Goal: Task Accomplishment & Management: Use online tool/utility

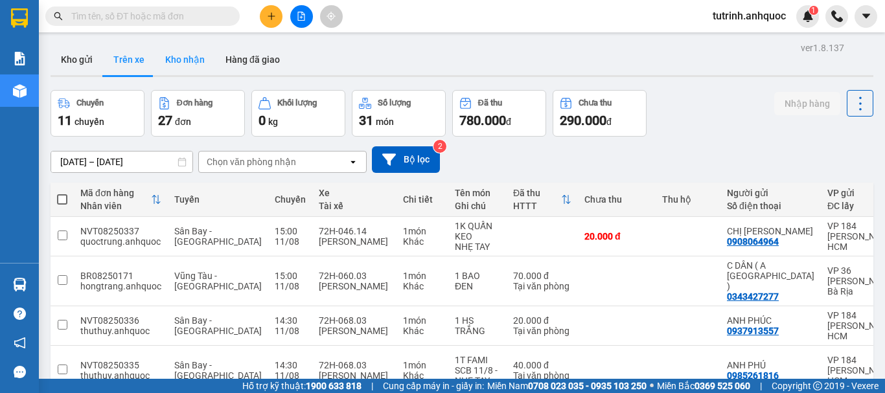
click at [178, 58] on button "Kho nhận" at bounding box center [185, 59] width 60 height 31
type input "[DATE] – [DATE]"
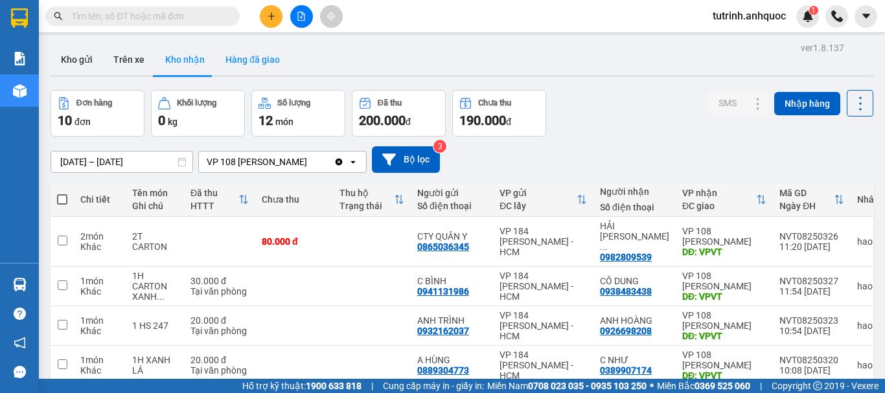
click at [249, 59] on button "Hàng đã giao" at bounding box center [252, 59] width 75 height 31
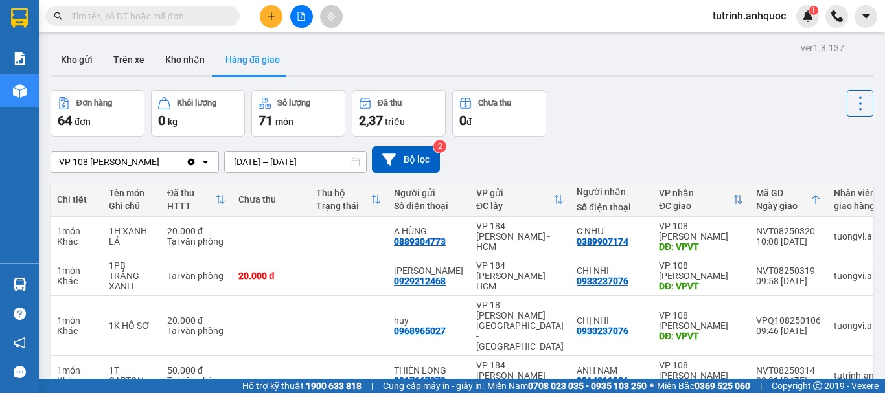
click at [163, 17] on input "text" at bounding box center [147, 16] width 153 height 14
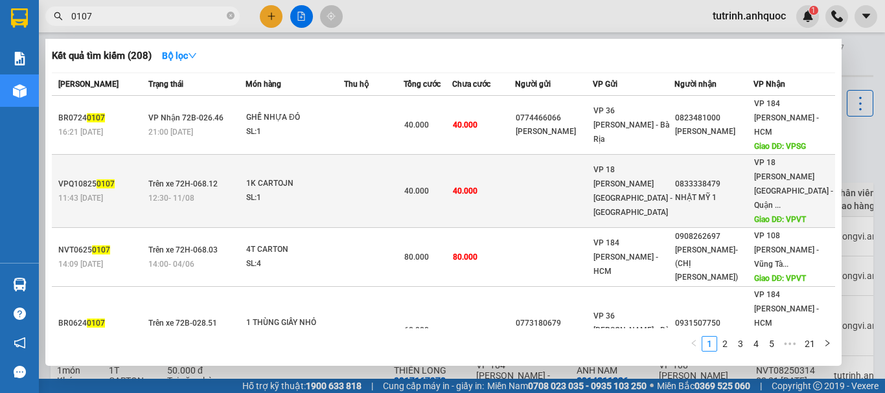
type input "0107"
click at [275, 191] on div "SL: 1" at bounding box center [294, 198] width 97 height 14
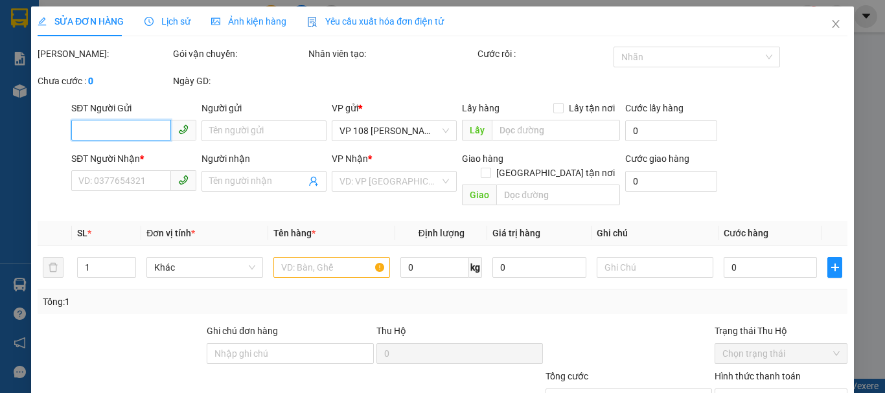
type input "0833338479"
type input "NHẬT MỸ 1"
type input "VPVT"
type input "40.000"
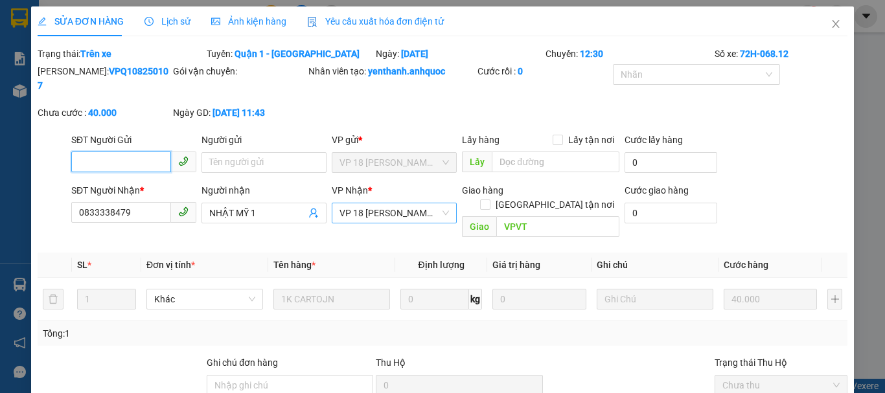
click at [425, 204] on span "VP 18 [PERSON_NAME][GEOGRAPHIC_DATA] - [GEOGRAPHIC_DATA]" at bounding box center [395, 213] width 110 height 19
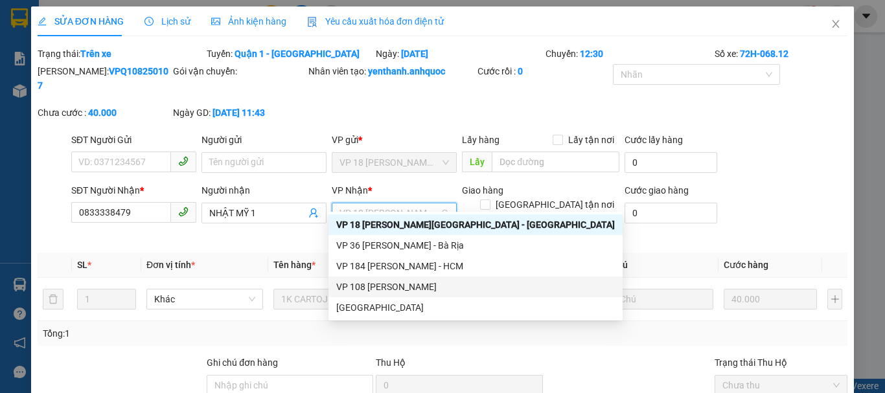
click at [386, 290] on div "VP 108 [PERSON_NAME]" at bounding box center [475, 287] width 279 height 14
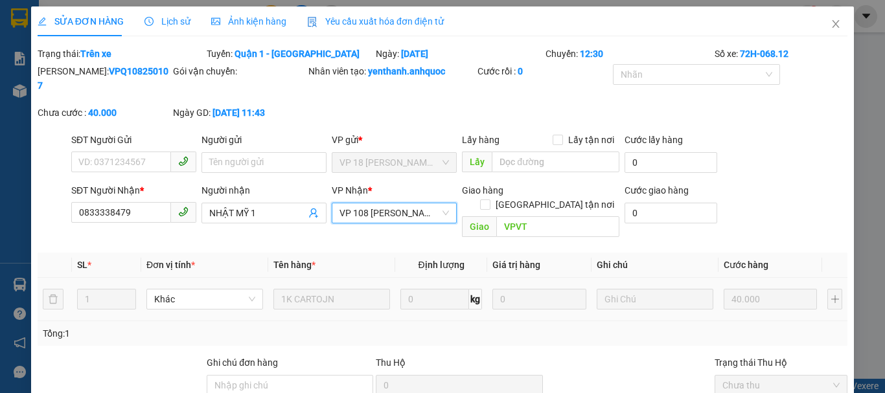
scroll to position [106, 0]
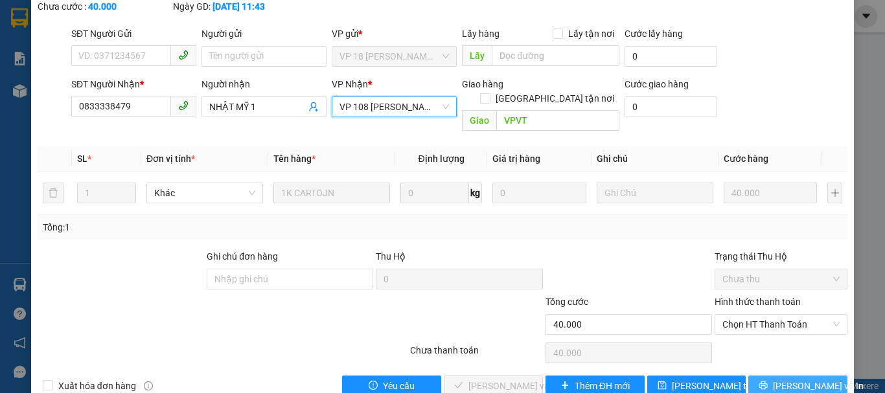
click at [777, 376] on button "[PERSON_NAME] và In" at bounding box center [798, 386] width 99 height 21
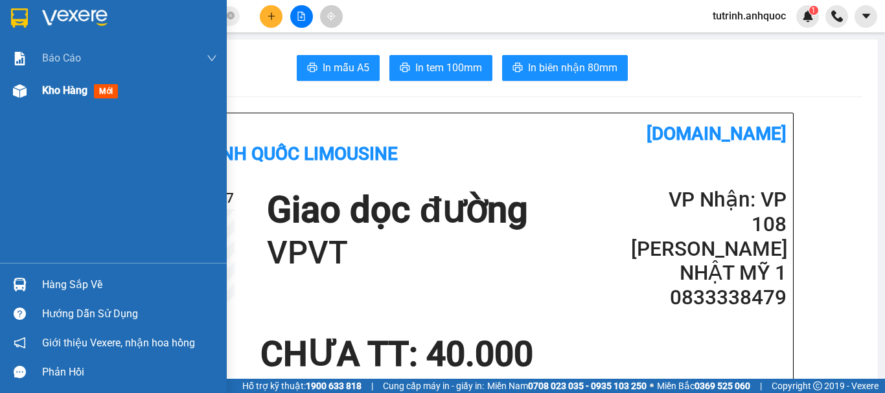
click at [47, 86] on span "Kho hàng" at bounding box center [64, 90] width 45 height 12
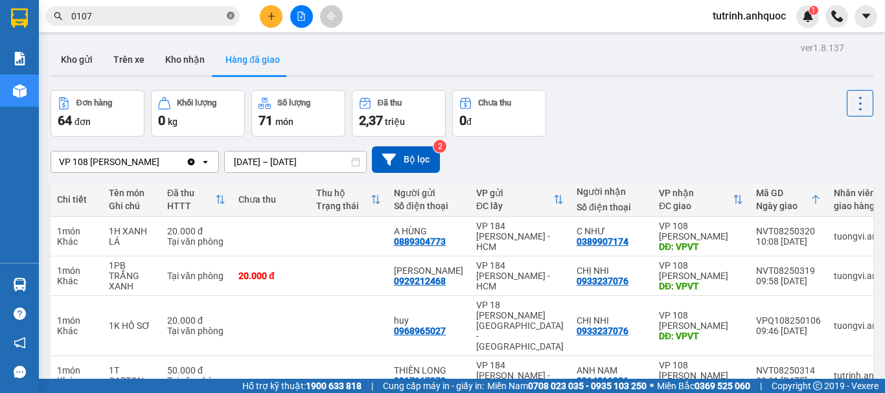
click at [231, 13] on icon "close-circle" at bounding box center [231, 16] width 8 height 8
click at [84, 61] on button "Kho gửi" at bounding box center [77, 59] width 52 height 31
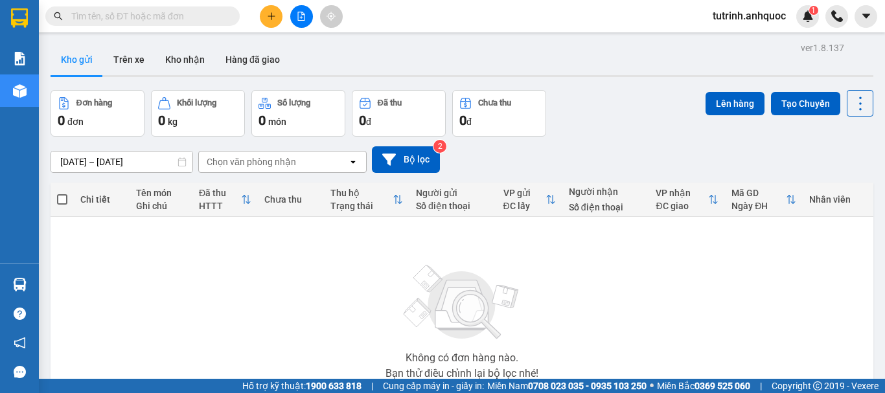
click at [151, 12] on input "text" at bounding box center [147, 16] width 153 height 14
click at [152, 14] on input "text" at bounding box center [147, 16] width 153 height 14
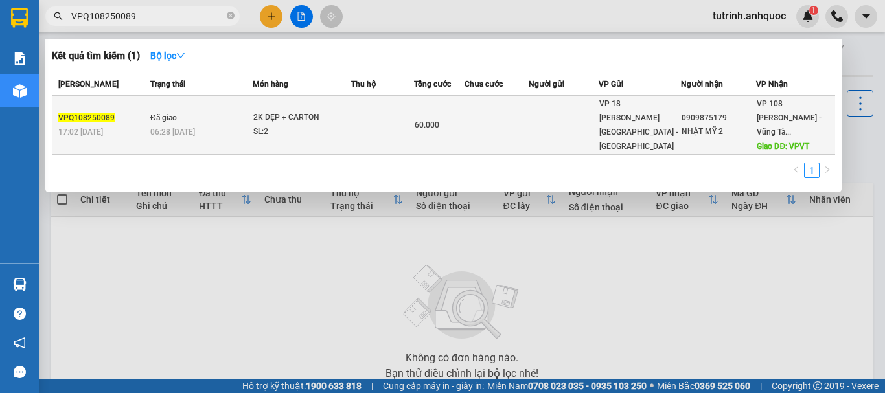
type input "VPQ108250089"
click at [182, 128] on span "06:28 - 09/08" at bounding box center [172, 132] width 45 height 9
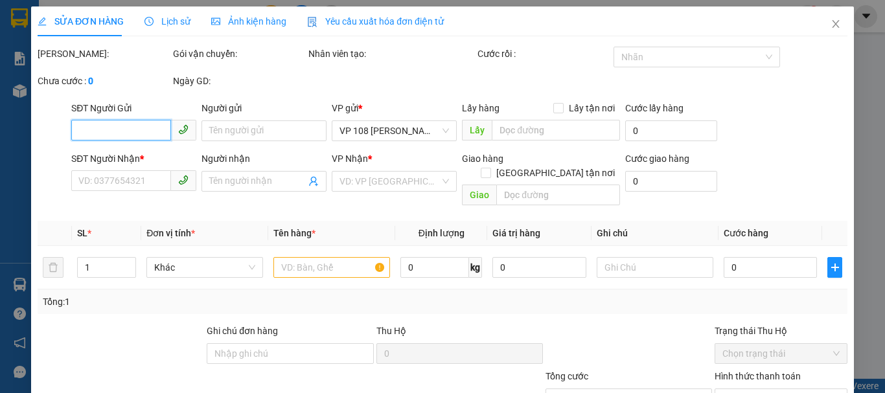
type input "0909875179"
type input "NHẬT MỸ 2"
type input "VPVT"
type input "60.000"
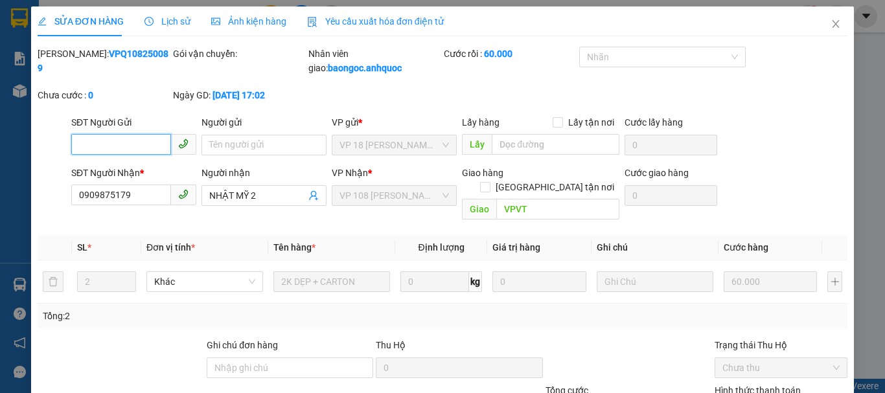
checkbox input "true"
click at [831, 28] on icon "close" at bounding box center [836, 24] width 10 height 10
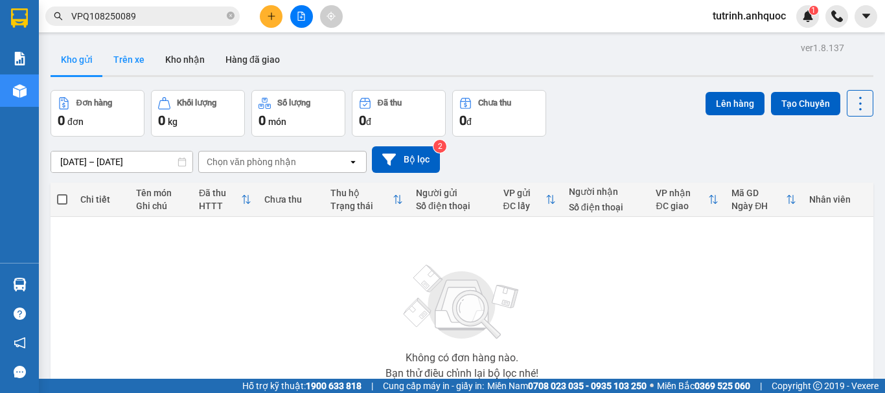
click at [123, 65] on button "Trên xe" at bounding box center [129, 59] width 52 height 31
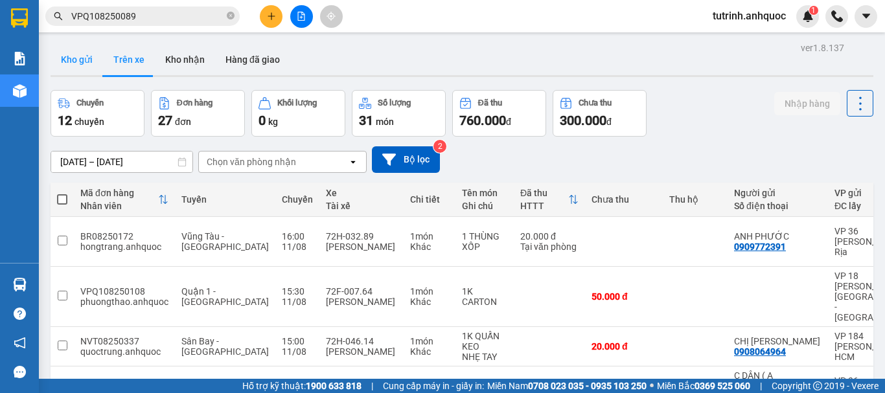
click at [84, 53] on button "Kho gửi" at bounding box center [77, 59] width 52 height 31
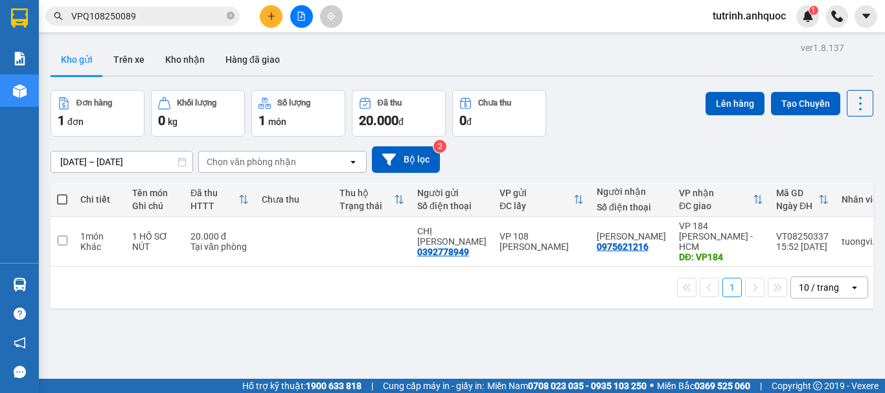
click at [51, 44] on button "Kho gửi" at bounding box center [77, 59] width 52 height 31
click at [121, 48] on button "Trên xe" at bounding box center [129, 59] width 52 height 31
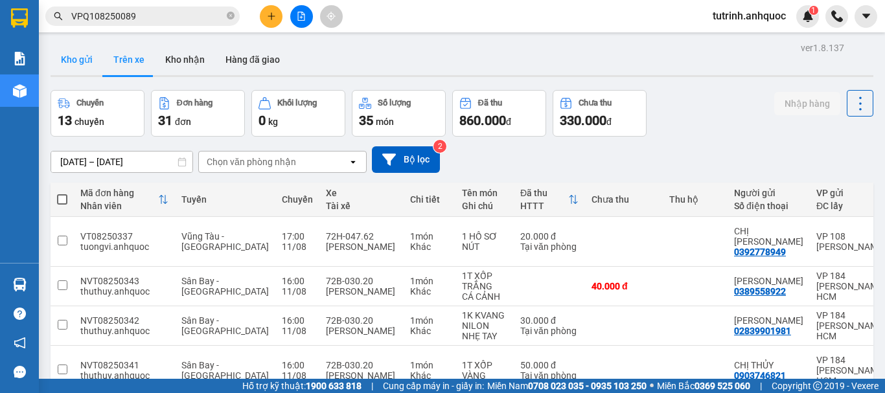
click at [79, 71] on button "Kho gửi" at bounding box center [77, 59] width 52 height 31
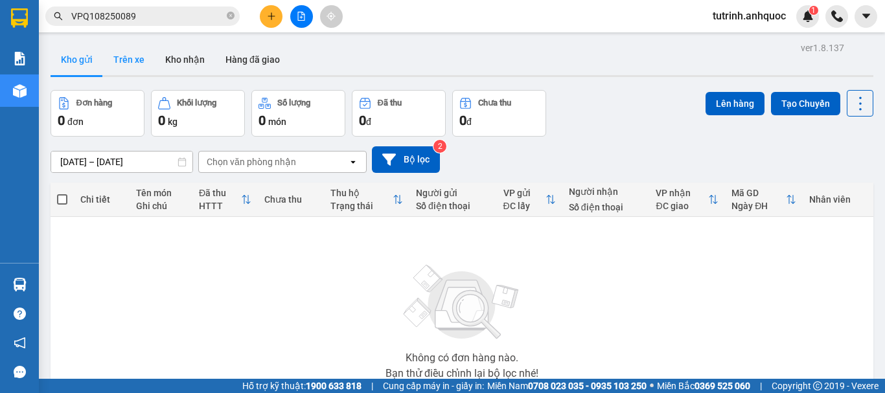
click at [132, 63] on button "Trên xe" at bounding box center [129, 59] width 52 height 31
click at [133, 61] on button "Trên xe" at bounding box center [129, 59] width 52 height 31
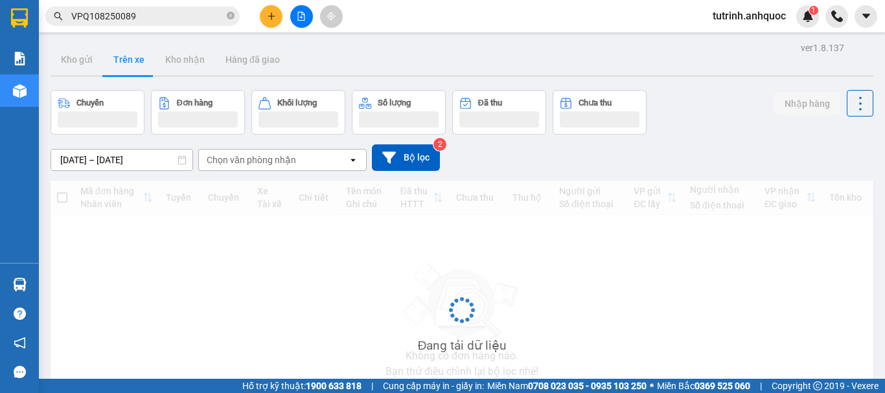
click at [135, 65] on button "Trên xe" at bounding box center [129, 59] width 52 height 31
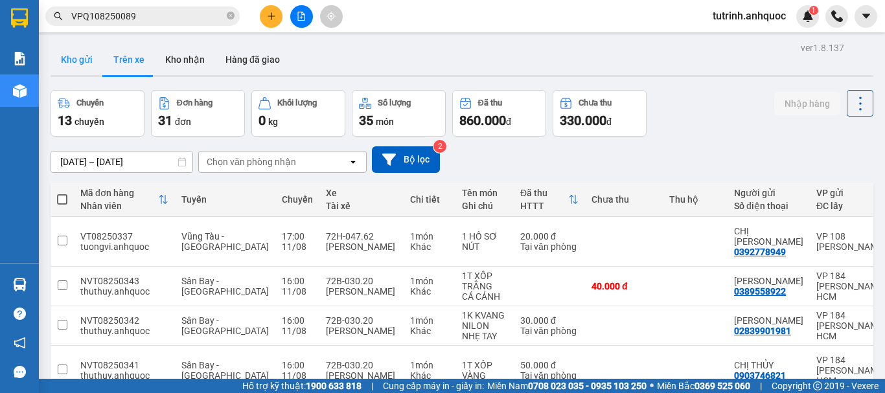
click at [80, 59] on button "Kho gửi" at bounding box center [77, 59] width 52 height 31
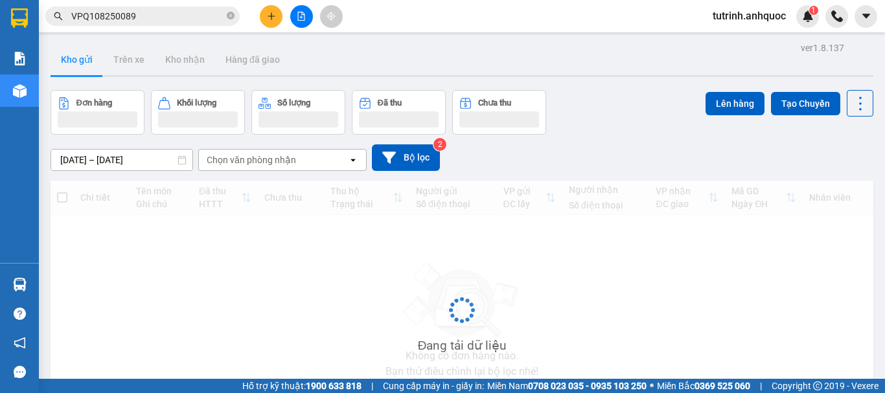
click at [81, 64] on button "Kho gửi" at bounding box center [77, 59] width 52 height 31
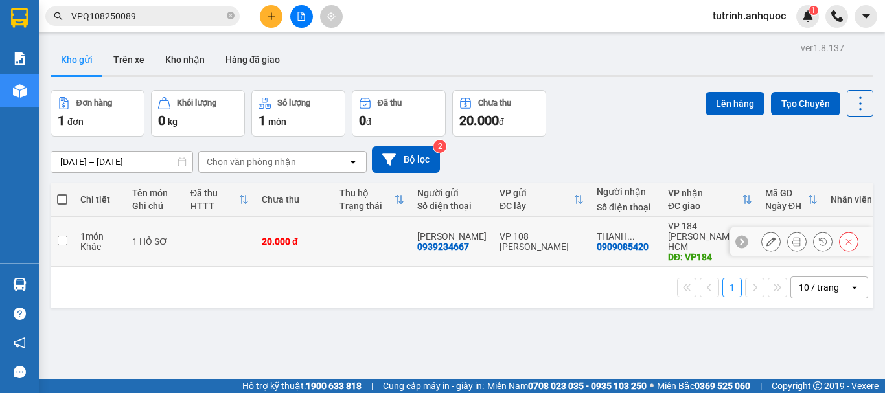
click at [64, 236] on input "checkbox" at bounding box center [63, 241] width 10 height 10
checkbox input "true"
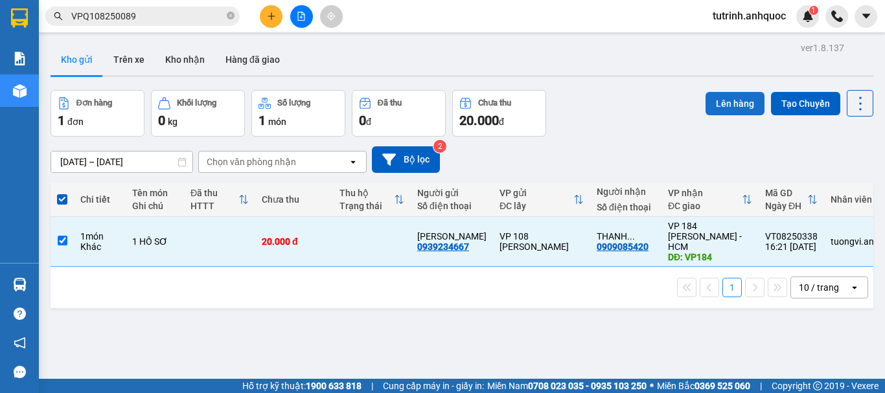
click at [718, 104] on button "Lên hàng" at bounding box center [735, 103] width 59 height 23
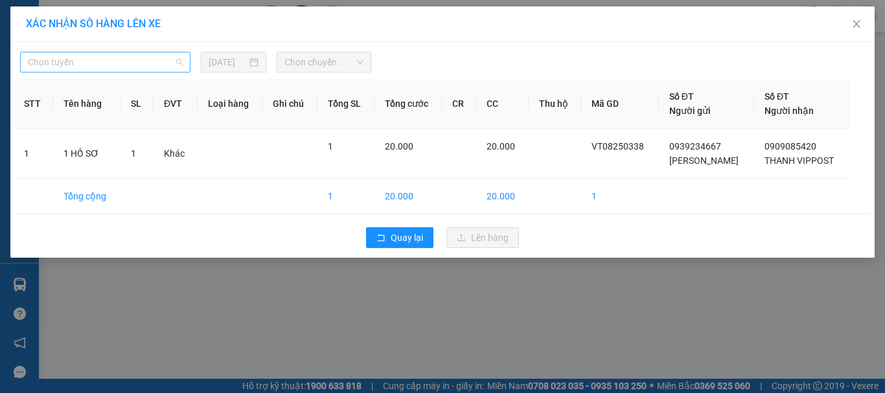
click at [135, 62] on span "Chọn tuyến" at bounding box center [105, 61] width 155 height 19
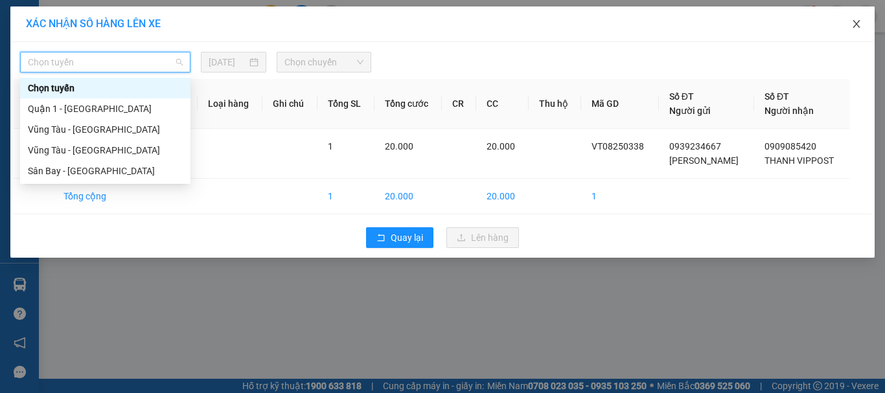
click at [859, 21] on icon "close" at bounding box center [857, 24] width 10 height 10
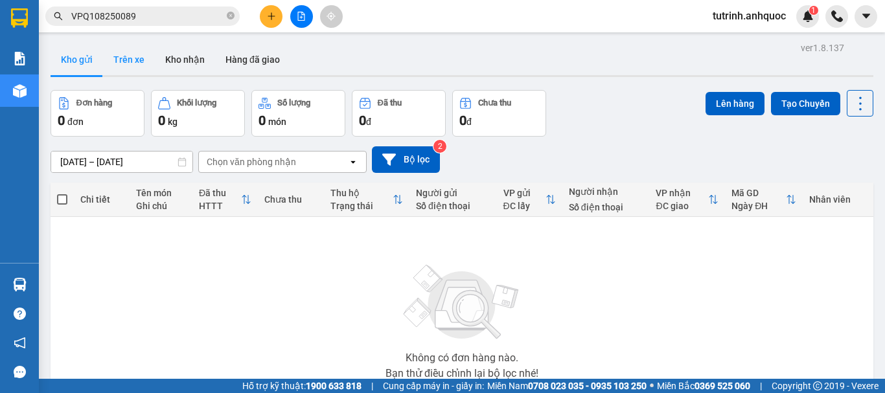
click at [125, 57] on button "Trên xe" at bounding box center [129, 59] width 52 height 31
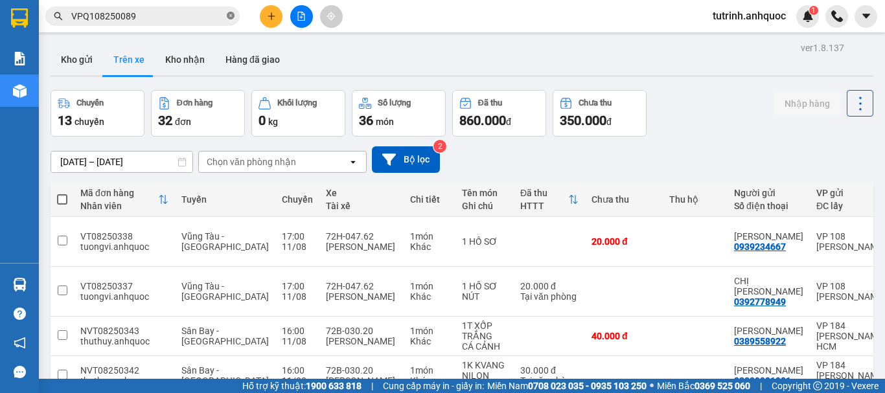
click at [229, 17] on icon "close-circle" at bounding box center [231, 16] width 8 height 8
click at [170, 19] on input "text" at bounding box center [147, 16] width 153 height 14
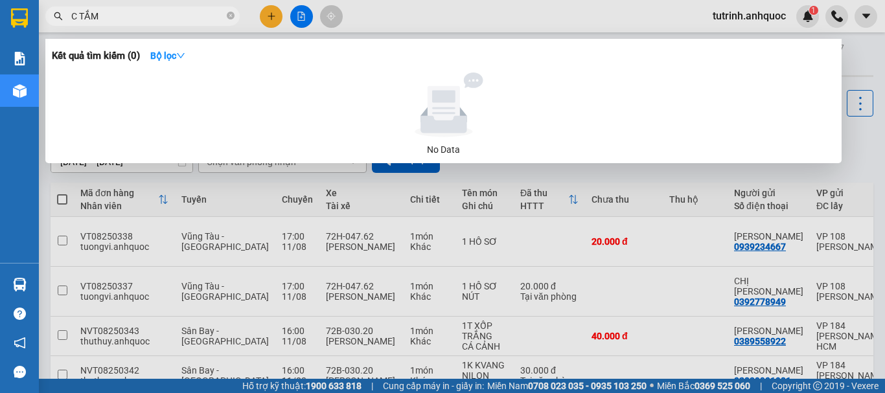
click at [84, 12] on input "C TẮM" at bounding box center [147, 16] width 153 height 14
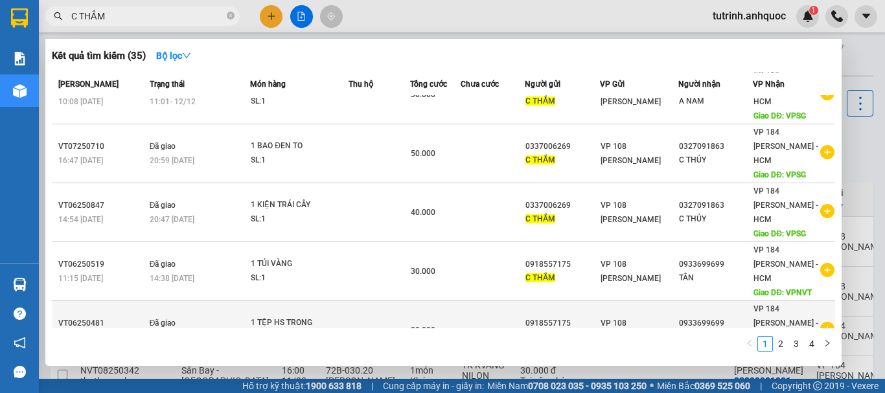
scroll to position [215, 0]
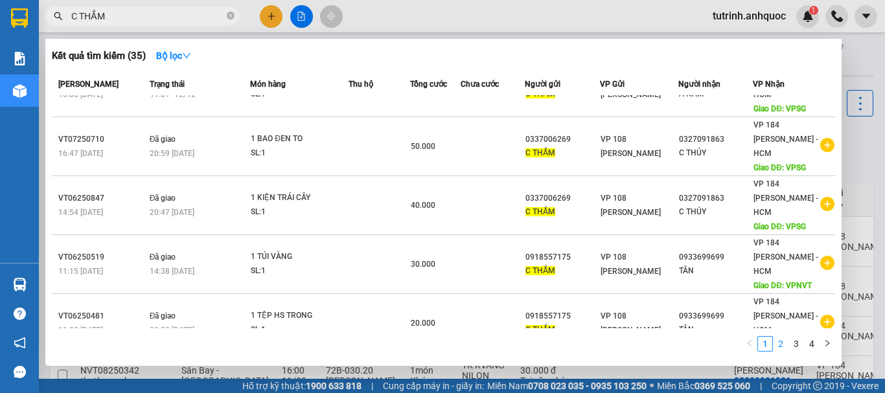
type input "C THẮM"
click at [782, 343] on link "2" at bounding box center [781, 344] width 14 height 14
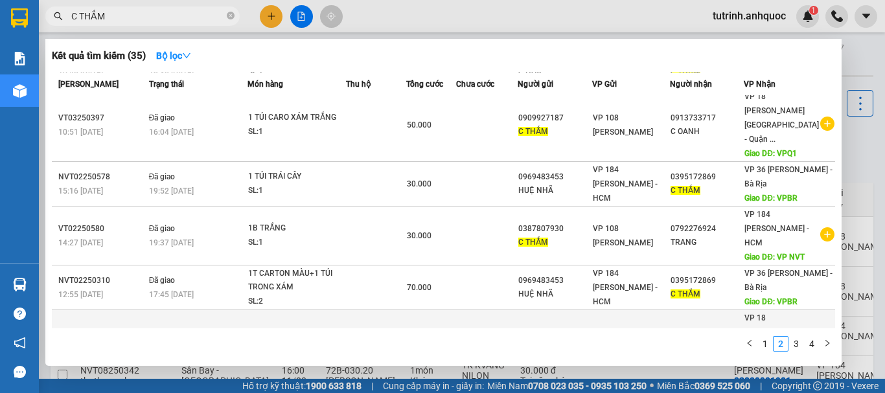
scroll to position [257, 0]
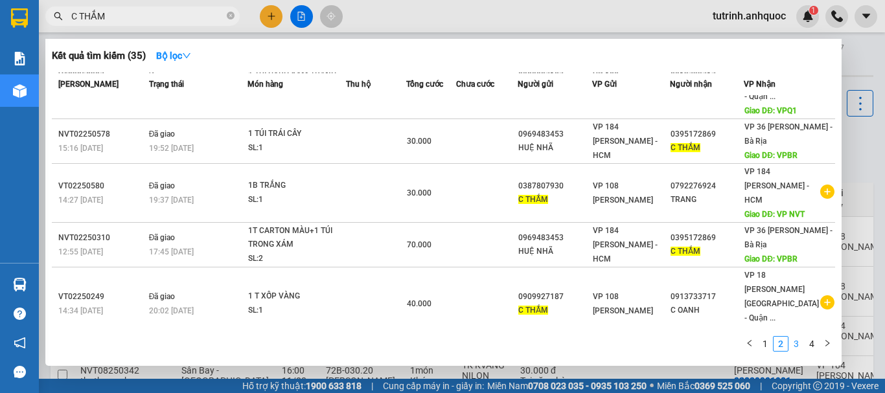
click at [799, 348] on link "3" at bounding box center [796, 344] width 14 height 14
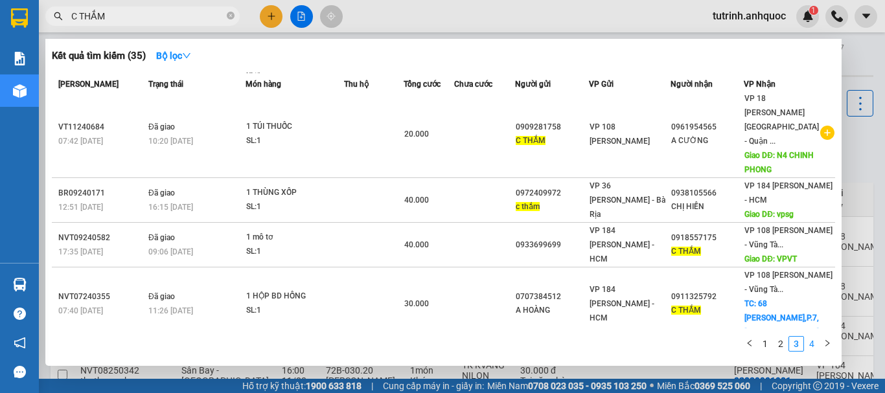
click at [814, 344] on link "4" at bounding box center [812, 344] width 14 height 14
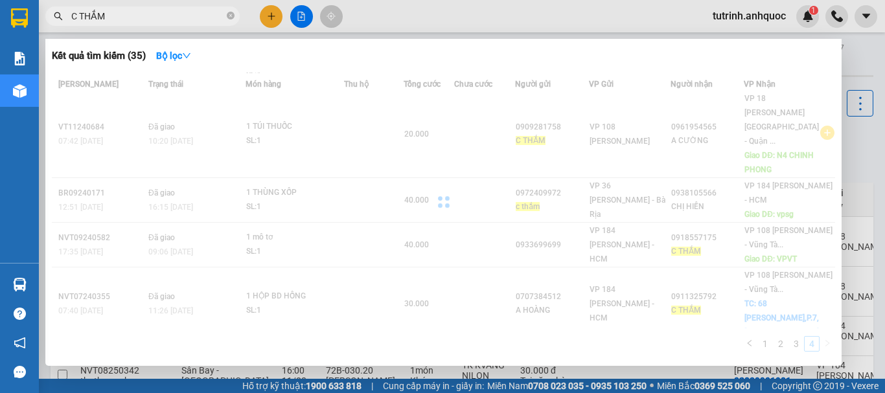
scroll to position [0, 0]
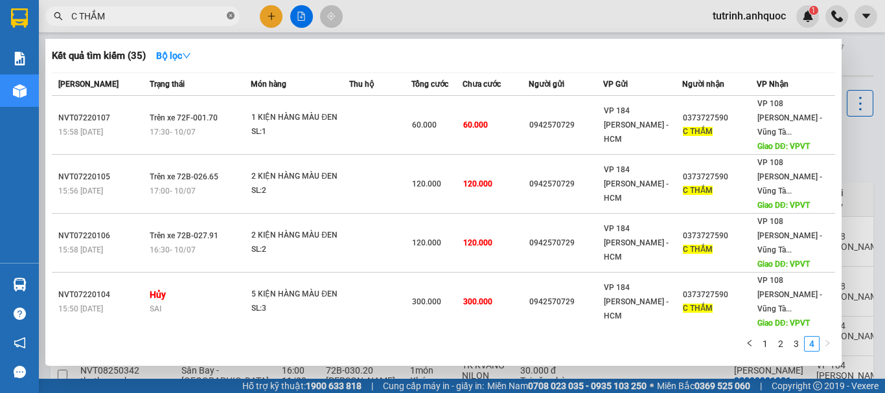
click at [231, 16] on icon "close-circle" at bounding box center [231, 16] width 8 height 8
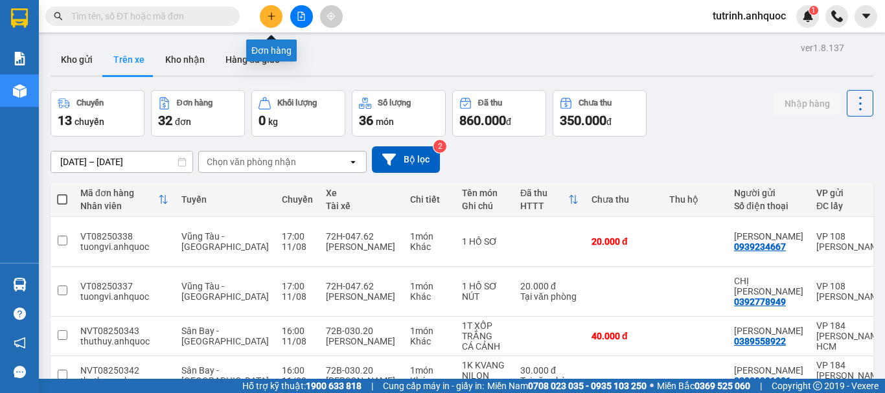
click at [271, 21] on button at bounding box center [271, 16] width 23 height 23
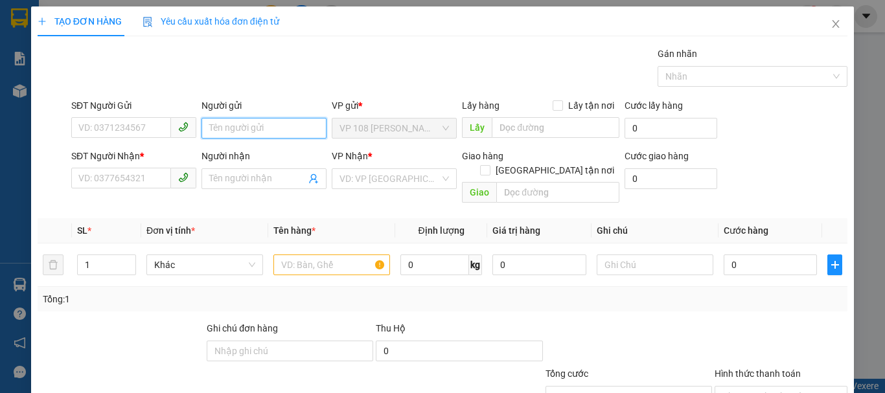
click at [244, 134] on input "Người gửi" at bounding box center [264, 128] width 125 height 21
type input "THẮM"
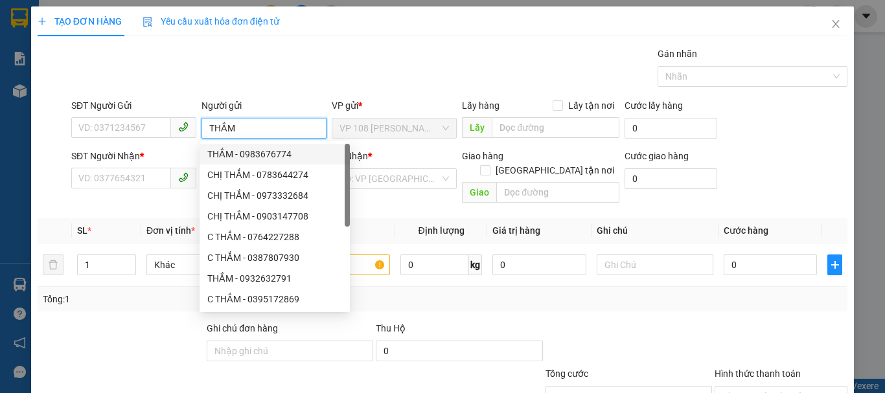
click at [250, 154] on div "THẮM - 0983676774" at bounding box center [274, 154] width 135 height 14
type input "0983676774"
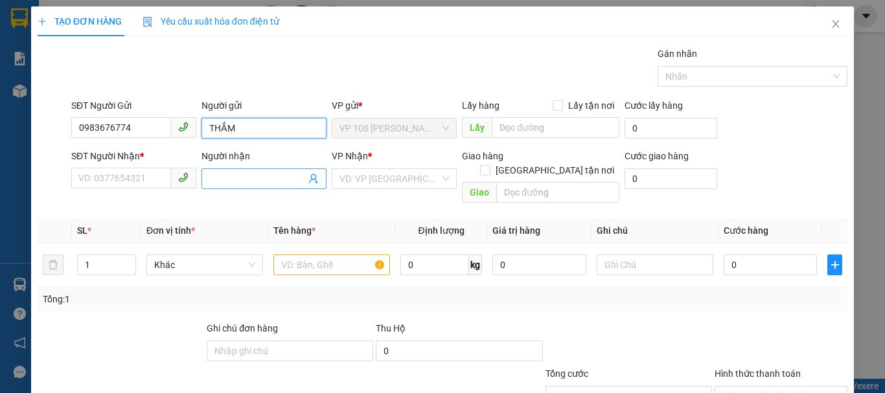
type input "THẮM"
click at [225, 183] on input "Người nhận" at bounding box center [257, 179] width 97 height 14
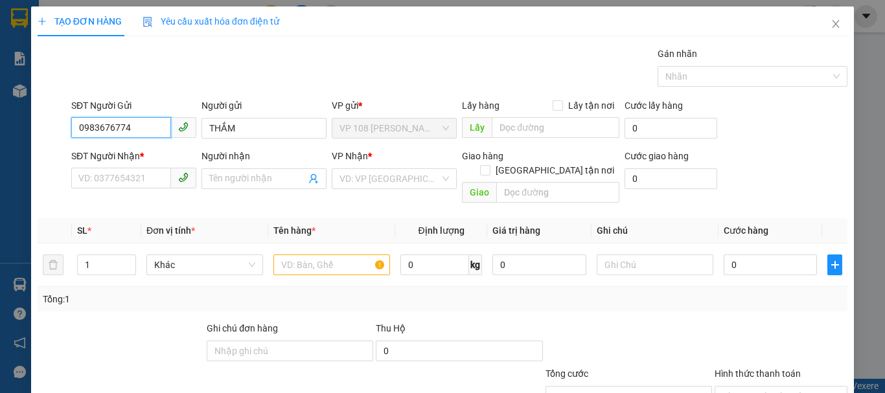
drag, startPoint x: 145, startPoint y: 127, endPoint x: 5, endPoint y: 113, distance: 140.7
click at [7, 113] on div "TẠO ĐƠN HÀNG Yêu cầu xuất hóa đơn điện tử Transit Pickup Surcharge Ids Transit …" at bounding box center [442, 196] width 885 height 393
click at [264, 129] on input "THẮM" at bounding box center [264, 128] width 125 height 21
drag, startPoint x: 140, startPoint y: 124, endPoint x: 35, endPoint y: 117, distance: 105.2
click at [36, 117] on div "SĐT Người Gửi 0983676774 0983676774 Người gửi THẮM VP gửi * VP 108 Lê Hồng Phon…" at bounding box center [442, 121] width 813 height 45
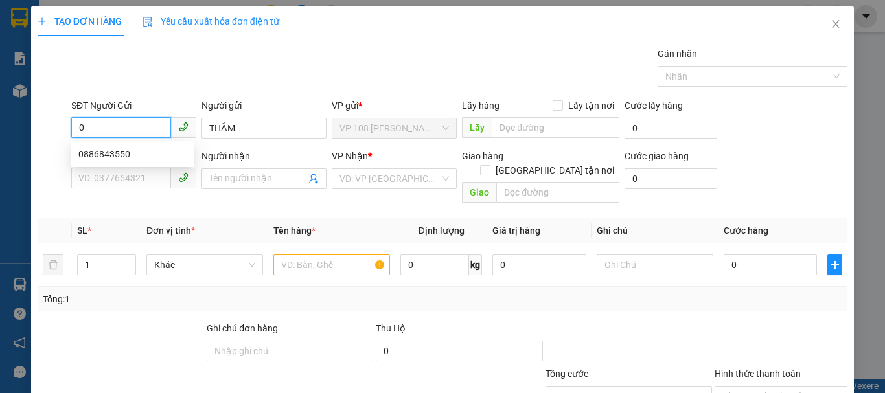
drag, startPoint x: 85, startPoint y: 126, endPoint x: 62, endPoint y: 126, distance: 23.3
click at [62, 126] on div "SĐT Người Gửi 0 Người gửi THẮM VP gửi * VP 108 Lê Hồng Phong - Vũng Tàu Lấy hàn…" at bounding box center [442, 121] width 813 height 45
click at [115, 132] on input "774" at bounding box center [121, 127] width 100 height 21
click at [106, 152] on div "0983676774 - THẮM" at bounding box center [132, 154] width 108 height 14
type input "0983676774"
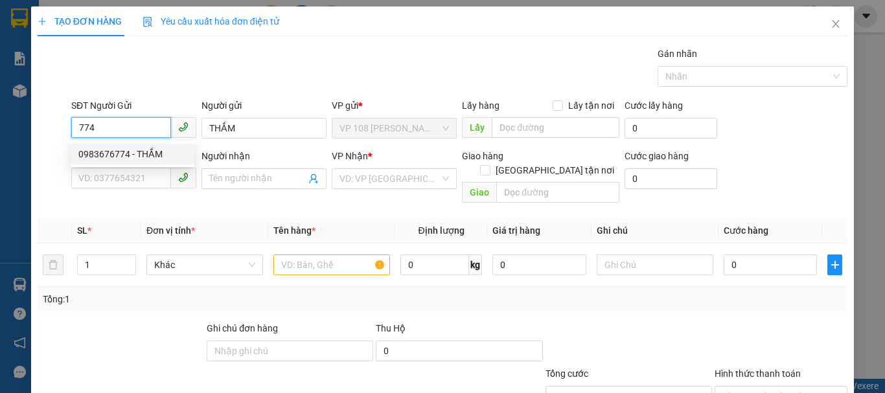
type input "0888271696"
type input "CHỊ [PERSON_NAME]"
type input "VP184"
type input "TM 9/8 VP184 HẢO"
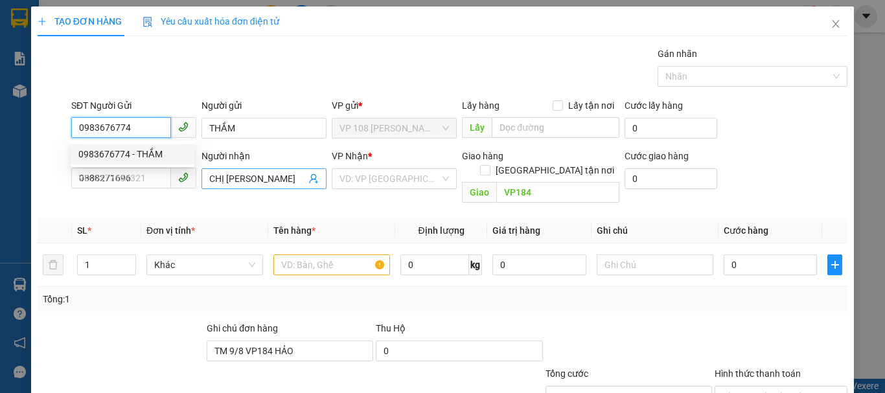
type input "20.000"
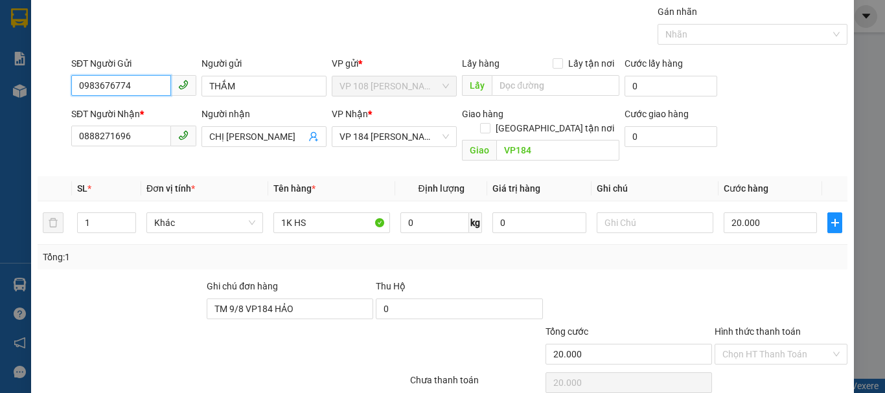
scroll to position [86, 0]
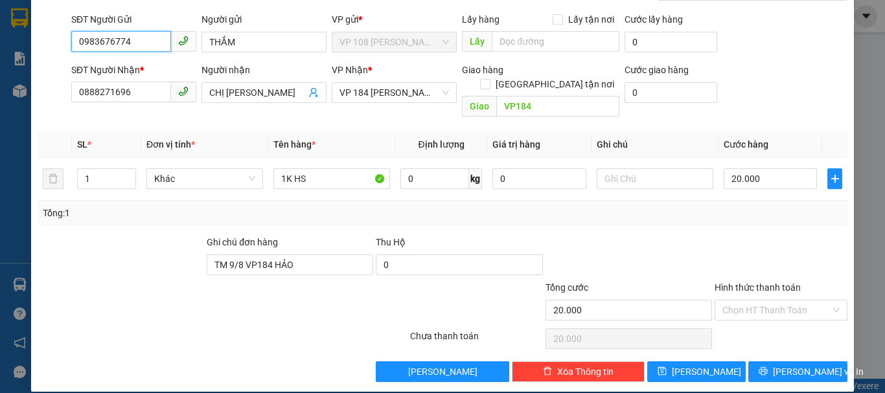
drag, startPoint x: 143, startPoint y: 44, endPoint x: 41, endPoint y: 36, distance: 102.1
click at [41, 36] on div "SĐT Người Gửi 0983676774 Người gửi THẮM VP gửi * VP 108 Lê Hồng Phong - Vũng Tà…" at bounding box center [442, 34] width 813 height 45
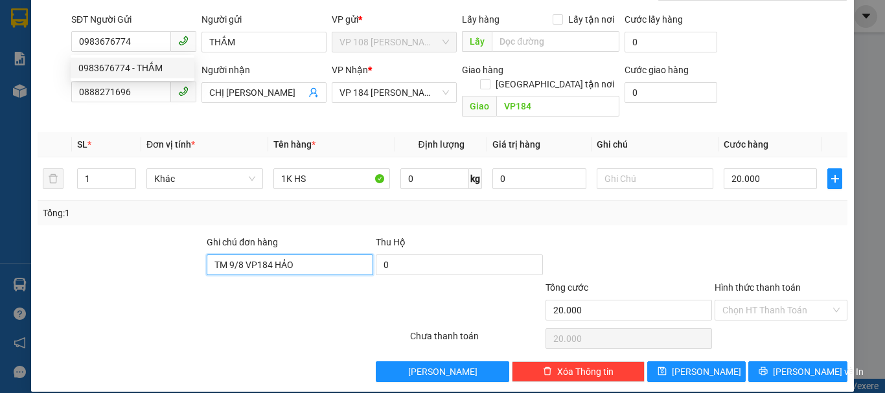
drag, startPoint x: 302, startPoint y: 250, endPoint x: 176, endPoint y: 239, distance: 126.8
click at [187, 239] on div "Ghi chú đơn hàng TM 9/8 VP184 HẢO Thu Hộ 0" at bounding box center [442, 257] width 813 height 45
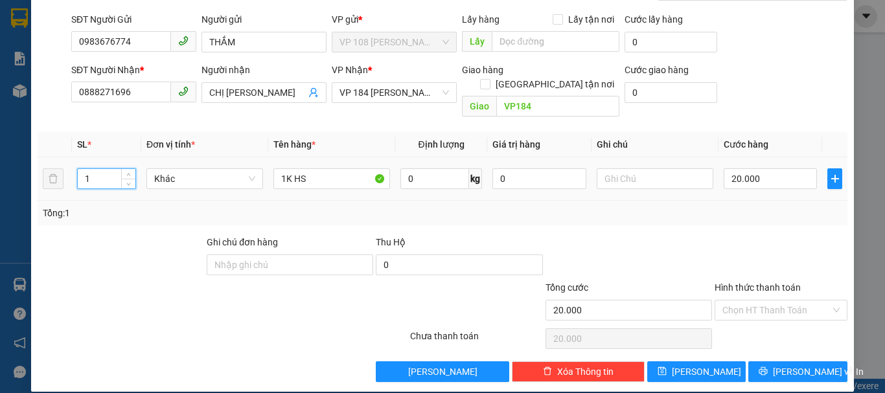
drag, startPoint x: 90, startPoint y: 168, endPoint x: 65, endPoint y: 167, distance: 25.3
click at [67, 167] on tr "1 Khác 1K HS 0 kg 0 20.000" at bounding box center [443, 178] width 810 height 43
type input "3"
click at [314, 169] on input "1K HS" at bounding box center [332, 179] width 117 height 21
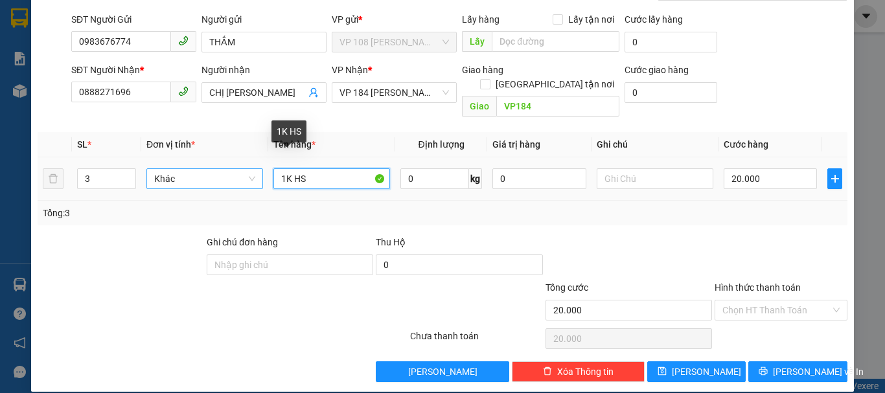
drag, startPoint x: 325, startPoint y: 164, endPoint x: 235, endPoint y: 161, distance: 90.1
click at [235, 161] on tr "3 Khác 1K HS 0 kg 0 20.000" at bounding box center [443, 178] width 810 height 43
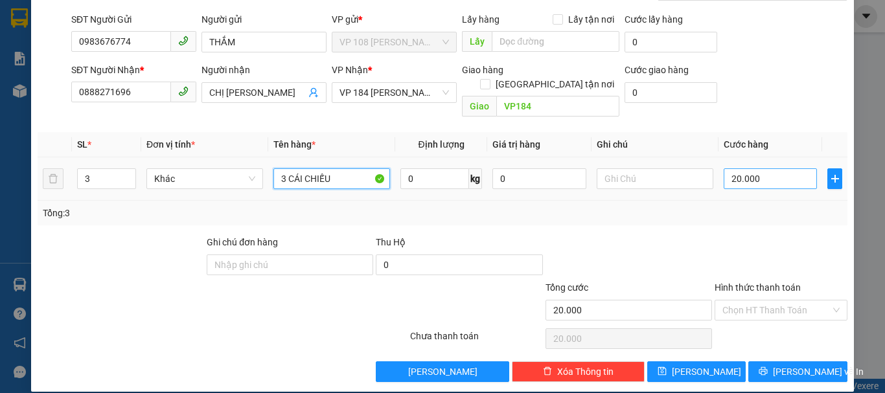
type input "3 CÁI CHIẾU"
click at [764, 169] on input "20.000" at bounding box center [770, 179] width 93 height 21
type input "9"
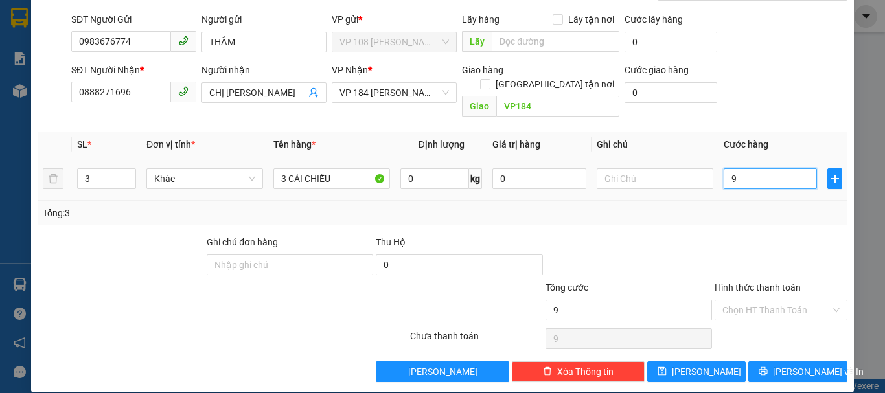
type input "90"
type input "900"
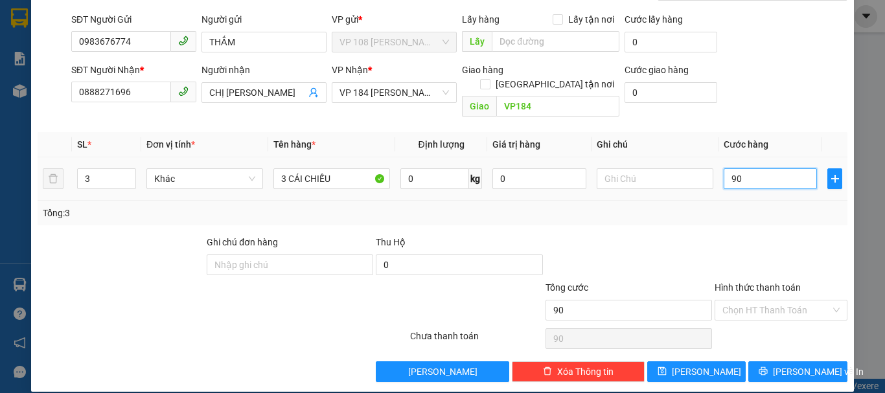
type input "900"
type input "9.000"
type input "90.000"
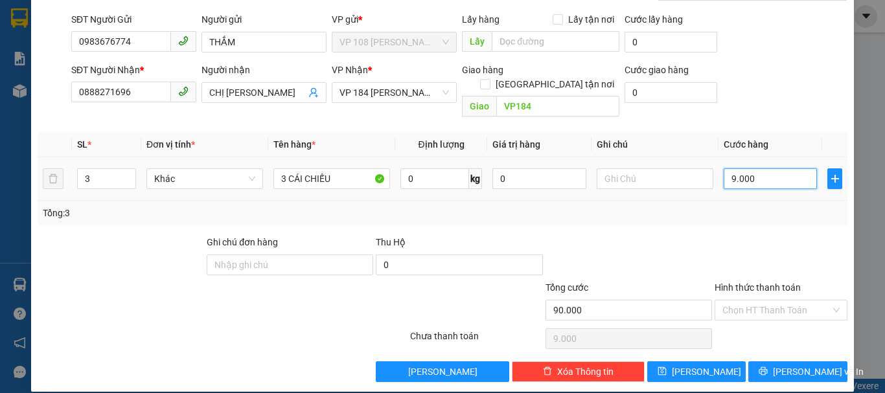
type input "90.000"
click at [755, 362] on button "[PERSON_NAME] và In" at bounding box center [798, 372] width 99 height 21
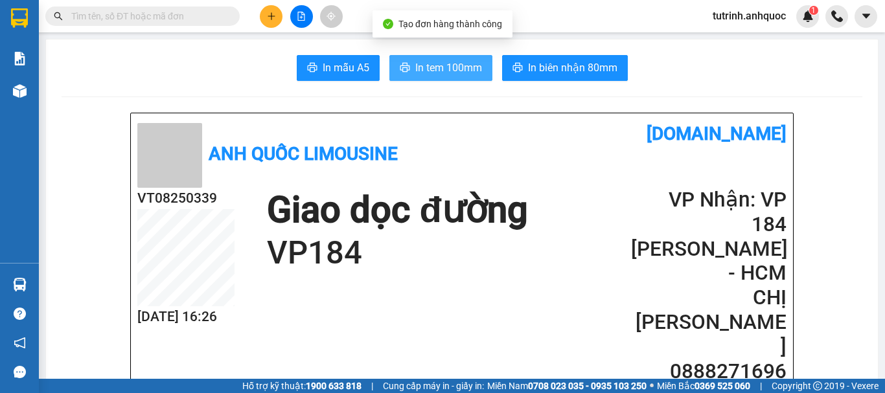
click at [450, 69] on span "In tem 100mm" at bounding box center [448, 68] width 67 height 16
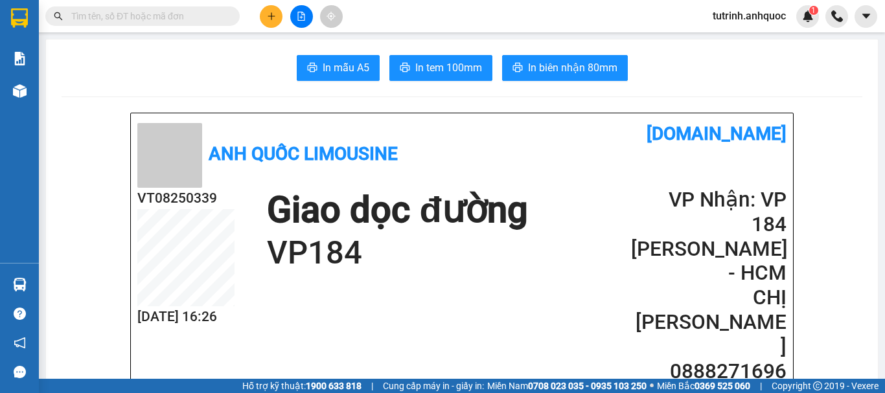
click at [173, 22] on input "text" at bounding box center [147, 16] width 153 height 14
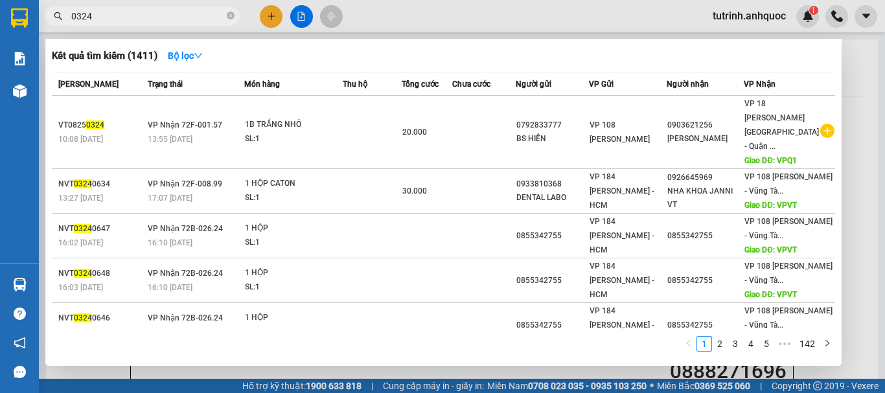
drag, startPoint x: 95, startPoint y: 10, endPoint x: 11, endPoint y: 9, distance: 83.6
click at [11, 9] on section "Kết quả tìm kiếm ( 1411 ) Bộ lọc Mã ĐH Trạng thái Món hàng Thu hộ Tổng cước Chư…" at bounding box center [442, 196] width 885 height 393
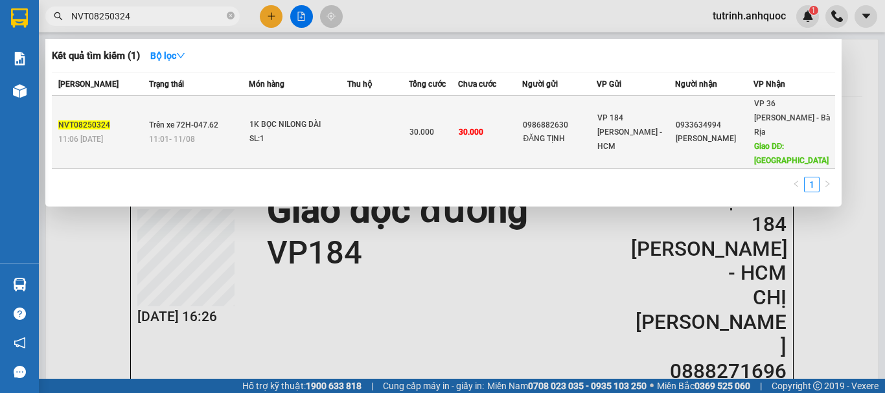
type input "NVT08250324"
click at [300, 132] on div "SL: 1" at bounding box center [298, 139] width 97 height 14
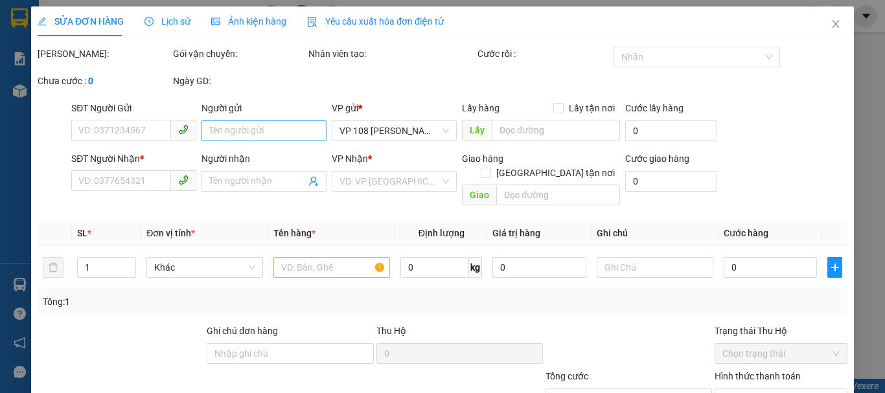
type input "0986882630"
type input "ĐĂNG TỊNH"
type input "0933634994"
type input "[PERSON_NAME]"
type input "CHỢ NGỌC HÀ"
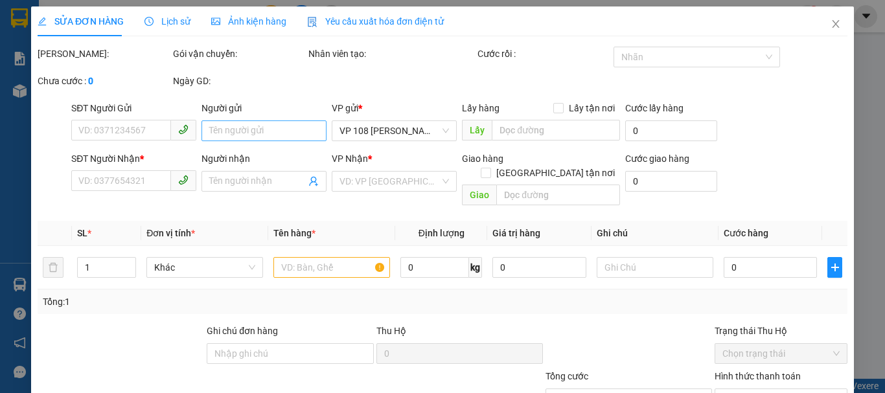
type input "30.000"
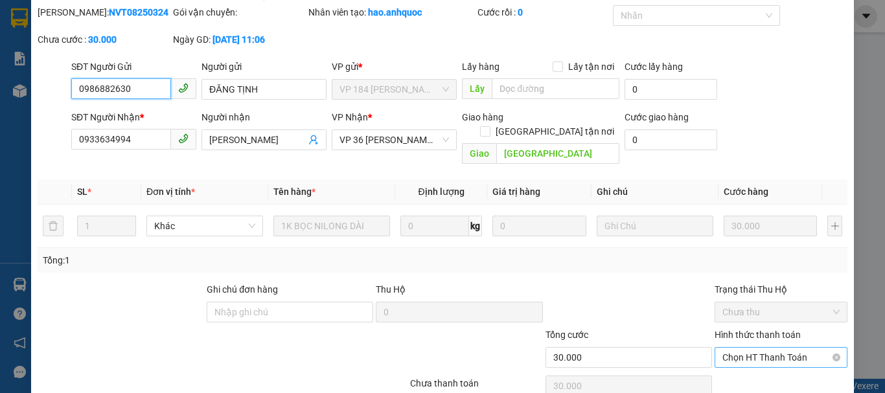
scroll to position [106, 0]
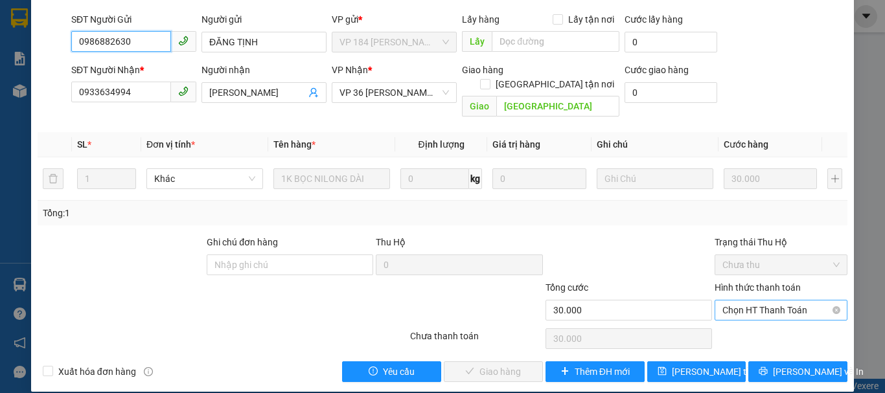
click at [755, 301] on span "Chọn HT Thanh Toán" at bounding box center [781, 310] width 117 height 19
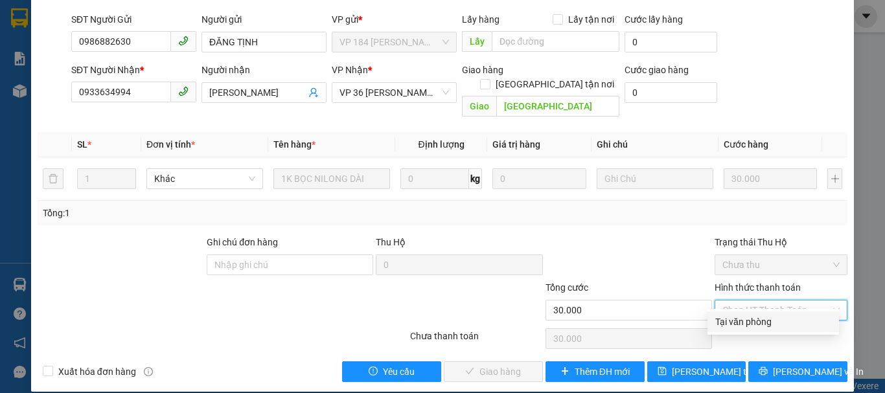
click at [747, 323] on div "Tại văn phòng" at bounding box center [774, 322] width 116 height 14
type input "0"
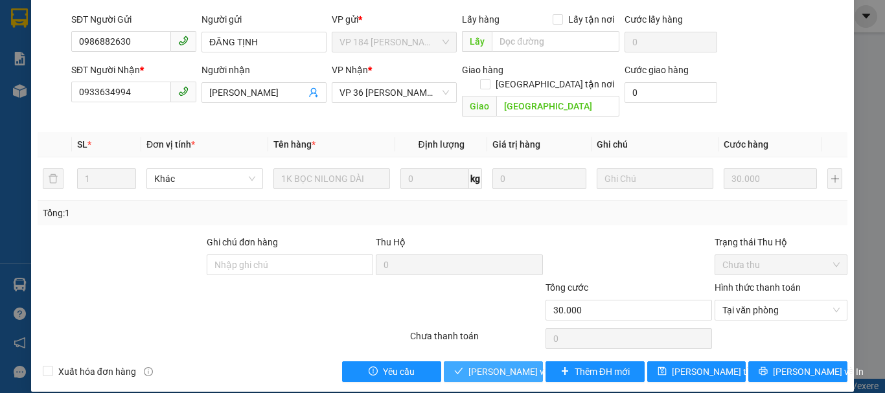
click at [495, 365] on span "[PERSON_NAME] và Giao hàng" at bounding box center [531, 372] width 124 height 14
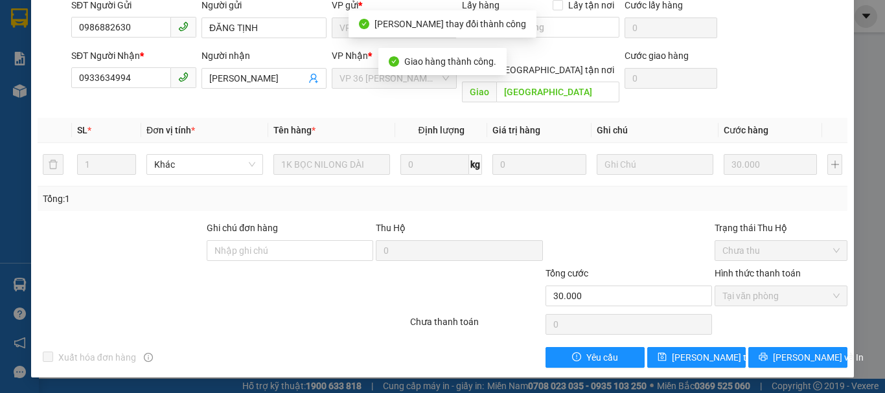
click at [857, 32] on div "SỬA ĐƠN HÀNG Lịch sử Ảnh kiện hàng Yêu cầu xuất hóa đơn điện tử Total Paid Fee …" at bounding box center [442, 196] width 885 height 393
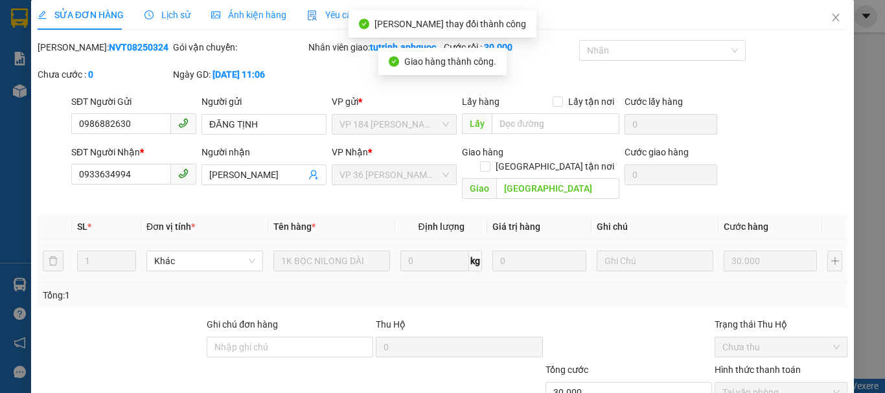
scroll to position [0, 0]
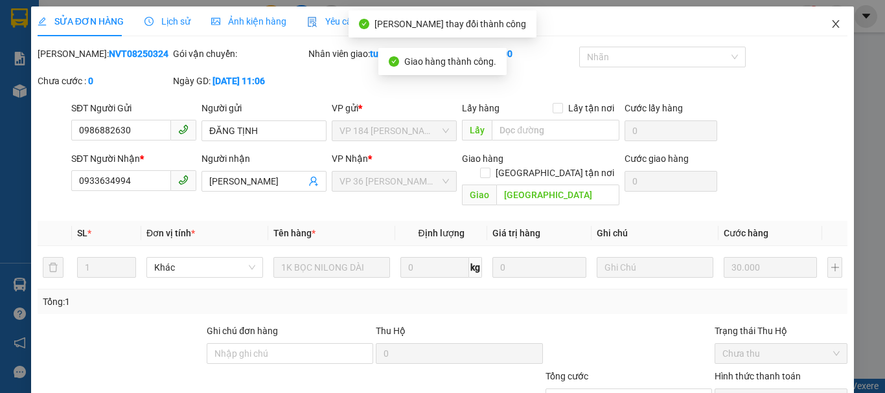
click at [831, 27] on icon "close" at bounding box center [836, 24] width 10 height 10
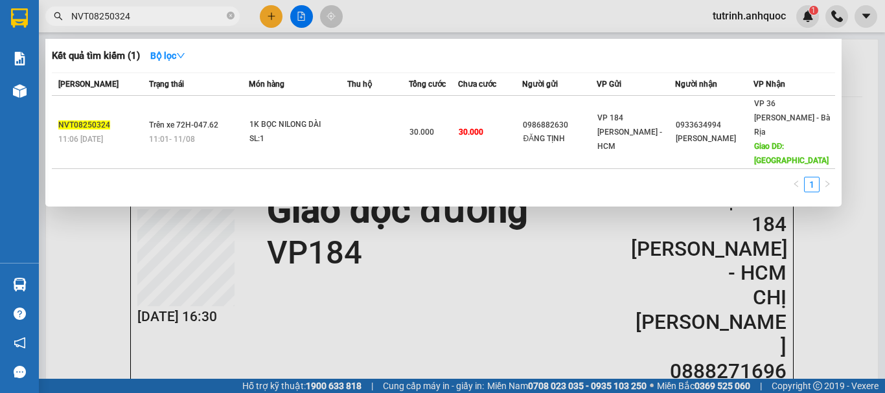
click at [145, 6] on span "NVT08250324" at bounding box center [142, 15] width 194 height 19
click at [141, 22] on input "NVT08250324" at bounding box center [147, 16] width 153 height 14
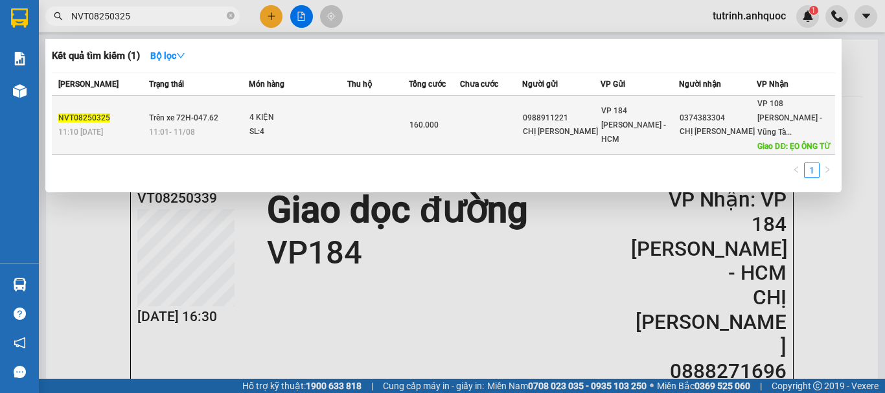
type input "NVT08250325"
click at [204, 136] on div "11:01 - 11/08" at bounding box center [198, 132] width 99 height 14
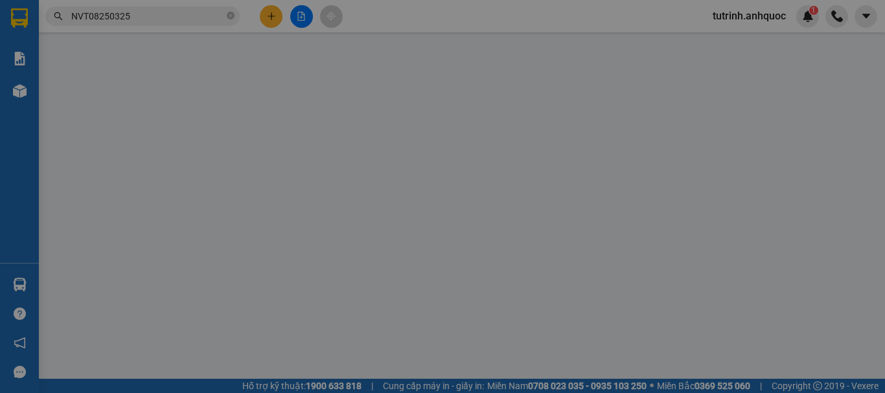
type input "0988911221"
type input "CHỊ [PERSON_NAME]"
type input "0374383304"
type input "CHỊ [PERSON_NAME]"
type input "ẸO ÔNG TỪ"
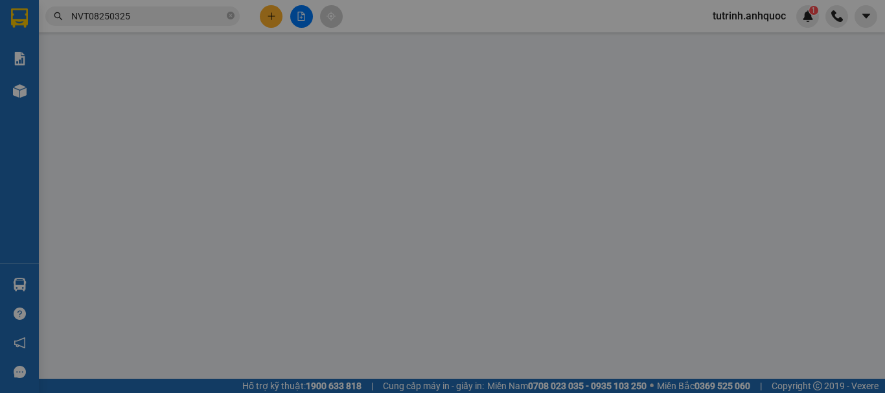
type input "TIỀN MẶT 22/1 VP 184"
type input "160.000"
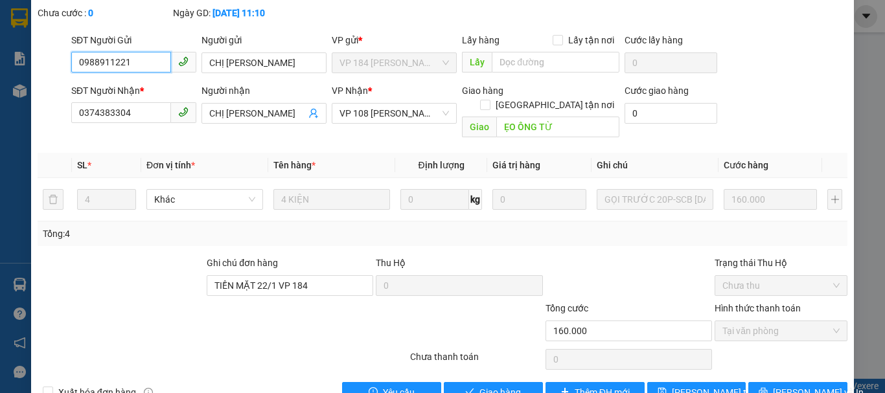
scroll to position [106, 0]
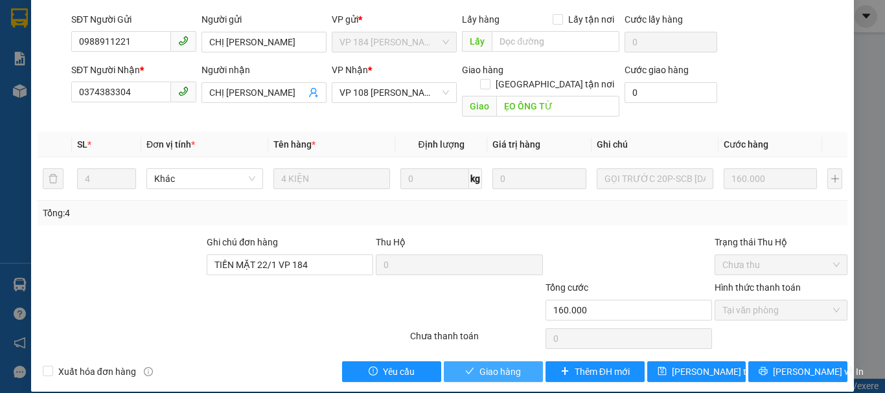
click at [490, 365] on span "Giao hàng" at bounding box center [500, 372] width 41 height 14
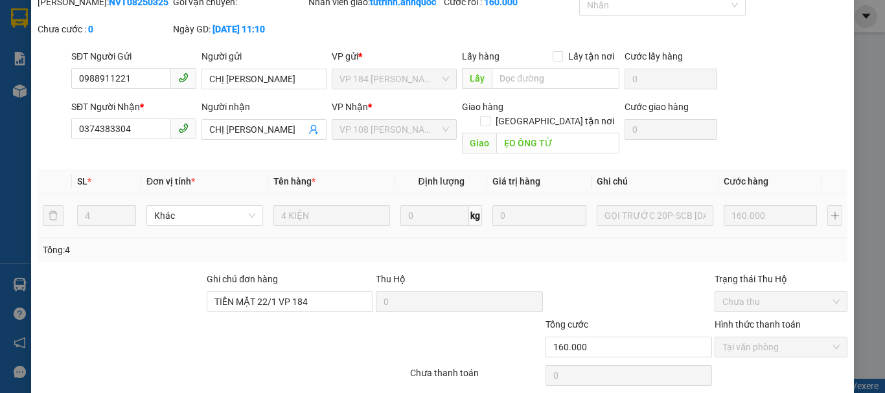
scroll to position [0, 0]
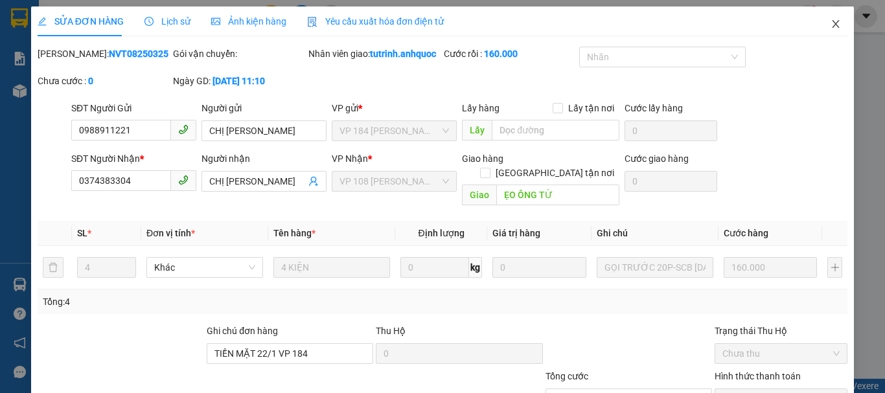
click at [833, 25] on icon "close" at bounding box center [836, 24] width 7 height 8
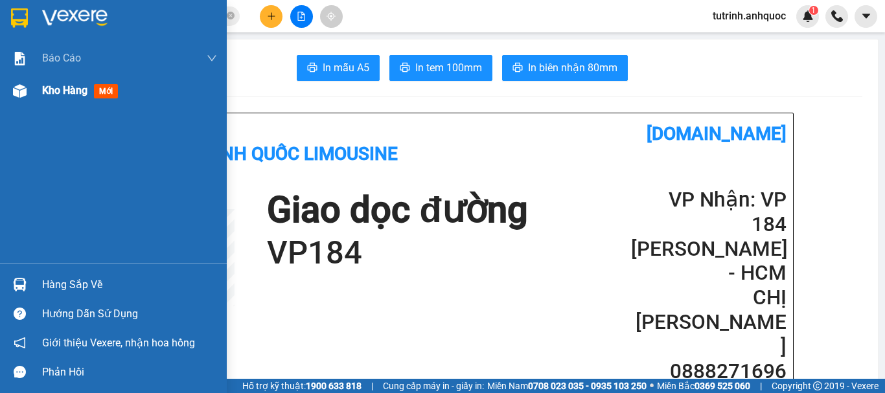
click at [47, 97] on span "Kho hàng" at bounding box center [64, 90] width 45 height 12
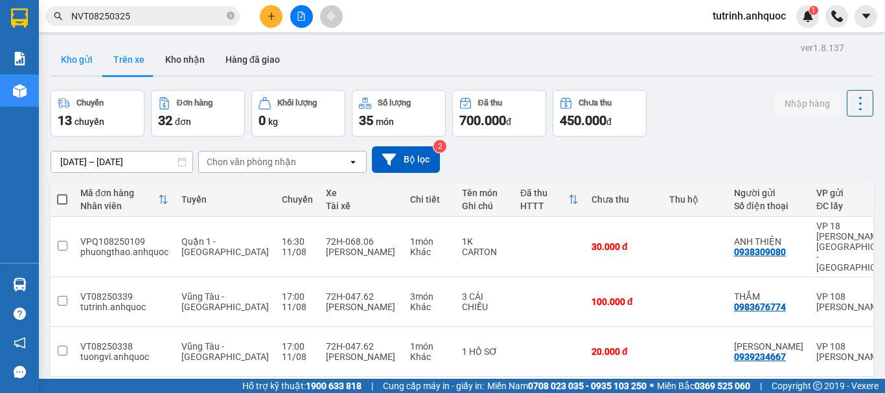
click at [81, 69] on button "Kho gửi" at bounding box center [77, 59] width 52 height 31
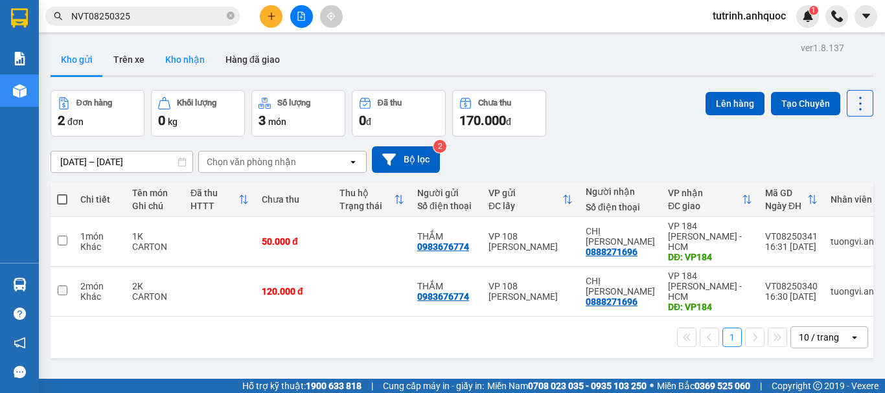
click at [199, 57] on button "Kho nhận" at bounding box center [185, 59] width 60 height 31
click at [187, 62] on button "Kho nhận" at bounding box center [185, 59] width 60 height 31
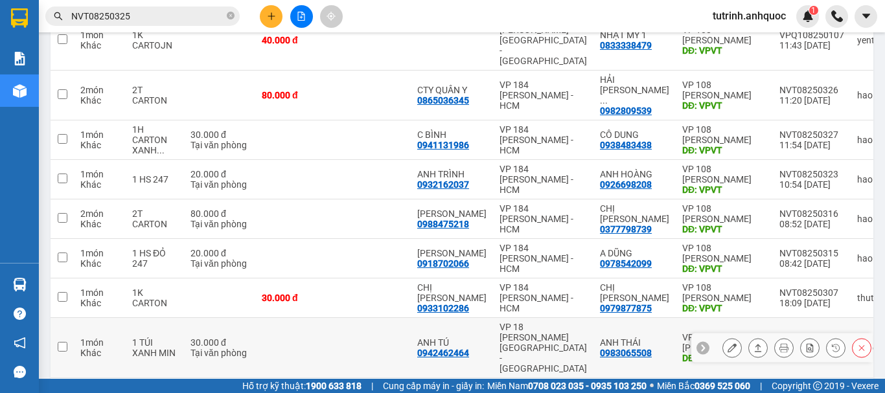
scroll to position [292, 0]
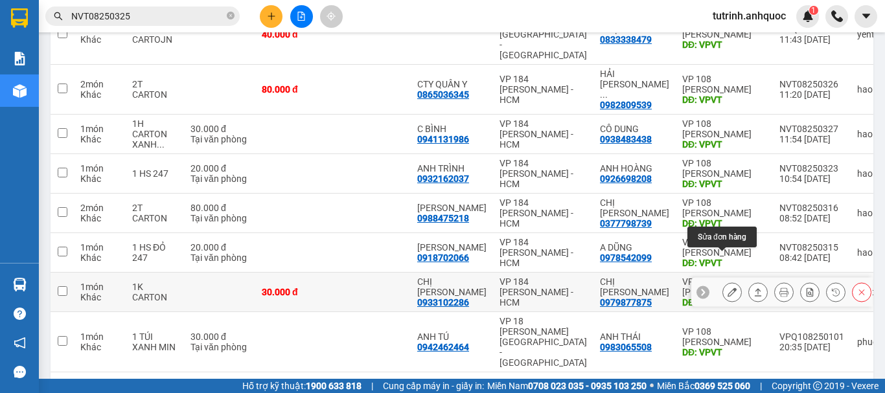
click at [728, 288] on icon at bounding box center [732, 292] width 9 height 9
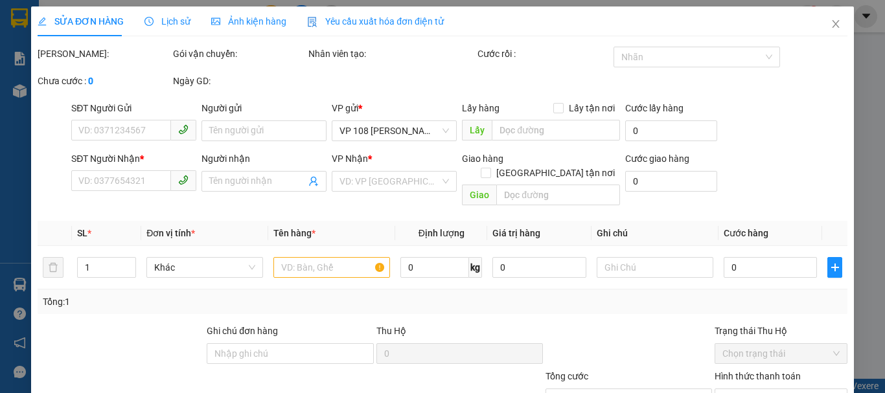
type input "0933102286"
type input "CHỊ [PERSON_NAME]"
type input "0979877875"
type input "CHỊ [PERSON_NAME]"
type input "VPVT"
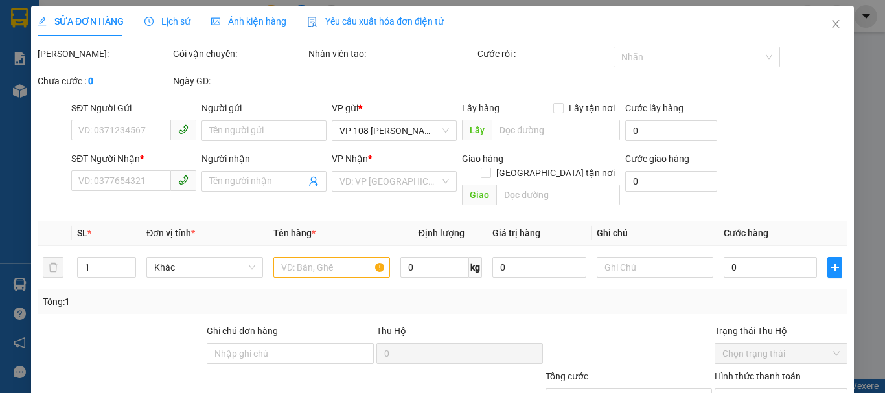
type input "30.000"
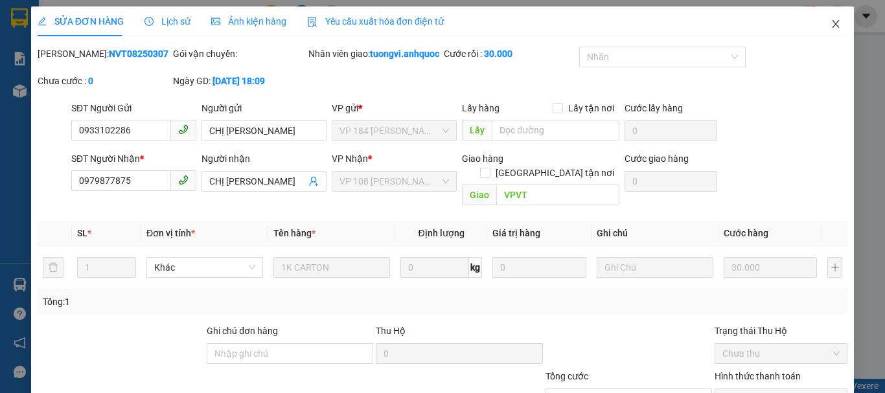
click at [831, 23] on icon "close" at bounding box center [836, 24] width 10 height 10
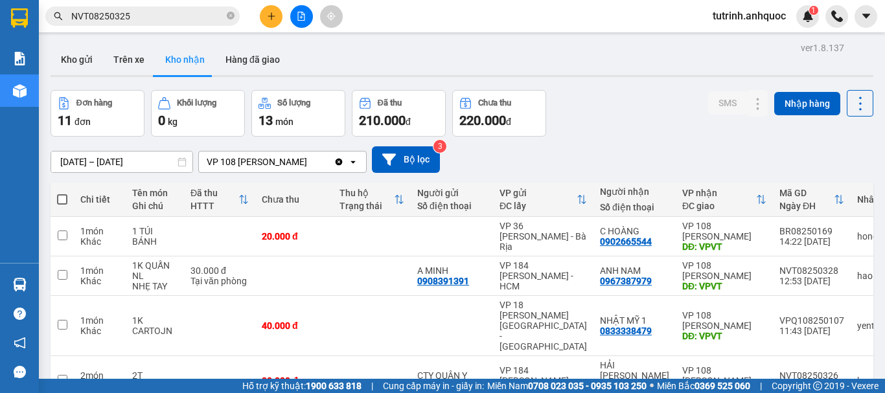
click at [749, 15] on span "tutrinh.anhquoc" at bounding box center [750, 16] width 94 height 16
click at [736, 39] on span "Đăng xuất" at bounding box center [755, 40] width 68 height 14
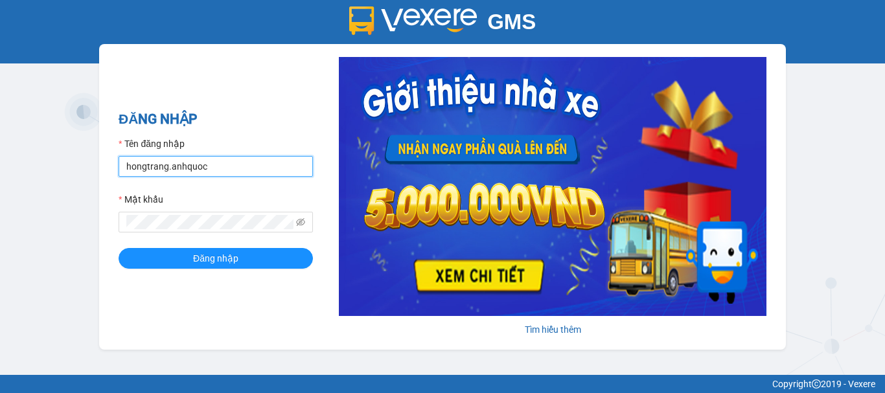
drag, startPoint x: 217, startPoint y: 167, endPoint x: 73, endPoint y: 156, distance: 145.0
click at [73, 156] on div "GMS Hệ thống quản lý hàng hóa ĐĂNG NHẬP Tên đăng nhập hongtrang.anhquoc Mật khẩ…" at bounding box center [442, 187] width 885 height 375
type input "ngoctrang.anhquoc"
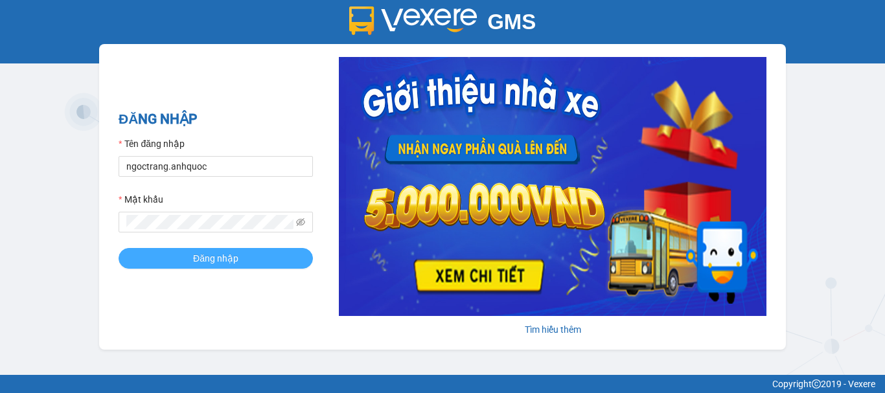
click at [197, 255] on span "Đăng nhập" at bounding box center [215, 258] width 45 height 14
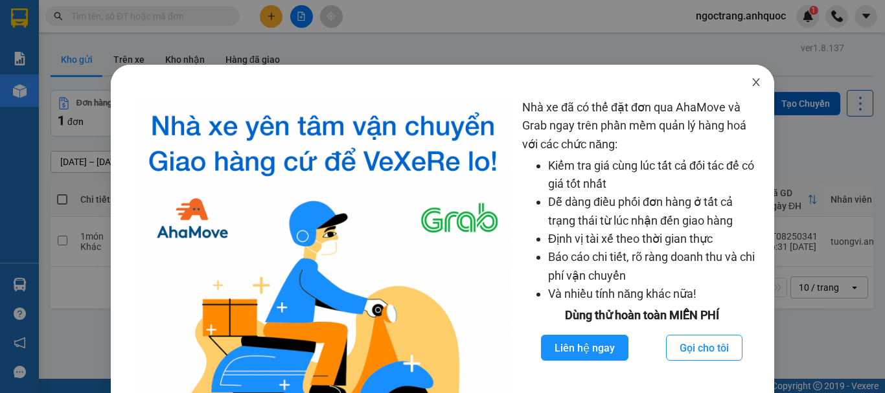
click at [751, 82] on icon "close" at bounding box center [756, 82] width 10 height 10
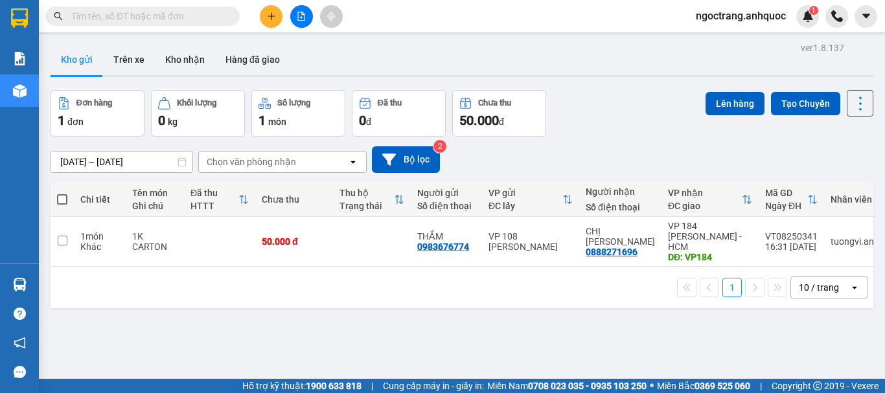
click at [172, 17] on input "text" at bounding box center [147, 16] width 153 height 14
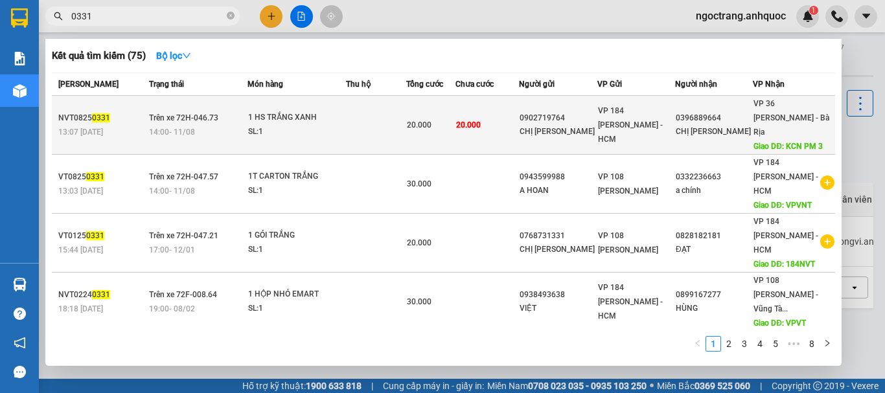
type input "0331"
click at [281, 125] on div "SL: 1" at bounding box center [296, 132] width 97 height 14
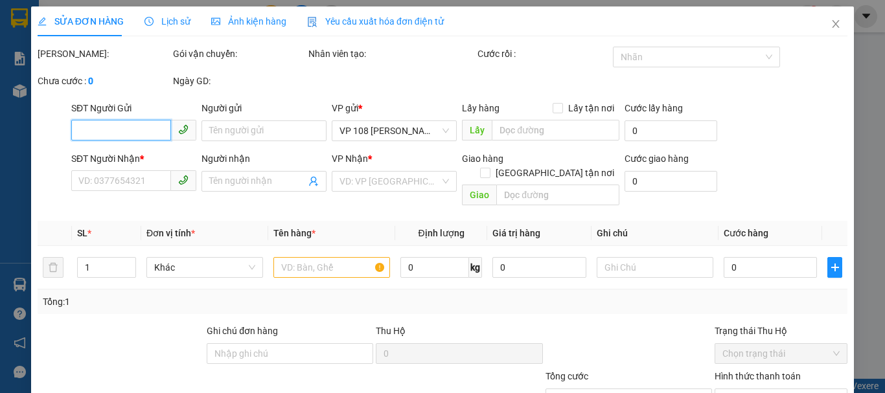
type input "0902719764"
type input "CHỊ [PERSON_NAME]"
type input "0396889664"
type input "CHỊ [PERSON_NAME]"
type input "KCN PM 3"
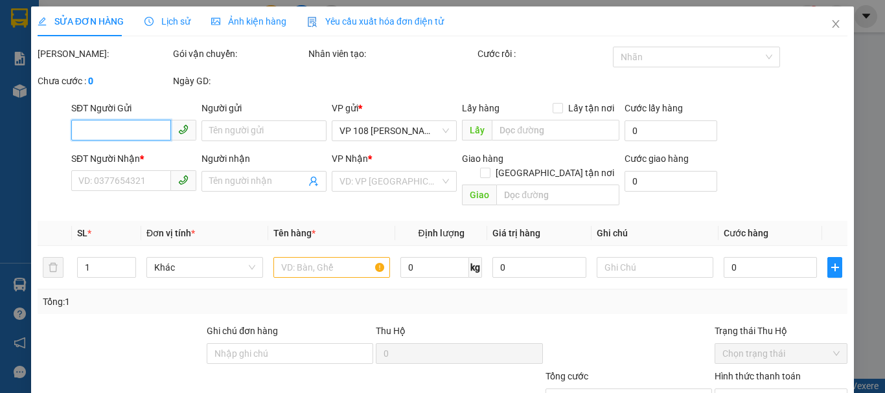
type input "20.000"
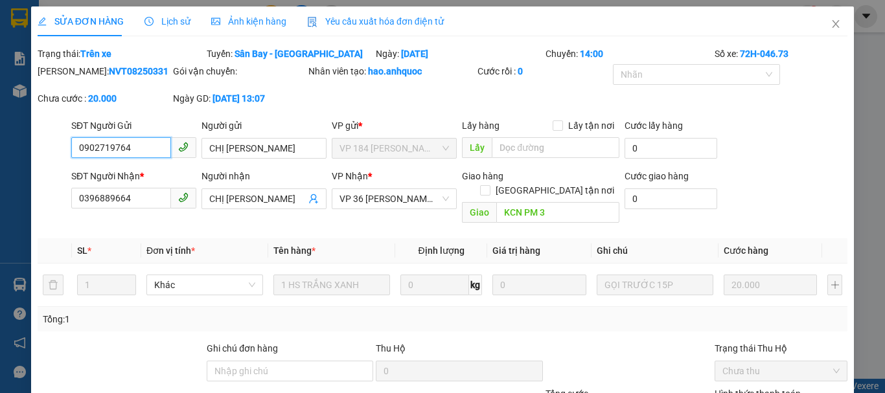
scroll to position [89, 0]
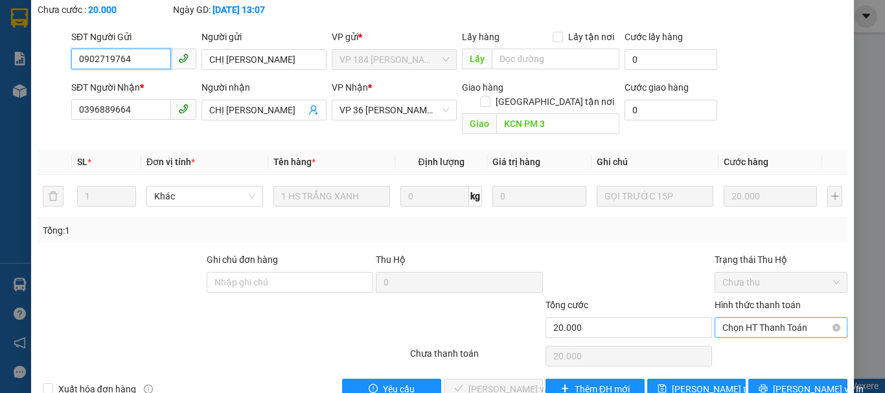
click at [749, 318] on span "Chọn HT Thanh Toán" at bounding box center [781, 327] width 117 height 19
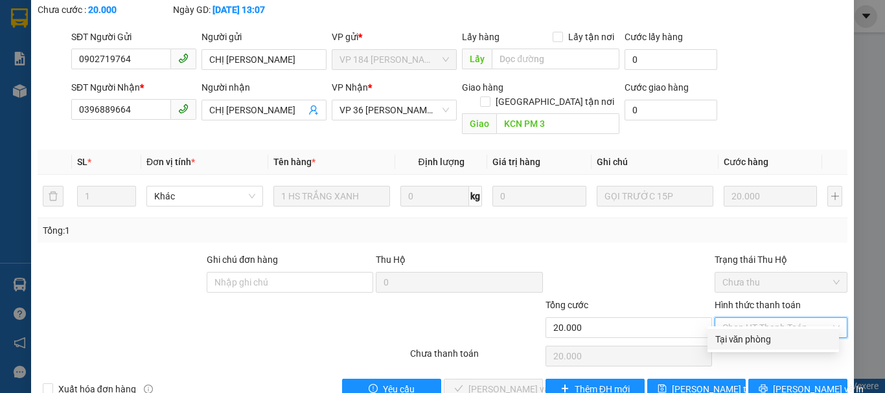
click at [735, 334] on div "Tại văn phòng" at bounding box center [774, 339] width 116 height 14
type input "0"
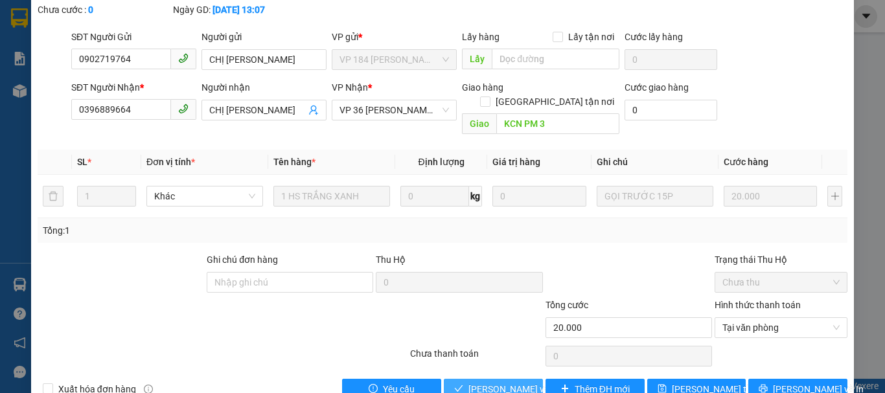
click at [516, 382] on span "[PERSON_NAME] và Giao hàng" at bounding box center [531, 389] width 124 height 14
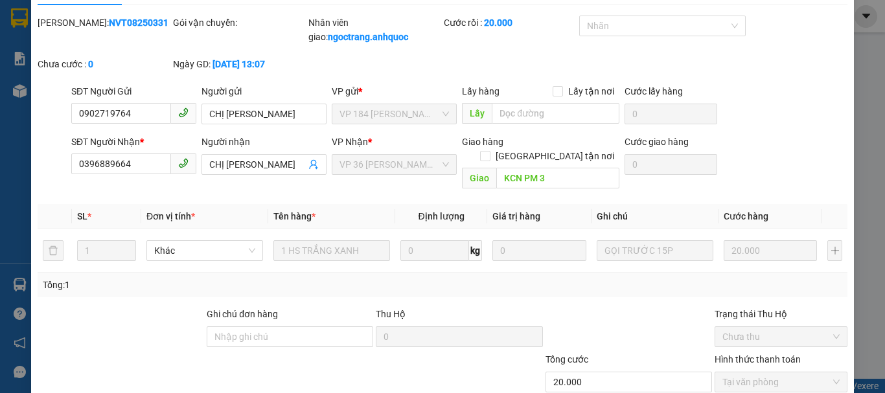
scroll to position [0, 0]
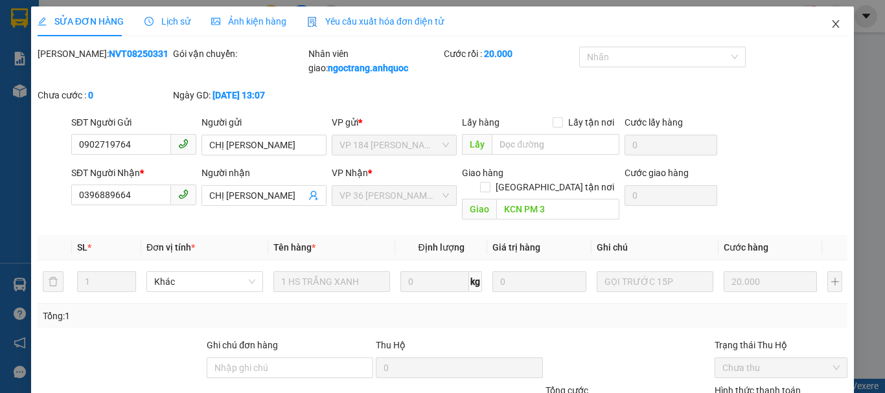
click at [831, 21] on icon "close" at bounding box center [836, 24] width 10 height 10
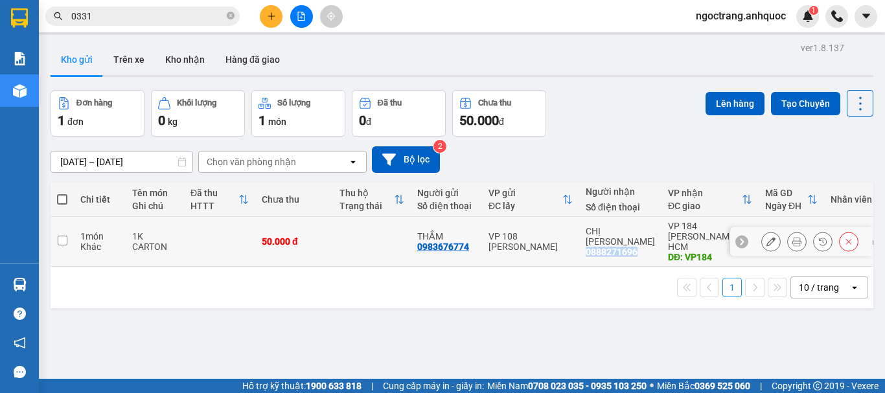
drag, startPoint x: 638, startPoint y: 242, endPoint x: 584, endPoint y: 245, distance: 54.5
click at [584, 245] on td "CHỊ LINH 0888271696" at bounding box center [620, 242] width 82 height 50
checkbox input "true"
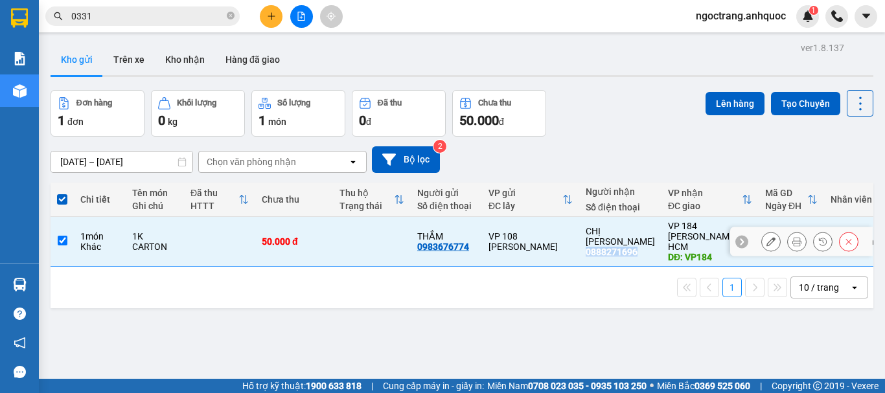
copy div "0888271696"
click at [98, 16] on input "0331" at bounding box center [147, 16] width 153 height 14
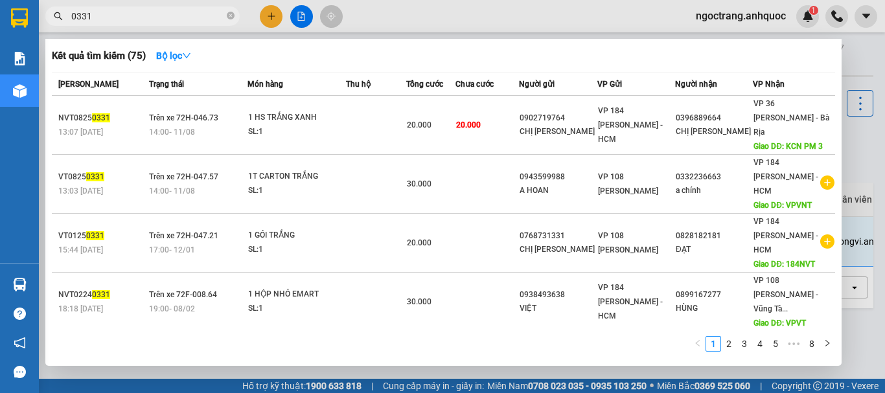
drag, startPoint x: 98, startPoint y: 16, endPoint x: 30, endPoint y: 6, distance: 68.8
click at [31, 7] on section "Kết quả tìm kiếm ( 75 ) Bộ lọc Mã ĐH Trạng thái Món hàng Thu hộ Tổng cước Chưa …" at bounding box center [442, 196] width 885 height 393
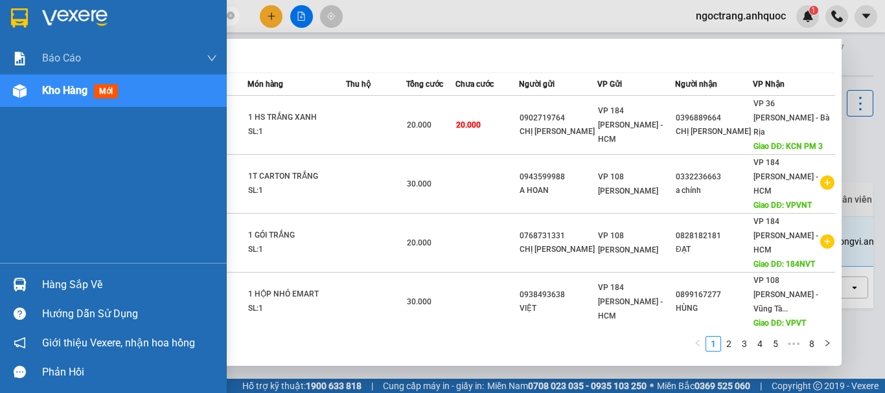
paste input "888271696"
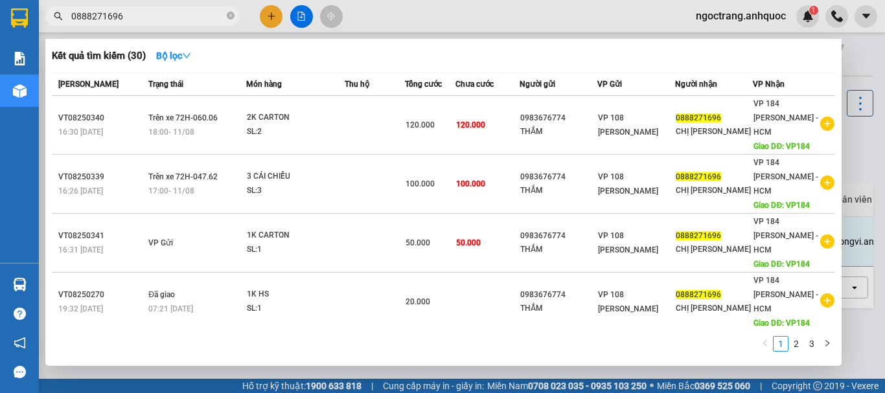
type input "0888271696"
click at [857, 62] on div at bounding box center [442, 196] width 885 height 393
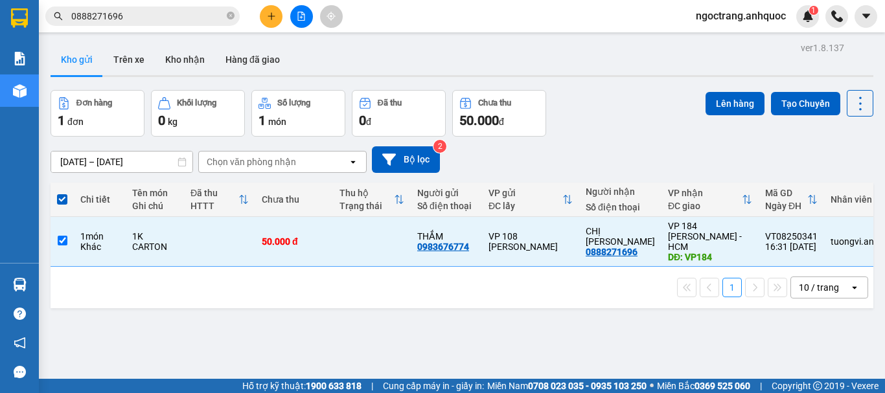
click at [270, 18] on icon "plus" at bounding box center [271, 16] width 9 height 9
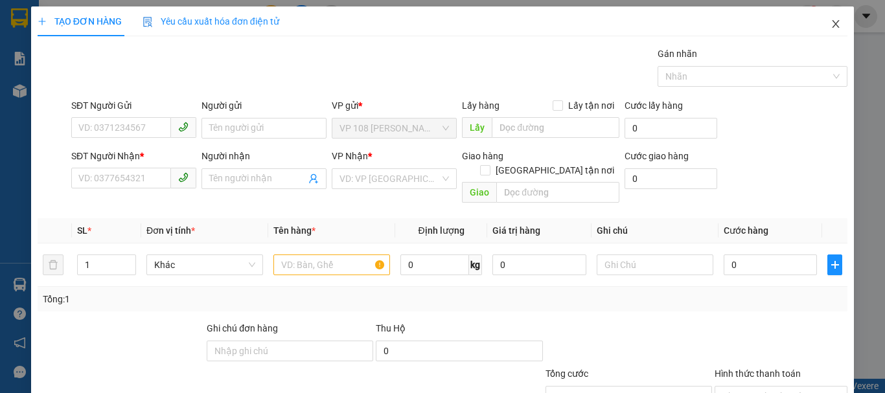
click at [831, 21] on icon "close" at bounding box center [836, 24] width 10 height 10
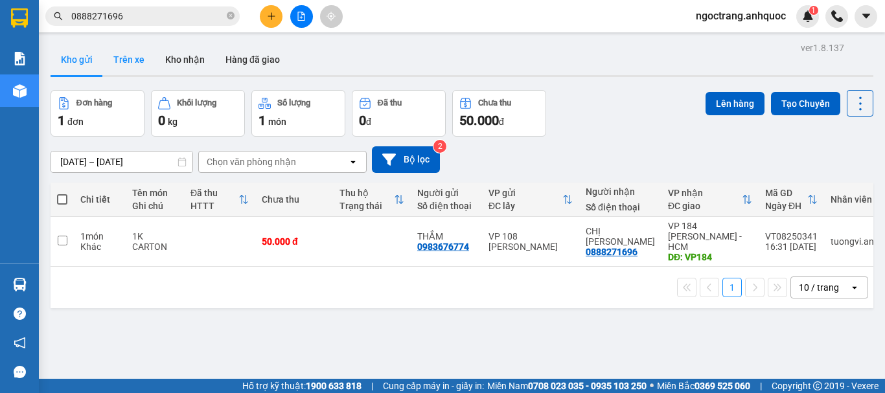
click at [128, 52] on button "Trên xe" at bounding box center [129, 59] width 52 height 31
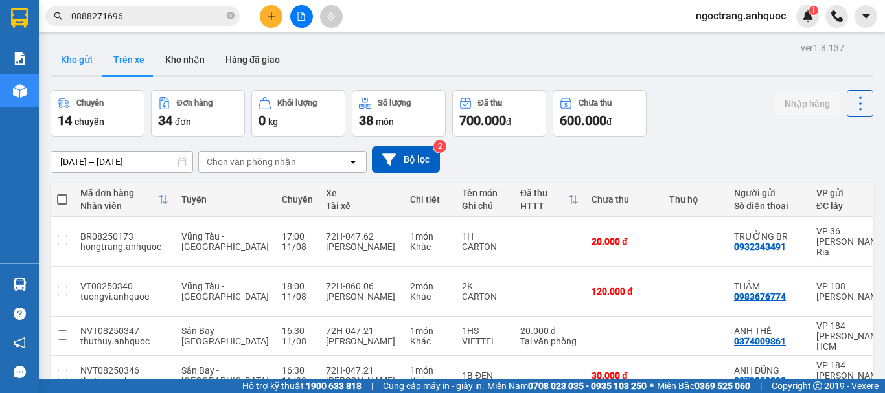
click at [75, 61] on button "Kho gửi" at bounding box center [77, 59] width 52 height 31
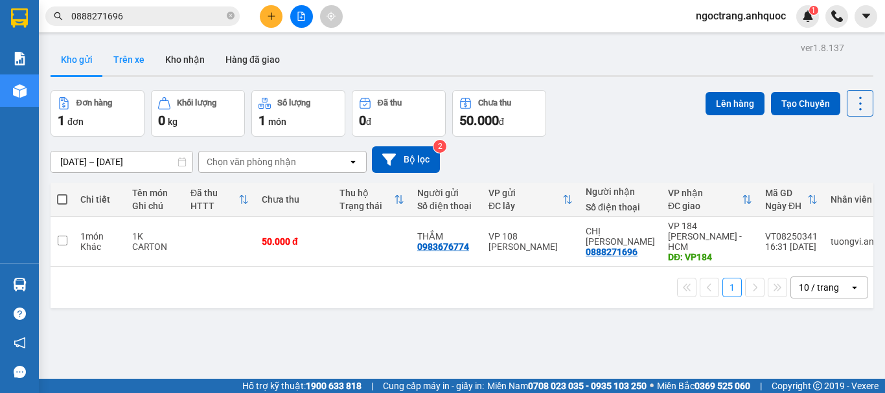
click at [113, 53] on button "Trên xe" at bounding box center [129, 59] width 52 height 31
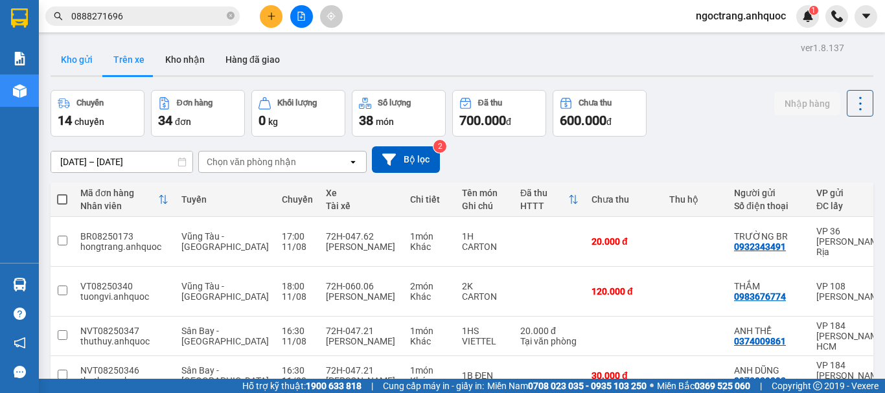
click at [83, 60] on button "Kho gửi" at bounding box center [77, 59] width 52 height 31
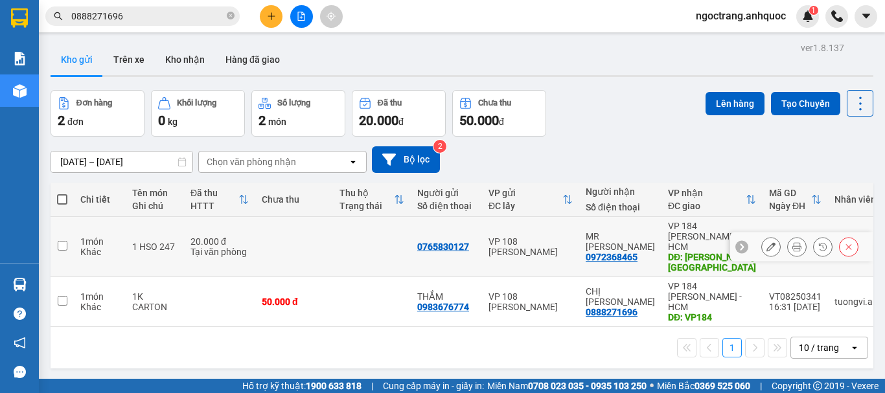
click at [66, 241] on input "checkbox" at bounding box center [63, 246] width 10 height 10
checkbox input "true"
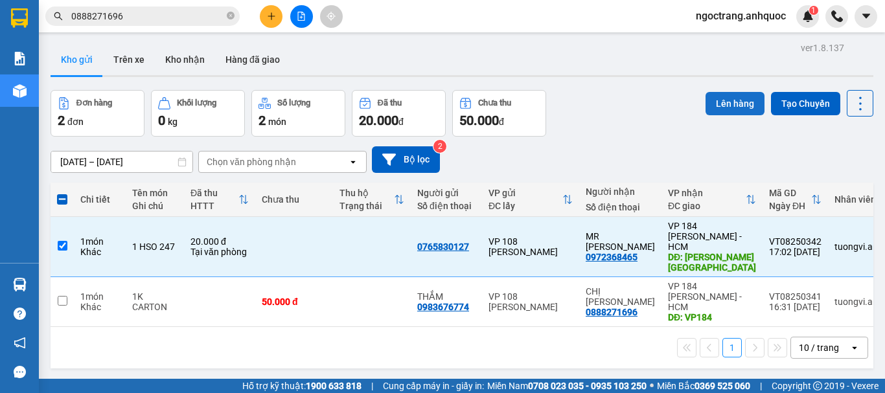
click at [709, 107] on button "Lên hàng" at bounding box center [735, 103] width 59 height 23
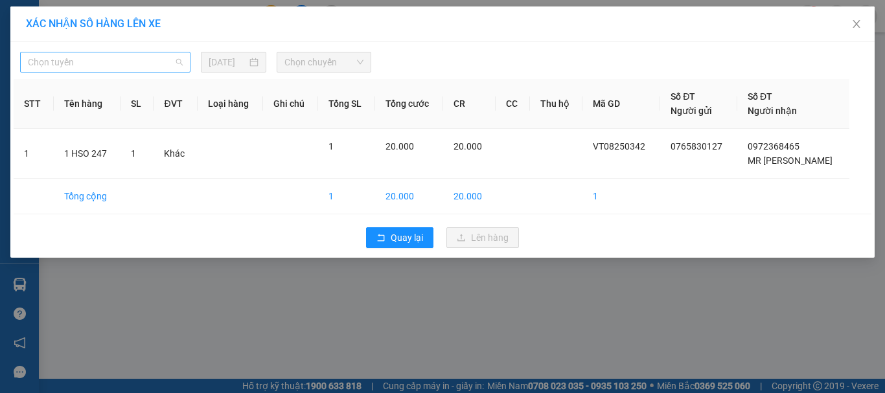
click at [158, 65] on span "Chọn tuyến" at bounding box center [105, 61] width 155 height 19
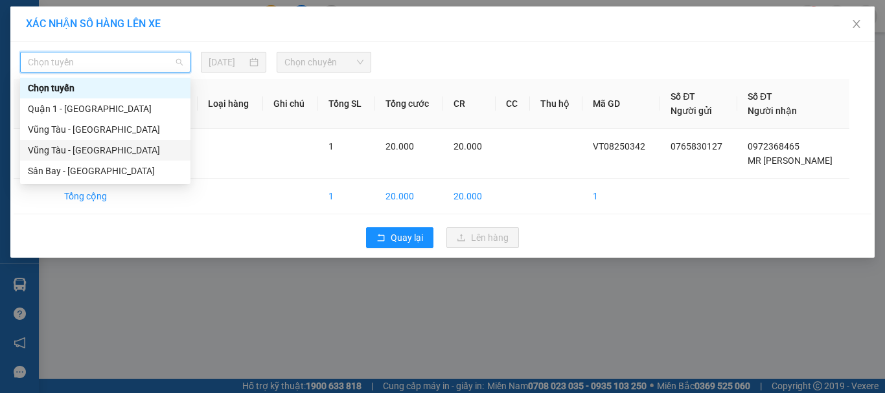
click at [101, 150] on div "Vũng Tàu - [GEOGRAPHIC_DATA]" at bounding box center [105, 150] width 155 height 14
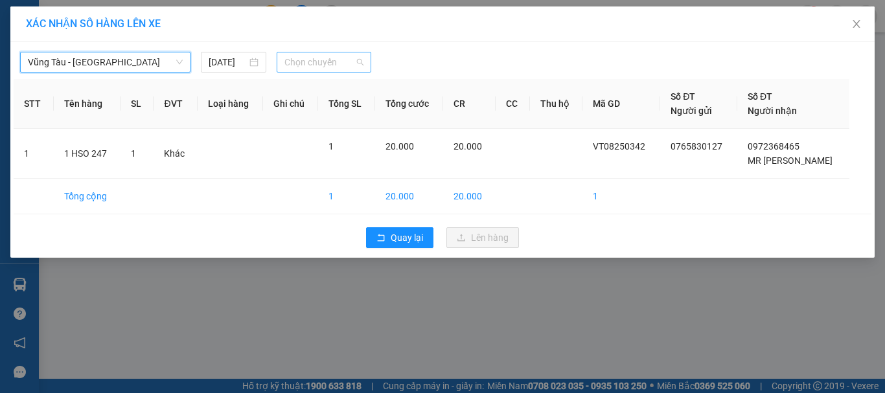
click at [296, 62] on span "Chọn chuyến" at bounding box center [325, 61] width 80 height 19
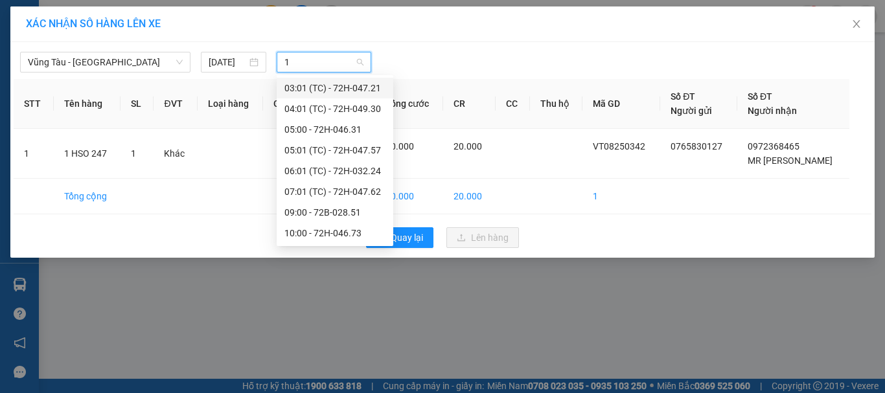
type input "18"
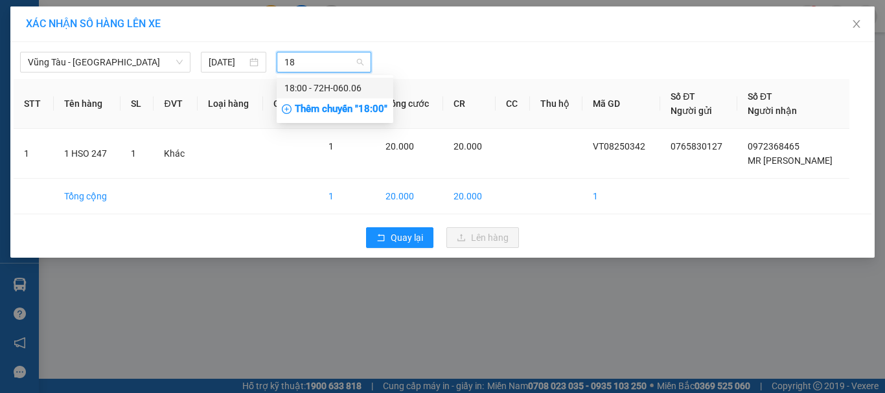
click at [300, 87] on div "18:00 - 72H-060.06" at bounding box center [335, 88] width 101 height 14
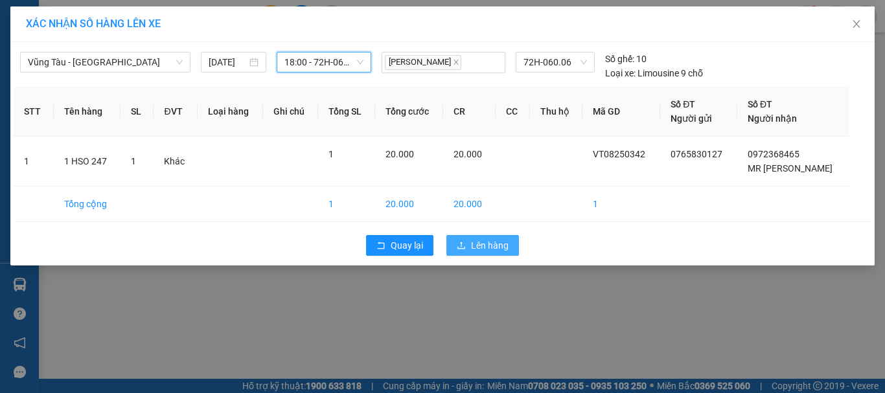
click at [479, 248] on span "Lên hàng" at bounding box center [490, 246] width 38 height 14
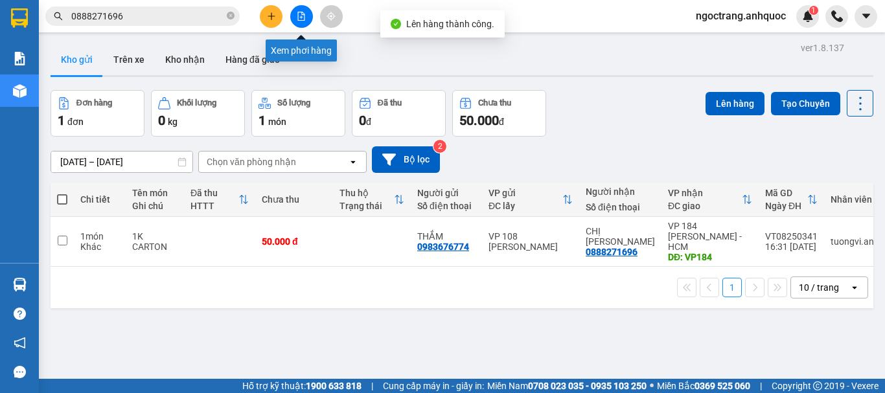
click at [296, 12] on button at bounding box center [301, 16] width 23 height 23
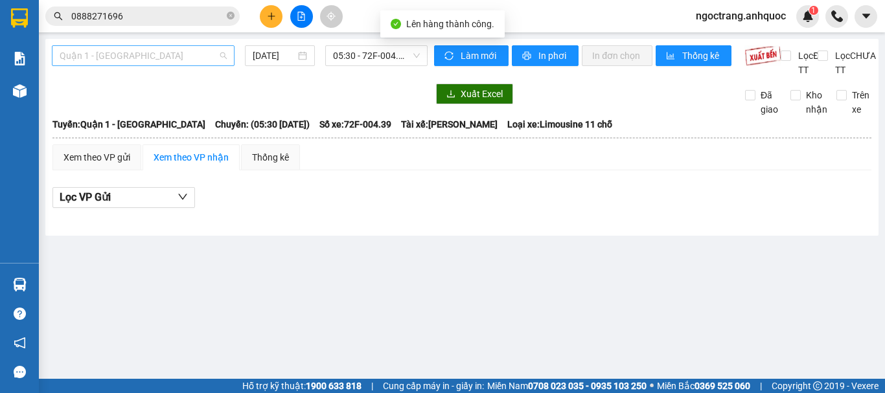
click at [148, 54] on span "Quận 1 - [GEOGRAPHIC_DATA]" at bounding box center [143, 55] width 167 height 19
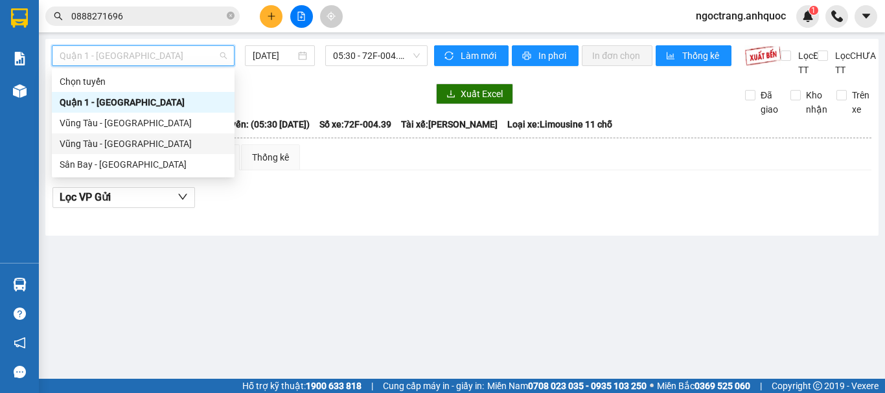
drag, startPoint x: 103, startPoint y: 145, endPoint x: 257, endPoint y: 121, distance: 155.5
click at [111, 145] on div "Vũng Tàu - [GEOGRAPHIC_DATA]" at bounding box center [143, 144] width 167 height 14
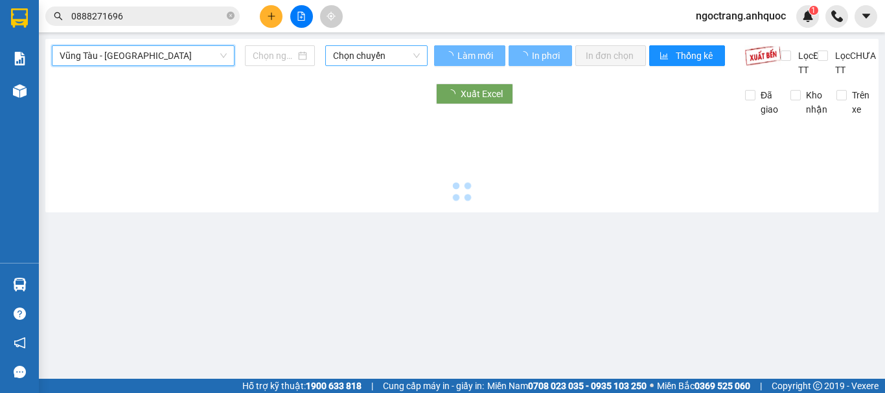
type input "[DATE]"
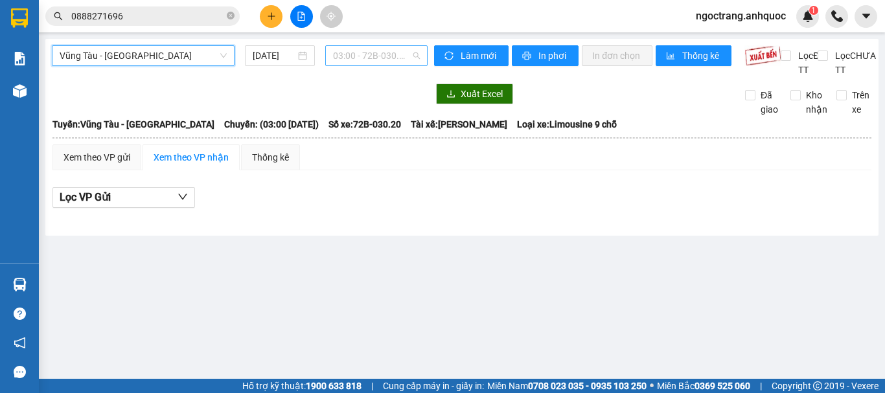
click at [394, 59] on span "03:00 - 72B-030.20" at bounding box center [376, 55] width 87 height 19
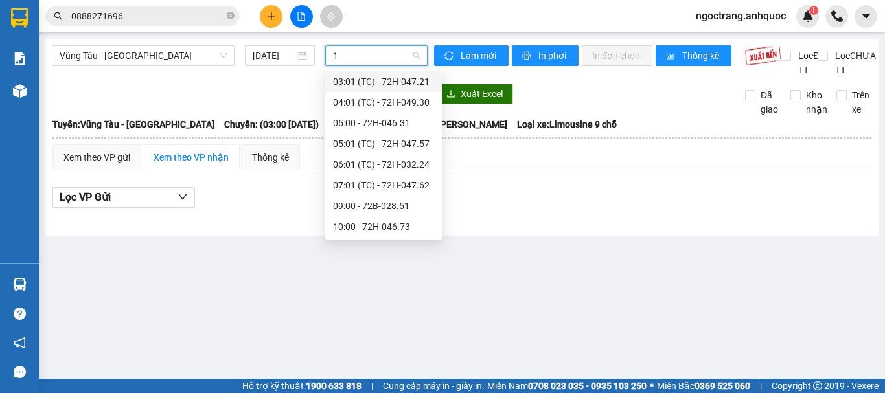
type input "18"
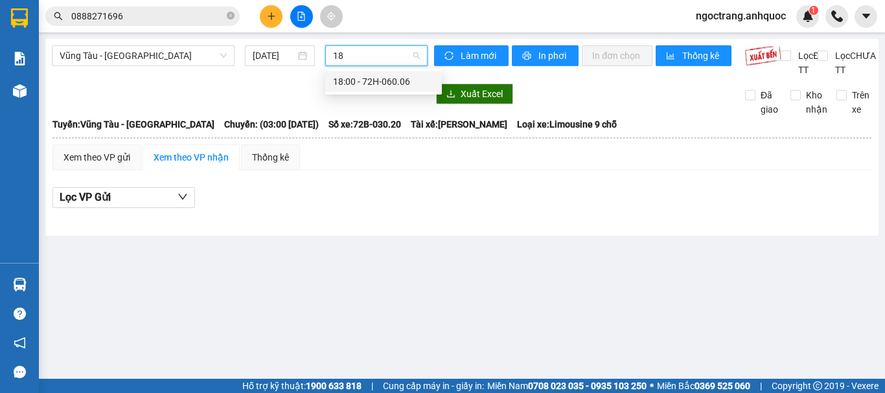
click at [391, 82] on div "18:00 - 72H-060.06" at bounding box center [383, 82] width 101 height 14
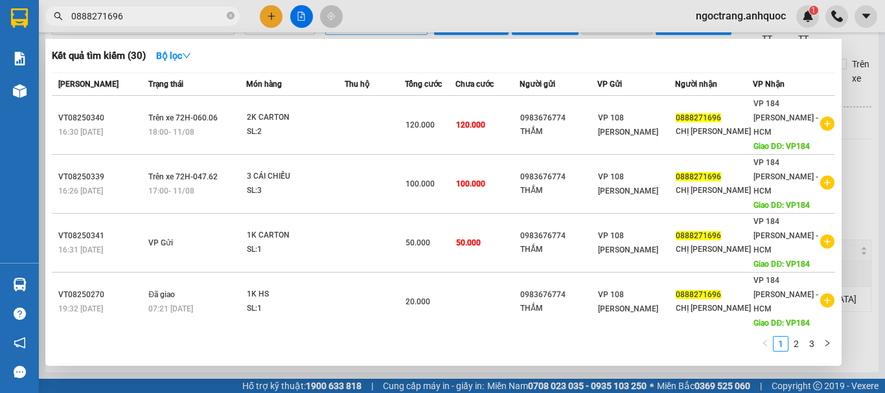
click at [142, 8] on span "0888271696" at bounding box center [142, 15] width 194 height 19
drag, startPoint x: 135, startPoint y: 14, endPoint x: 43, endPoint y: 14, distance: 92.0
click at [45, 14] on div "0888271696" at bounding box center [126, 15] width 253 height 19
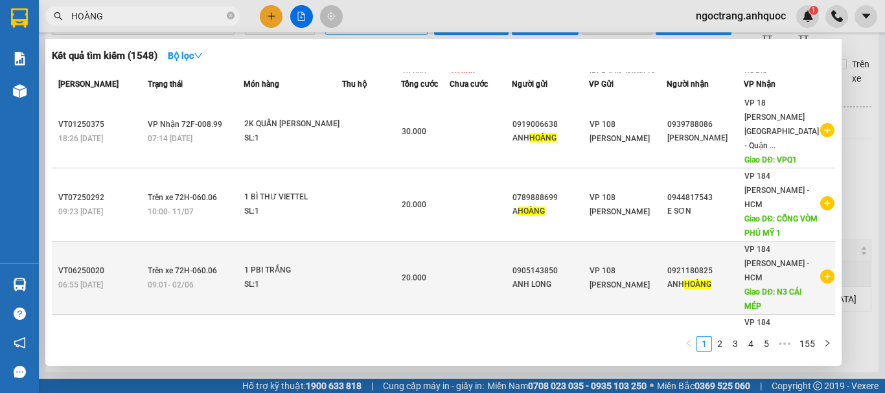
scroll to position [194, 0]
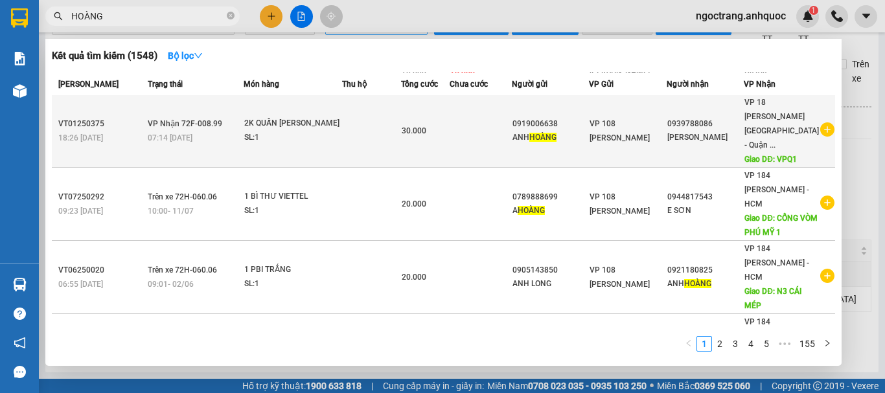
type input "HOÀNG"
click at [821, 122] on icon "plus-circle" at bounding box center [828, 129] width 14 height 14
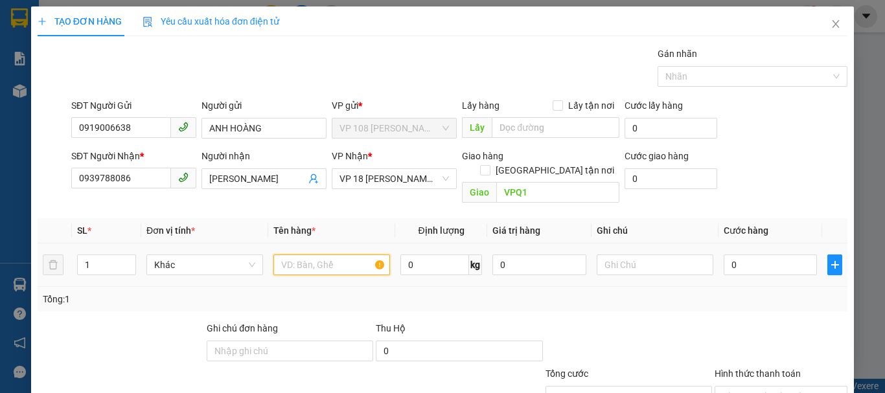
click at [319, 255] on input "text" at bounding box center [332, 265] width 117 height 21
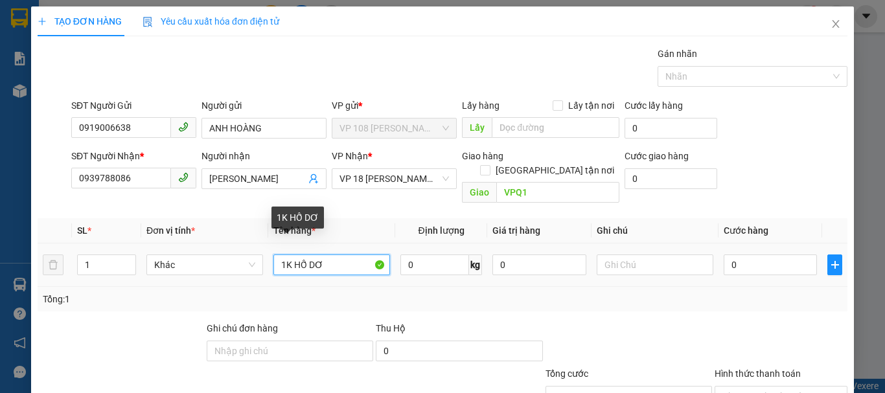
drag, startPoint x: 326, startPoint y: 246, endPoint x: 295, endPoint y: 248, distance: 31.2
click at [295, 255] on input "1K HỐ DƠ" at bounding box center [332, 265] width 117 height 21
type input "1K HỒ SƠ"
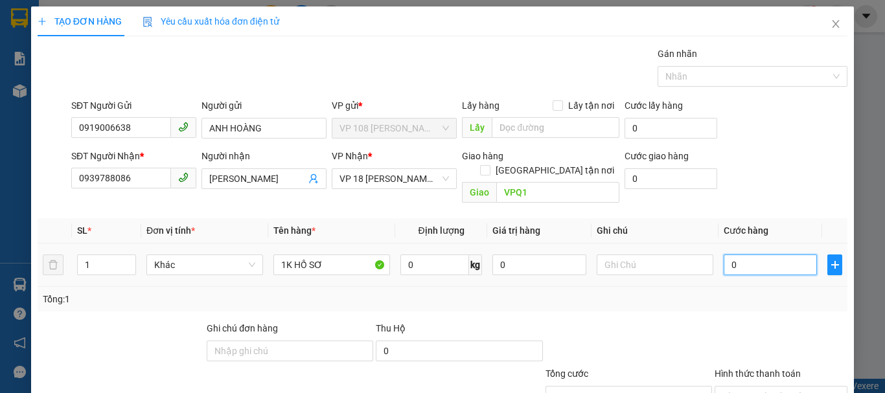
click at [752, 255] on input "0" at bounding box center [770, 265] width 93 height 21
type input "4"
type input "40"
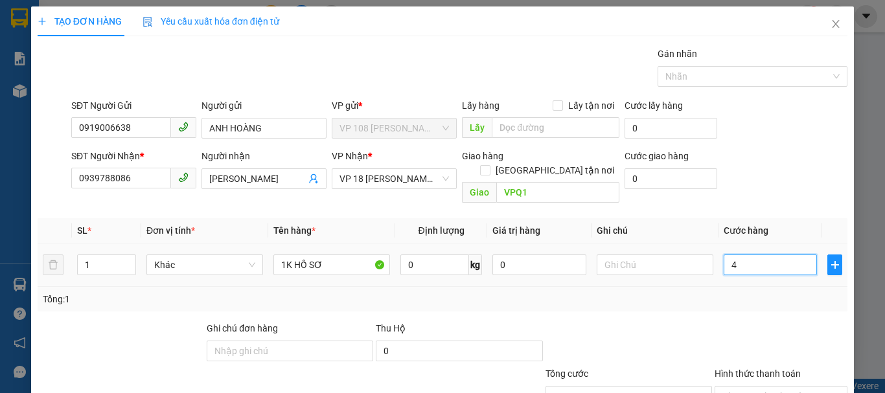
type input "40"
type input "400"
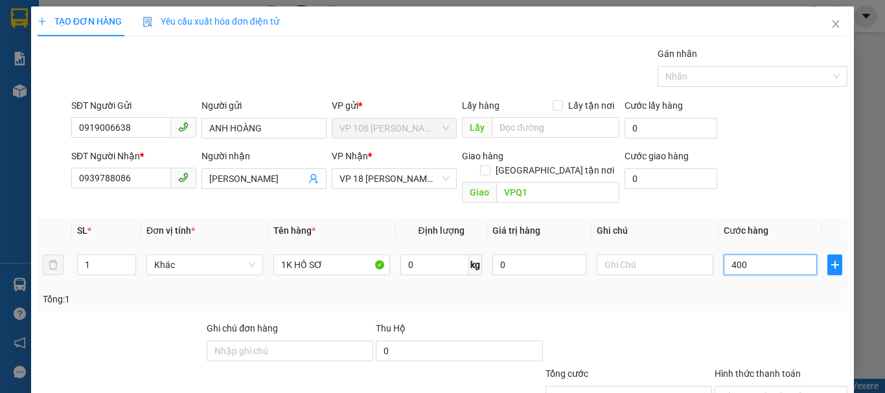
type input "4.000"
type input "40.000"
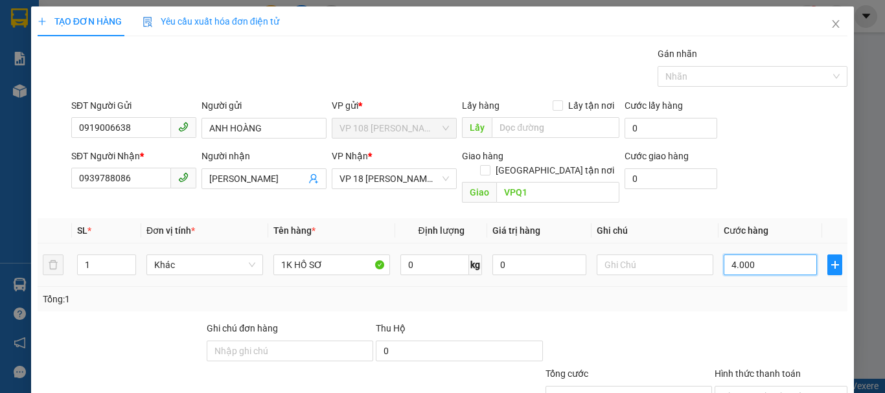
type input "40.000"
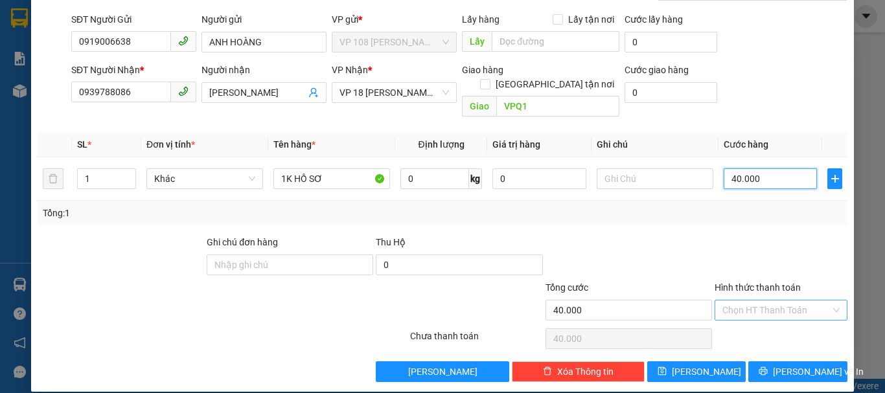
type input "40.000"
click at [742, 302] on input "Hình thức thanh toán" at bounding box center [777, 310] width 108 height 19
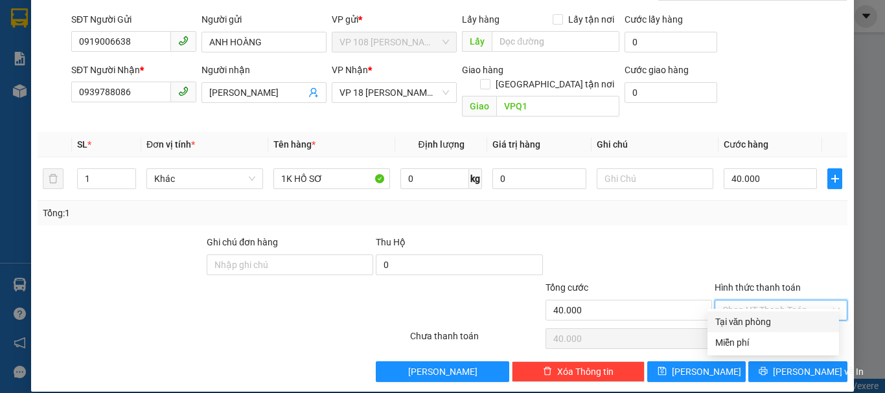
click at [729, 316] on div "Tại văn phòng" at bounding box center [774, 322] width 116 height 14
type input "0"
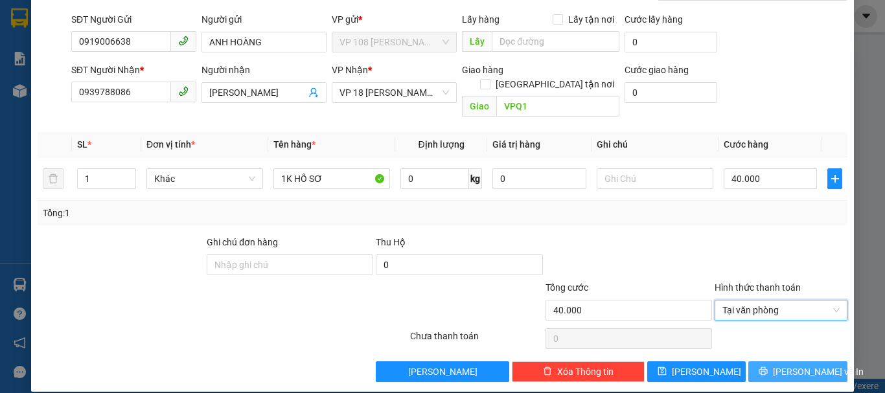
click at [767, 367] on icon "printer" at bounding box center [764, 371] width 8 height 8
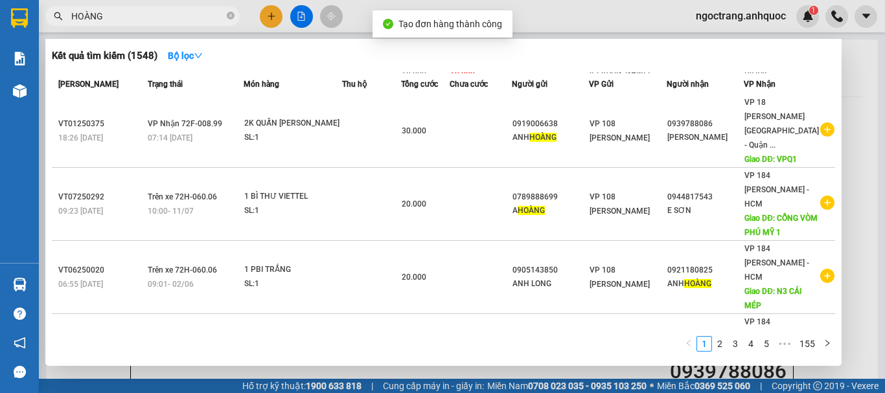
click at [861, 110] on div at bounding box center [442, 196] width 885 height 393
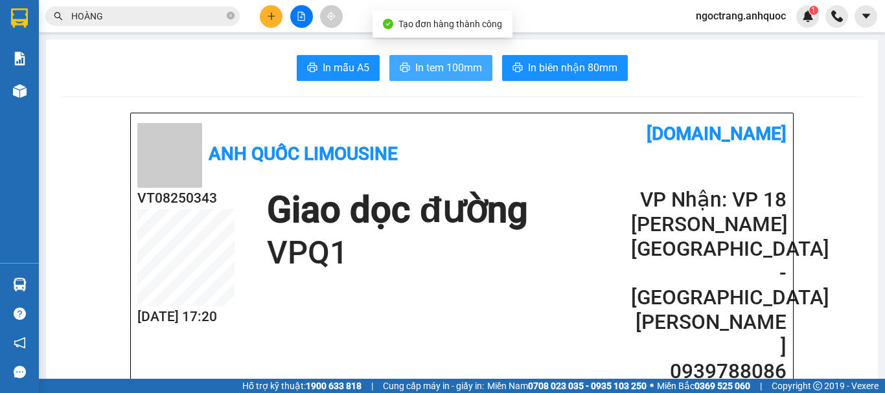
click at [456, 67] on span "In tem 100mm" at bounding box center [448, 68] width 67 height 16
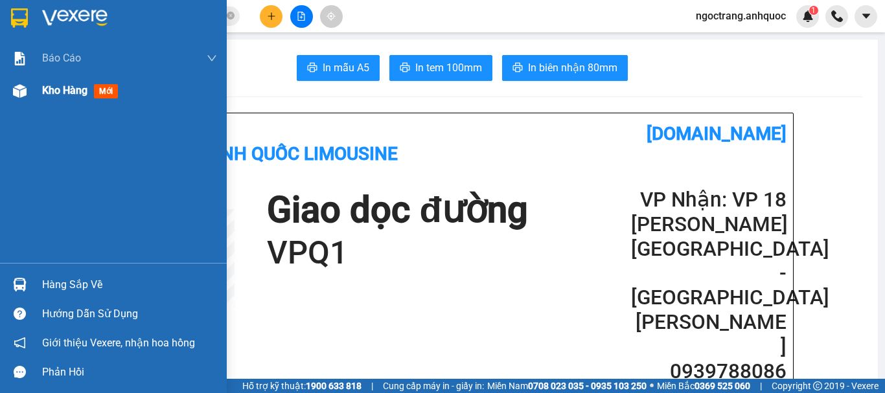
click at [50, 92] on span "Kho hàng" at bounding box center [64, 90] width 45 height 12
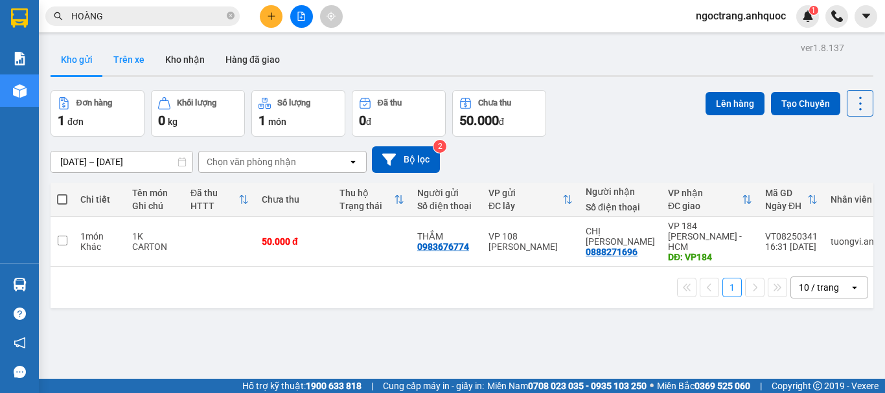
click at [132, 65] on button "Trên xe" at bounding box center [129, 59] width 52 height 31
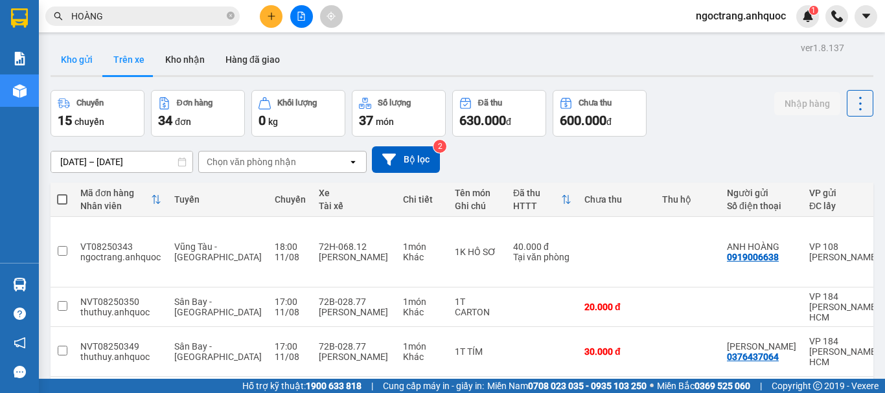
click at [83, 62] on button "Kho gửi" at bounding box center [77, 59] width 52 height 31
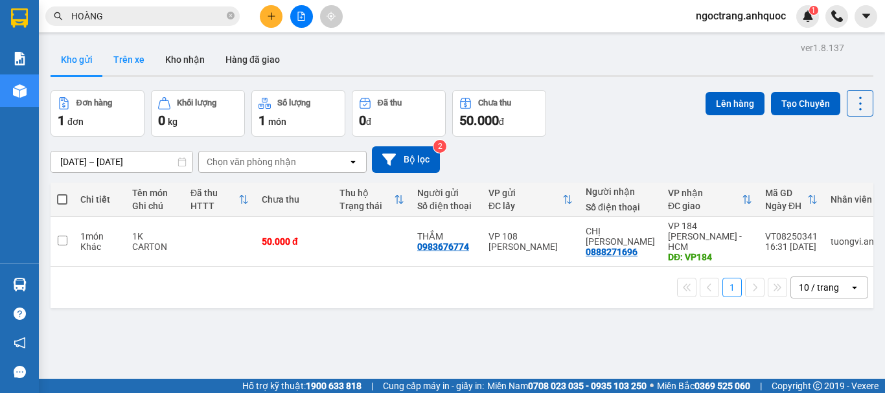
click at [126, 60] on button "Trên xe" at bounding box center [129, 59] width 52 height 31
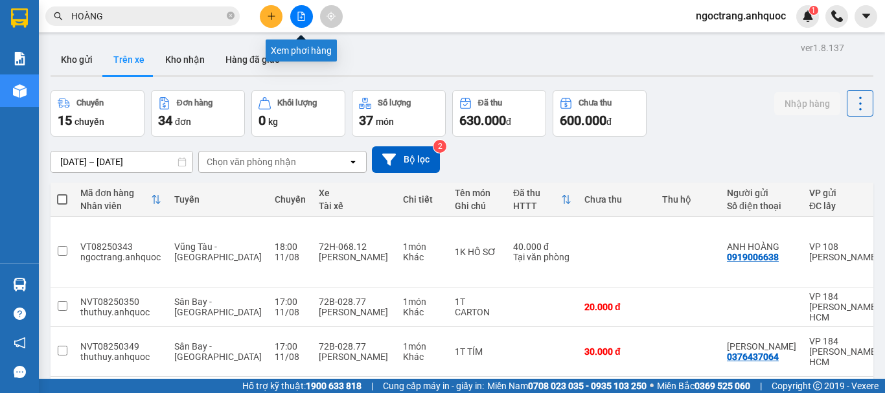
click at [296, 21] on button at bounding box center [301, 16] width 23 height 23
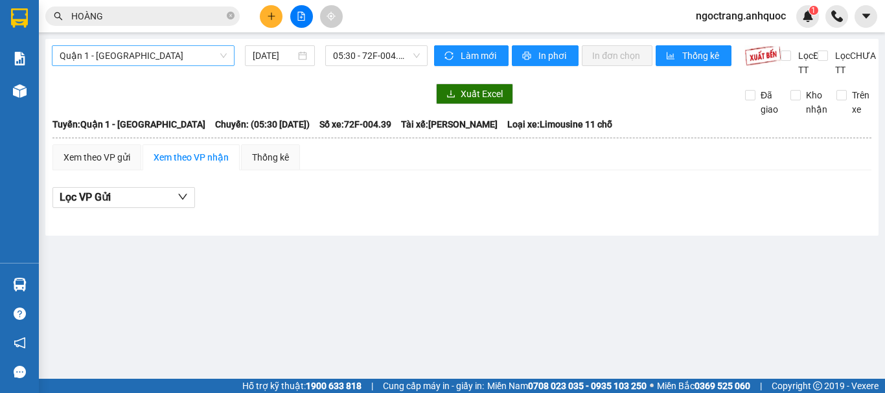
click at [180, 55] on span "Quận 1 - [GEOGRAPHIC_DATA]" at bounding box center [143, 55] width 167 height 19
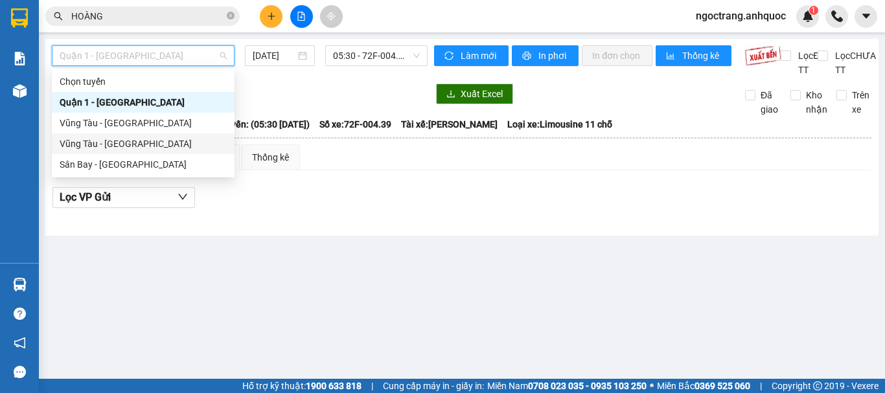
drag, startPoint x: 121, startPoint y: 146, endPoint x: 332, endPoint y: 69, distance: 224.1
click at [125, 146] on div "Vũng Tàu - [GEOGRAPHIC_DATA]" at bounding box center [143, 144] width 167 height 14
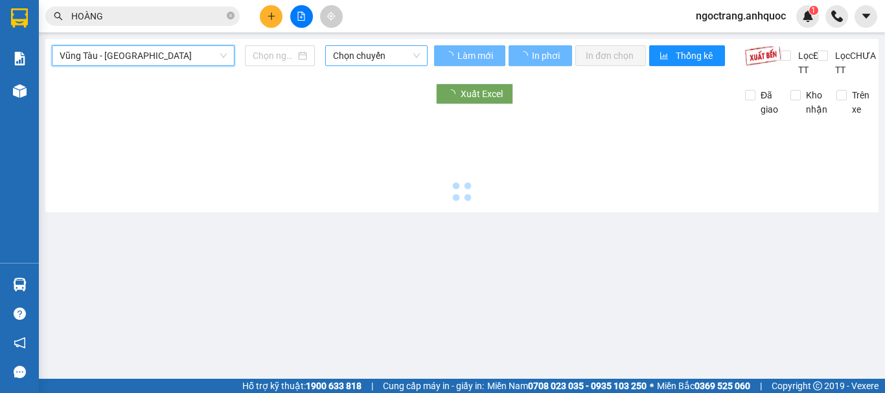
type input "[DATE]"
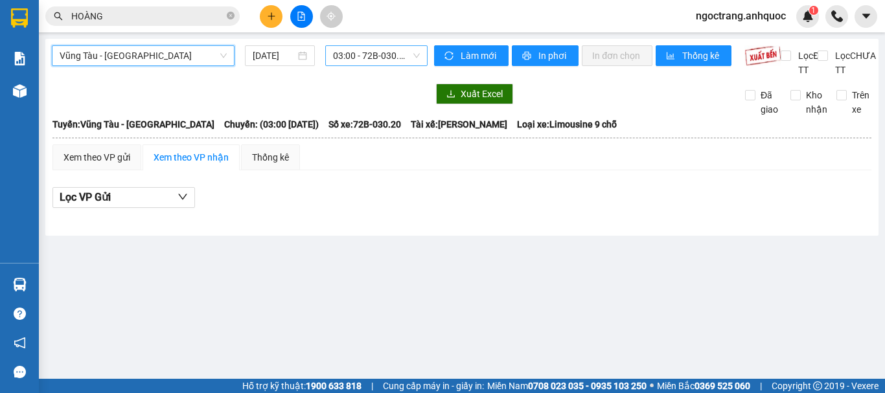
click at [360, 56] on span "03:00 - 72B-030.20" at bounding box center [376, 55] width 87 height 19
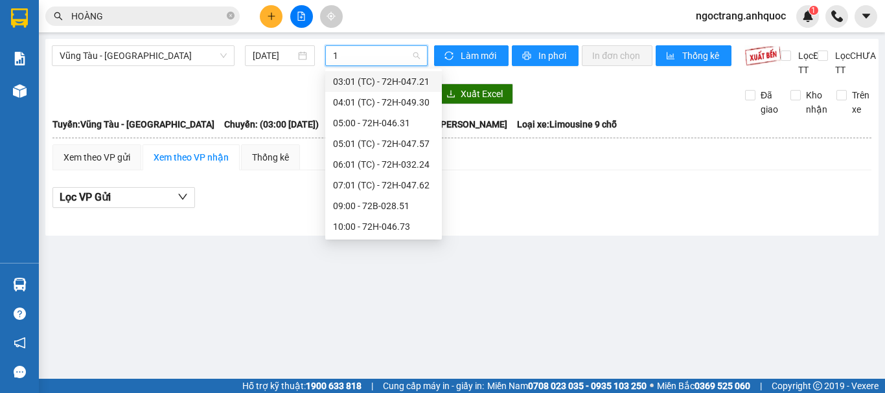
type input "18"
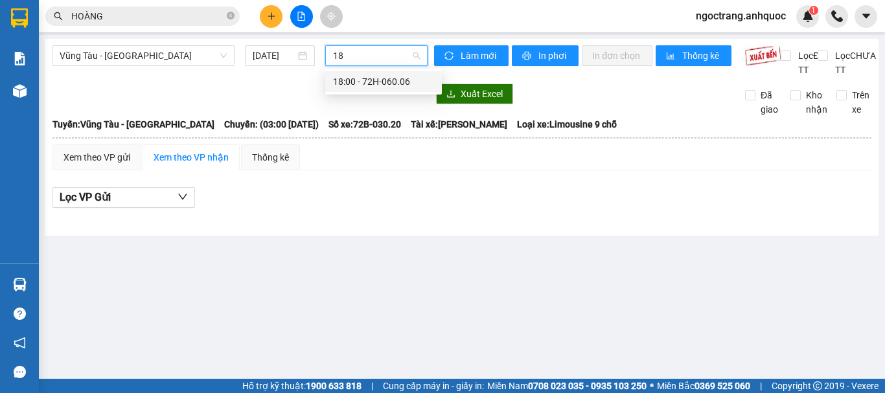
click at [367, 84] on div "18:00 - 72H-060.06" at bounding box center [383, 82] width 101 height 14
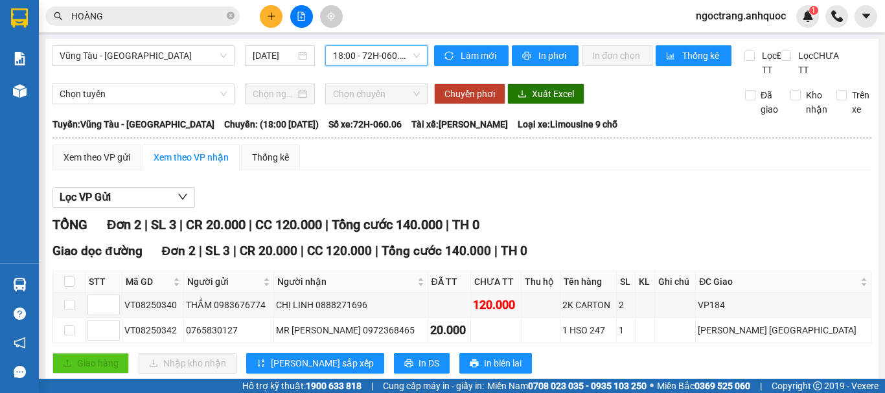
click at [371, 56] on span "18:00 - 72H-060.06" at bounding box center [376, 55] width 87 height 19
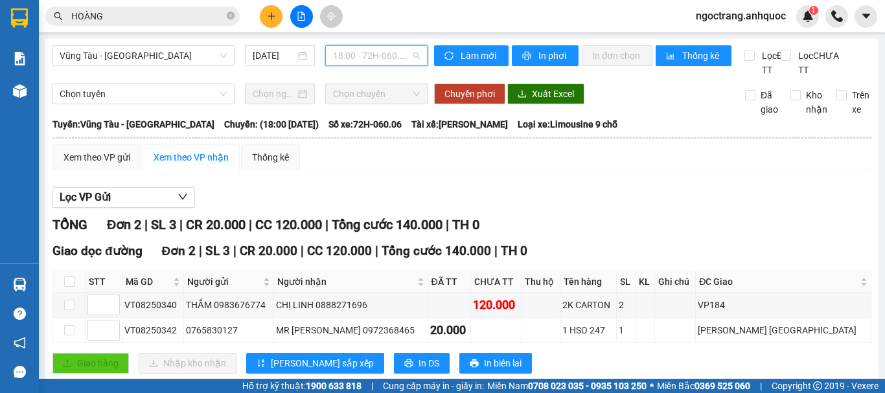
click at [382, 51] on span "18:00 - 72H-060.06" at bounding box center [376, 55] width 87 height 19
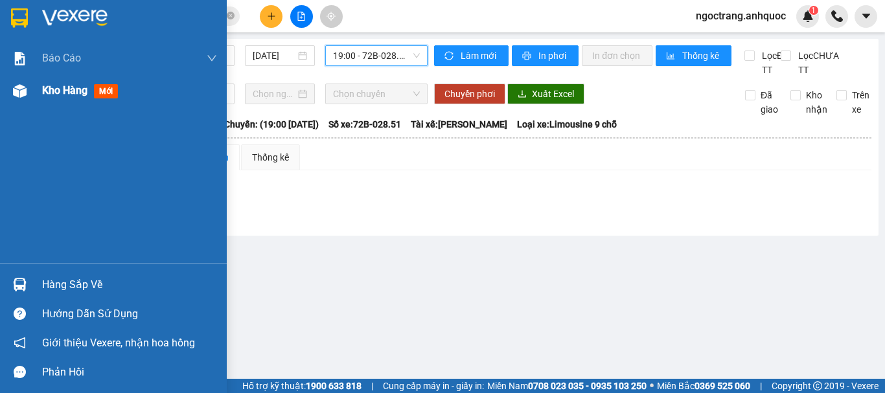
click at [49, 91] on span "Kho hàng" at bounding box center [64, 90] width 45 height 12
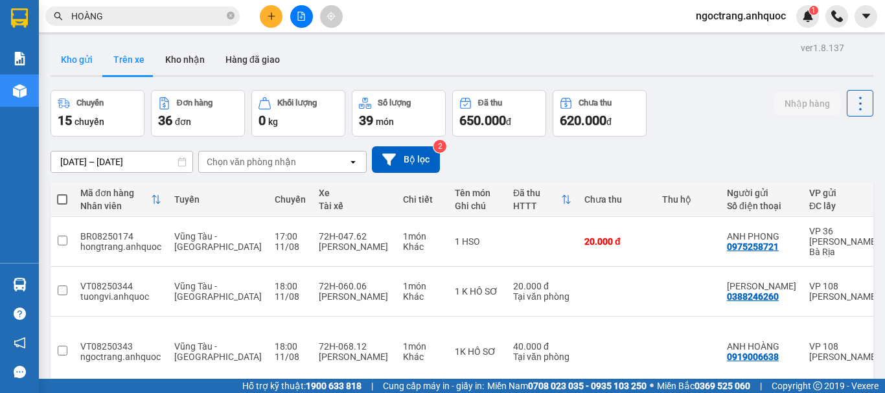
click at [82, 60] on button "Kho gửi" at bounding box center [77, 59] width 52 height 31
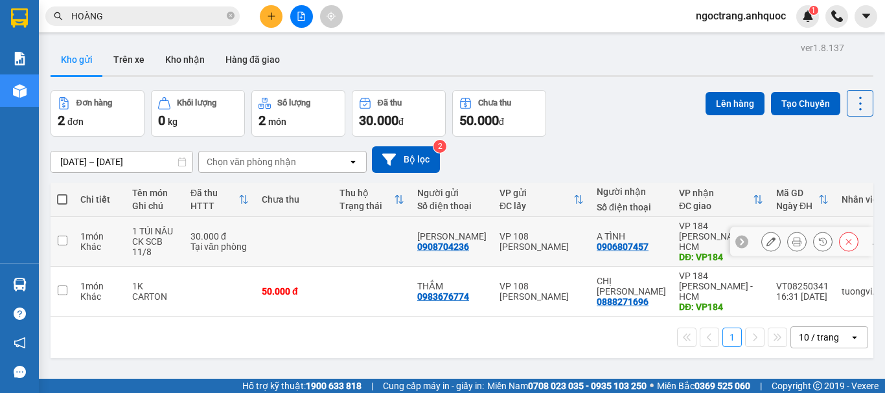
click at [59, 236] on input "checkbox" at bounding box center [63, 241] width 10 height 10
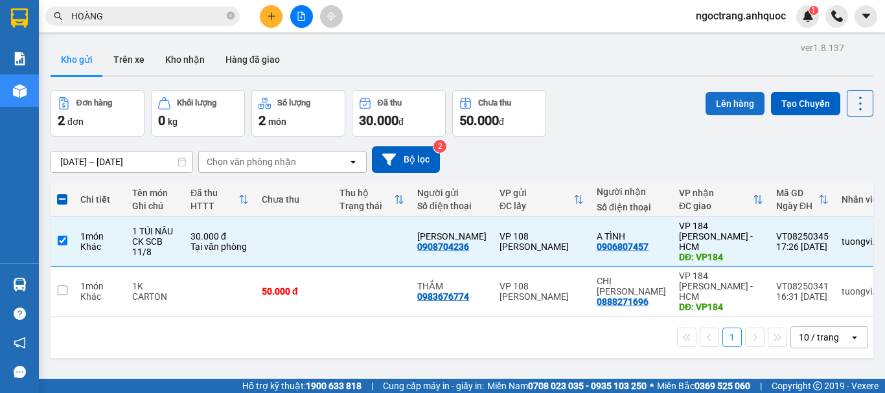
click at [723, 104] on button "Lên hàng" at bounding box center [735, 103] width 59 height 23
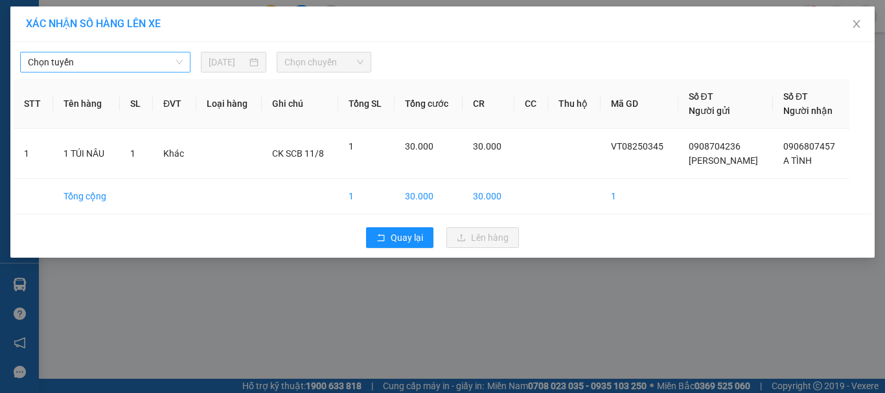
click at [92, 60] on span "Chọn tuyến" at bounding box center [105, 61] width 155 height 19
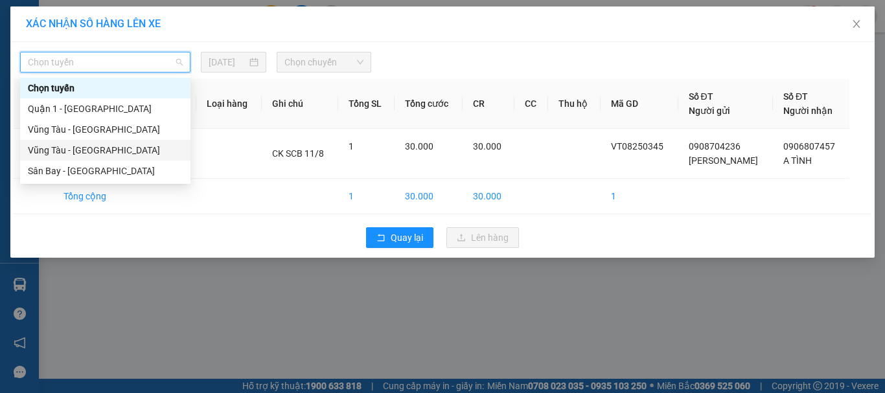
click at [75, 149] on div "Vũng Tàu - [GEOGRAPHIC_DATA]" at bounding box center [105, 150] width 155 height 14
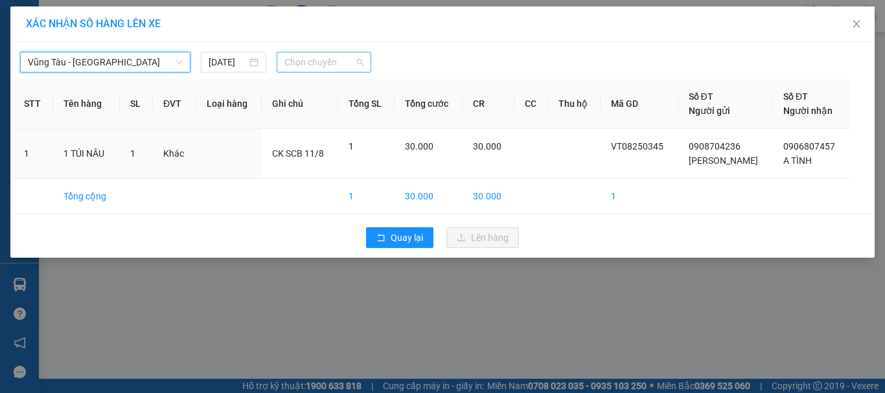
click at [328, 65] on span "Chọn chuyến" at bounding box center [325, 61] width 80 height 19
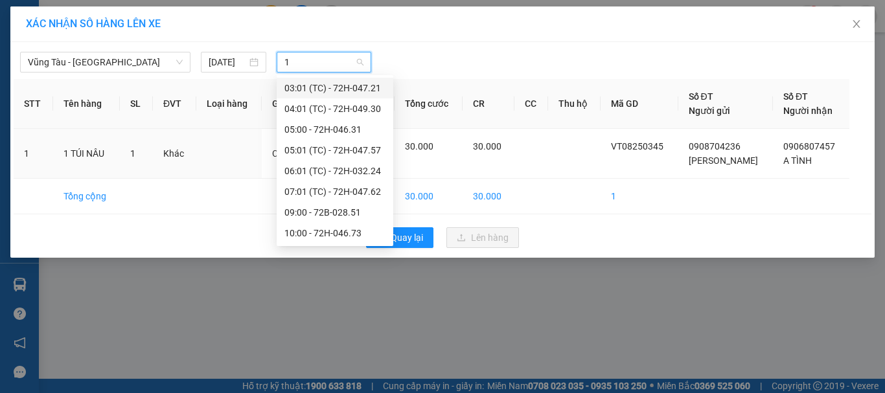
type input "18"
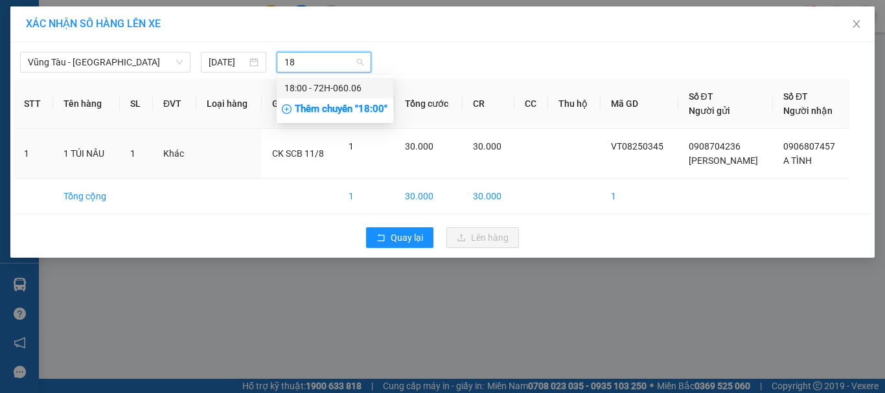
click at [336, 89] on div "18:00 - 72H-060.06" at bounding box center [335, 88] width 101 height 14
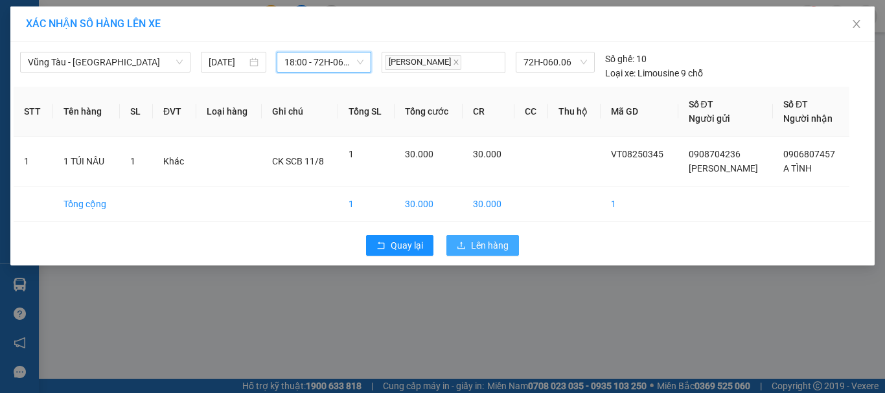
click at [469, 242] on button "Lên hàng" at bounding box center [483, 245] width 73 height 21
click at [854, 26] on icon "close" at bounding box center [857, 24] width 10 height 10
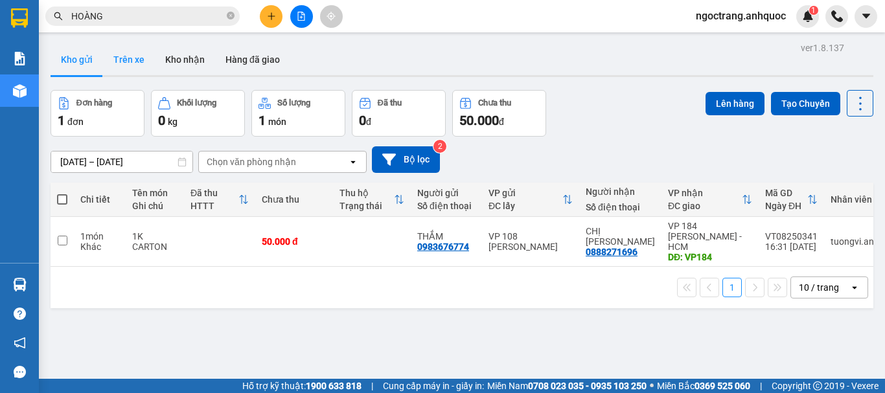
click at [144, 62] on button "Trên xe" at bounding box center [129, 59] width 52 height 31
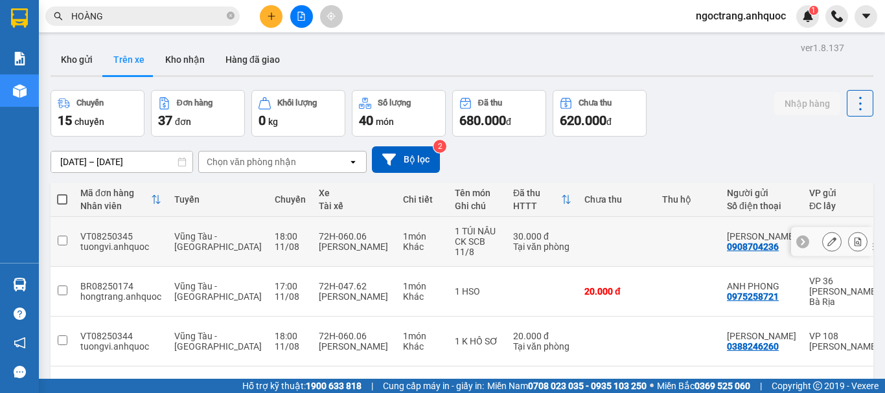
drag, startPoint x: 746, startPoint y: 242, endPoint x: 691, endPoint y: 242, distance: 55.1
click at [727, 242] on div "ANH SƠN 0908704236" at bounding box center [761, 241] width 69 height 21
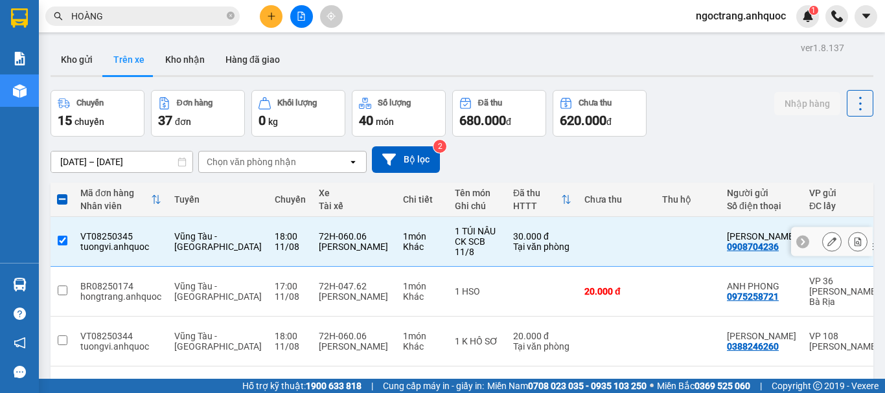
drag, startPoint x: 134, startPoint y: 227, endPoint x: 78, endPoint y: 229, distance: 55.8
click at [78, 229] on td "VT08250345 tuongvi.anhquoc" at bounding box center [121, 242] width 94 height 50
checkbox input "false"
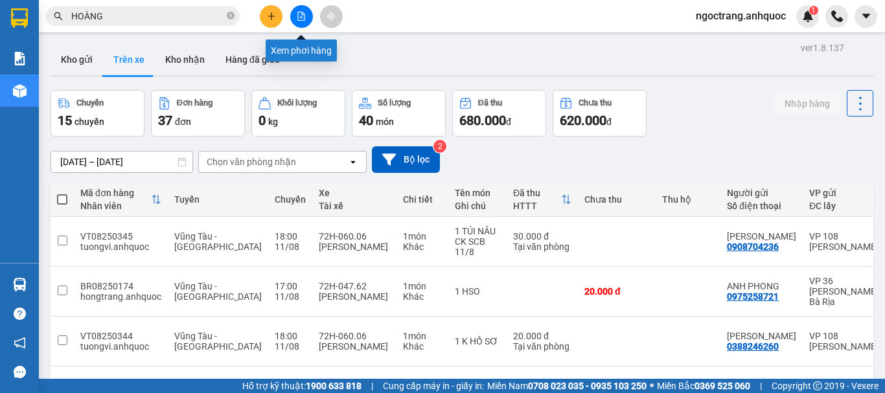
click at [297, 17] on icon "file-add" at bounding box center [301, 16] width 9 height 9
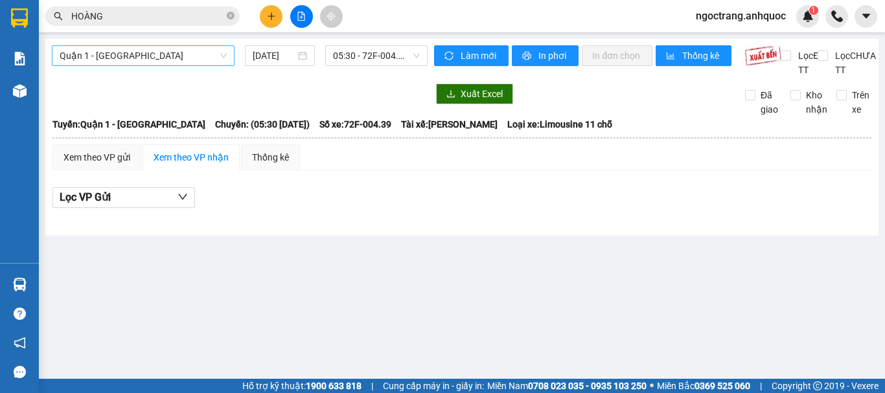
click at [167, 57] on span "Quận 1 - [GEOGRAPHIC_DATA]" at bounding box center [143, 55] width 167 height 19
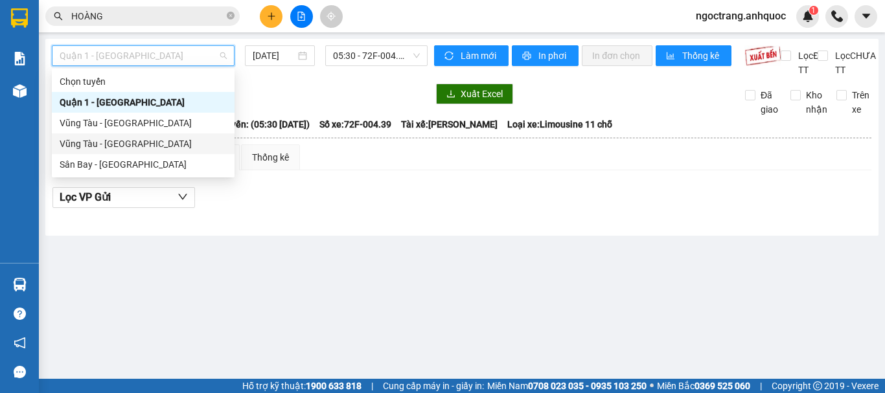
click at [119, 144] on div "Vũng Tàu - [GEOGRAPHIC_DATA]" at bounding box center [143, 144] width 167 height 14
type input "[DATE]"
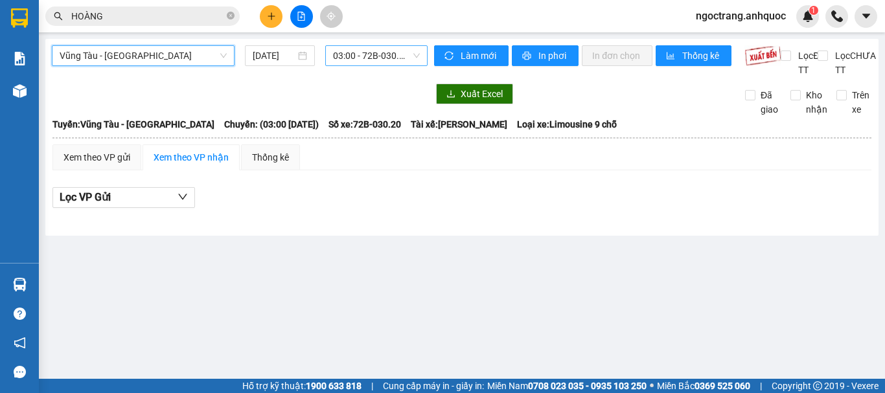
click at [353, 62] on span "03:00 - 72B-030.20" at bounding box center [376, 55] width 87 height 19
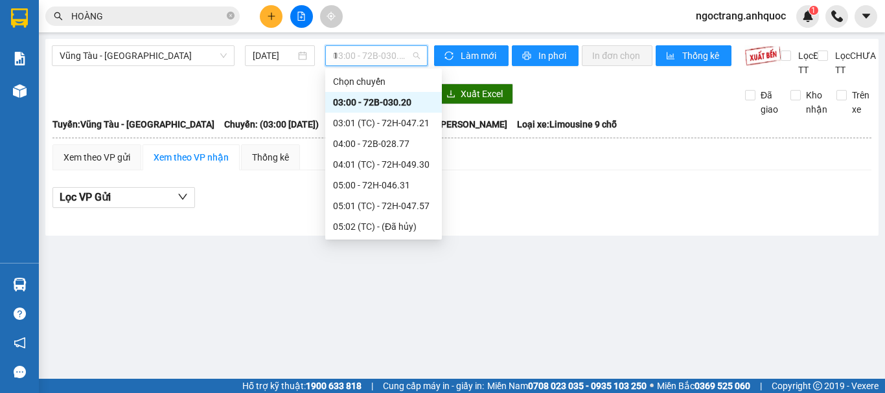
type input "18"
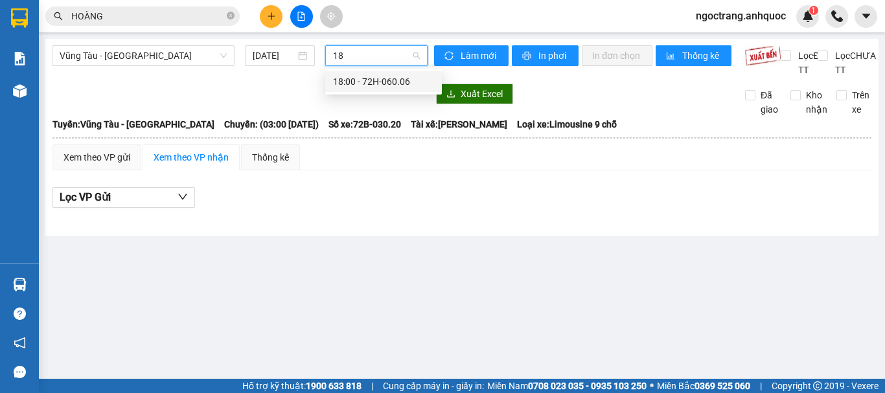
click at [358, 80] on div "18:00 - 72H-060.06" at bounding box center [383, 82] width 101 height 14
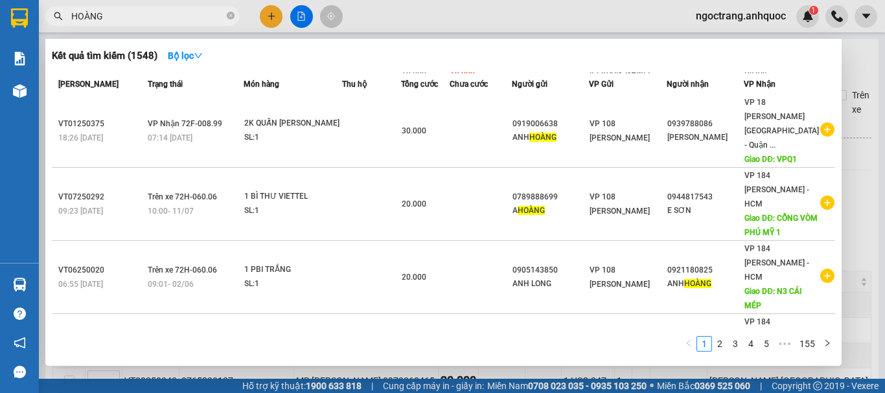
drag, startPoint x: 91, startPoint y: 14, endPoint x: 41, endPoint y: 14, distance: 49.9
click at [41, 14] on div "HOÀNG" at bounding box center [126, 15] width 253 height 19
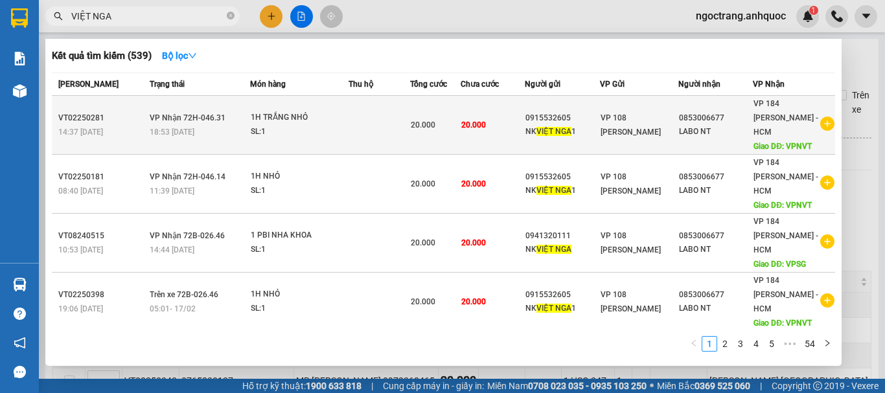
type input "VIỆT NGA"
click at [824, 117] on icon "plus-circle" at bounding box center [828, 124] width 14 height 14
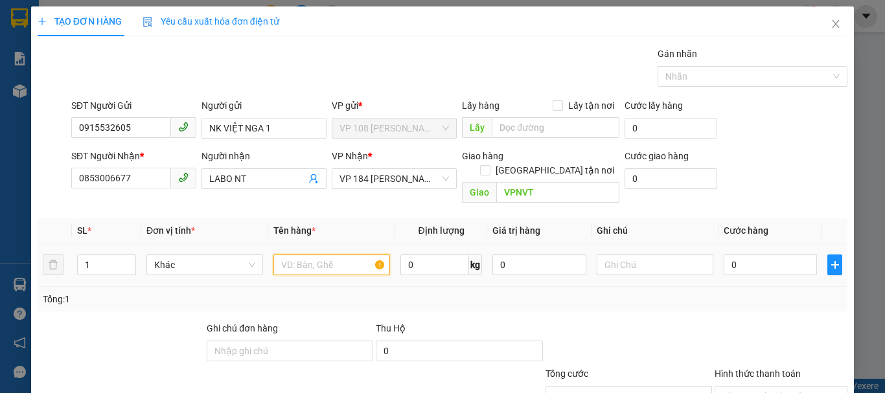
click at [313, 255] on input "text" at bounding box center [332, 265] width 117 height 21
type input "1H CARTON"
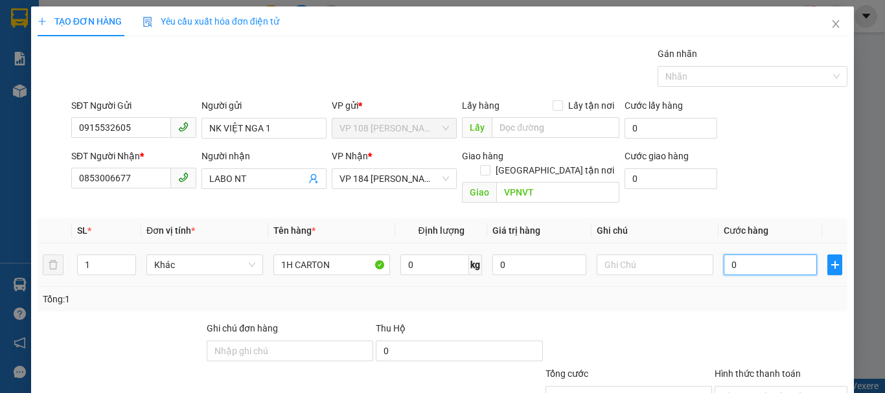
click at [754, 255] on input "0" at bounding box center [770, 265] width 93 height 21
type input "2"
type input "20"
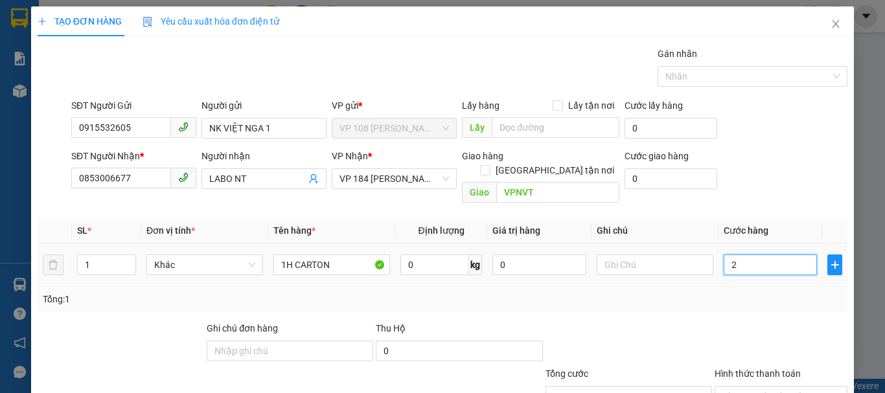
type input "20"
type input "200"
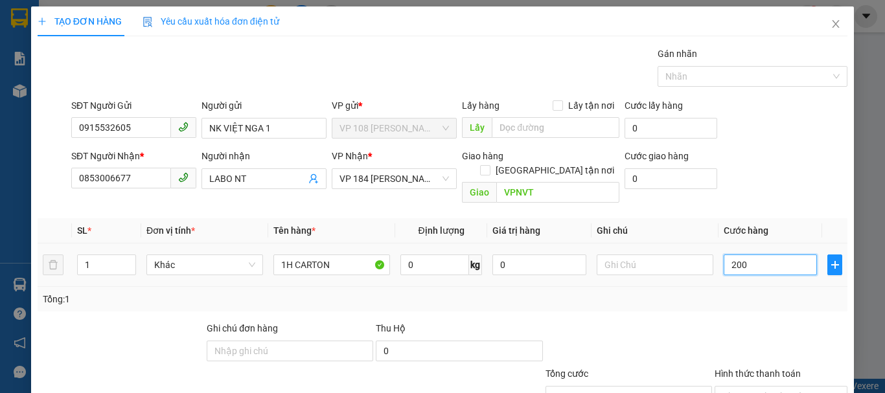
type input "2.000"
type input "20.000"
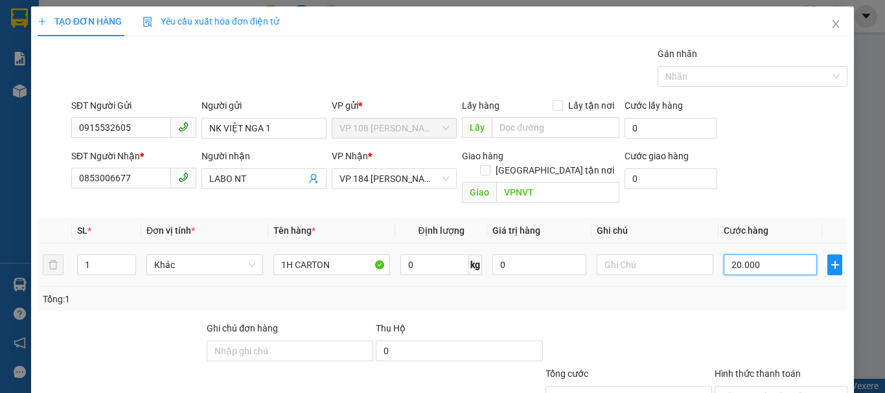
type input "20.000"
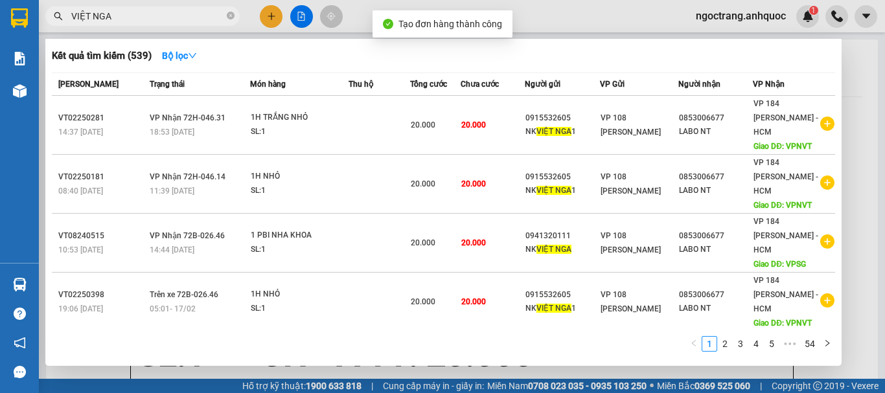
click at [863, 76] on div at bounding box center [442, 196] width 885 height 393
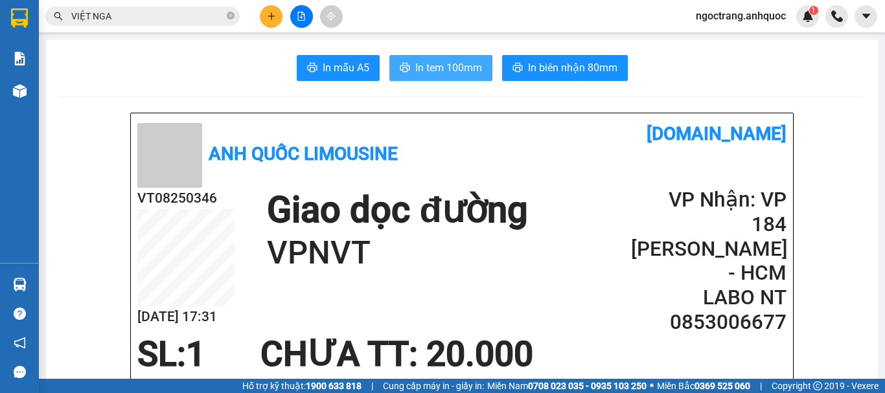
click at [419, 71] on span "In tem 100mm" at bounding box center [448, 68] width 67 height 16
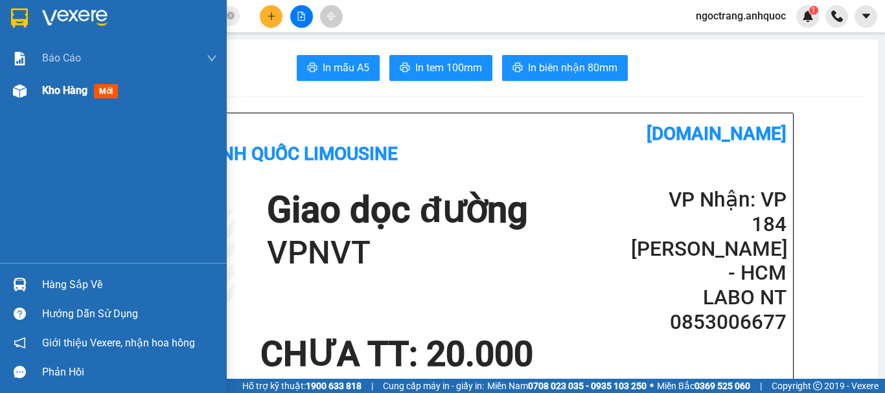
click at [60, 94] on span "Kho hàng" at bounding box center [64, 90] width 45 height 12
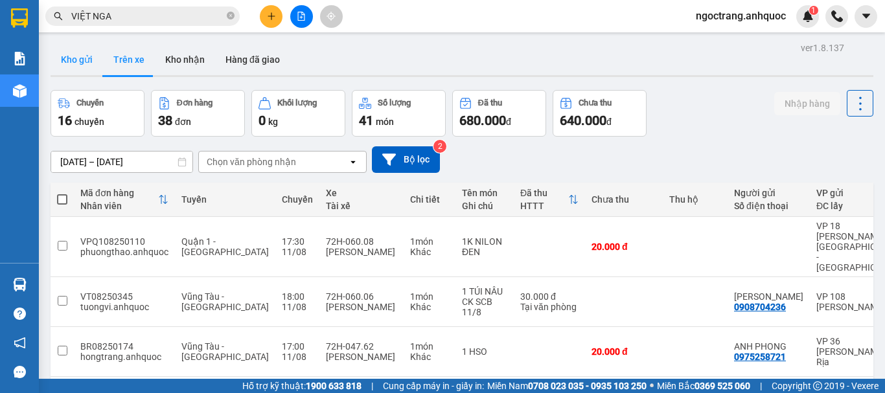
click at [76, 54] on button "Kho gửi" at bounding box center [77, 59] width 52 height 31
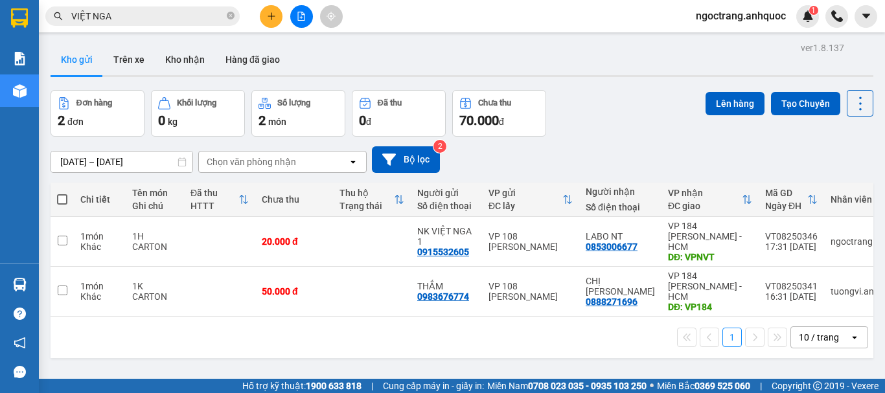
click at [78, 64] on button "Kho gửi" at bounding box center [77, 59] width 52 height 31
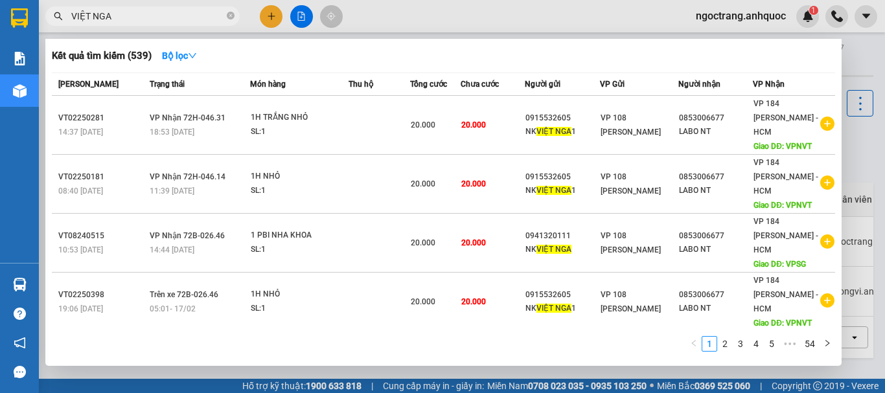
drag, startPoint x: 112, startPoint y: 16, endPoint x: 38, endPoint y: 11, distance: 74.7
click at [38, 11] on section "Kết quả tìm kiếm ( 539 ) Bộ lọc Mã ĐH Trạng thái Món hàng Thu hộ Tổng cước Chưa…" at bounding box center [442, 196] width 885 height 393
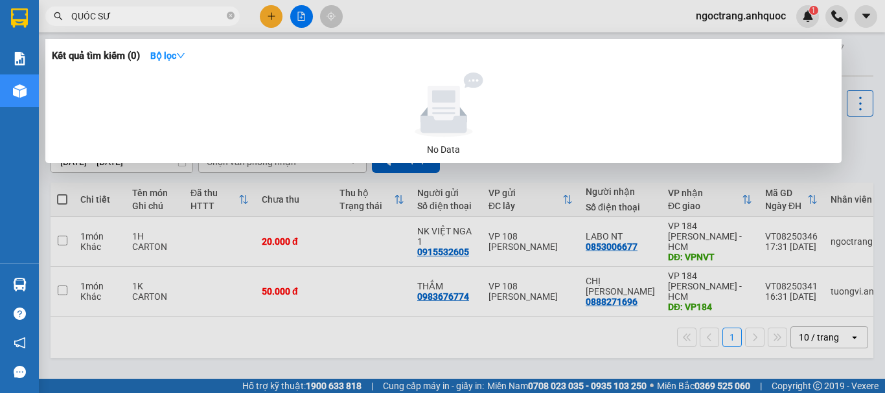
drag, startPoint x: 127, startPoint y: 19, endPoint x: 35, endPoint y: 16, distance: 92.1
click at [36, 16] on section "Kết quả tìm kiếm ( 0 ) Bộ lọc No Data QUÓC SƯ ngoctrang.anhquoc 1 Báo cáo Báo c…" at bounding box center [442, 196] width 885 height 393
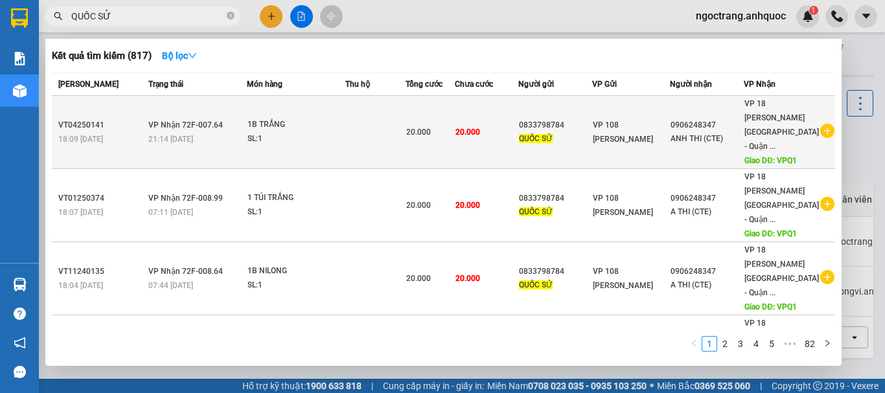
type input "QUỐC SỬ"
click at [821, 124] on icon "plus-circle" at bounding box center [828, 131] width 14 height 14
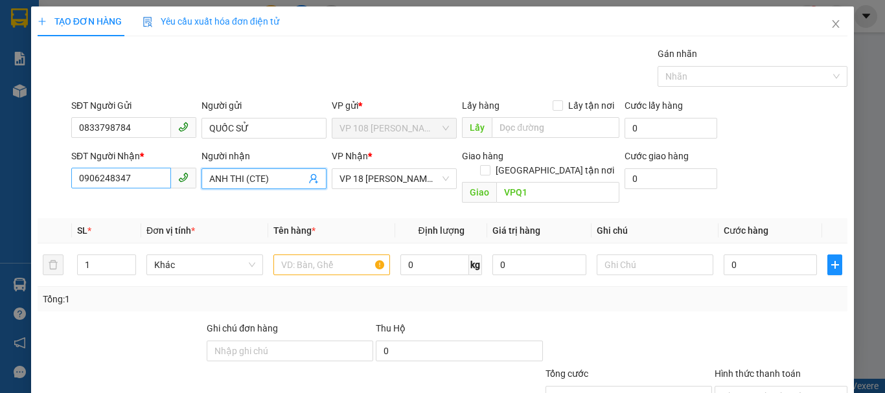
drag, startPoint x: 272, startPoint y: 178, endPoint x: 158, endPoint y: 183, distance: 113.5
click at [158, 183] on div "SĐT Người Nhận * 0906248347 Người nhận ANH THI (CTE) ANH THI (CTE) VP Nhận * VP…" at bounding box center [460, 179] width 782 height 60
type input "VINLAB"
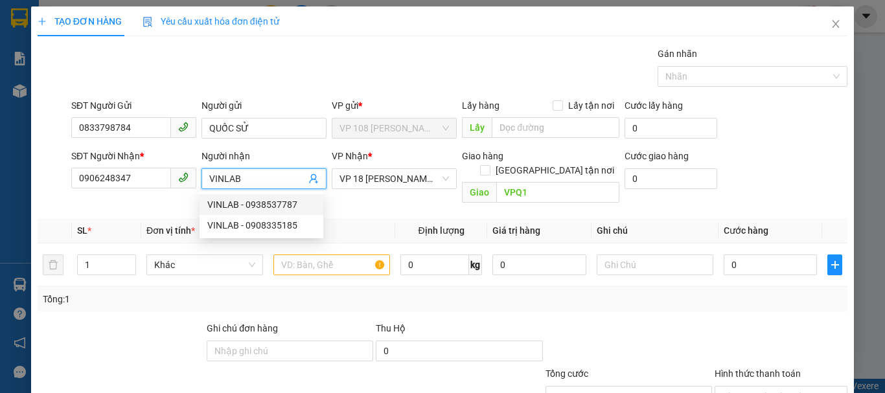
click at [246, 203] on div "VINLAB - 0938537787" at bounding box center [261, 205] width 108 height 14
type input "0938537787"
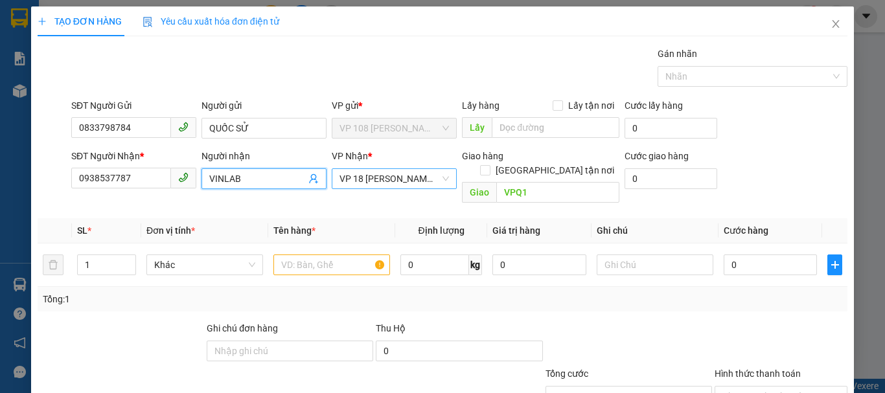
click at [406, 180] on span "VP 18 [PERSON_NAME][GEOGRAPHIC_DATA] - [GEOGRAPHIC_DATA]" at bounding box center [395, 178] width 110 height 19
type input "VINLAB"
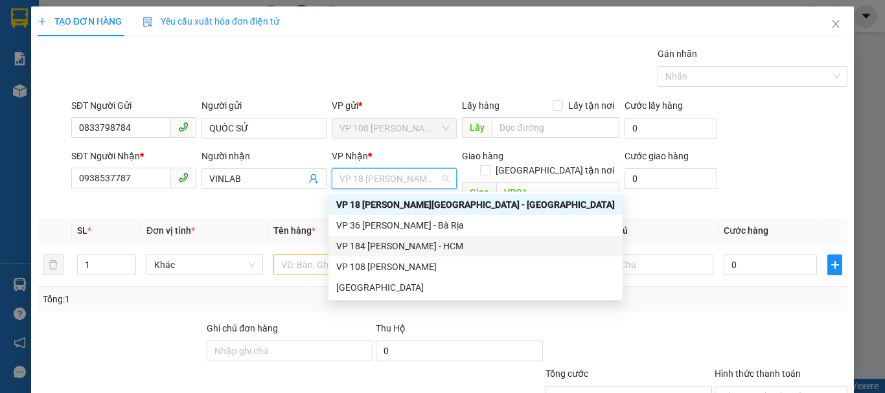
click at [386, 246] on div "VP 184 [PERSON_NAME] - HCM" at bounding box center [475, 246] width 279 height 14
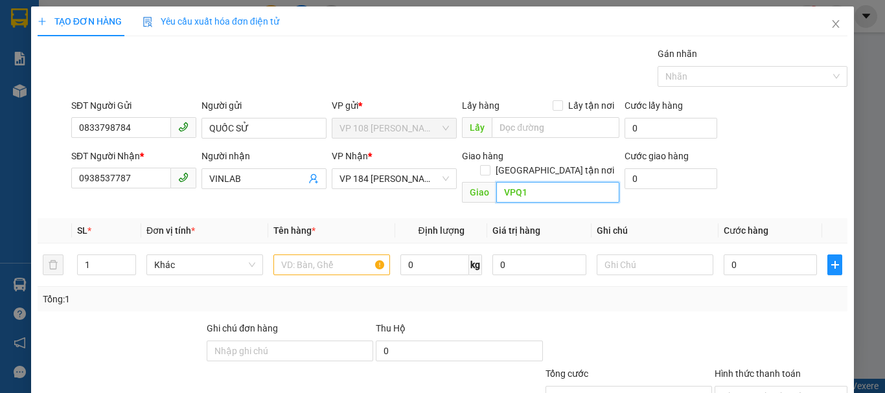
click at [538, 182] on input "VPQ1" at bounding box center [557, 192] width 123 height 21
type input "P"
type input "VP NVT"
click at [290, 256] on input "text" at bounding box center [332, 265] width 117 height 21
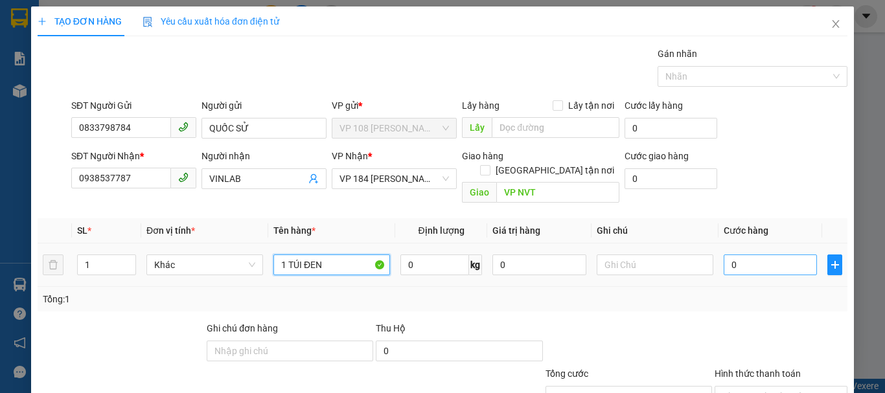
type input "1 TÚI ĐEN"
click at [747, 255] on input "0" at bounding box center [770, 265] width 93 height 21
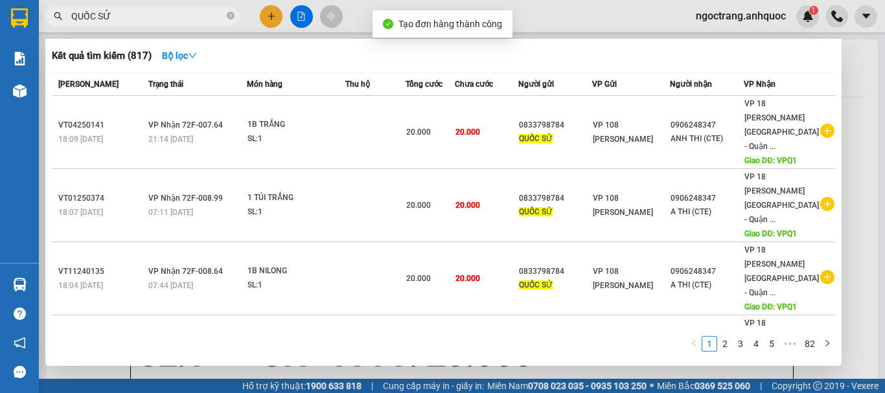
click at [869, 137] on div at bounding box center [442, 196] width 885 height 393
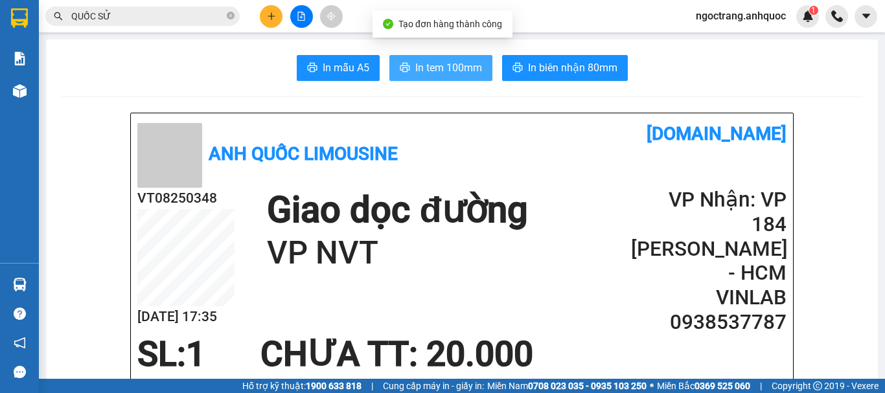
click at [425, 68] on span "In tem 100mm" at bounding box center [448, 68] width 67 height 16
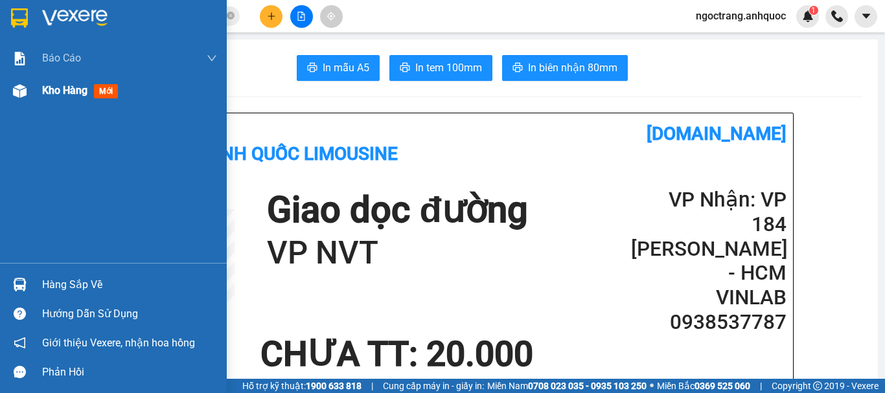
click at [52, 91] on span "Kho hàng" at bounding box center [64, 90] width 45 height 12
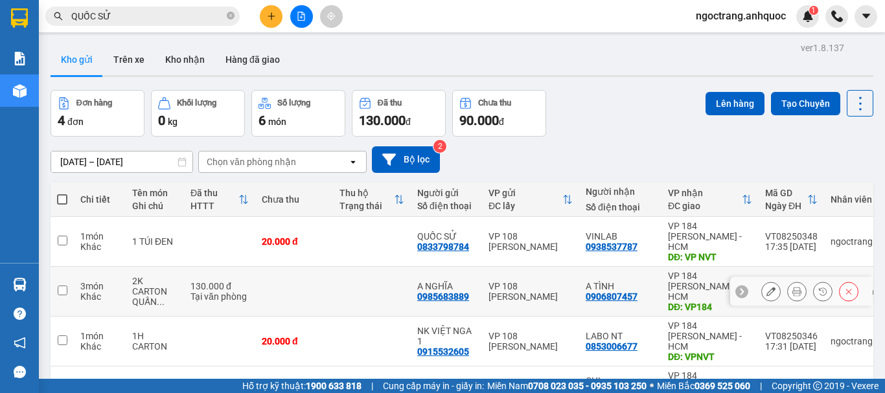
click at [762, 281] on button at bounding box center [771, 292] width 18 height 23
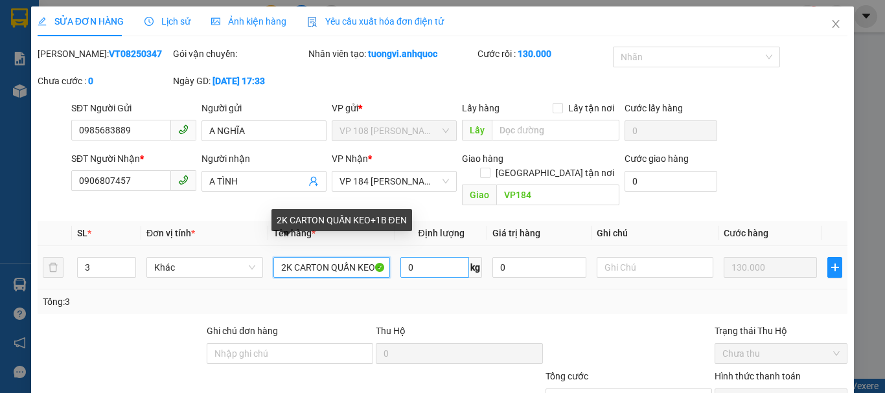
drag, startPoint x: 301, startPoint y: 252, endPoint x: 396, endPoint y: 258, distance: 94.8
click at [396, 258] on tr "3 Khác 2K CARTON QUẤN KEO+1B ĐEN 0 kg 0 130.000" at bounding box center [443, 267] width 810 height 43
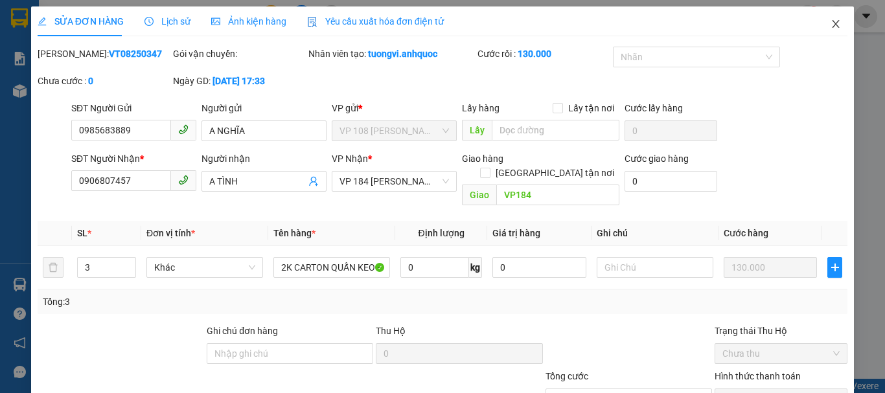
click at [831, 26] on icon "close" at bounding box center [836, 24] width 10 height 10
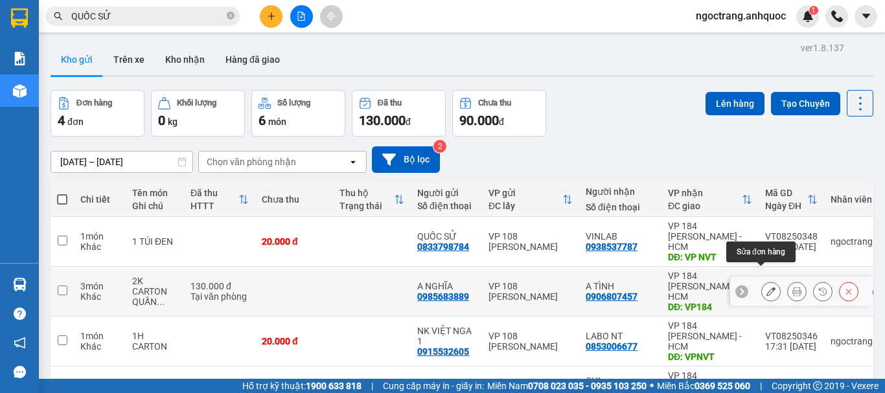
click at [767, 287] on icon at bounding box center [771, 291] width 9 height 9
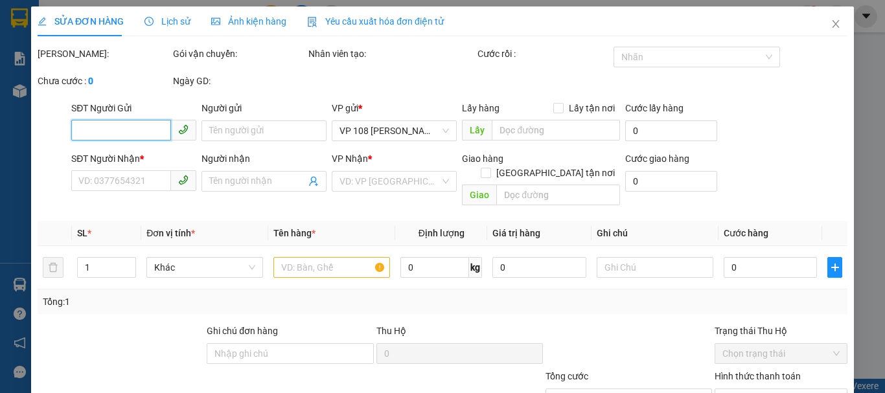
type input "0985683889"
type input "A NGHĨA"
type input "0906807457"
type input "A TÌNH"
type input "VP184"
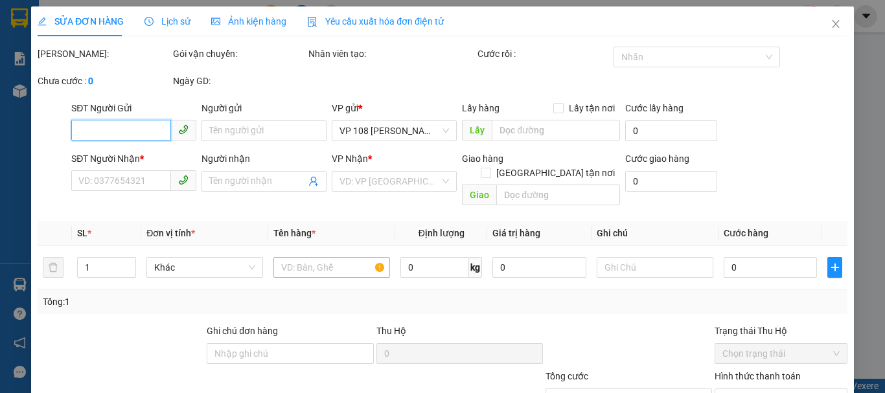
type input "130.000"
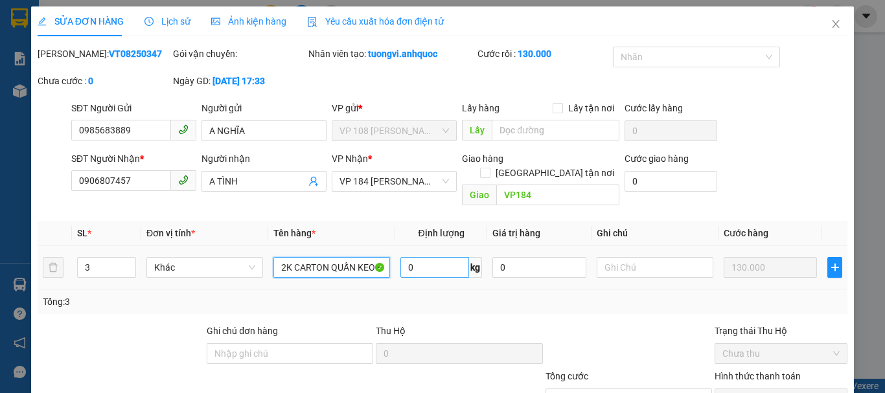
drag, startPoint x: 334, startPoint y: 250, endPoint x: 446, endPoint y: 262, distance: 112.8
click at [446, 262] on tr "3 Khác 2K CARTON QUẤN KEO+1B ĐEN 0 kg 0 130.000" at bounding box center [443, 267] width 810 height 43
click at [831, 21] on icon "close" at bounding box center [836, 24] width 10 height 10
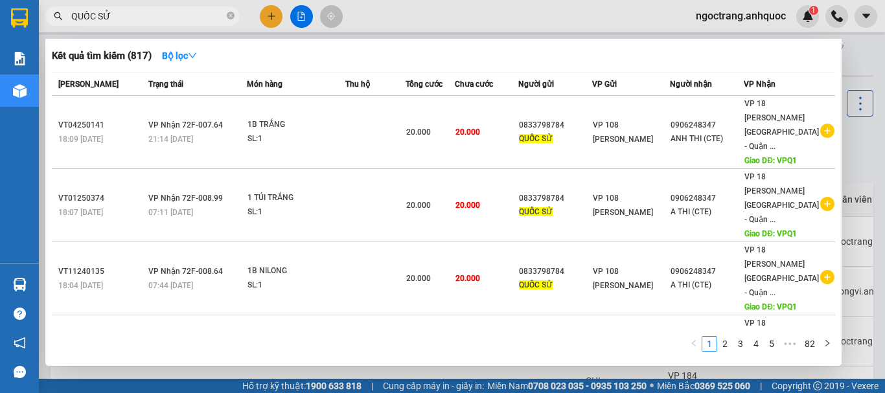
drag, startPoint x: 148, startPoint y: 18, endPoint x: 64, endPoint y: 21, distance: 85.0
click at [64, 21] on span "QUỐC SỬ" at bounding box center [142, 15] width 194 height 19
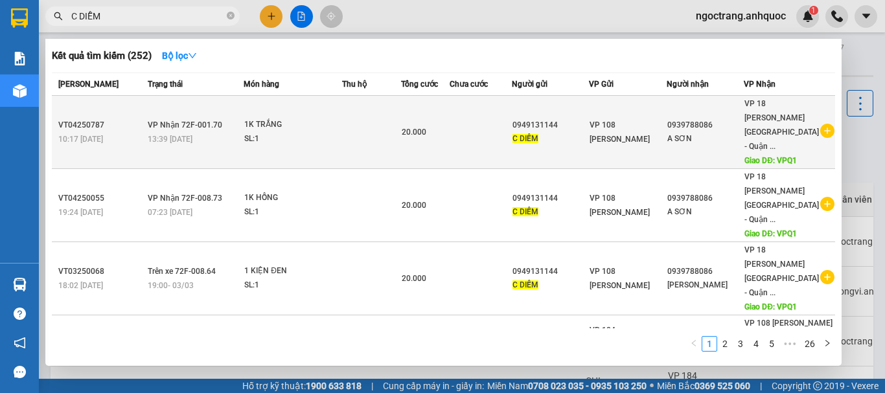
type input "C DIỄM"
click at [823, 125] on icon "plus-circle" at bounding box center [828, 131] width 14 height 14
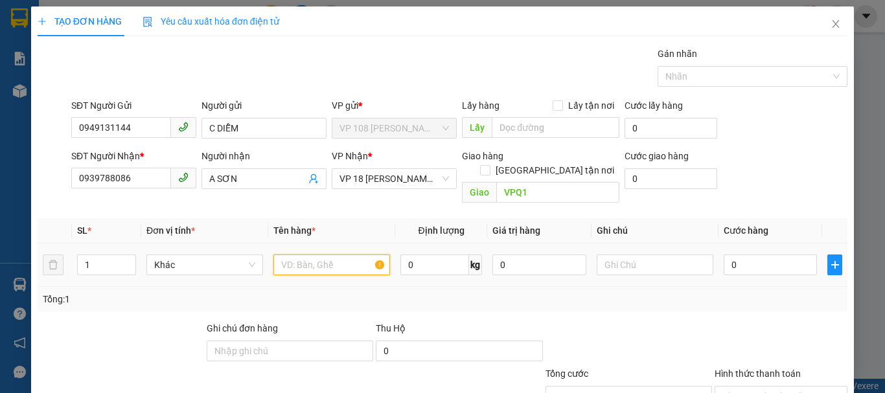
click at [333, 255] on input "text" at bounding box center [332, 265] width 117 height 21
type input "1K TRẮNG"
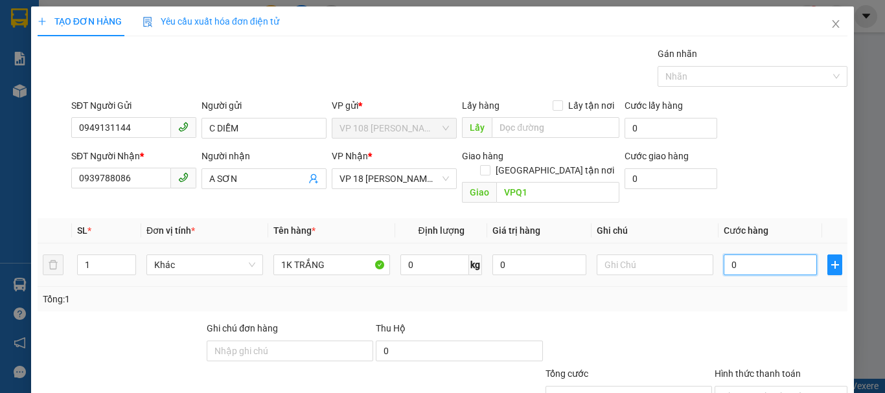
click at [736, 255] on input "0" at bounding box center [770, 265] width 93 height 21
type input "3"
type input "30"
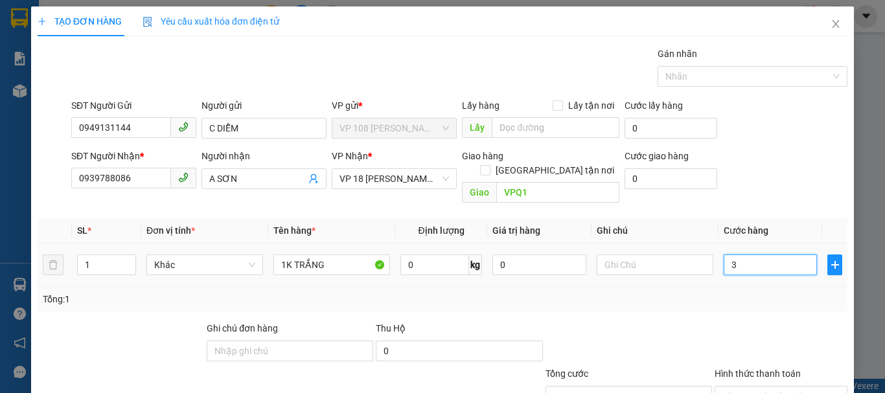
type input "30"
type input "300"
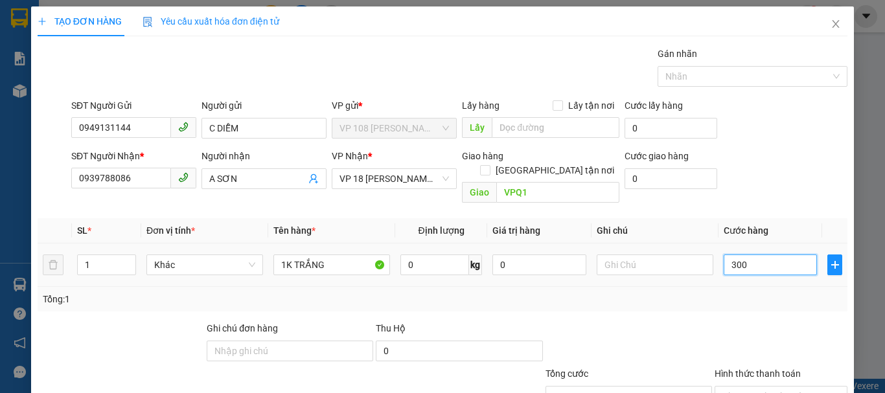
type input "3.000"
type input "30.000"
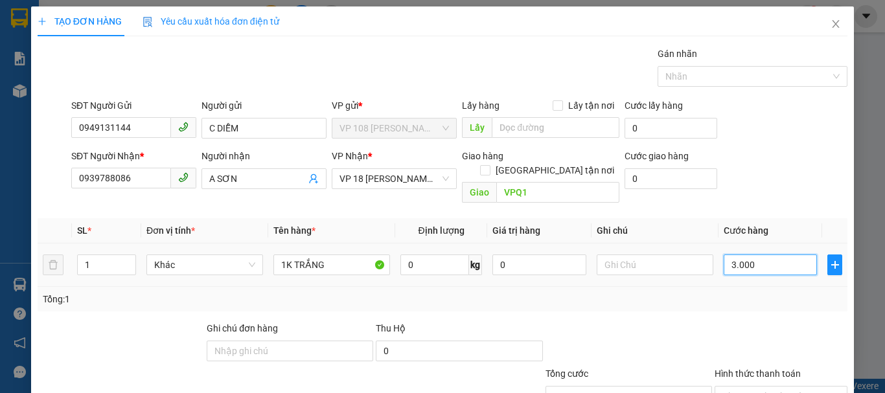
type input "30.000"
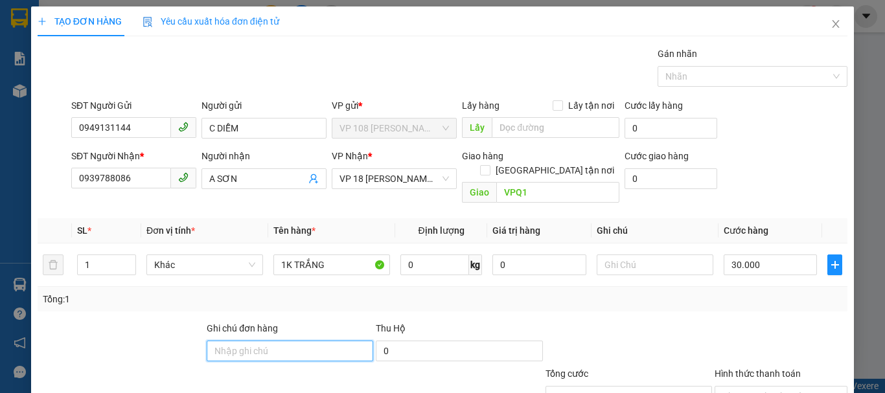
click at [294, 341] on input "Ghi chú đơn hàng" at bounding box center [290, 351] width 167 height 21
type input "C"
drag, startPoint x: 240, startPoint y: 278, endPoint x: 176, endPoint y: 275, distance: 64.2
click at [176, 321] on div "Ghi chú đơn hàng C Thu Hộ 0" at bounding box center [442, 343] width 813 height 45
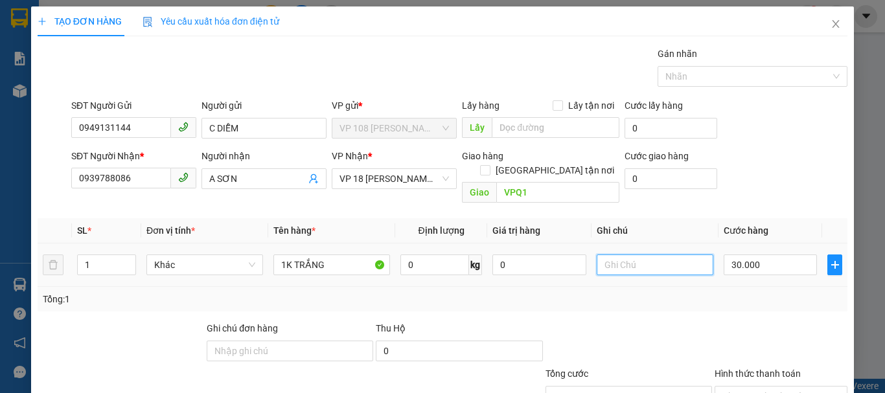
click at [616, 255] on input "text" at bounding box center [655, 265] width 117 height 21
type input "CK SCB 11/8"
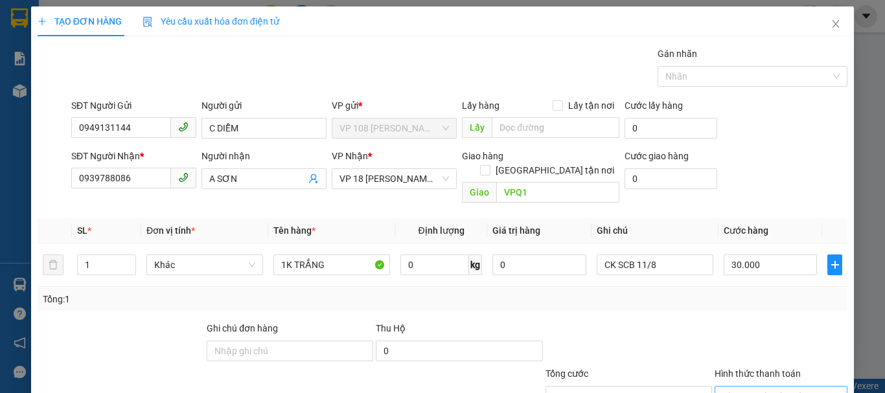
click at [759, 387] on input "Hình thức thanh toán" at bounding box center [777, 396] width 108 height 19
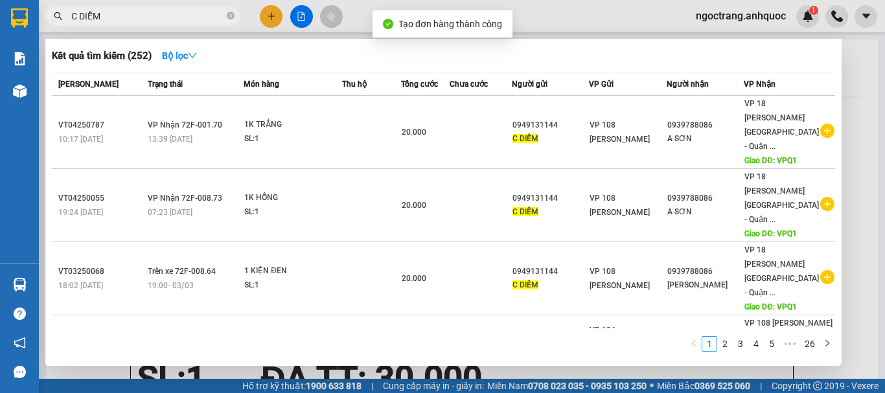
click at [858, 144] on div at bounding box center [442, 196] width 885 height 393
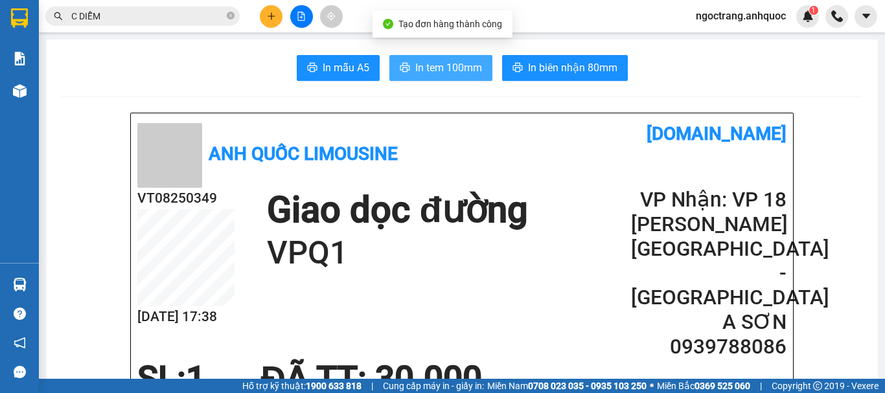
click at [408, 69] on button "In tem 100mm" at bounding box center [441, 68] width 103 height 26
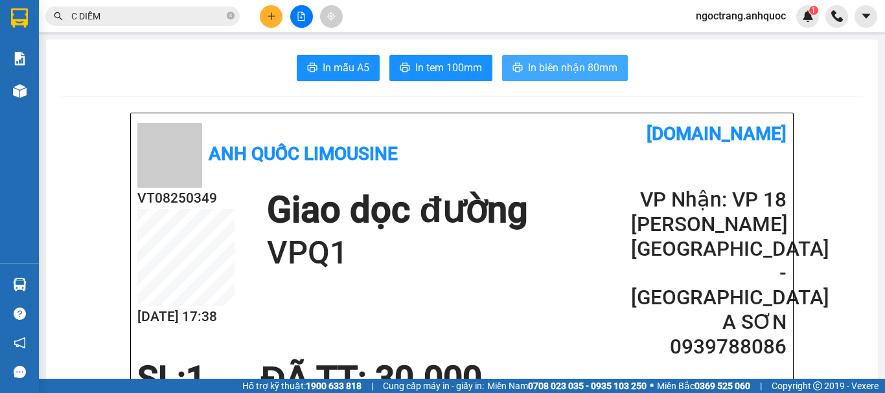
click at [592, 76] on span "In biên nhận 80mm" at bounding box center [572, 68] width 89 height 16
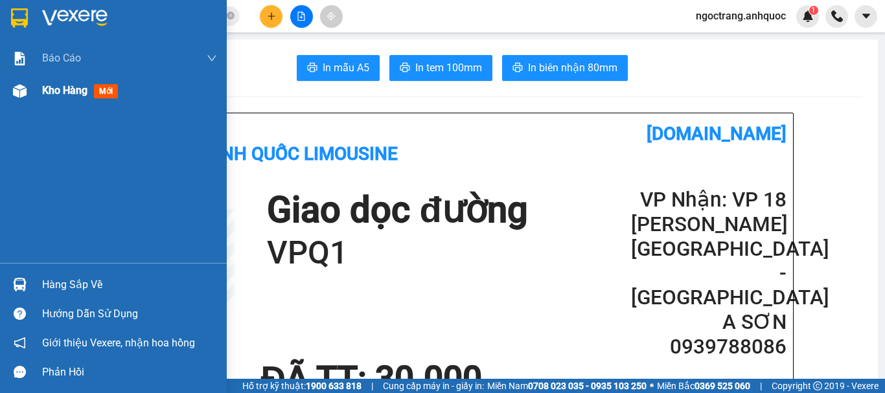
click at [71, 93] on span "Kho hàng" at bounding box center [64, 90] width 45 height 12
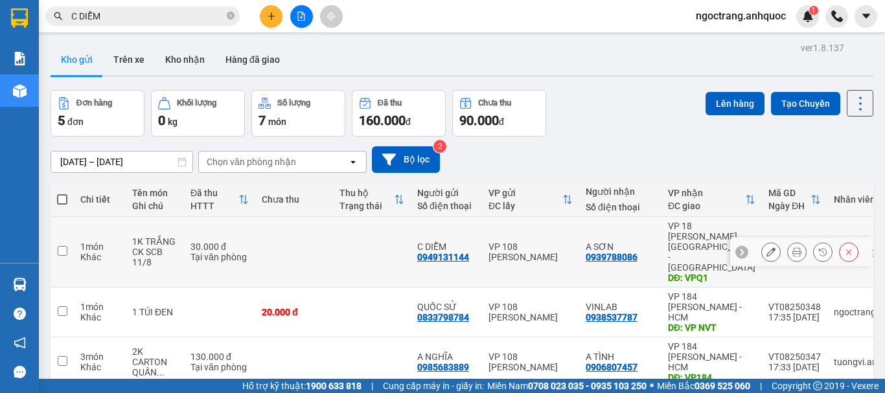
click at [63, 246] on input "checkbox" at bounding box center [63, 251] width 10 height 10
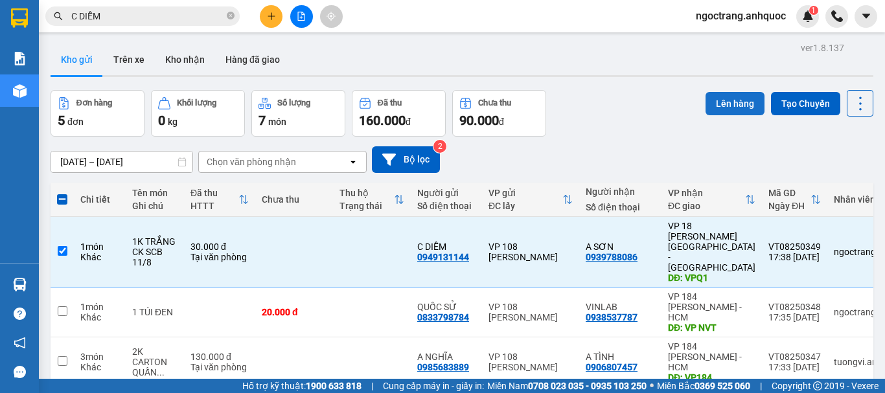
click at [717, 101] on button "Lên hàng" at bounding box center [735, 103] width 59 height 23
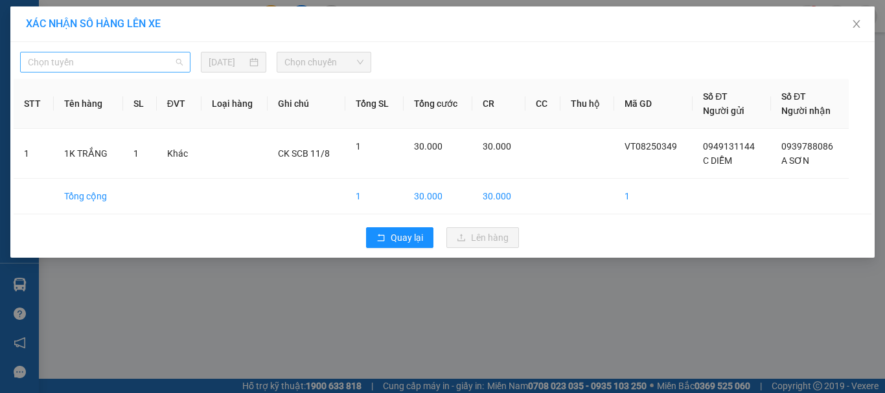
click at [116, 66] on span "Chọn tuyến" at bounding box center [105, 61] width 155 height 19
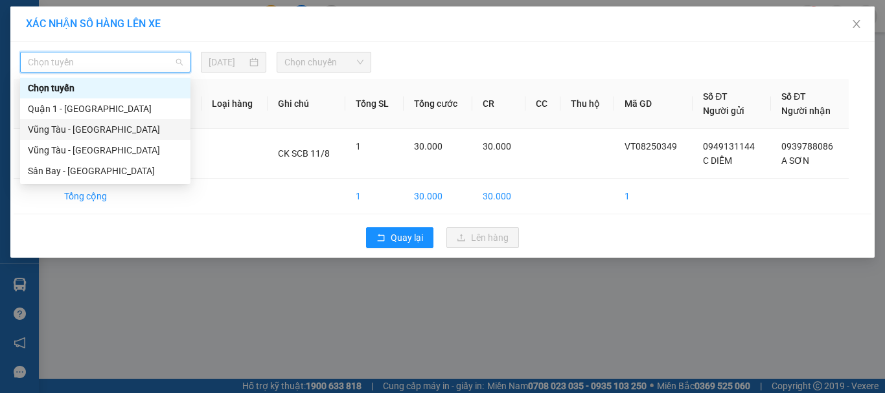
drag, startPoint x: 118, startPoint y: 133, endPoint x: 208, endPoint y: 104, distance: 94.7
click at [119, 133] on div "Vũng Tàu - [GEOGRAPHIC_DATA]" at bounding box center [105, 129] width 155 height 14
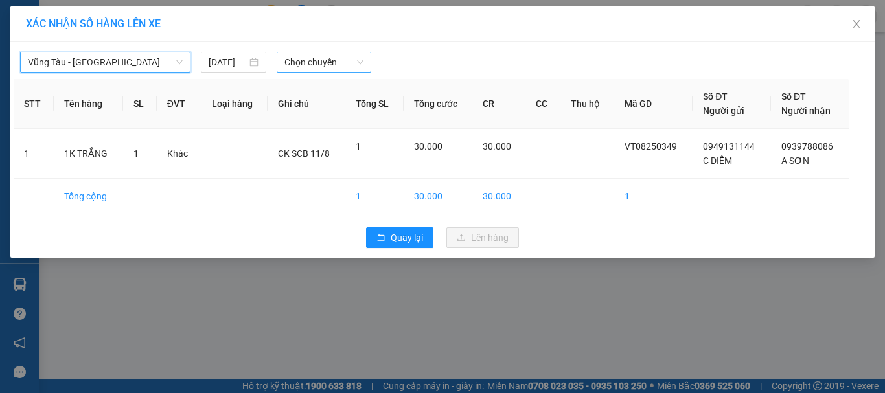
click at [301, 66] on span "Chọn chuyến" at bounding box center [325, 61] width 80 height 19
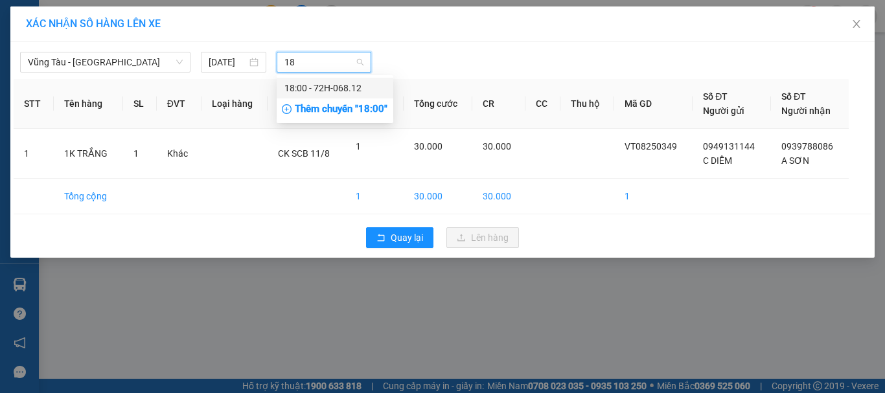
click at [309, 87] on div "18:00 - 72H-068.12" at bounding box center [335, 88] width 101 height 14
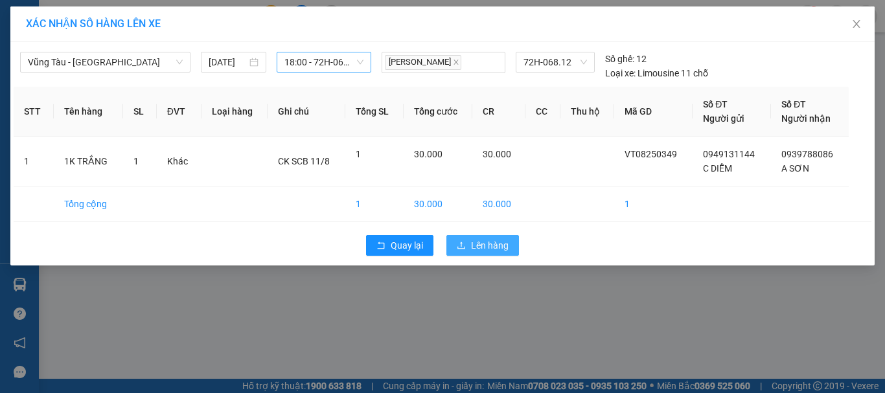
click at [461, 241] on icon "upload" at bounding box center [461, 245] width 9 height 9
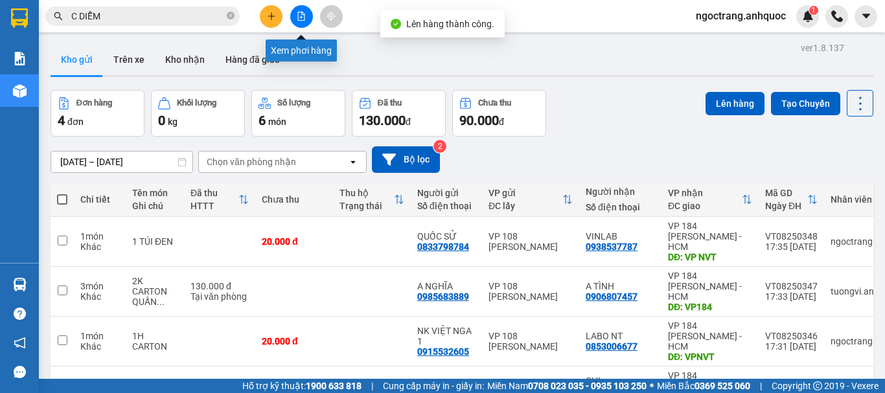
click at [299, 17] on icon "file-add" at bounding box center [301, 16] width 9 height 9
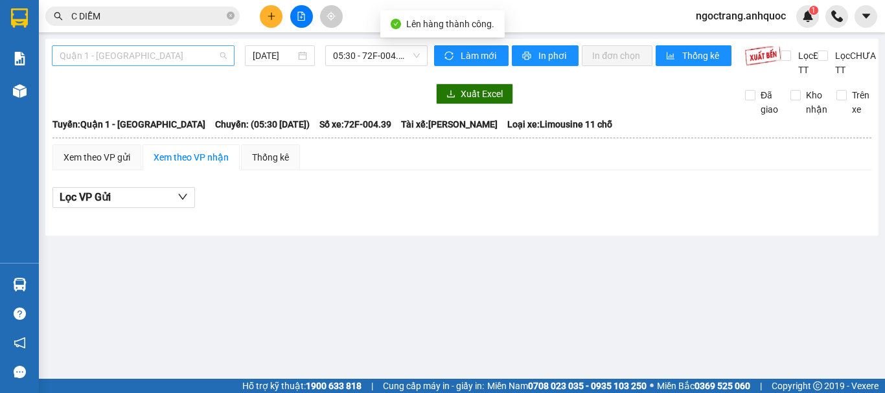
click at [164, 56] on span "Quận 1 - [GEOGRAPHIC_DATA]" at bounding box center [143, 55] width 167 height 19
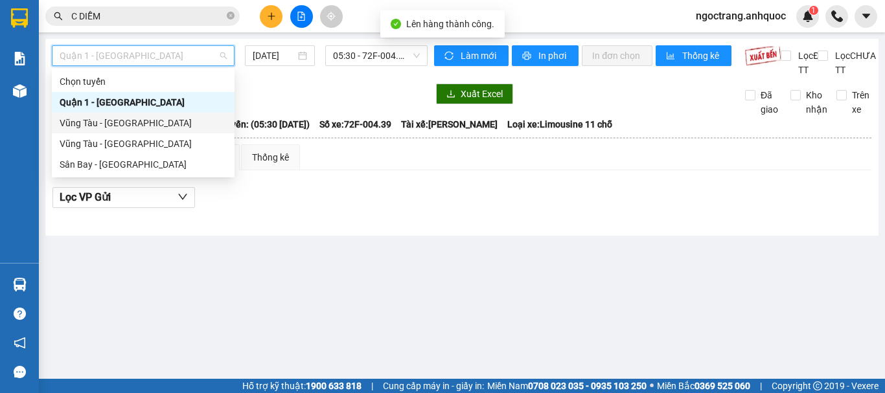
click at [135, 123] on div "Vũng Tàu - [GEOGRAPHIC_DATA]" at bounding box center [143, 123] width 167 height 14
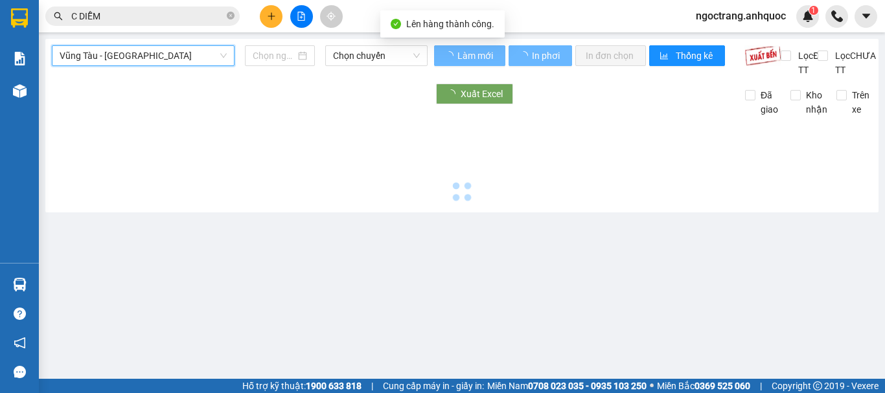
type input "[DATE]"
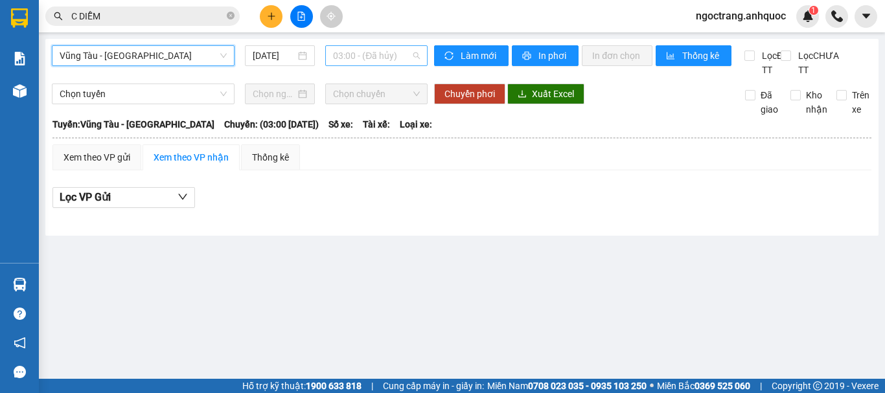
click at [371, 60] on span "03:00 - (Đã hủy)" at bounding box center [376, 55] width 87 height 19
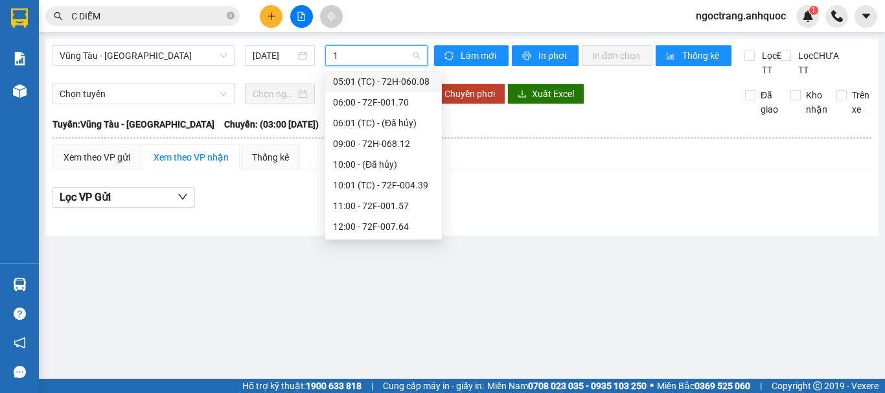
type input "18"
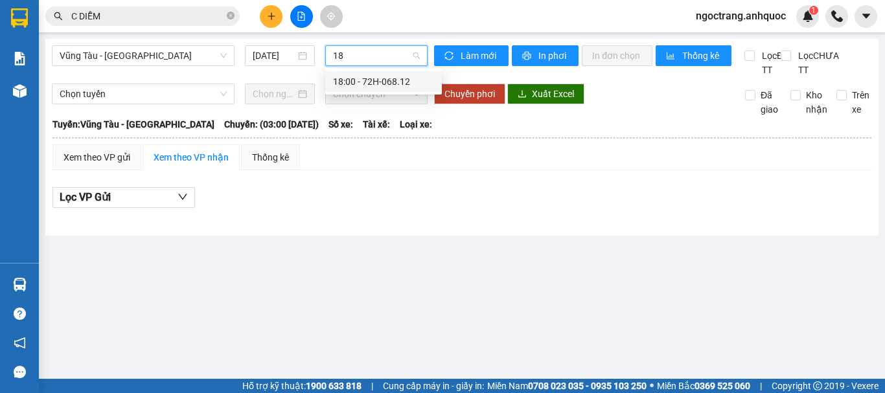
click at [379, 82] on div "18:00 - 72H-068.12" at bounding box center [383, 82] width 101 height 14
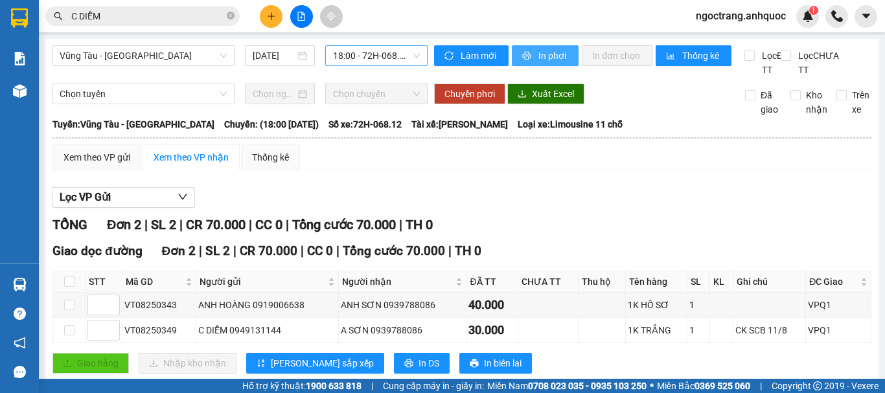
click at [539, 55] on span "In phơi" at bounding box center [554, 56] width 30 height 14
click at [547, 57] on span "In phơi" at bounding box center [554, 56] width 30 height 14
click at [539, 58] on span "In phơi" at bounding box center [554, 56] width 30 height 14
click at [546, 87] on span "Xuất Excel" at bounding box center [553, 94] width 42 height 14
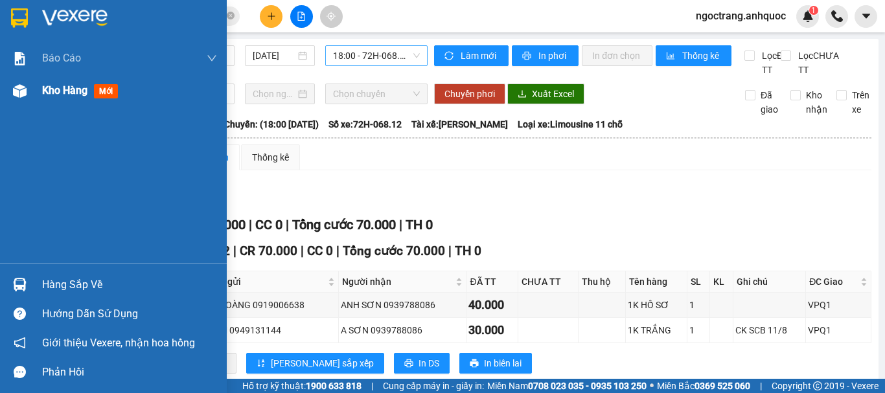
click at [54, 89] on span "Kho hàng" at bounding box center [64, 90] width 45 height 12
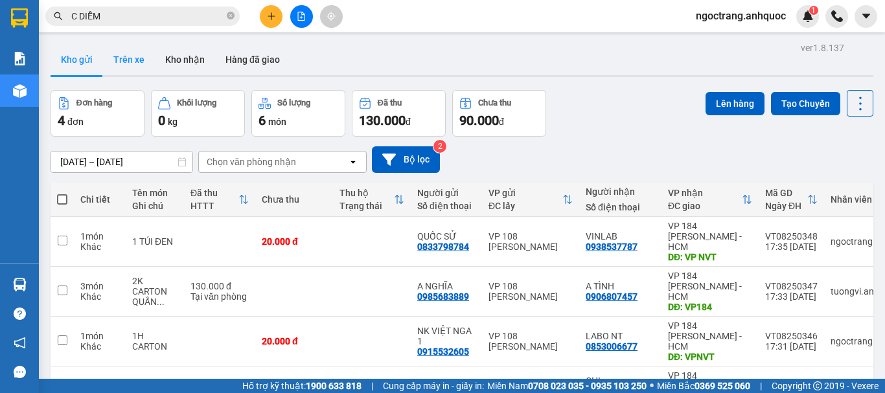
click at [180, 60] on button "Kho nhận" at bounding box center [185, 59] width 60 height 31
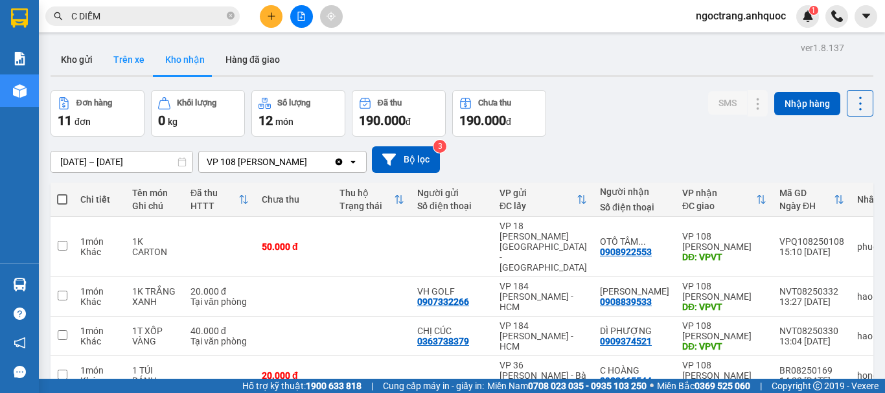
click at [126, 54] on button "Trên xe" at bounding box center [129, 59] width 52 height 31
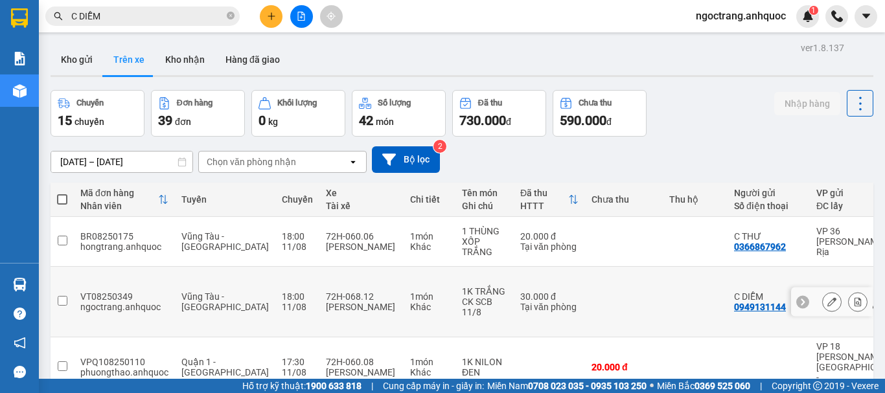
drag, startPoint x: 753, startPoint y: 283, endPoint x: 696, endPoint y: 283, distance: 57.0
click at [728, 283] on td "C DIỄM 0949131144" at bounding box center [769, 302] width 82 height 71
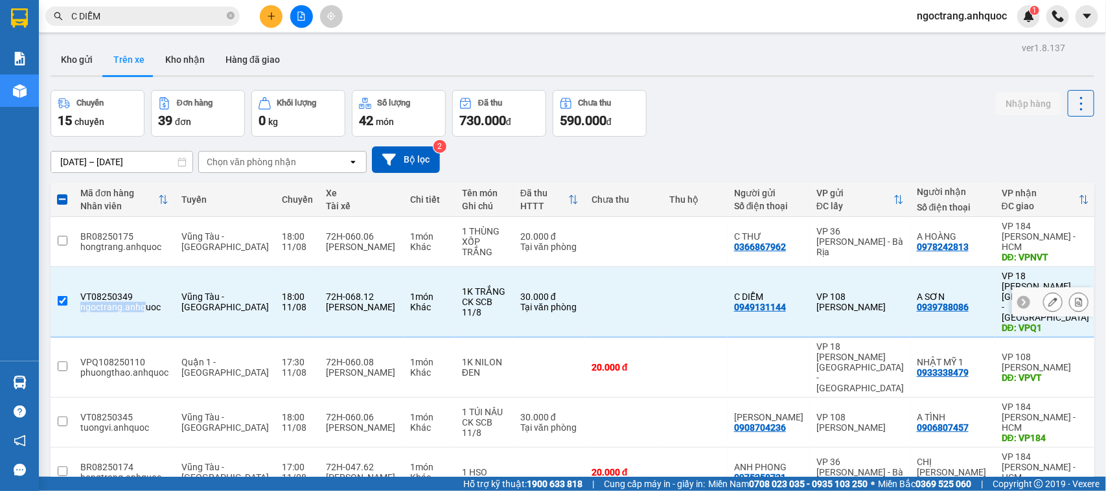
drag, startPoint x: 143, startPoint y: 272, endPoint x: 600, endPoint y: 228, distance: 459.7
click at [192, 267] on tr "VT08250349 ngoctrang.anhquoc Vũng Tàu - Quận 1 18:00 11/08 72H-068.12 Vũ Văn Qu…" at bounding box center [597, 302] width 1092 height 71
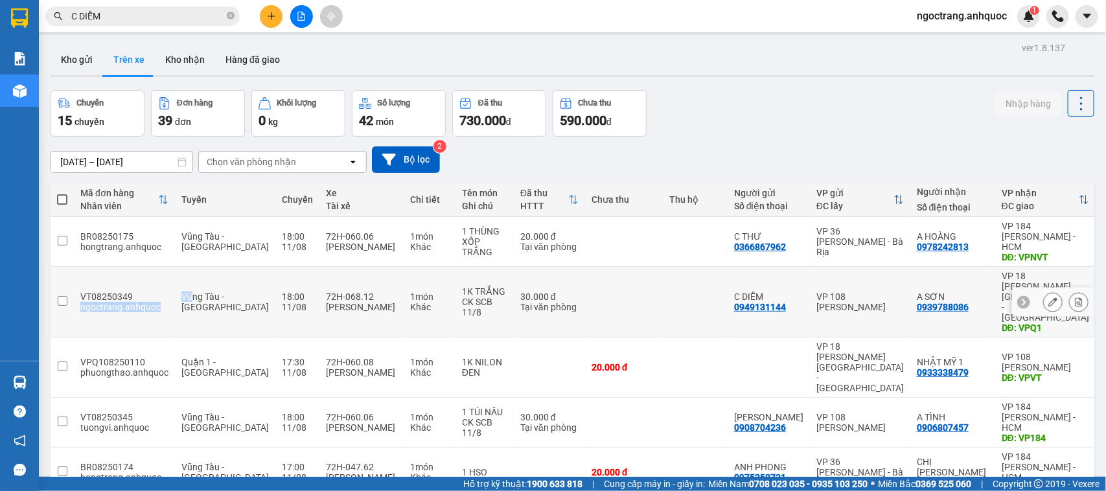
click at [165, 292] on div "VT08250349" at bounding box center [124, 297] width 88 height 10
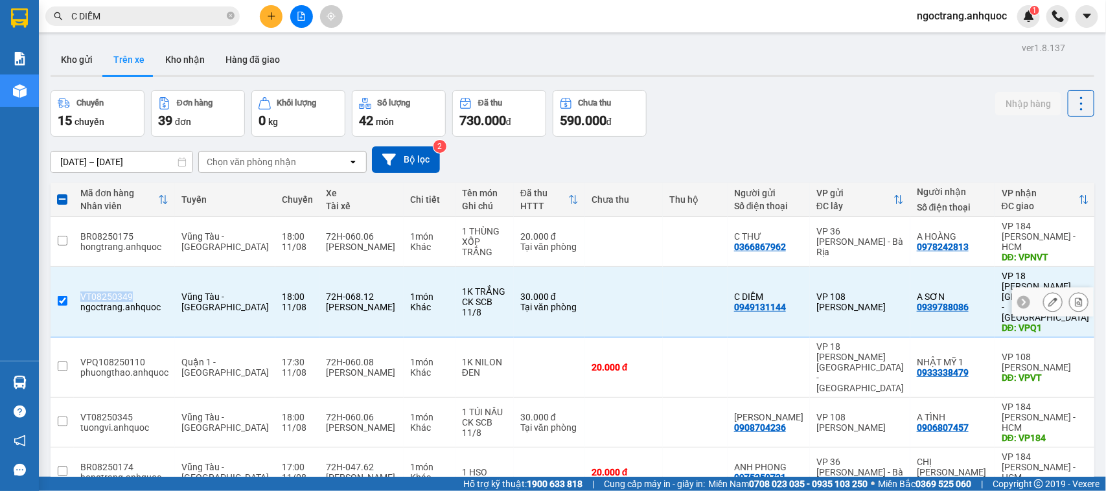
drag, startPoint x: 134, startPoint y: 266, endPoint x: 80, endPoint y: 270, distance: 53.9
click at [80, 292] on div "VT08250349" at bounding box center [124, 297] width 88 height 10
checkbox input "false"
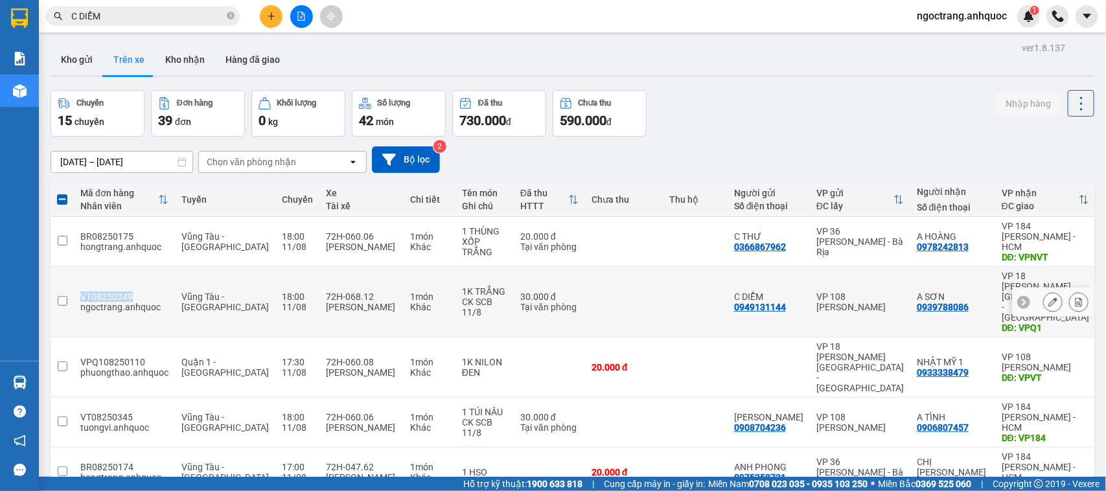
copy div "VT08250349"
click at [62, 62] on button "Kho gửi" at bounding box center [77, 59] width 52 height 31
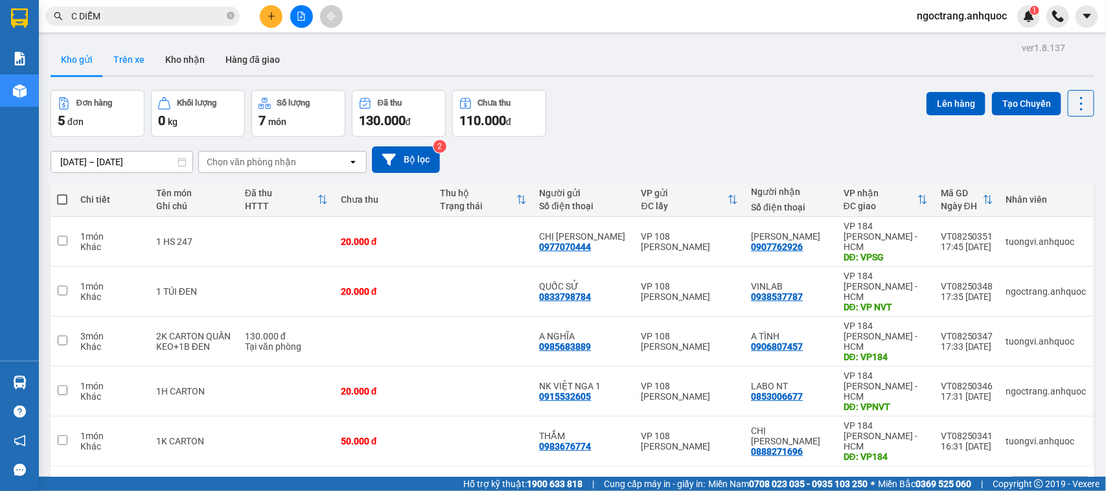
click at [137, 14] on input "C DIỄM" at bounding box center [147, 16] width 153 height 14
click at [118, 9] on input "C DIỄM" at bounding box center [147, 16] width 153 height 14
click at [227, 17] on icon "close-circle" at bounding box center [231, 16] width 8 height 8
click at [227, 17] on span at bounding box center [231, 16] width 8 height 14
click at [189, 60] on button "Kho nhận" at bounding box center [185, 59] width 60 height 31
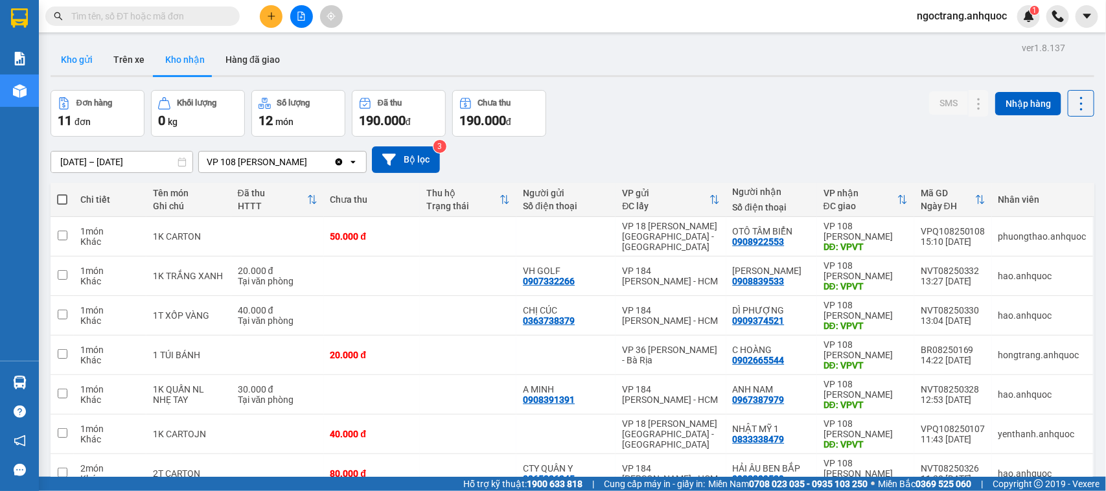
click at [64, 59] on button "Kho gửi" at bounding box center [77, 59] width 52 height 31
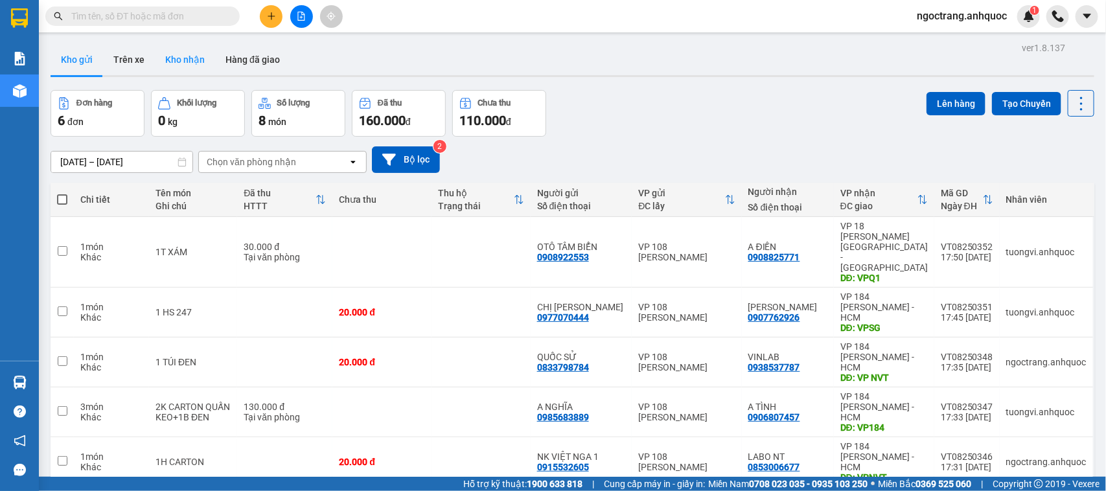
click at [175, 55] on button "Kho nhận" at bounding box center [185, 59] width 60 height 31
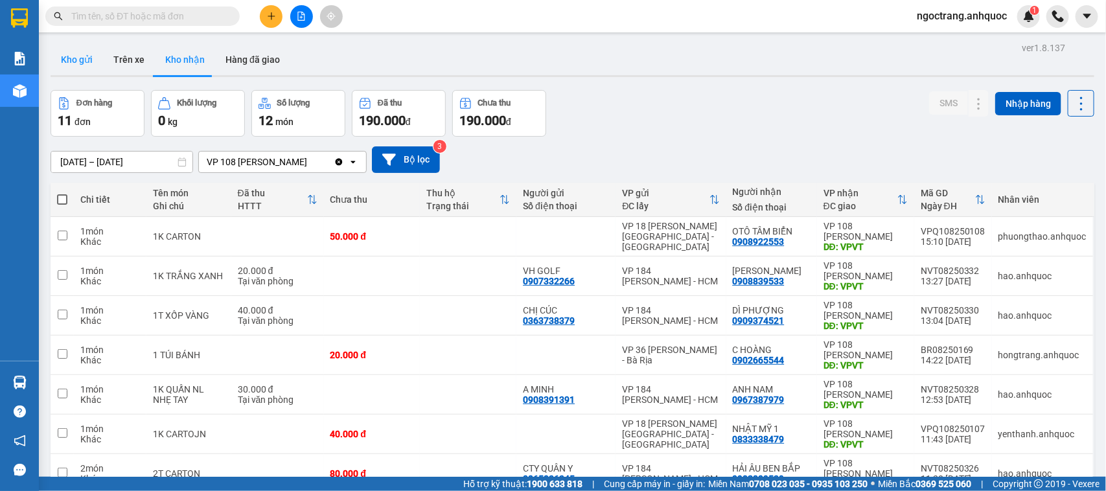
click at [79, 57] on button "Kho gửi" at bounding box center [77, 59] width 52 height 31
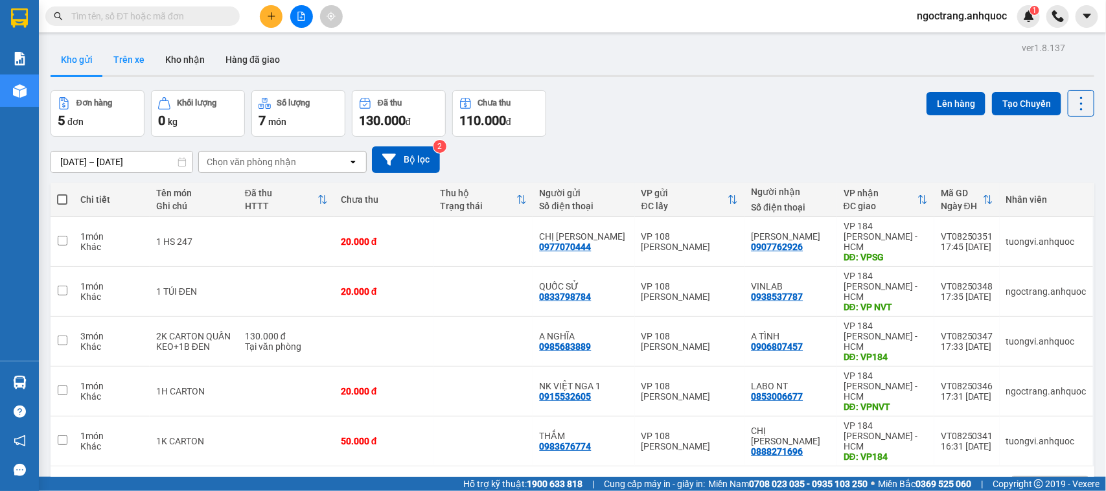
click at [134, 65] on button "Trên xe" at bounding box center [129, 59] width 52 height 31
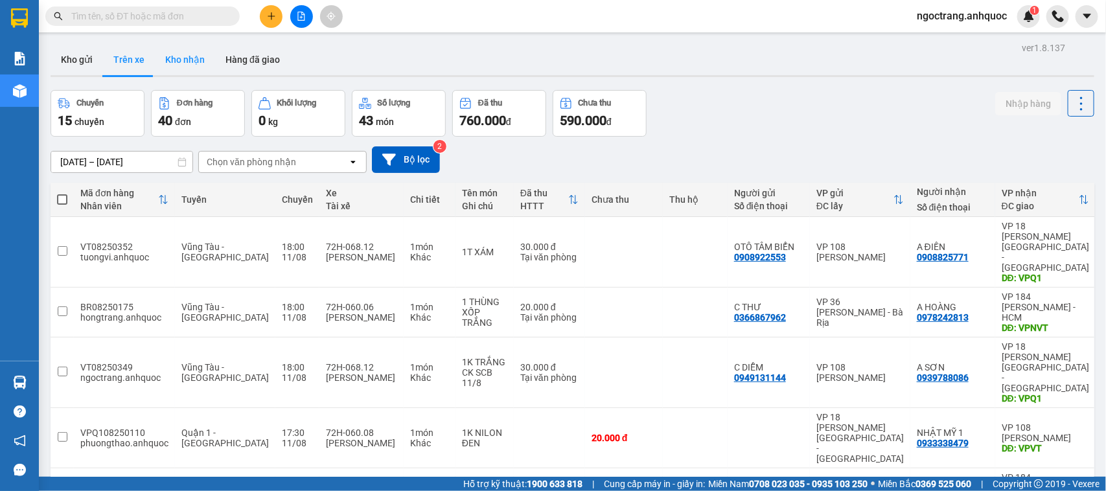
click at [176, 65] on button "Kho nhận" at bounding box center [185, 59] width 60 height 31
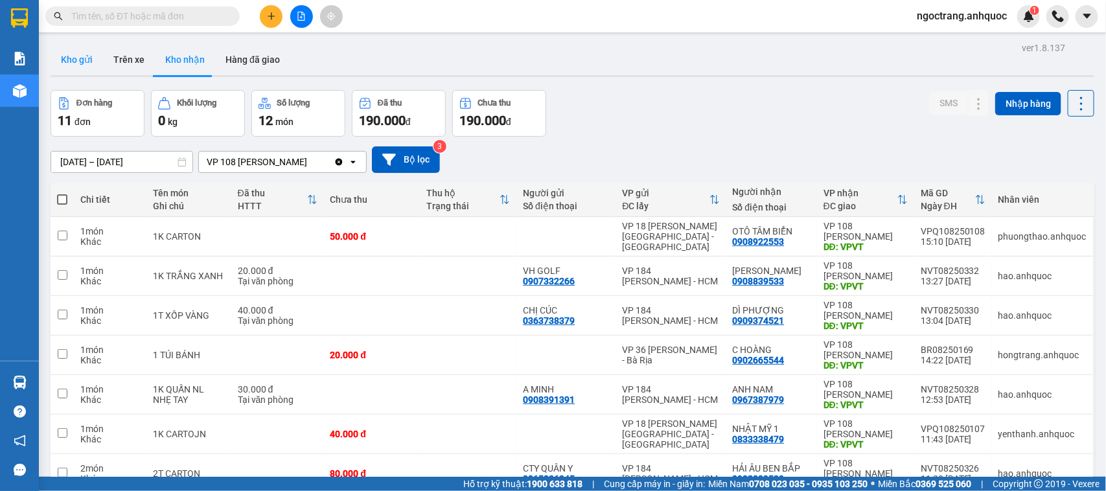
click at [67, 63] on button "Kho gửi" at bounding box center [77, 59] width 52 height 31
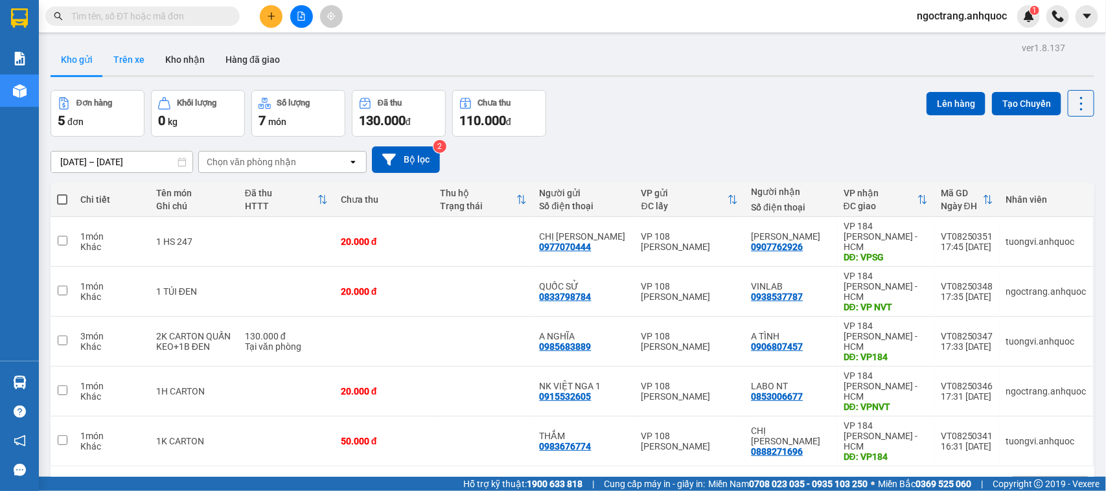
click at [124, 59] on button "Trên xe" at bounding box center [129, 59] width 52 height 31
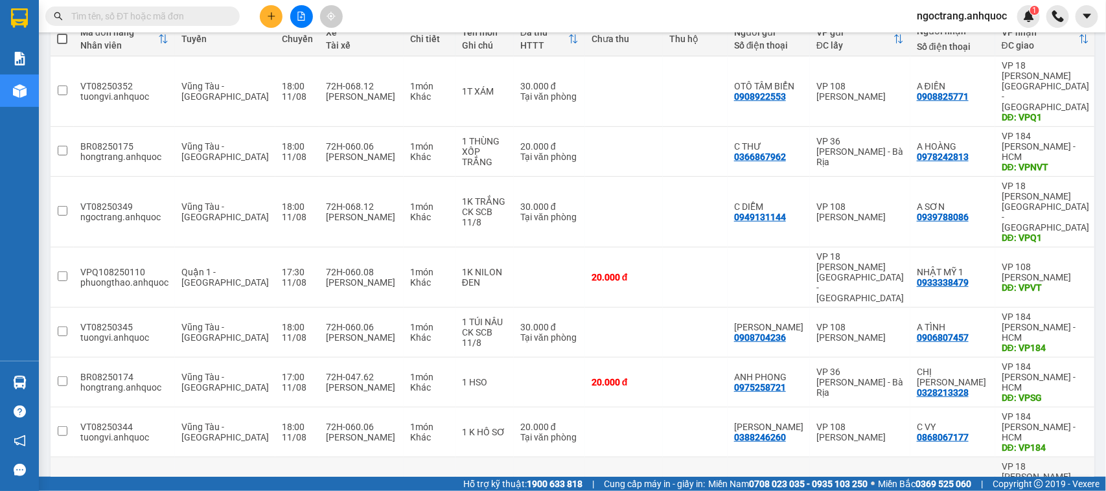
scroll to position [162, 0]
click at [303, 20] on icon "file-add" at bounding box center [301, 16] width 7 height 9
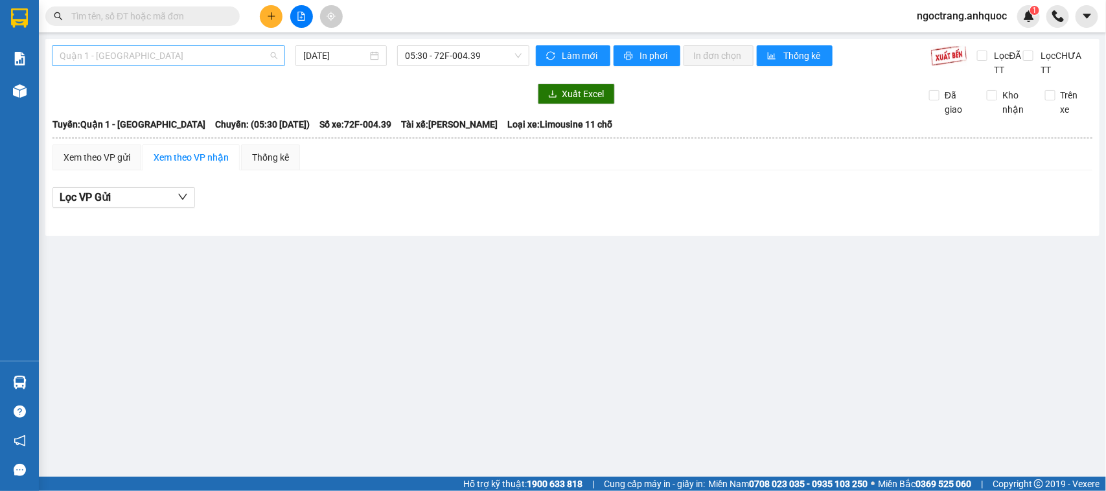
click at [188, 63] on span "Quận 1 - [GEOGRAPHIC_DATA]" at bounding box center [169, 55] width 218 height 19
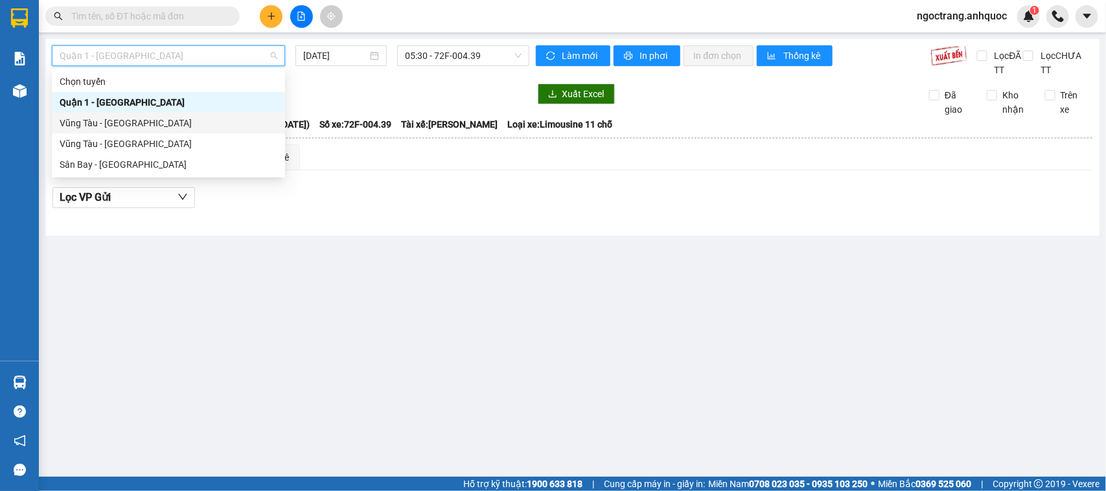
click at [130, 124] on div "Vũng Tàu - [GEOGRAPHIC_DATA]" at bounding box center [169, 123] width 218 height 14
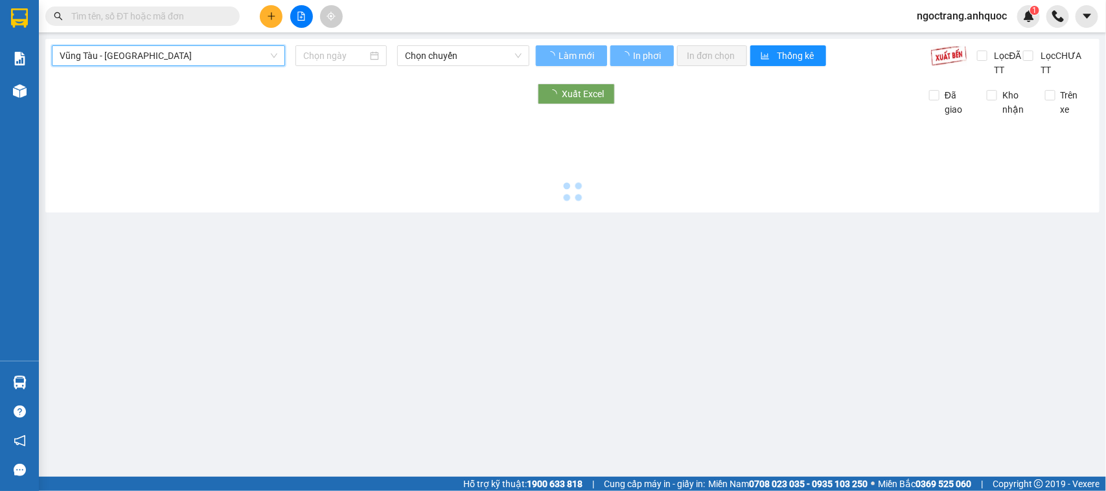
type input "[DATE]"
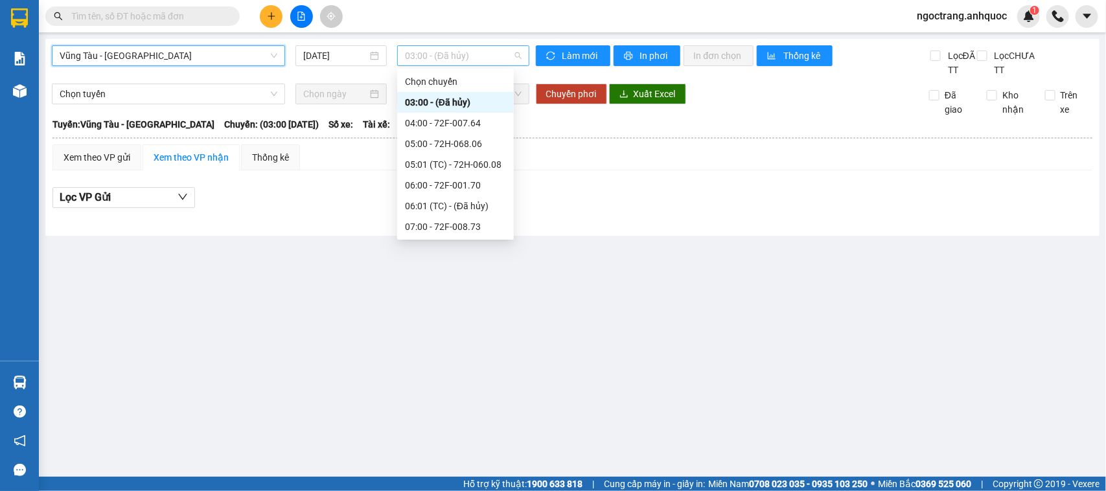
click at [428, 54] on span "03:00 - (Đã hủy)" at bounding box center [463, 55] width 116 height 19
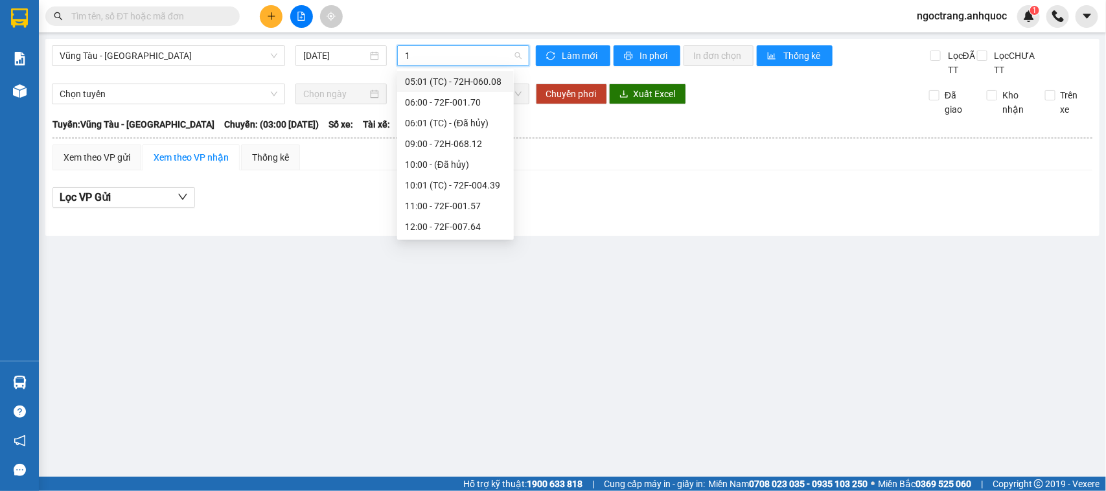
type input "18"
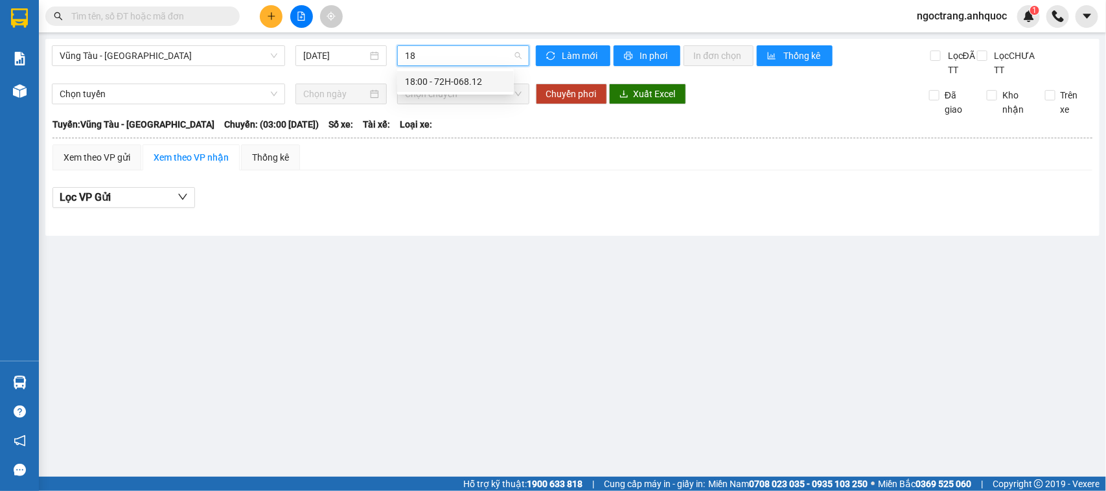
click at [441, 81] on div "18:00 - 72H-068.12" at bounding box center [455, 82] width 101 height 14
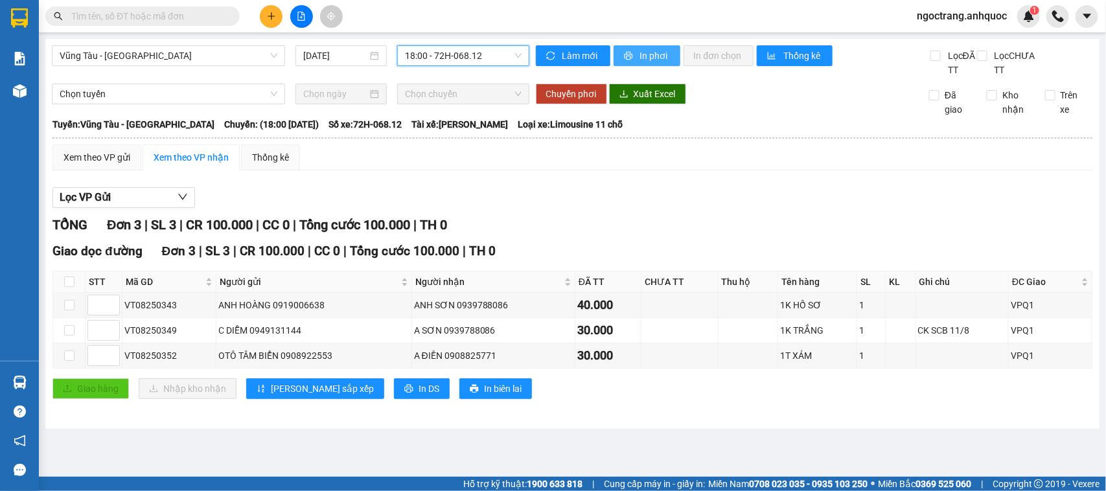
click at [635, 58] on button "In phơi" at bounding box center [647, 55] width 67 height 21
click at [457, 59] on span "18:00 - 72H-068.12" at bounding box center [463, 55] width 116 height 19
click at [240, 64] on span "Vũng Tàu - [GEOGRAPHIC_DATA]" at bounding box center [169, 55] width 218 height 19
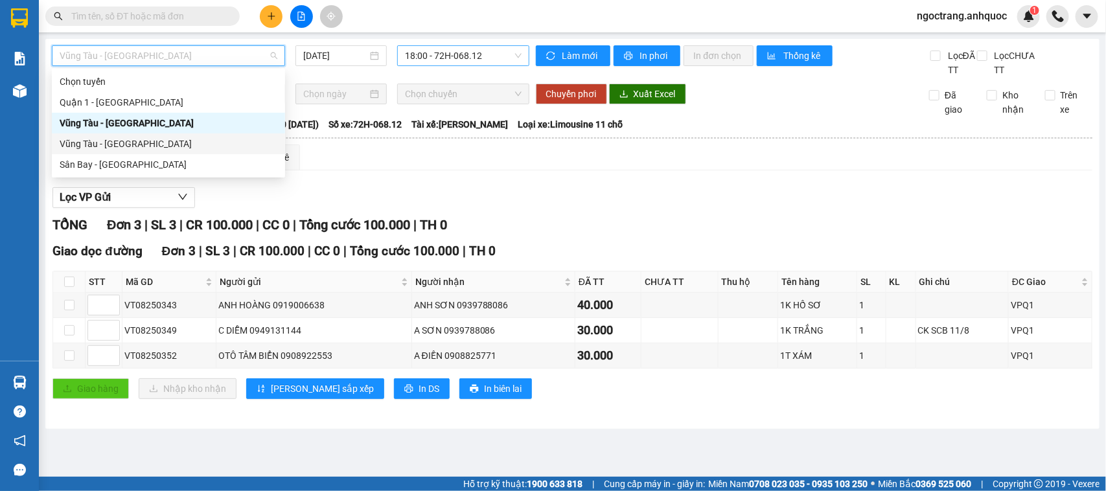
click at [134, 141] on div "Vũng Tàu - [GEOGRAPHIC_DATA]" at bounding box center [169, 144] width 218 height 14
type input "[DATE]"
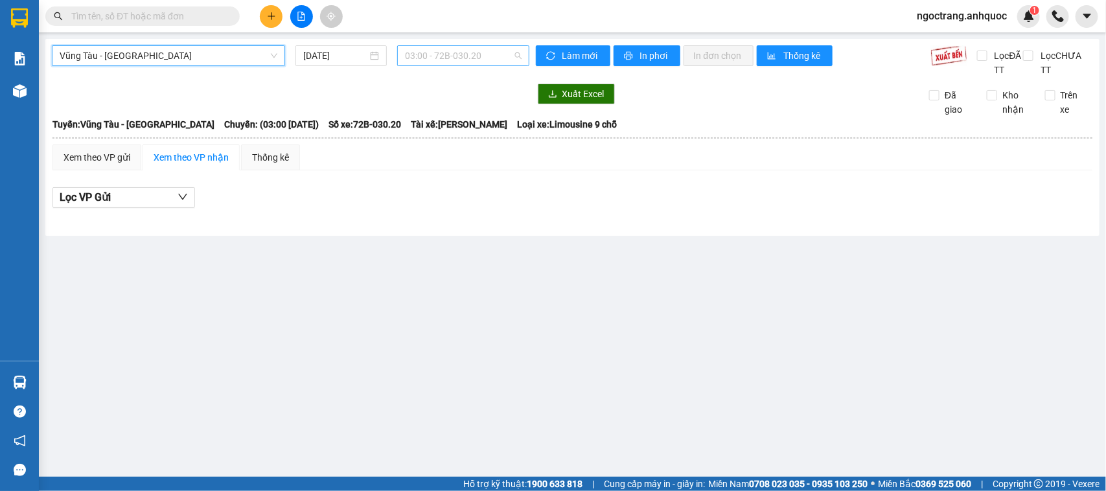
click at [465, 60] on span "03:00 - 72B-030.20" at bounding box center [463, 55] width 116 height 19
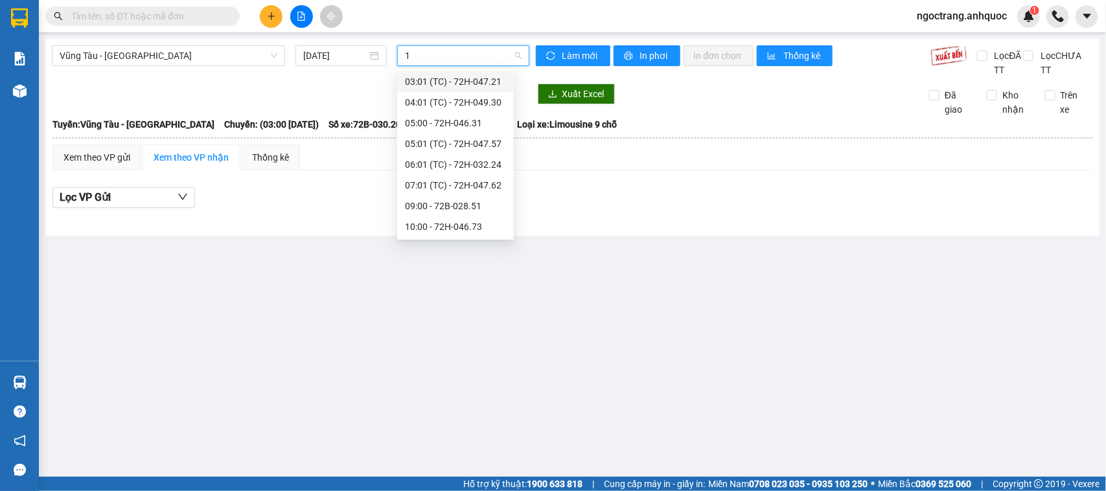
type input "18"
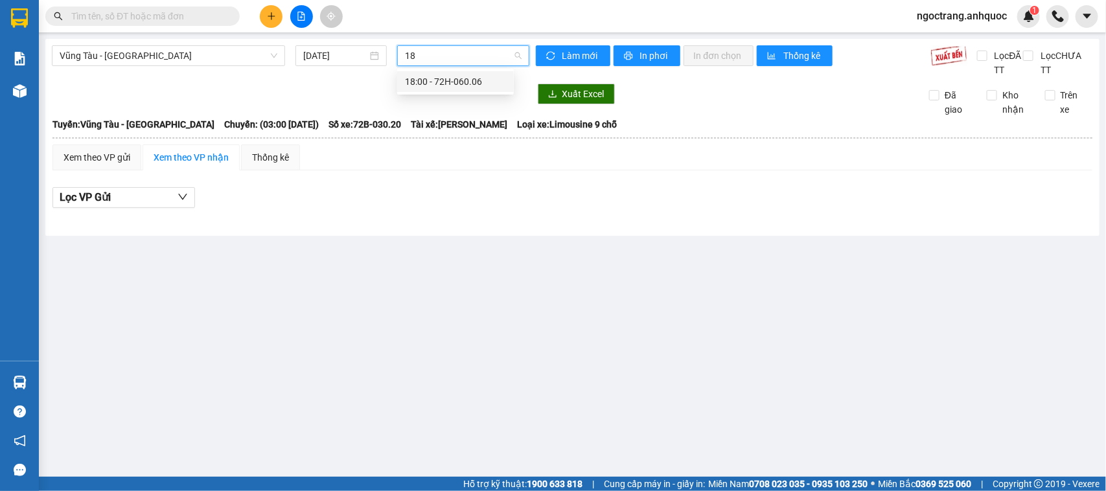
click at [454, 83] on div "18:00 - 72H-060.06" at bounding box center [455, 82] width 101 height 14
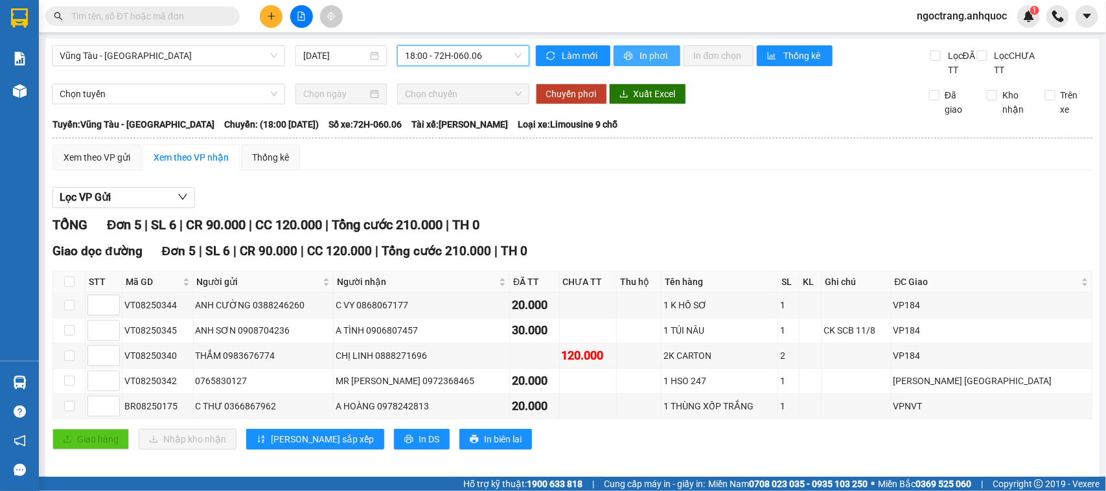
click at [649, 52] on span "In phơi" at bounding box center [655, 56] width 30 height 14
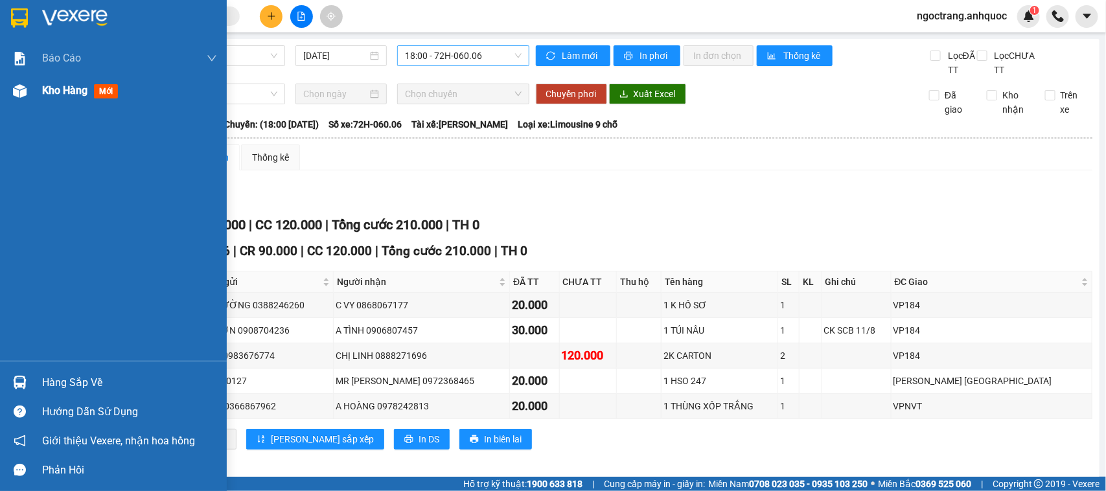
click at [53, 96] on span "Kho hàng" at bounding box center [64, 90] width 45 height 12
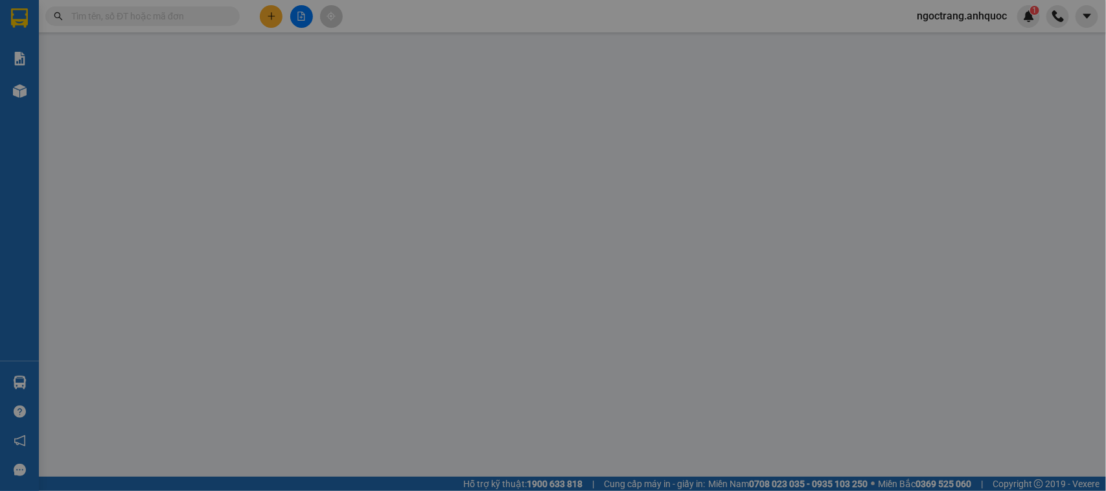
click at [78, 59] on div "[PERSON_NAME]:" at bounding box center [128, 54] width 167 height 14
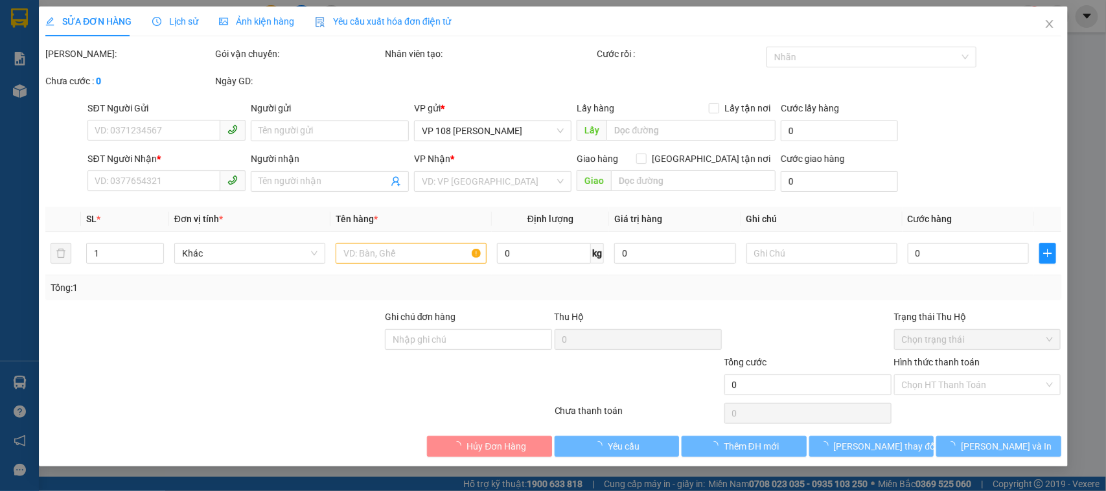
click at [885, 28] on div "SỬA ĐƠN HÀNG Lịch sử Ảnh kiện hàng Yêu cầu xuất hóa đơn điện tử Total Paid Fee …" at bounding box center [553, 245] width 1106 height 491
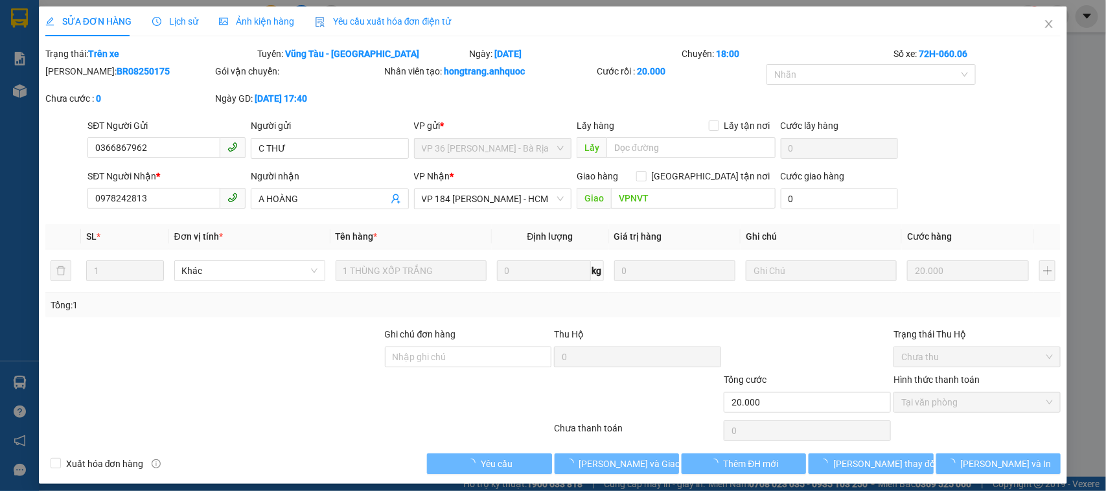
type input "0366867962"
type input "C THƯ"
type input "0978242813"
type input "A HOÀNG"
type input "VPNVT"
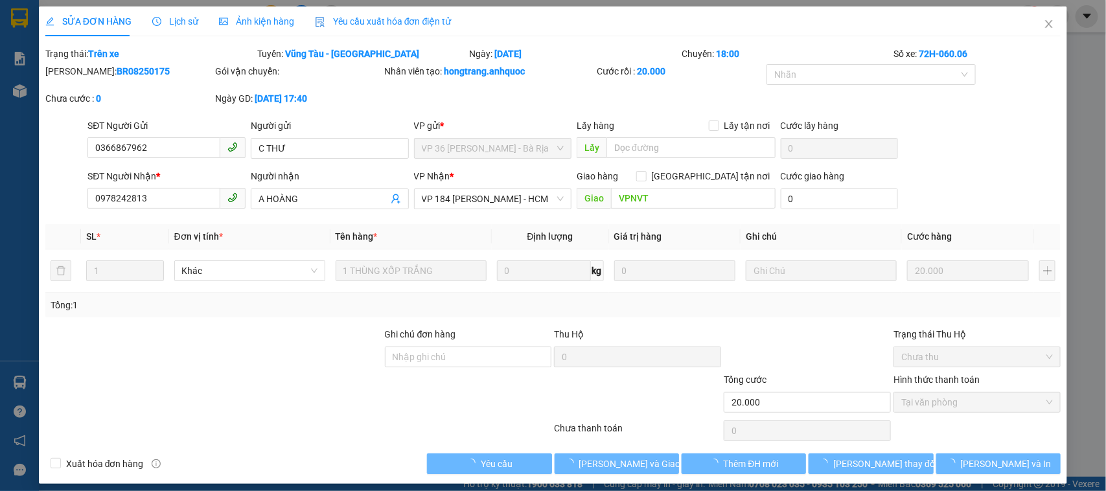
type input "20.000"
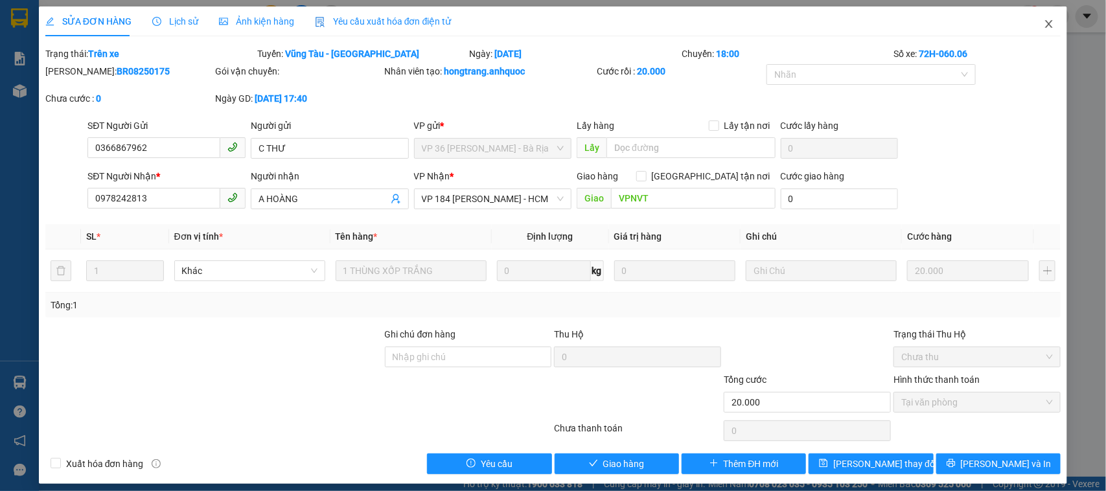
click at [885, 26] on icon "close" at bounding box center [1049, 24] width 10 height 10
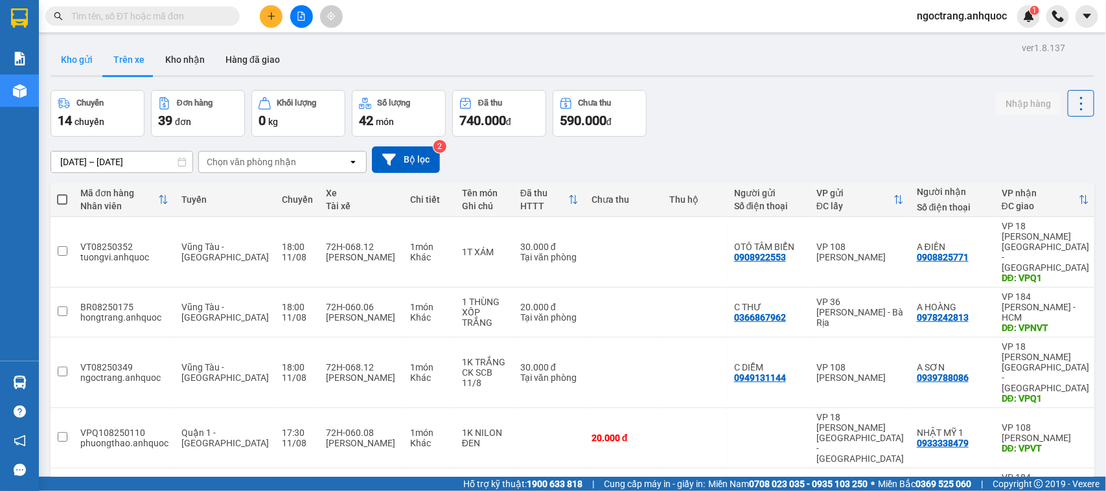
click at [75, 52] on button "Kho gửi" at bounding box center [77, 59] width 52 height 31
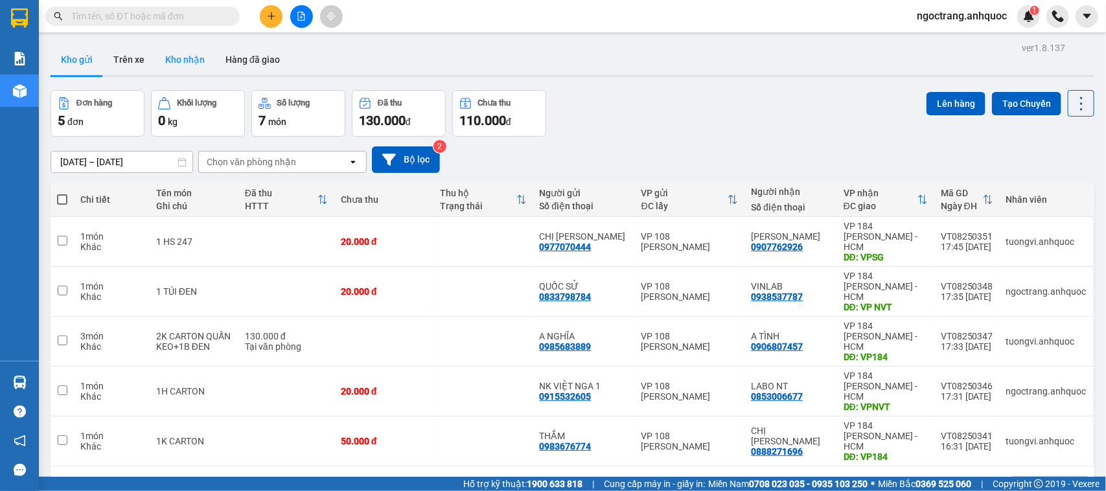
click at [192, 62] on button "Kho nhận" at bounding box center [185, 59] width 60 height 31
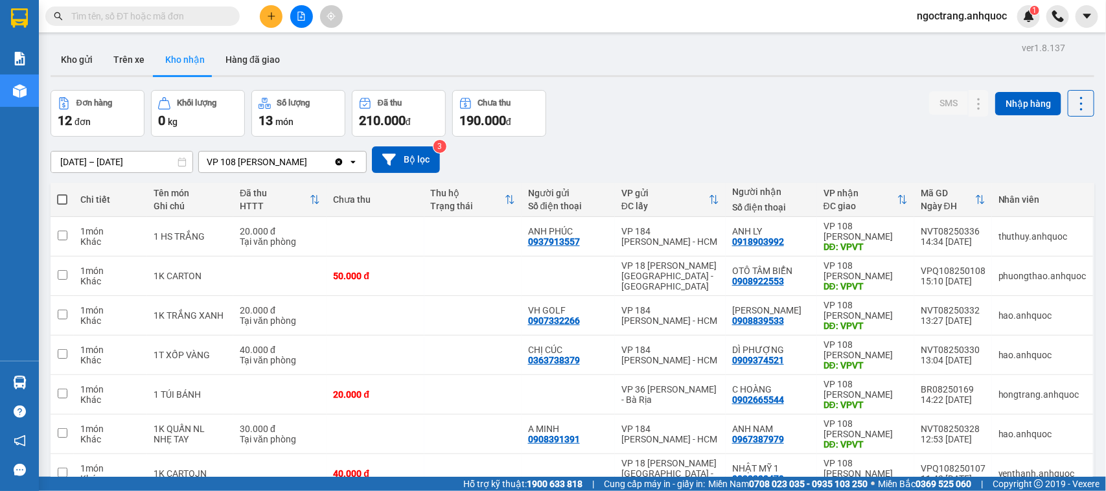
scroll to position [190, 0]
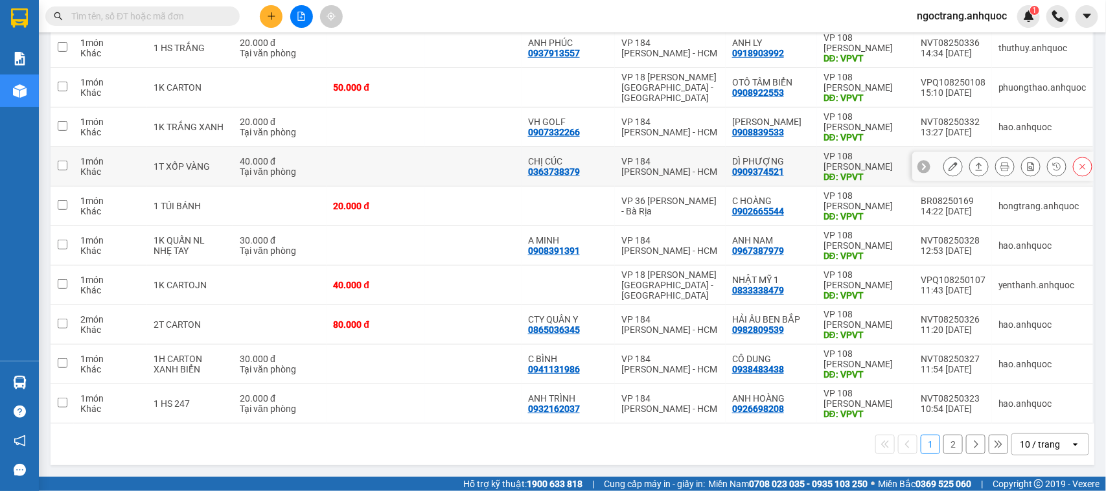
click at [885, 165] on icon at bounding box center [953, 166] width 9 height 9
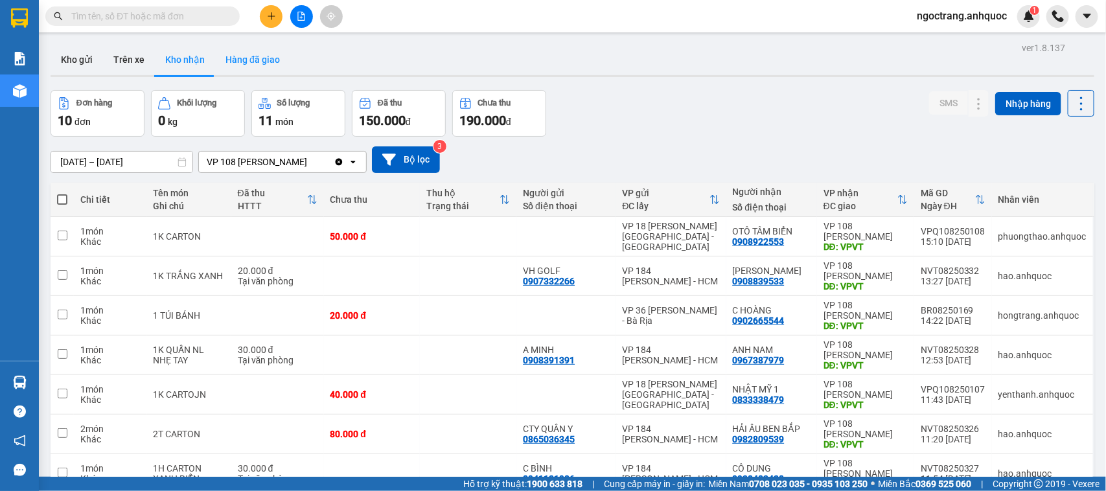
click at [266, 56] on button "Hàng đã giao" at bounding box center [252, 59] width 75 height 31
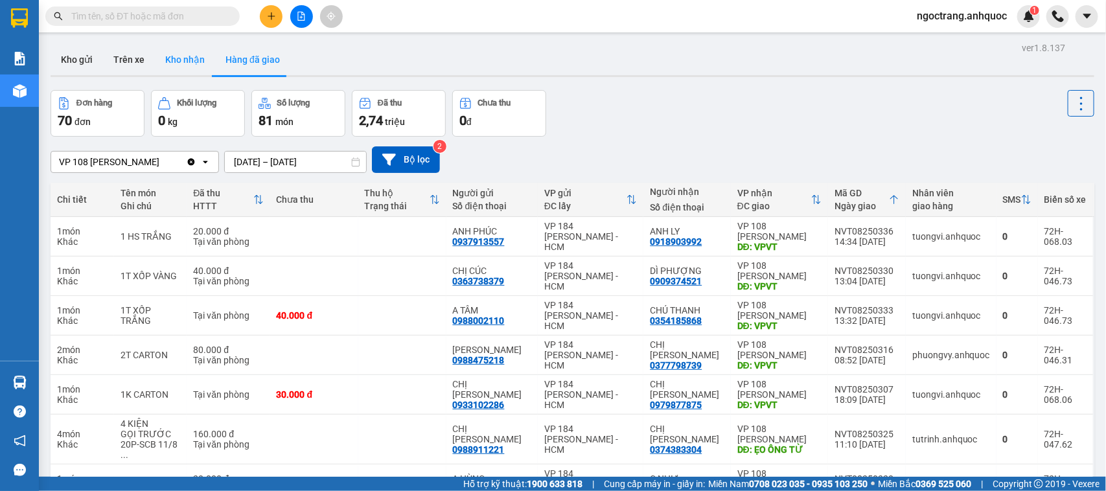
click at [176, 62] on button "Kho nhận" at bounding box center [185, 59] width 60 height 31
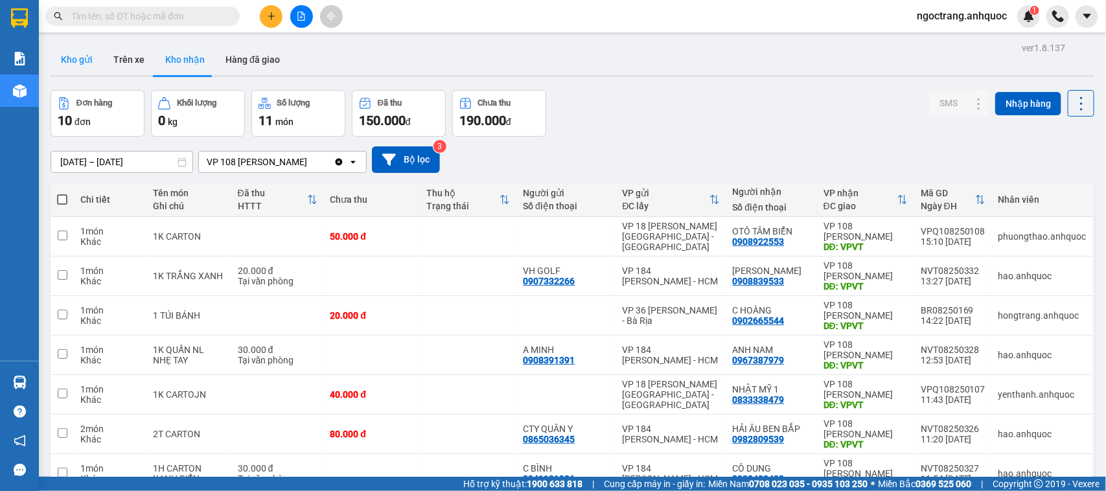
click at [78, 47] on button "Kho gửi" at bounding box center [77, 59] width 52 height 31
click at [76, 63] on button "Kho gửi" at bounding box center [77, 59] width 52 height 31
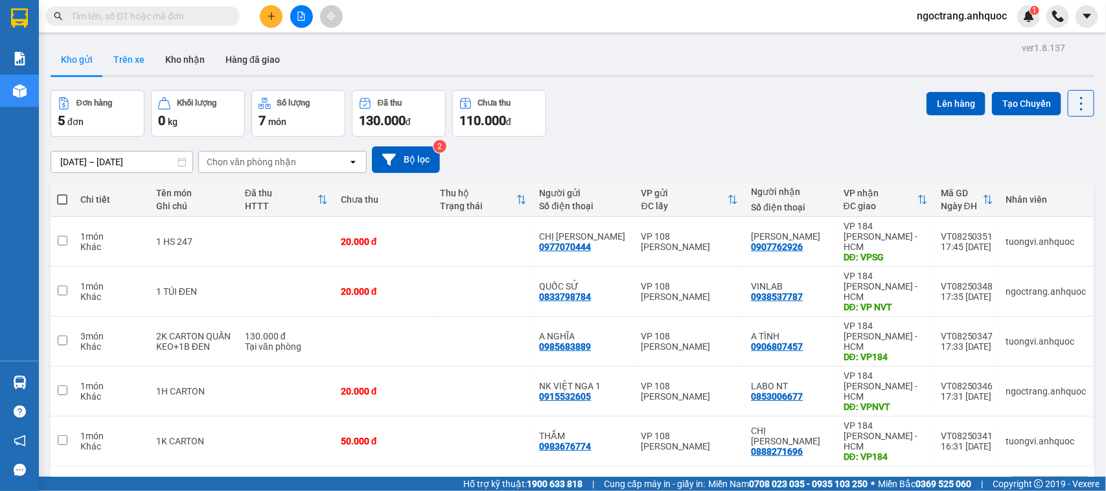
click at [135, 65] on button "Trên xe" at bounding box center [129, 59] width 52 height 31
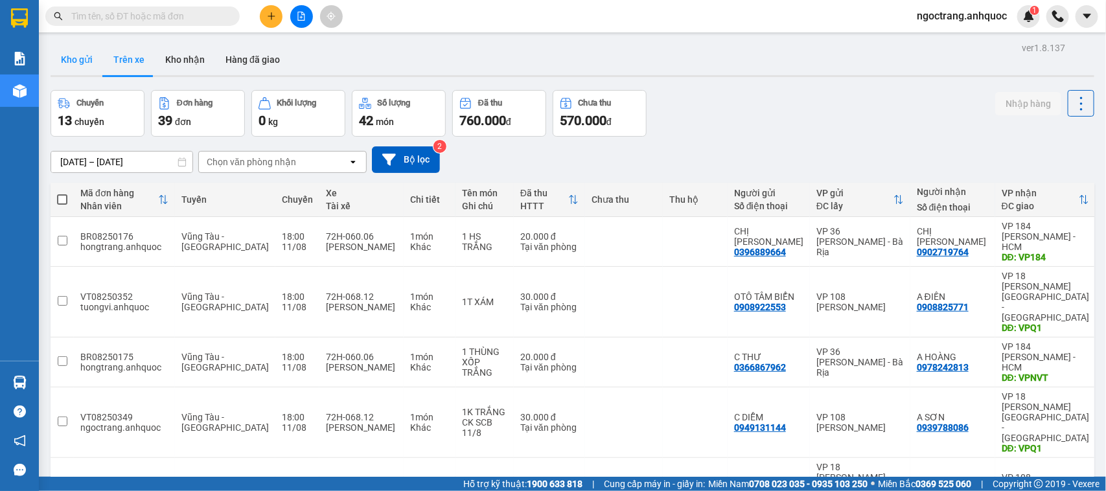
click at [81, 60] on button "Kho gửi" at bounding box center [77, 59] width 52 height 31
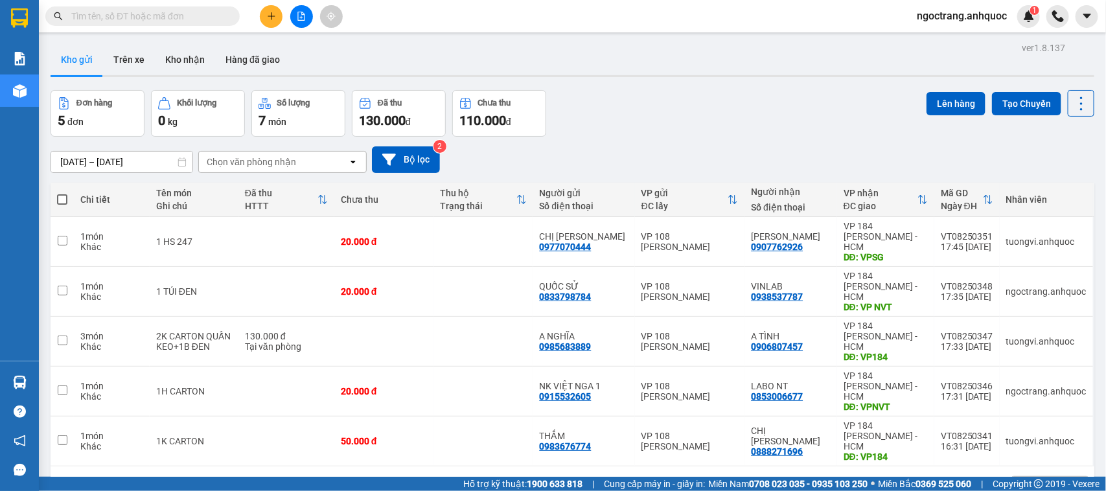
click at [65, 196] on span at bounding box center [62, 199] width 10 height 10
click at [62, 193] on input "checkbox" at bounding box center [62, 193] width 0 height 0
checkbox input "true"
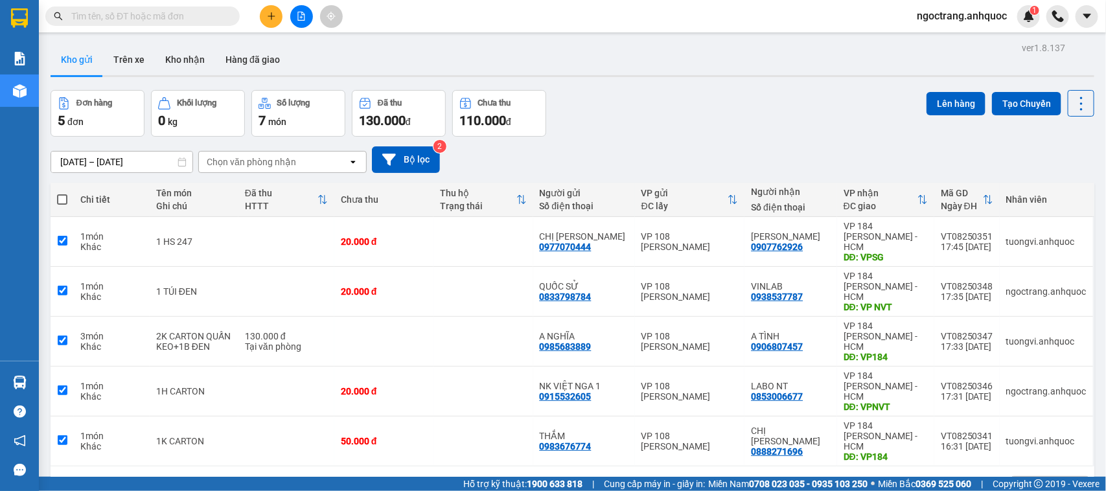
checkbox input "true"
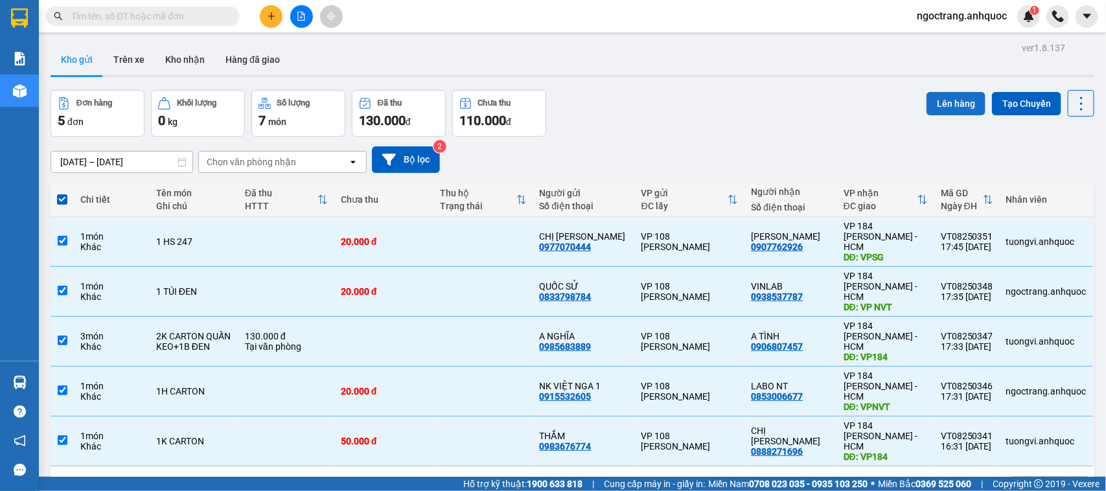
click at [953, 102] on button "Lên hàng" at bounding box center [956, 103] width 59 height 23
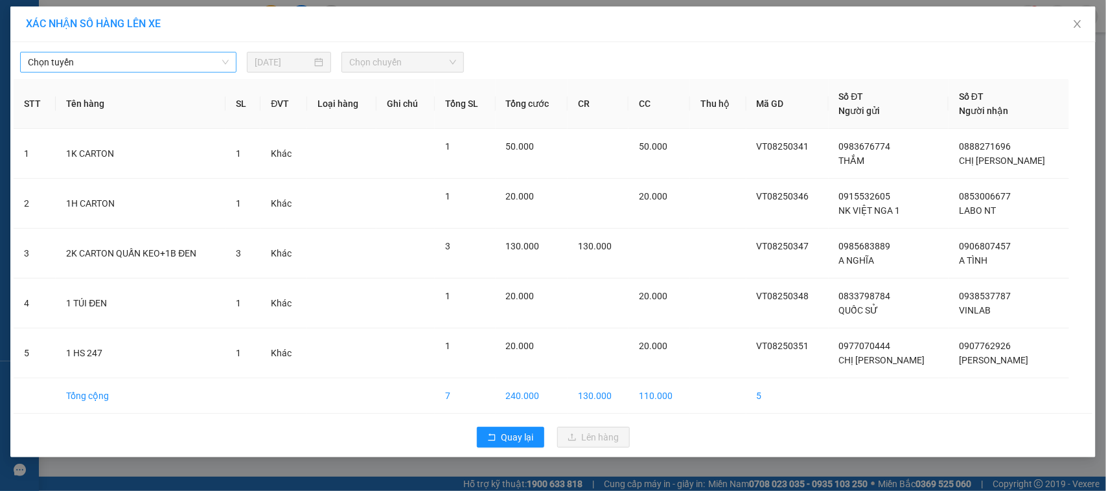
click at [115, 68] on span "Chọn tuyến" at bounding box center [128, 61] width 201 height 19
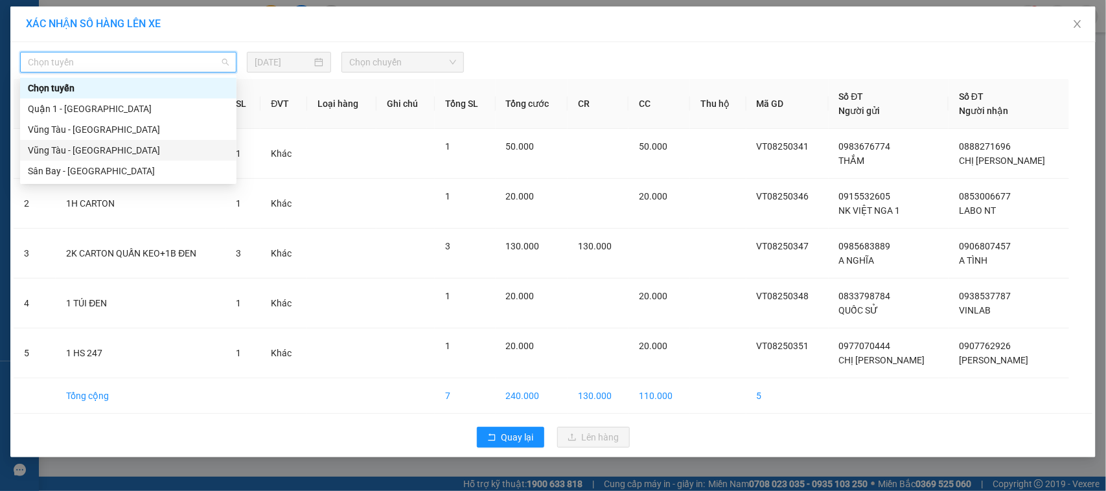
click at [82, 156] on div "Vũng Tàu - [GEOGRAPHIC_DATA]" at bounding box center [128, 150] width 201 height 14
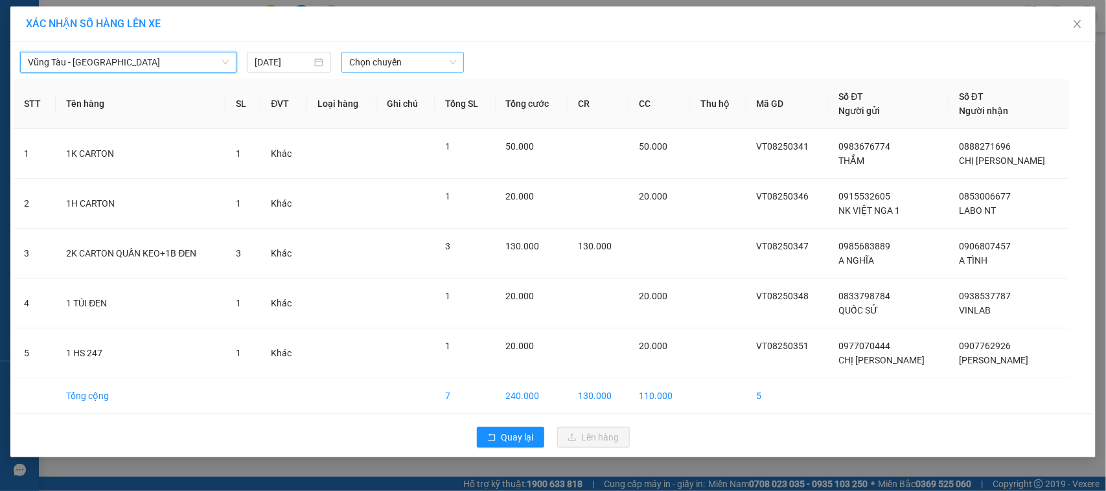
click at [407, 67] on span "Chọn chuyến" at bounding box center [402, 61] width 106 height 19
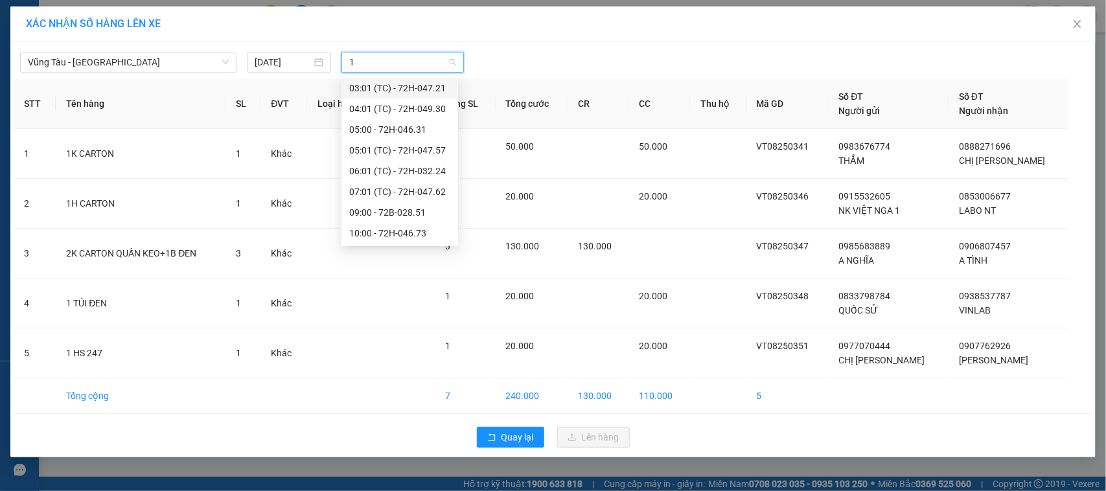
type input "19"
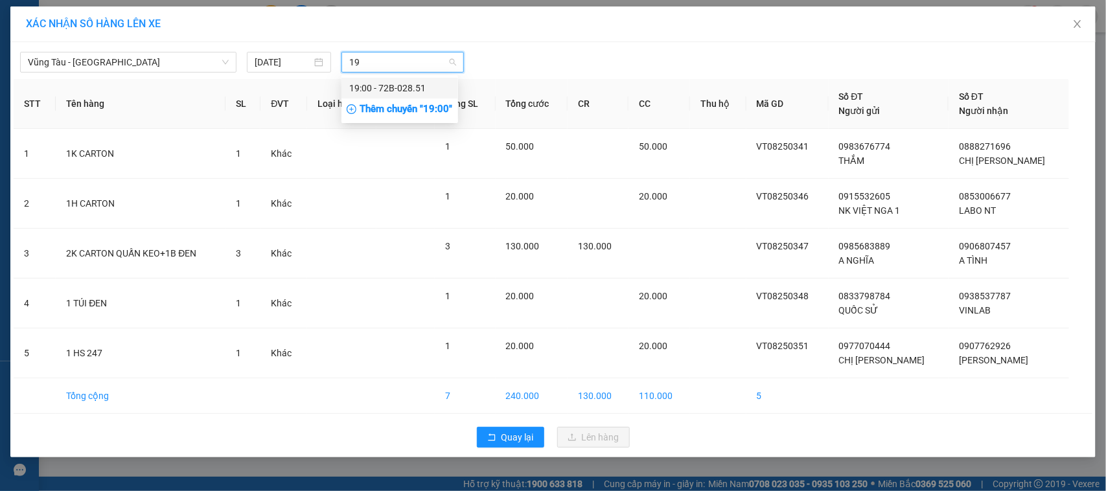
click at [412, 86] on div "19:00 - 72B-028.51" at bounding box center [399, 88] width 101 height 14
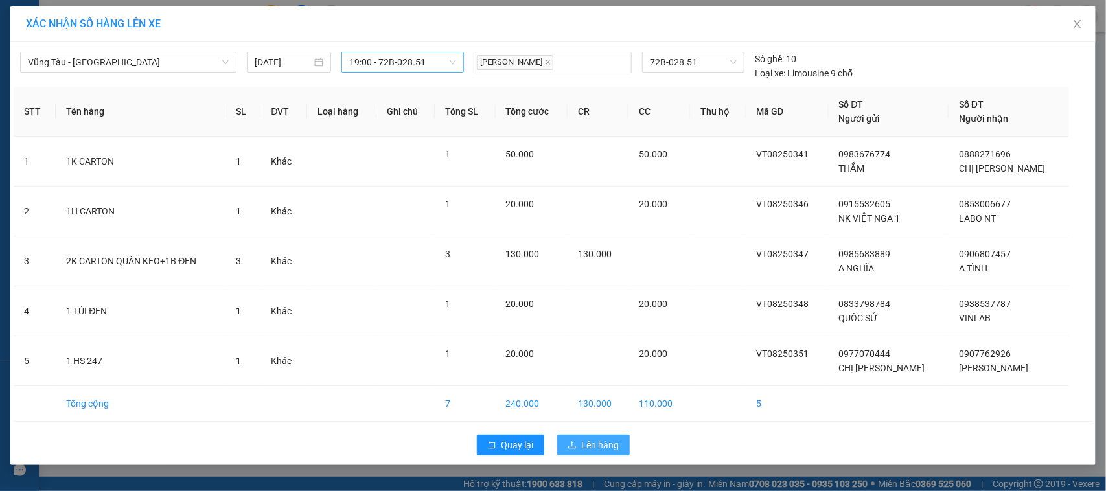
click at [612, 450] on span "Lên hàng" at bounding box center [601, 445] width 38 height 14
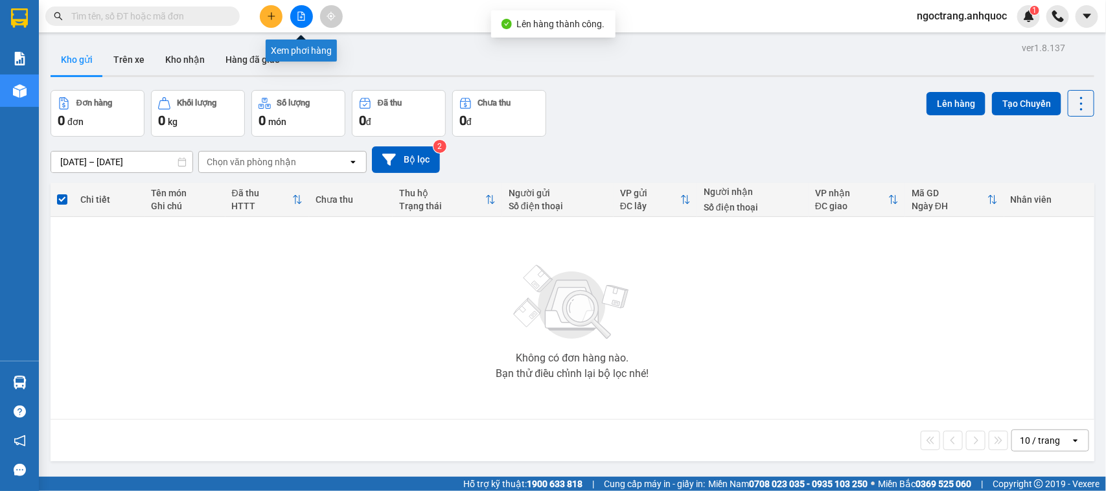
click at [305, 19] on icon "file-add" at bounding box center [301, 16] width 9 height 9
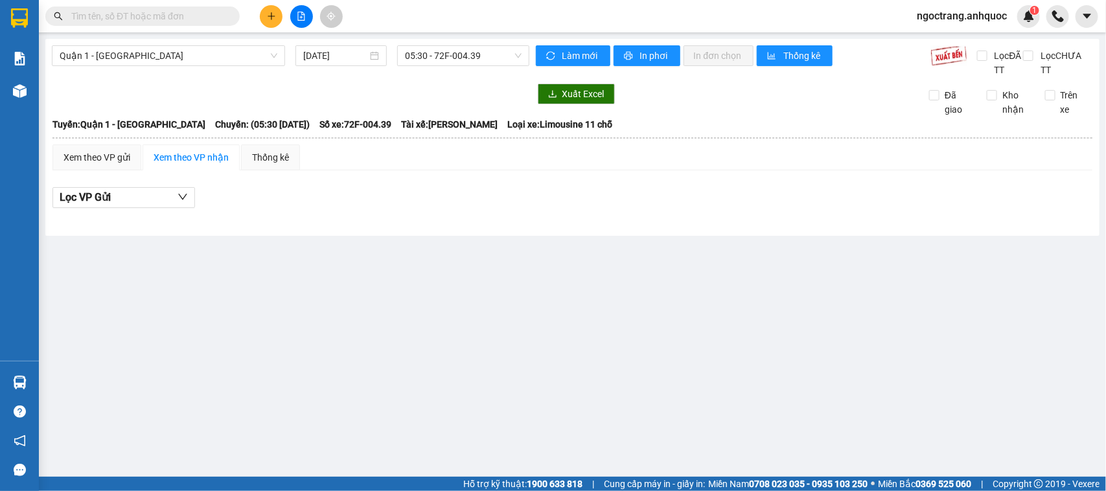
click at [300, 19] on icon "file-add" at bounding box center [301, 16] width 9 height 9
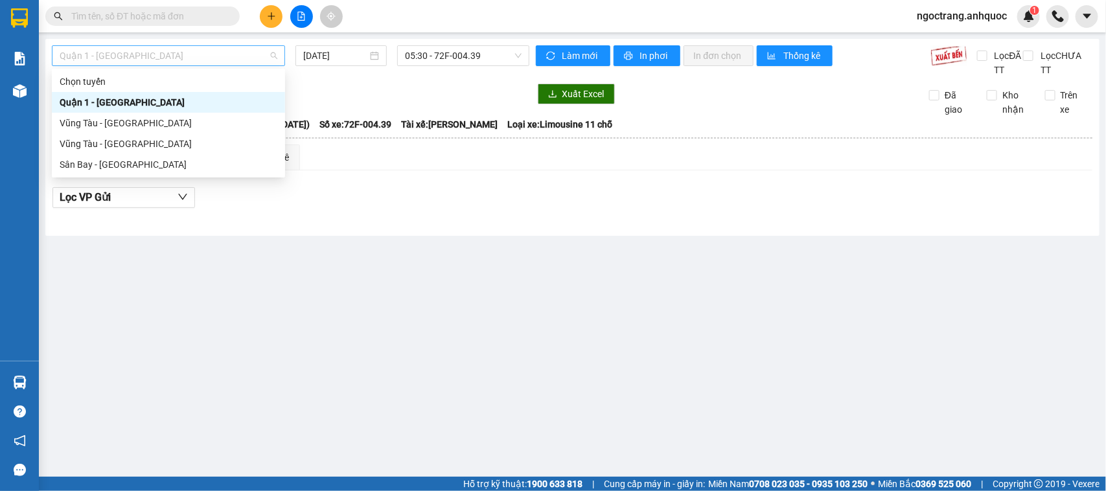
click at [182, 56] on span "Quận 1 - [GEOGRAPHIC_DATA]" at bounding box center [169, 55] width 218 height 19
click at [153, 143] on div "Vũng Tàu - [GEOGRAPHIC_DATA]" at bounding box center [169, 144] width 218 height 14
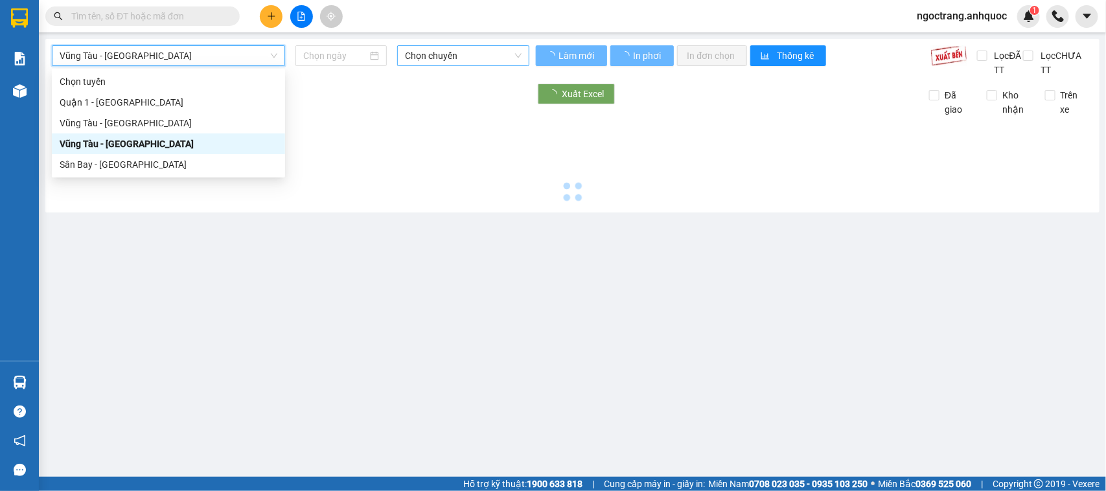
type input "[DATE]"
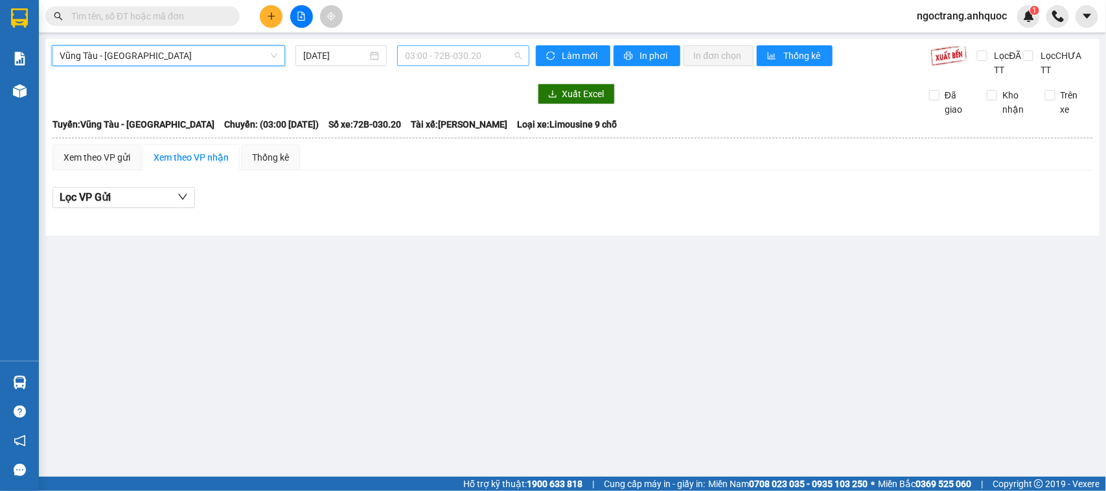
click at [478, 53] on span "03:00 - 72B-030.20" at bounding box center [463, 55] width 116 height 19
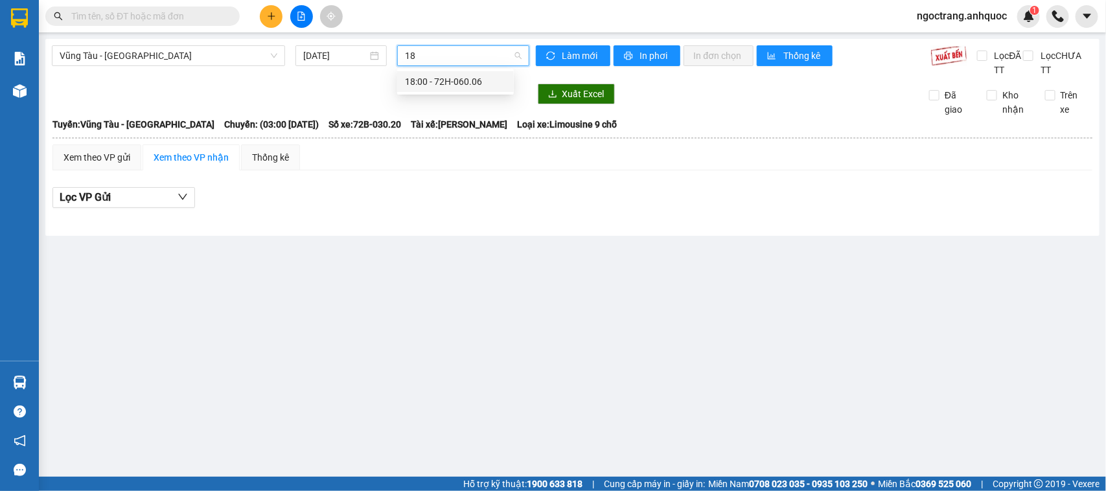
drag, startPoint x: 439, startPoint y: 57, endPoint x: 392, endPoint y: 57, distance: 46.7
click at [392, 57] on div "18" at bounding box center [463, 55] width 142 height 21
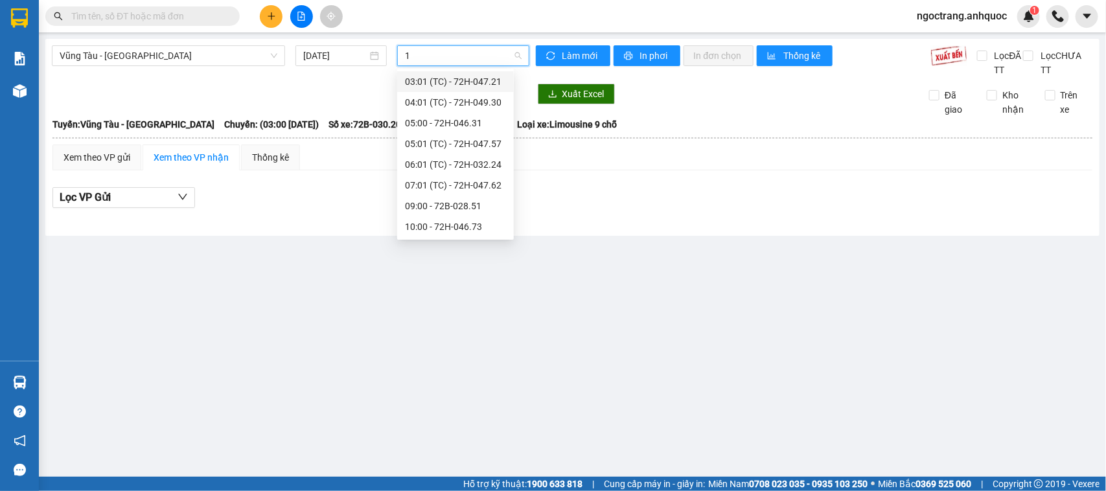
type input "19"
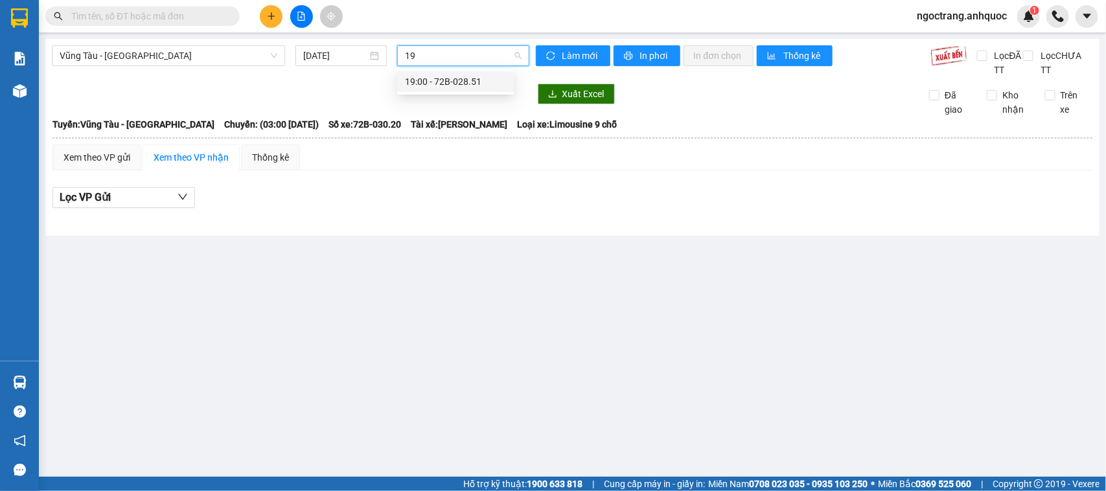
click at [421, 82] on div "19:00 - 72B-028.51" at bounding box center [455, 82] width 101 height 14
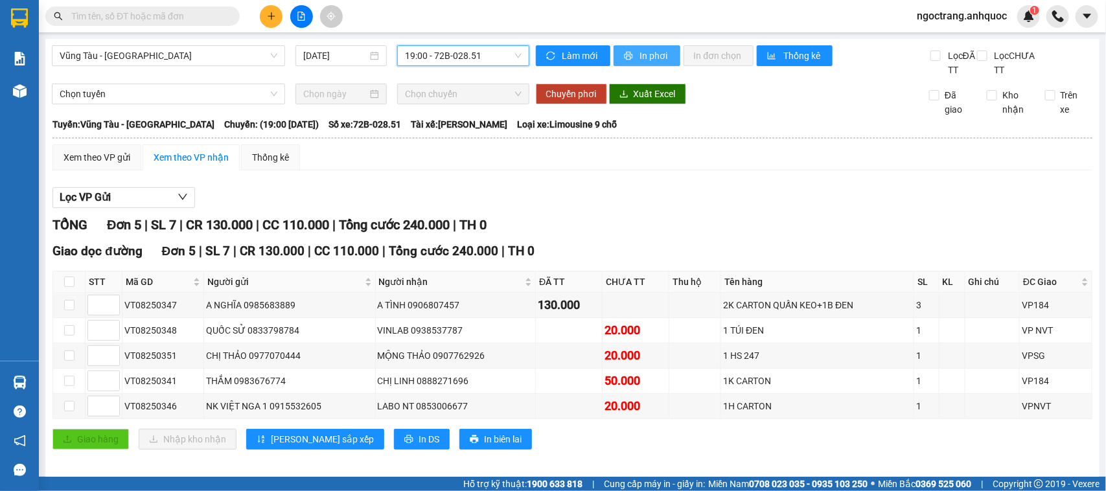
click at [655, 60] on span "In phơi" at bounding box center [655, 56] width 30 height 14
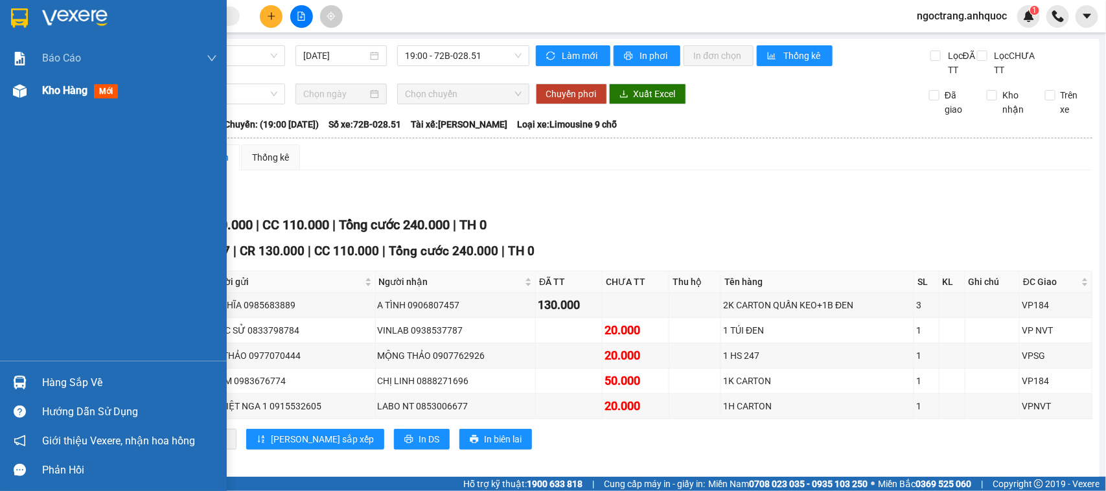
click at [63, 91] on span "Kho hàng" at bounding box center [64, 90] width 45 height 12
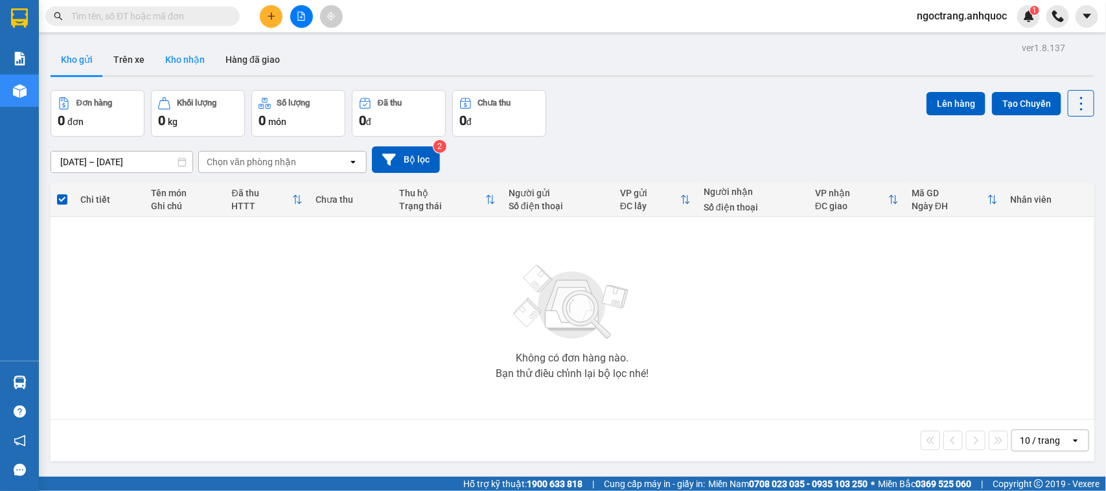
click at [185, 49] on button "Kho nhận" at bounding box center [185, 59] width 60 height 31
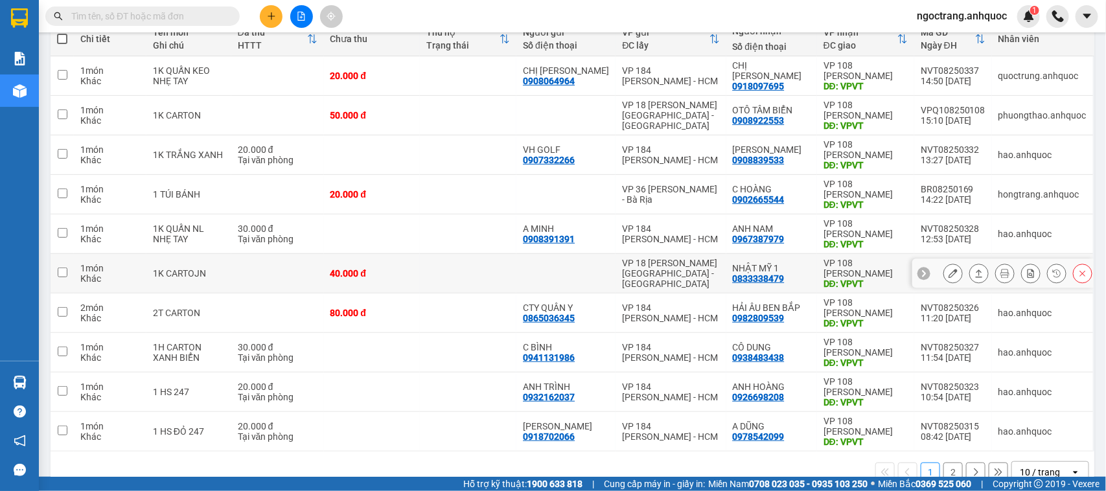
scroll to position [162, 0]
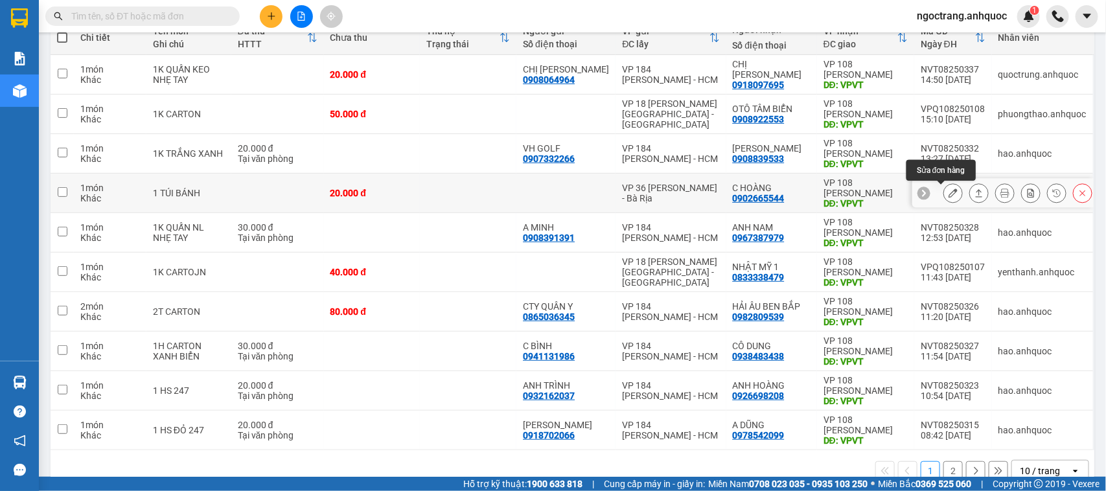
click at [949, 196] on icon at bounding box center [953, 193] width 9 height 9
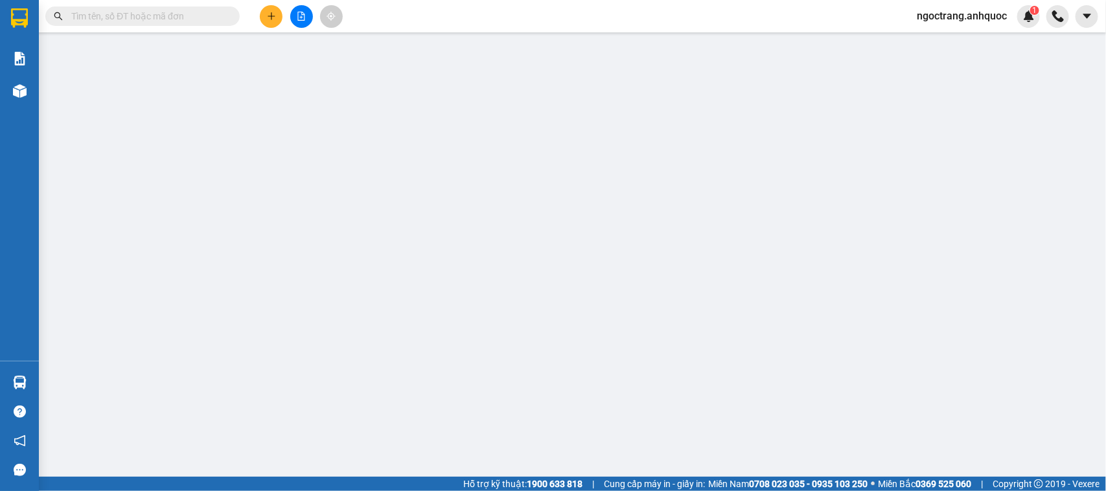
type input "0902665544"
type input "C HOÀNG"
type input "VPVT"
type input "20.000"
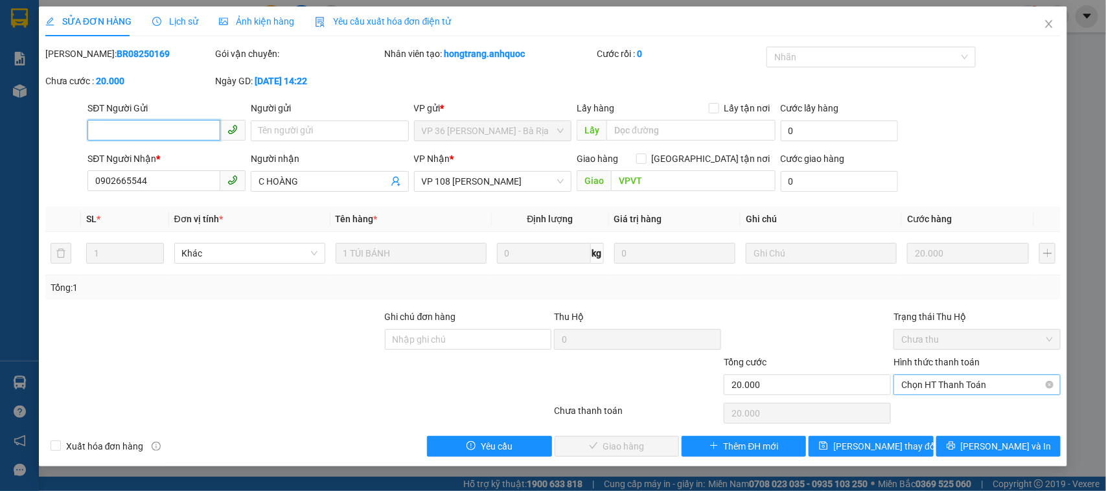
click at [961, 386] on span "Chọn HT Thanh Toán" at bounding box center [978, 384] width 152 height 19
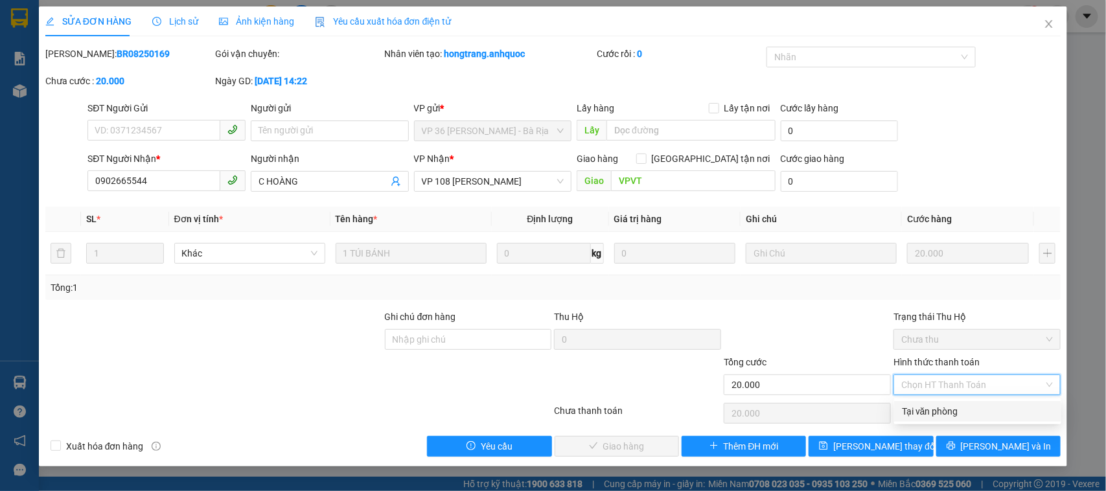
click at [941, 410] on div "Tại văn phòng" at bounding box center [978, 411] width 152 height 14
type input "0"
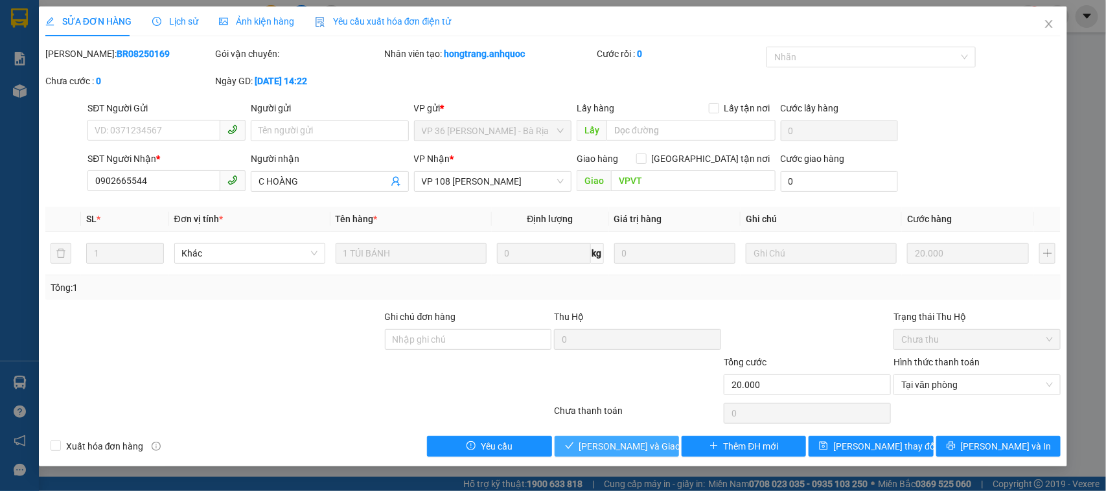
click at [636, 448] on span "[PERSON_NAME] và Giao hàng" at bounding box center [641, 446] width 124 height 14
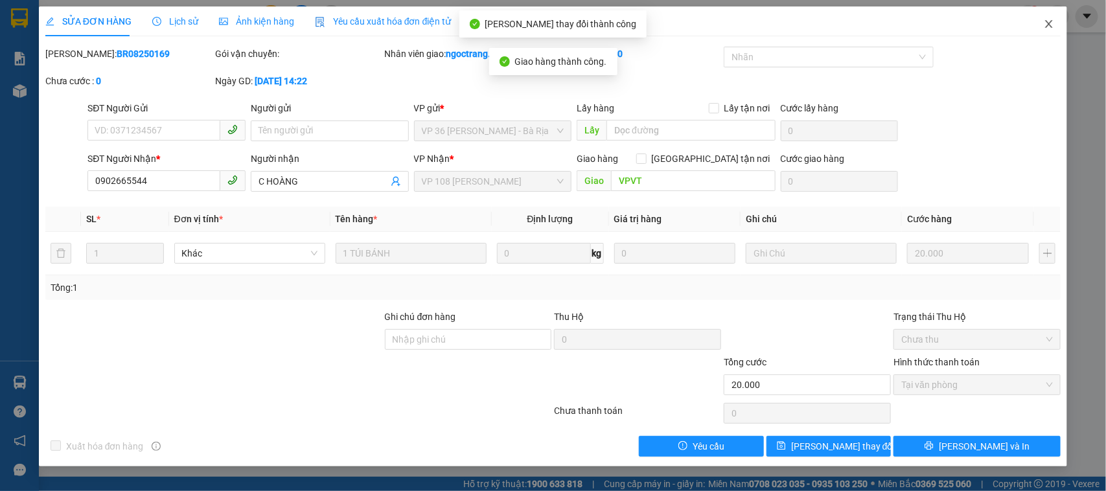
click at [1047, 27] on icon "close" at bounding box center [1049, 24] width 7 height 8
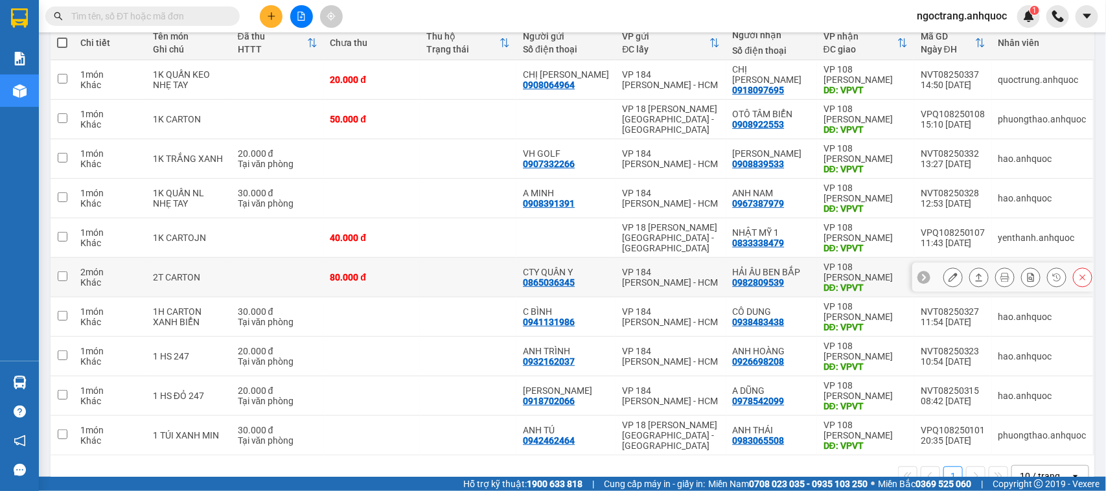
scroll to position [162, 0]
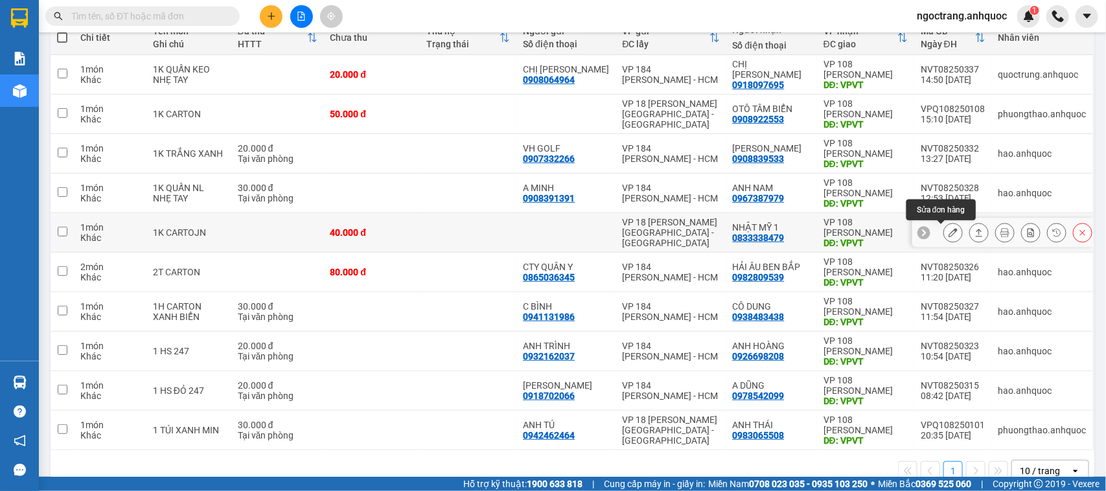
click at [949, 237] on icon at bounding box center [953, 232] width 9 height 9
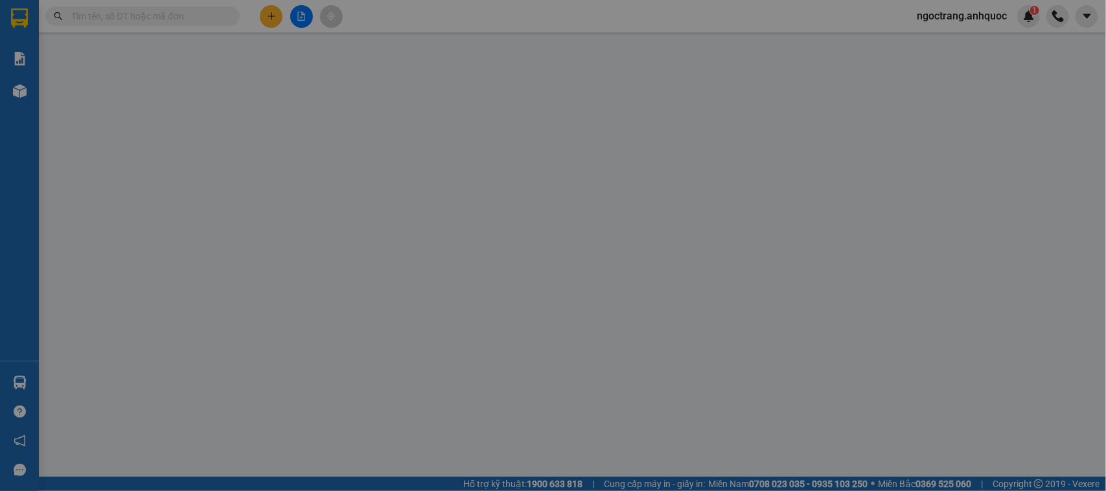
type input "0833338479"
type input "NHẬT MỸ 1"
type input "VPVT"
type input "40.000"
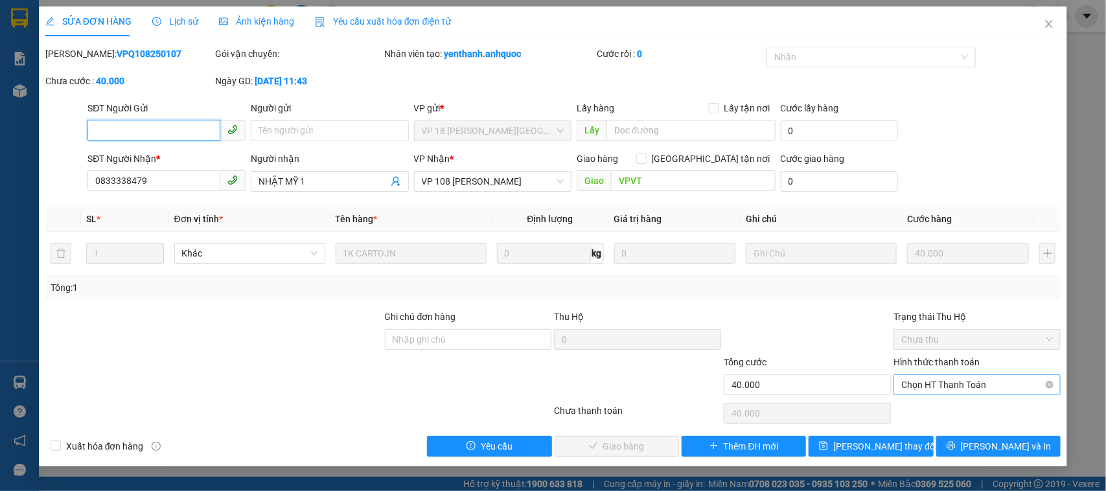
click at [944, 386] on span "Chọn HT Thanh Toán" at bounding box center [978, 384] width 152 height 19
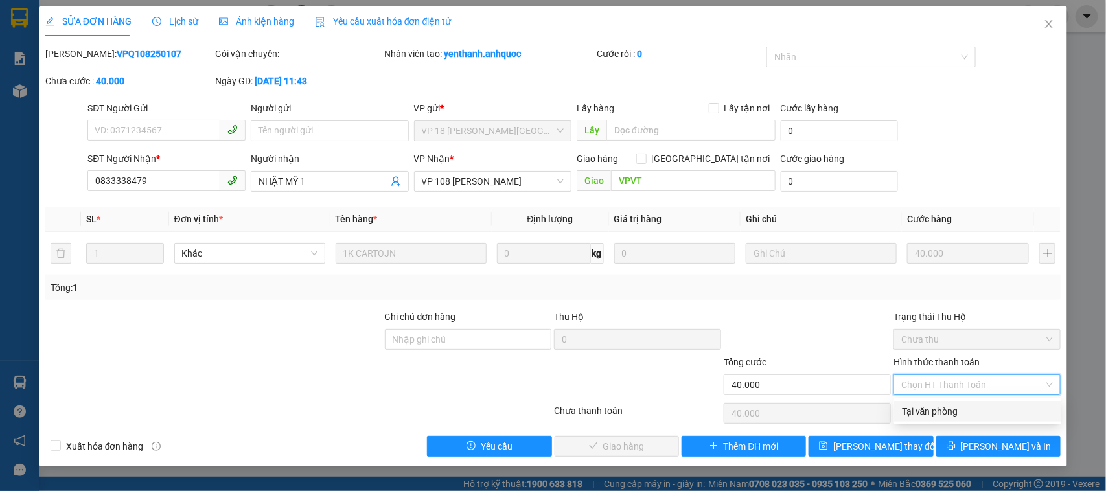
click at [924, 412] on div "Tại văn phòng" at bounding box center [978, 411] width 152 height 14
type input "0"
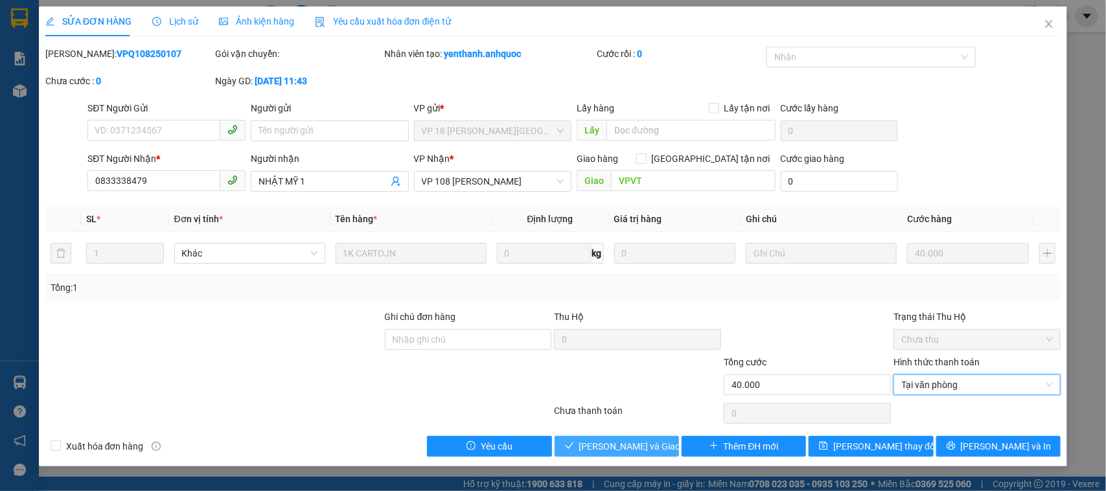
click at [614, 452] on span "[PERSON_NAME] và Giao hàng" at bounding box center [641, 446] width 124 height 14
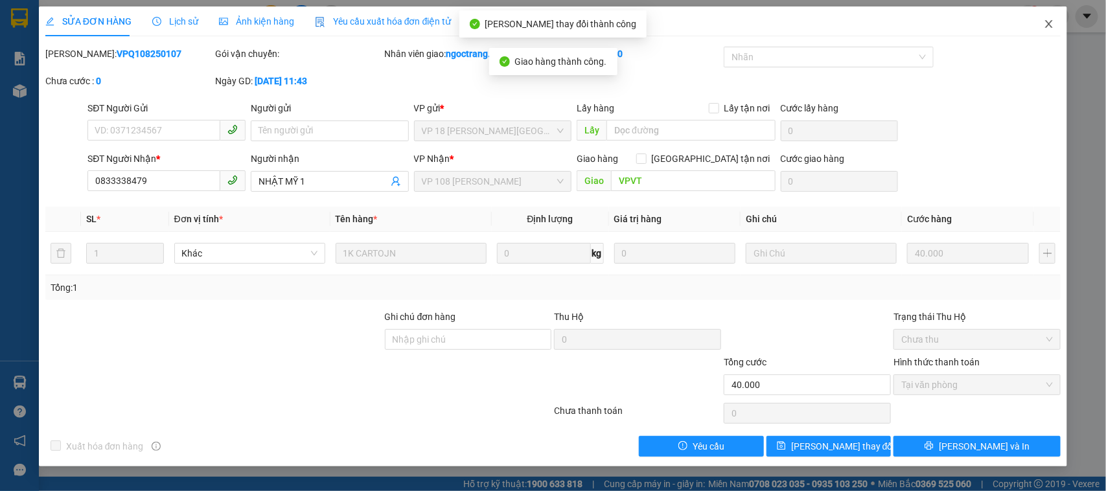
click at [1047, 25] on icon "close" at bounding box center [1049, 24] width 10 height 10
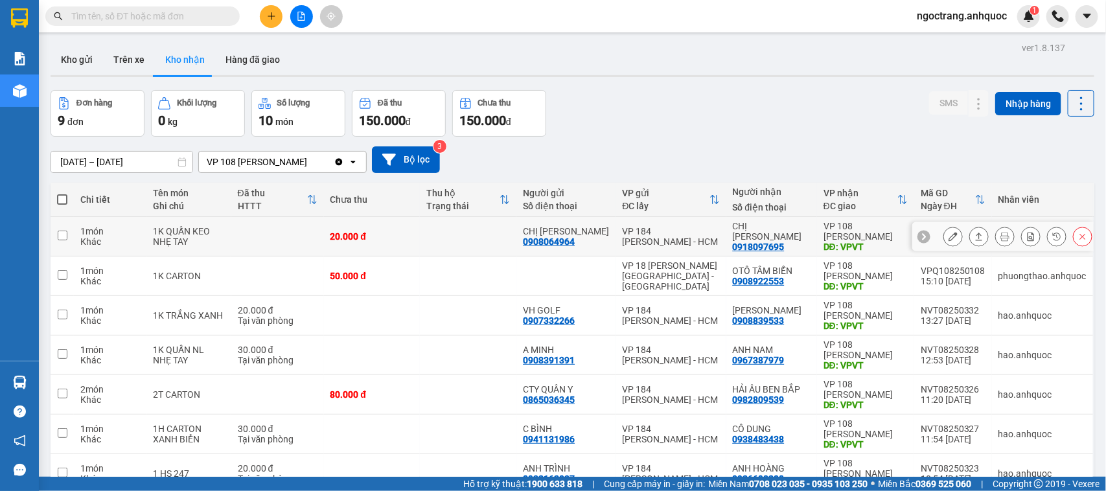
click at [72, 234] on td at bounding box center [62, 237] width 23 height 40
checkbox input "true"
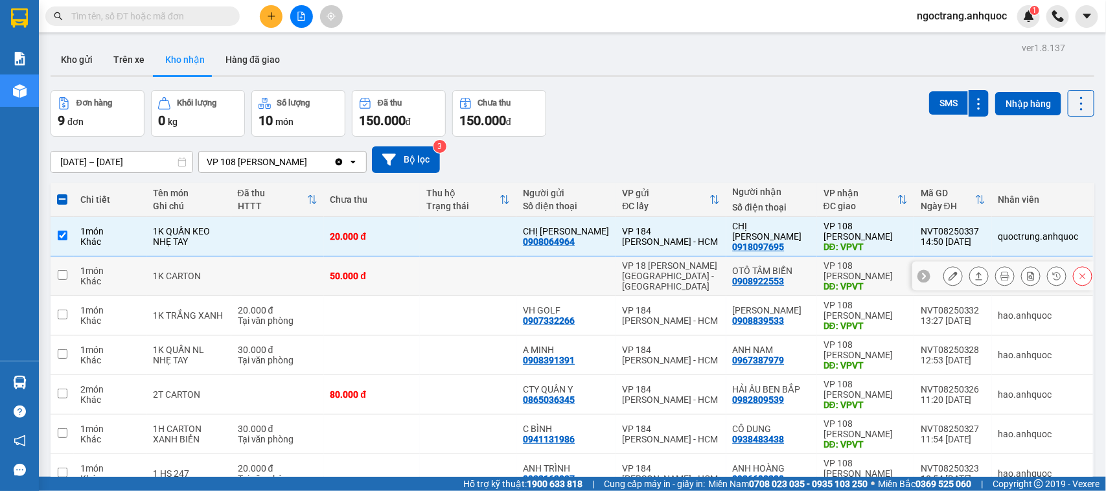
click at [63, 271] on input "checkbox" at bounding box center [63, 275] width 10 height 10
checkbox input "true"
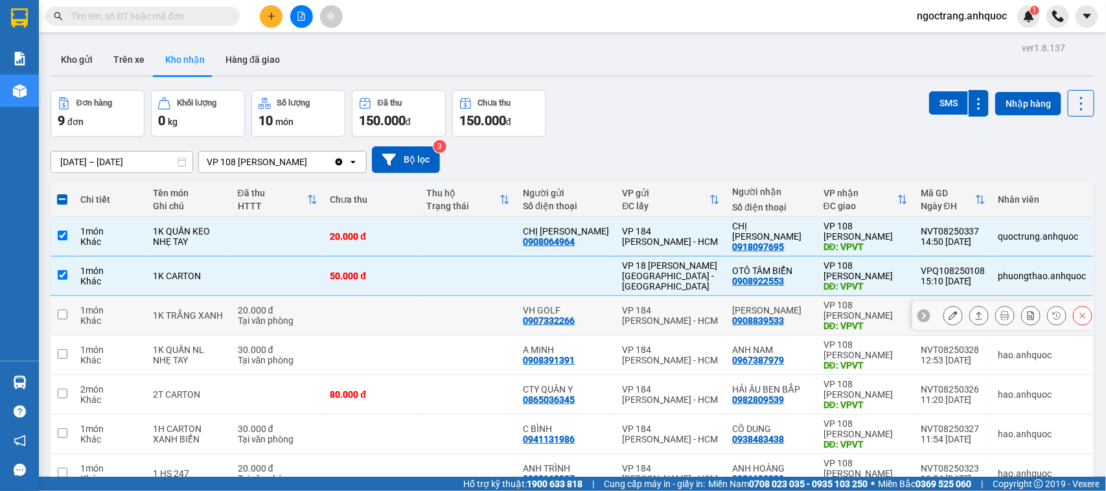
click at [65, 318] on input "checkbox" at bounding box center [63, 315] width 10 height 10
checkbox input "true"
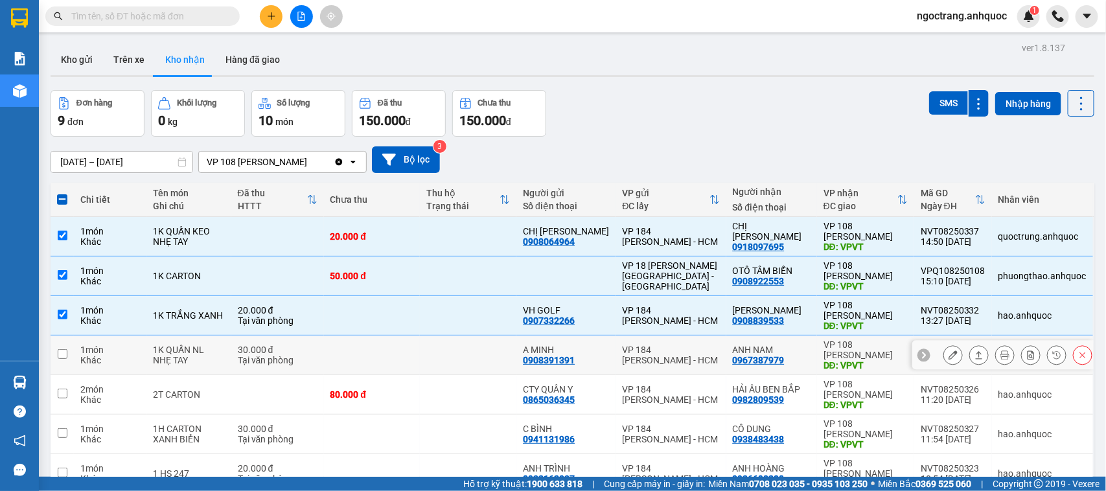
click at [67, 351] on td at bounding box center [62, 356] width 23 height 40
checkbox input "true"
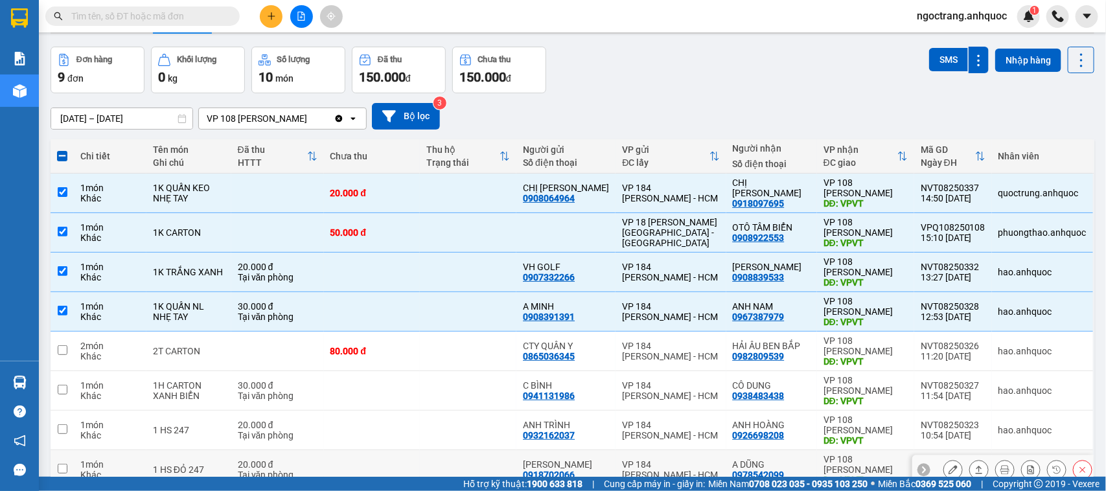
scroll to position [81, 0]
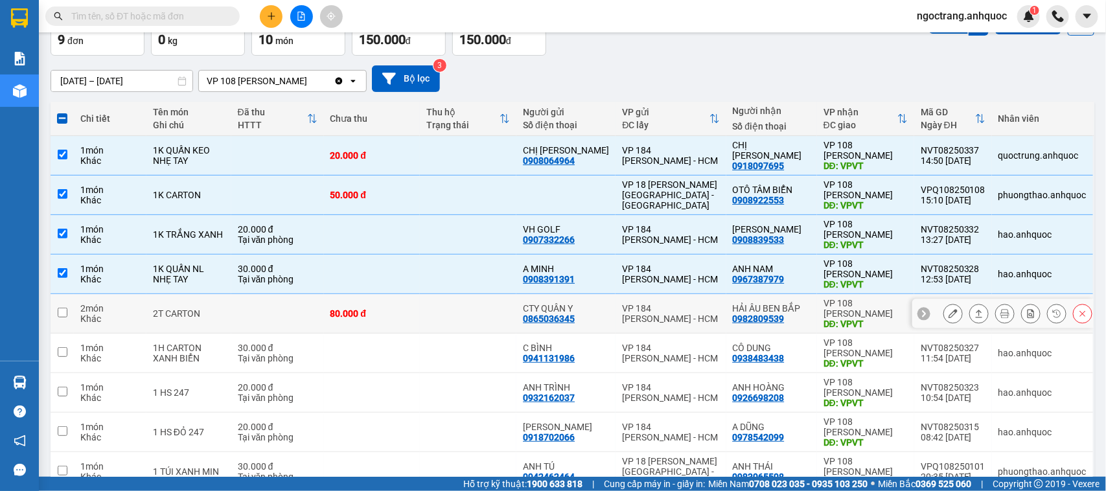
click at [62, 315] on input "checkbox" at bounding box center [63, 313] width 10 height 10
checkbox input "true"
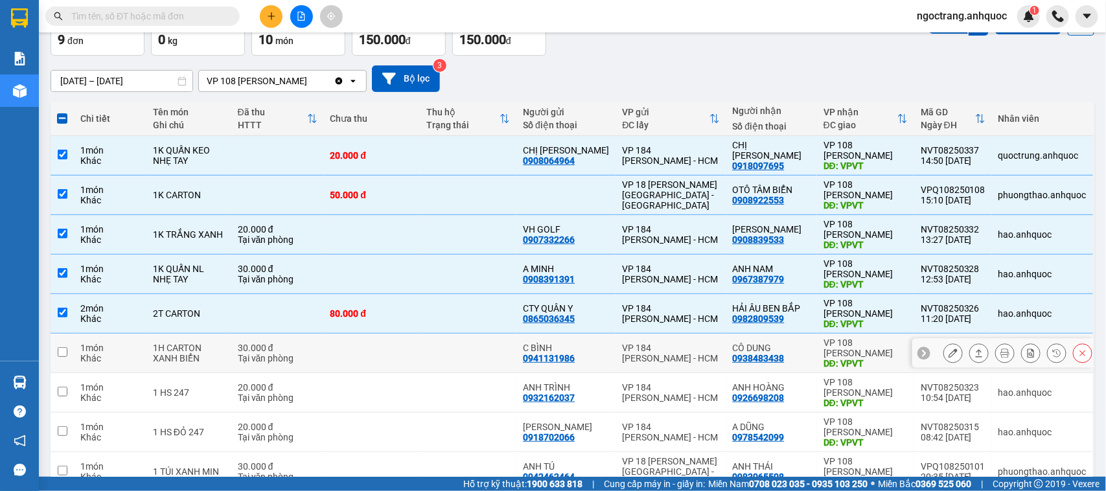
click at [69, 350] on td at bounding box center [62, 354] width 23 height 40
checkbox input "true"
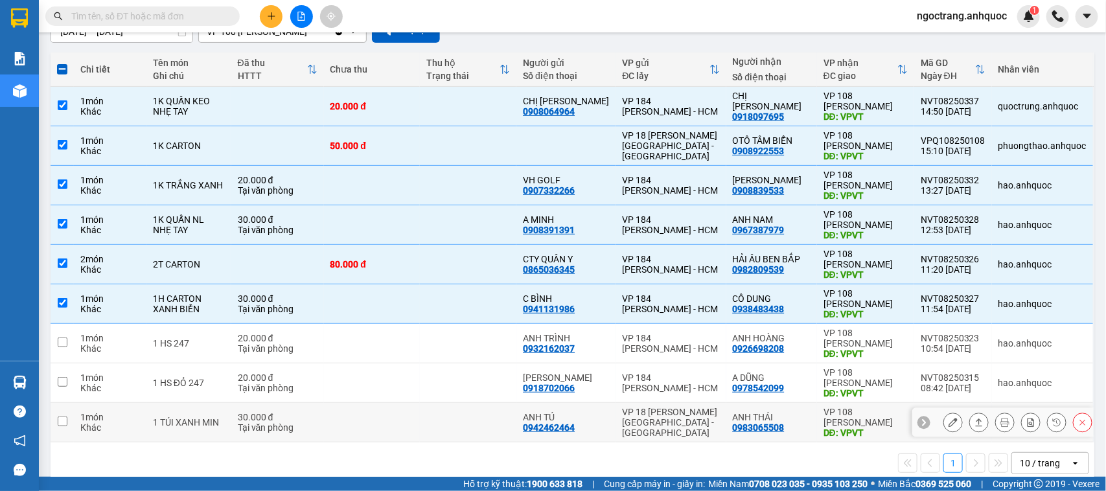
scroll to position [150, 0]
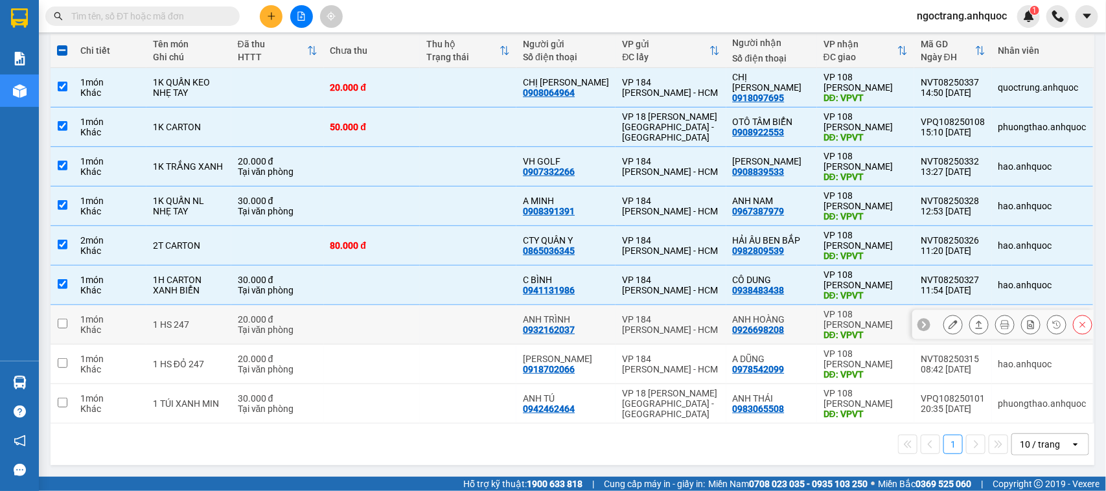
click at [59, 324] on input "checkbox" at bounding box center [63, 324] width 10 height 10
checkbox input "true"
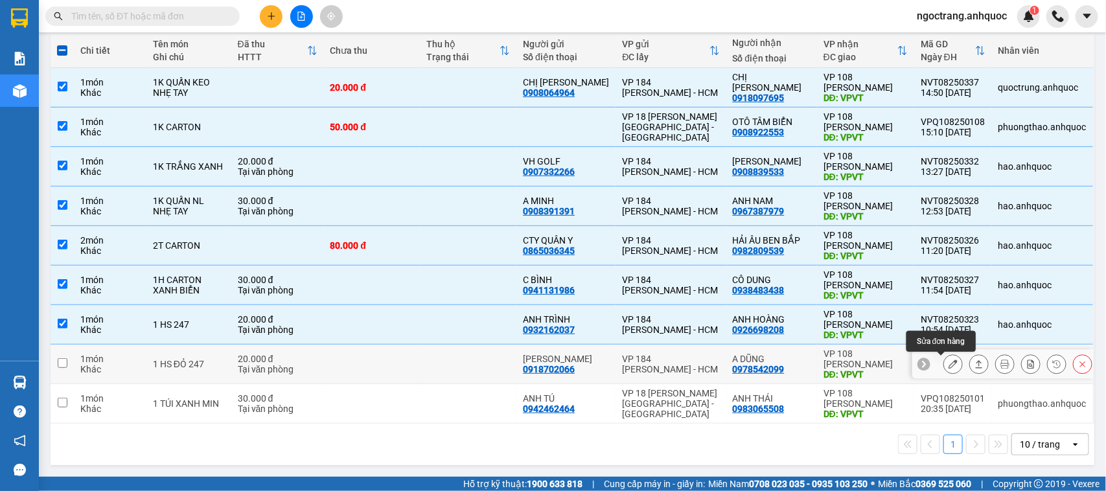
click at [944, 362] on button at bounding box center [953, 364] width 18 height 23
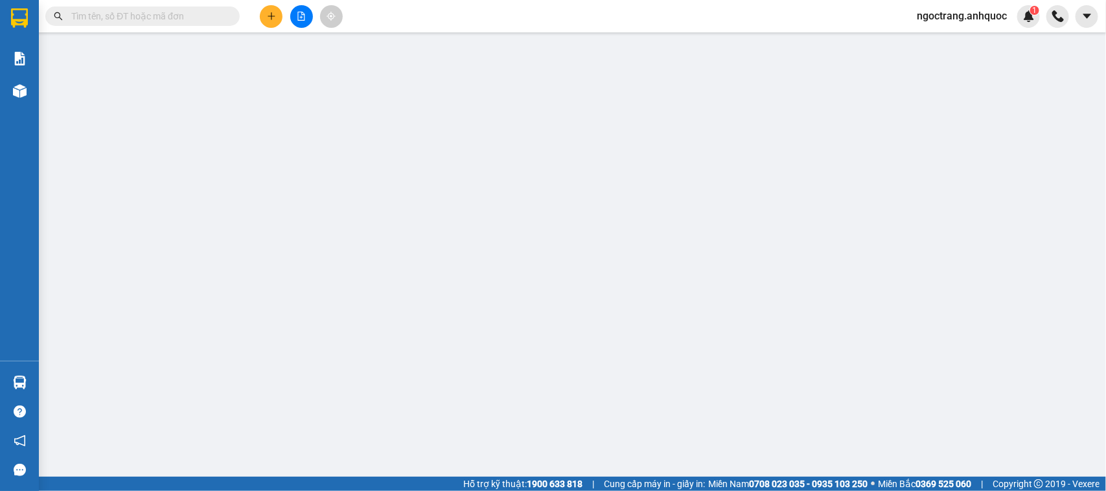
type input "0918702066"
type input "[PERSON_NAME]"
type input "0978542099"
type input "A DŨNG"
type input "VPVT"
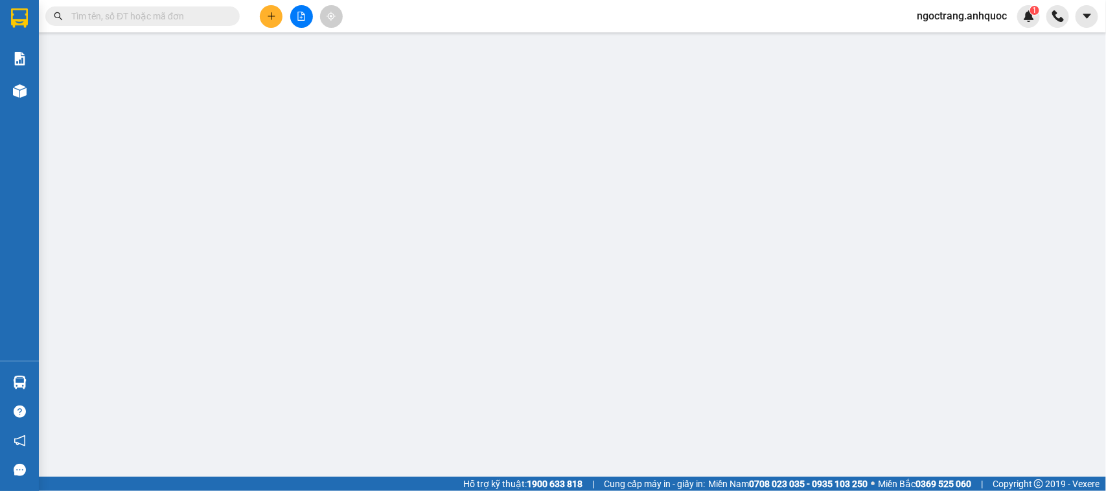
type input "TM 11/8 VP184 HẢO"
type input "20.000"
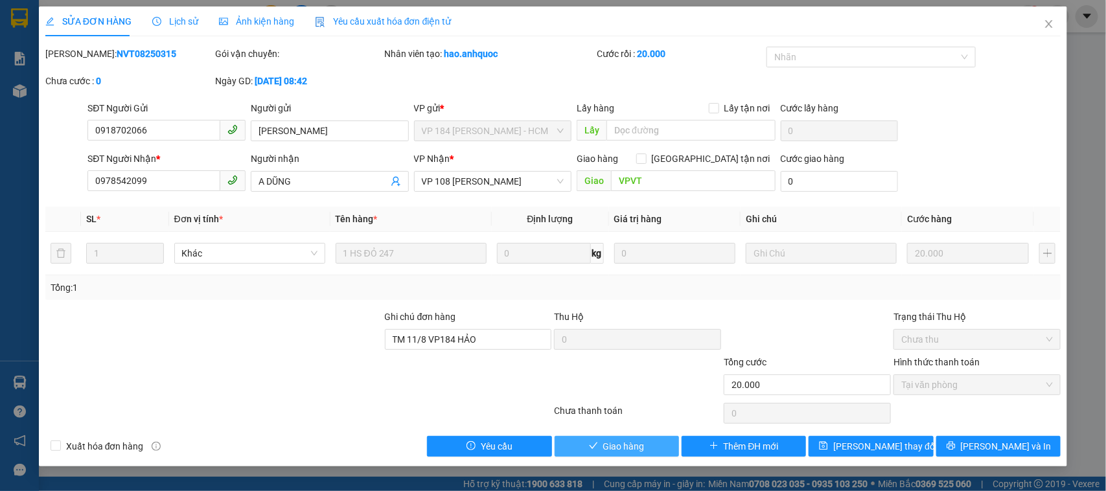
click at [616, 445] on span "Giao hàng" at bounding box center [623, 446] width 41 height 14
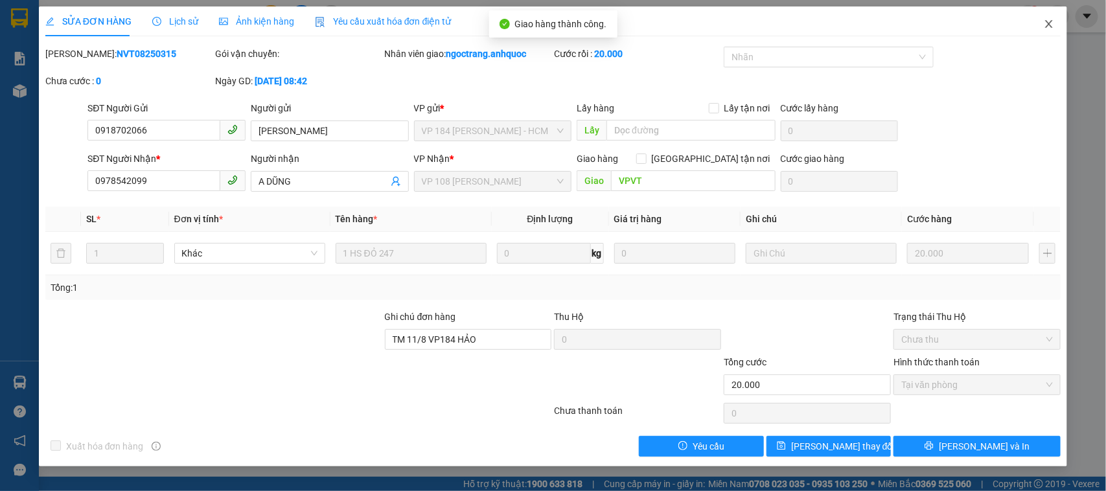
click at [1044, 19] on icon "close" at bounding box center [1049, 24] width 10 height 10
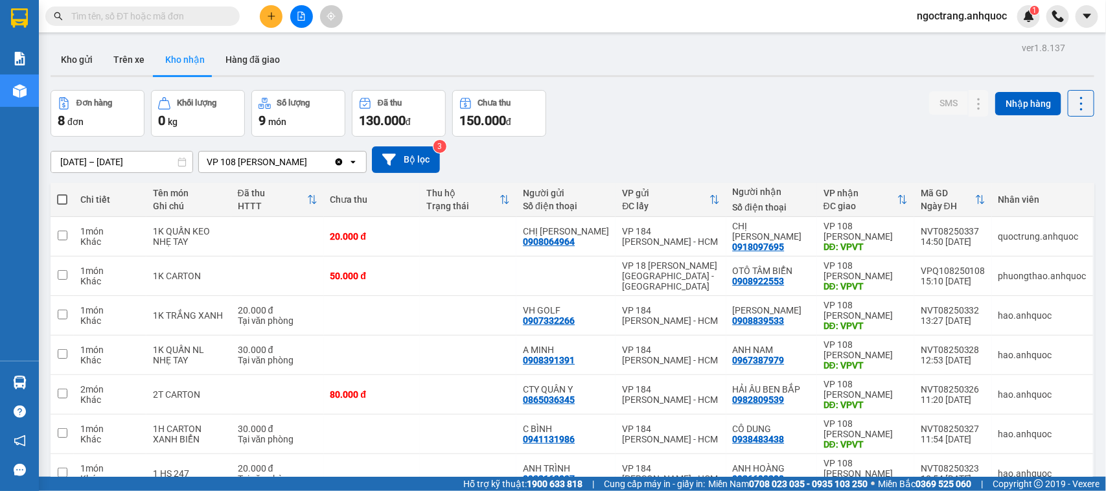
click at [108, 162] on input "[DATE] – [DATE]" at bounding box center [121, 162] width 141 height 21
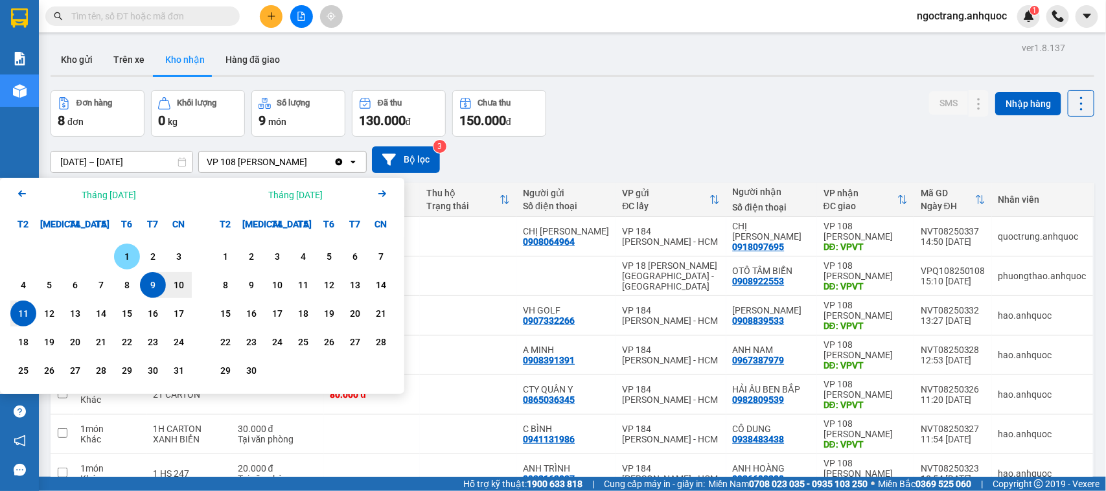
click at [121, 256] on div "1" at bounding box center [127, 257] width 18 height 16
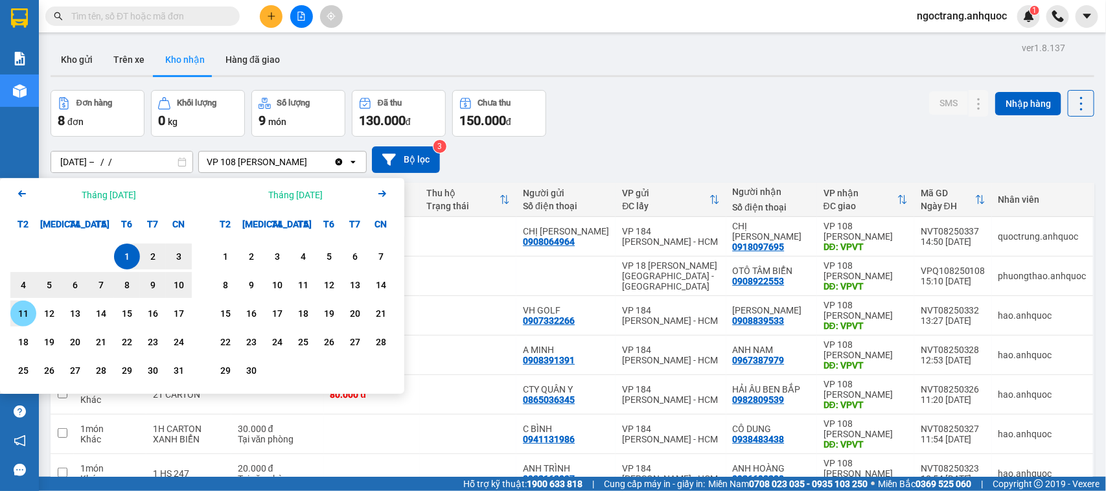
click at [30, 312] on div "11" at bounding box center [23, 314] width 18 height 16
type input "[DATE] – [DATE]"
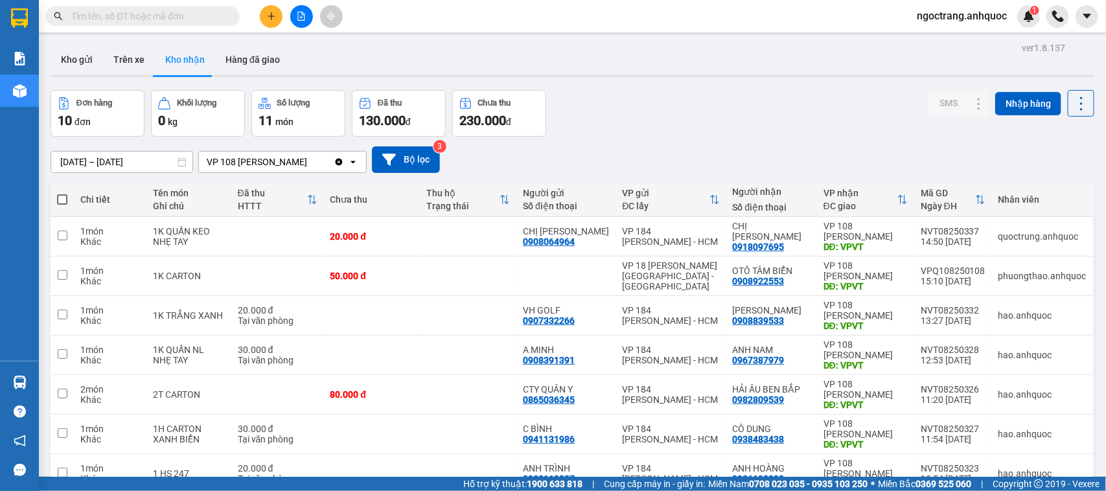
click at [173, 15] on input "text" at bounding box center [147, 16] width 153 height 14
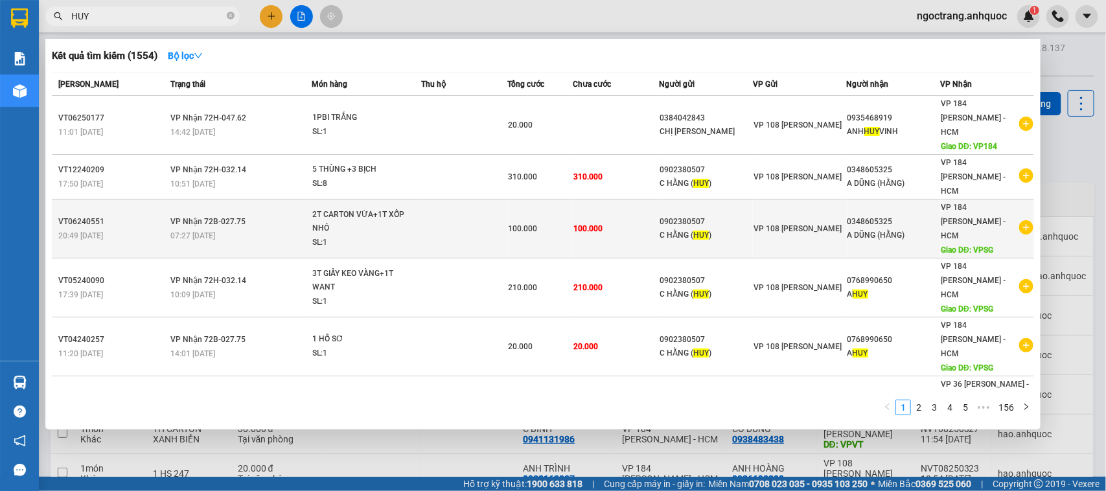
type input "HUY"
click at [1020, 220] on icon "plus-circle" at bounding box center [1027, 227] width 14 height 14
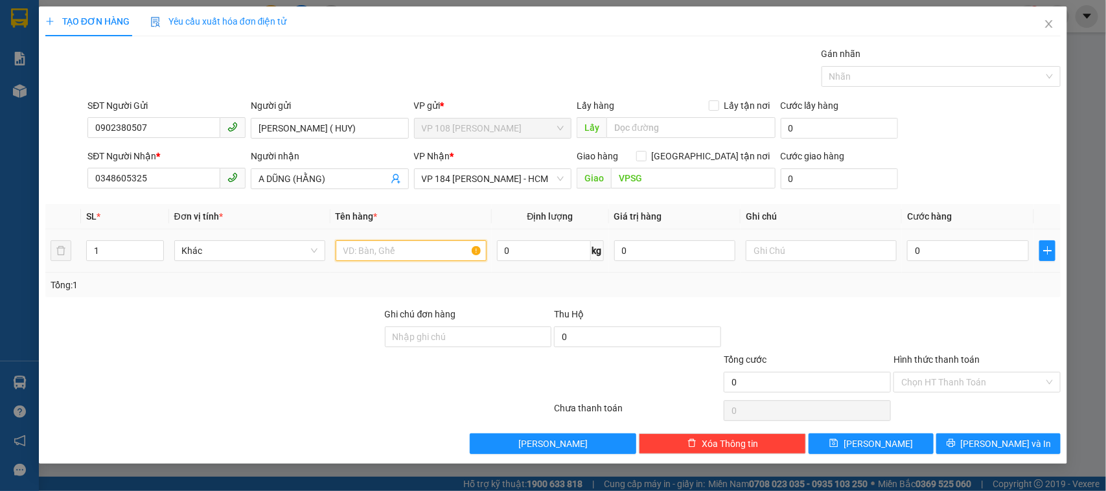
click at [393, 248] on input "text" at bounding box center [411, 250] width 151 height 21
type input "1K ĐEN"
click at [928, 261] on input "0" at bounding box center [968, 250] width 122 height 21
type input "3"
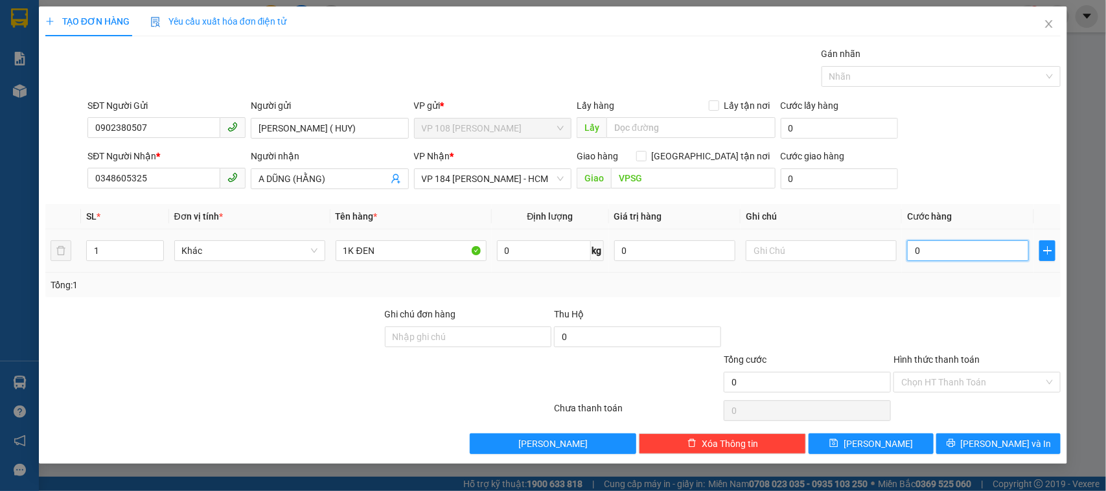
type input "3"
type input "30"
type input "300"
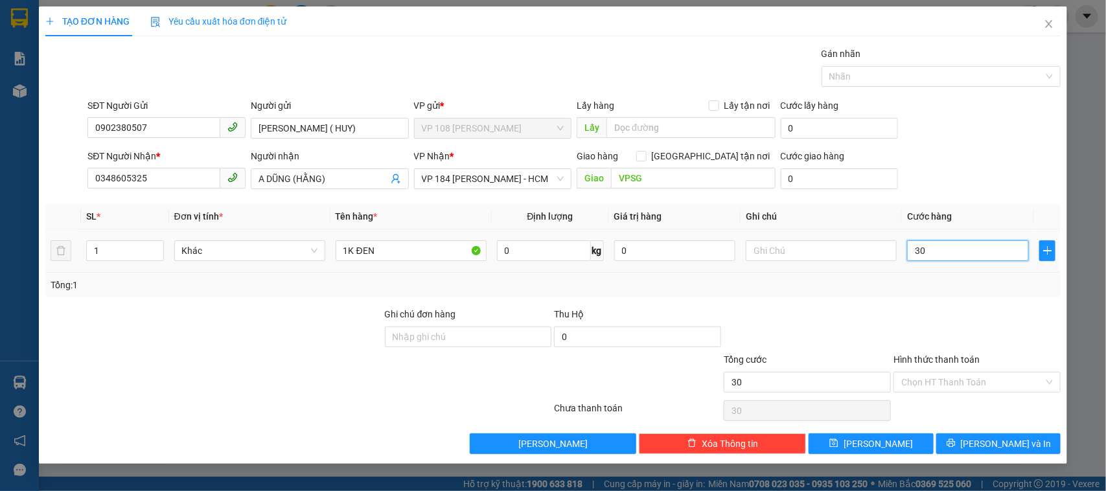
type input "300"
type input "3.000"
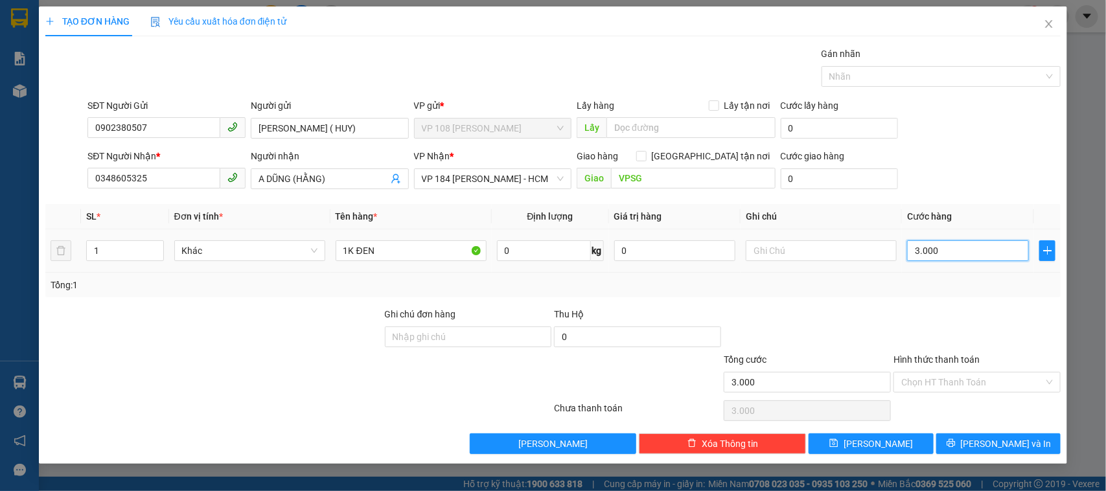
type input "30.000"
click at [930, 384] on input "Hình thức thanh toán" at bounding box center [973, 382] width 143 height 19
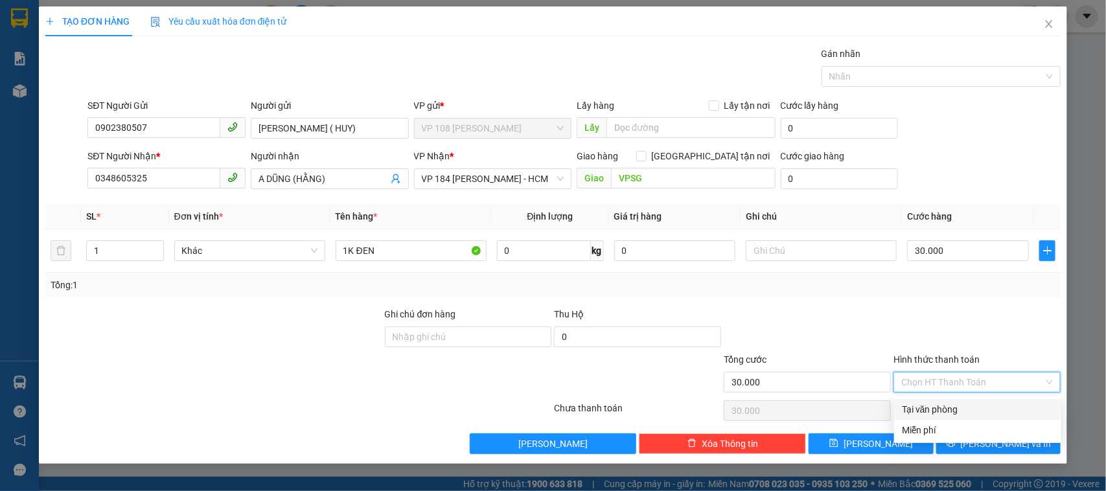
click at [924, 410] on div "Tại văn phòng" at bounding box center [978, 409] width 152 height 14
type input "0"
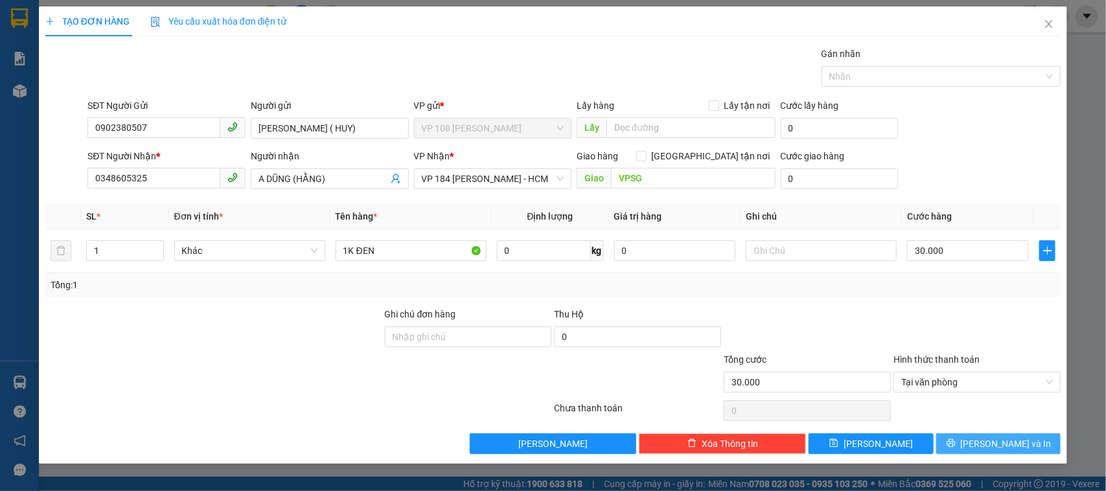
click at [970, 441] on button "[PERSON_NAME] và In" at bounding box center [999, 444] width 124 height 21
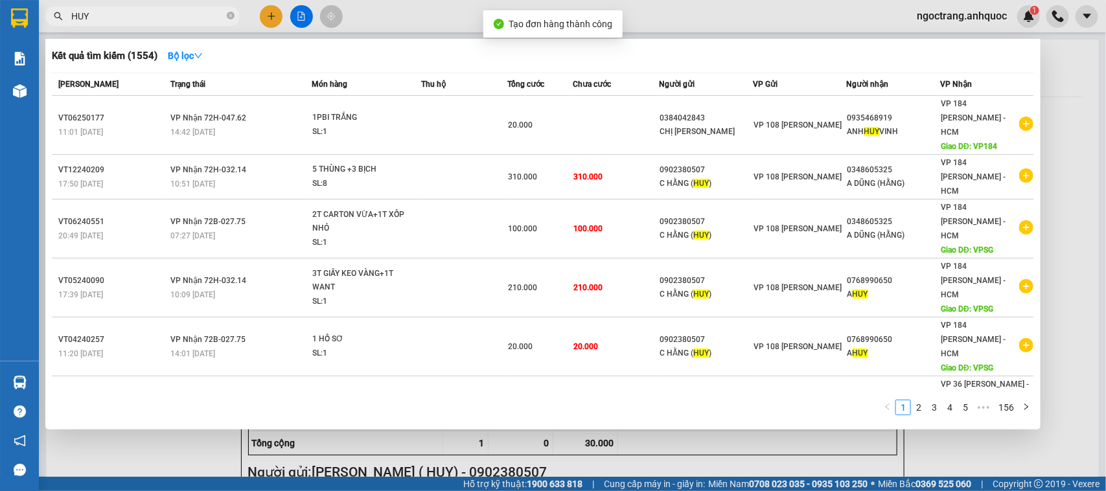
click at [1061, 176] on div at bounding box center [553, 245] width 1106 height 491
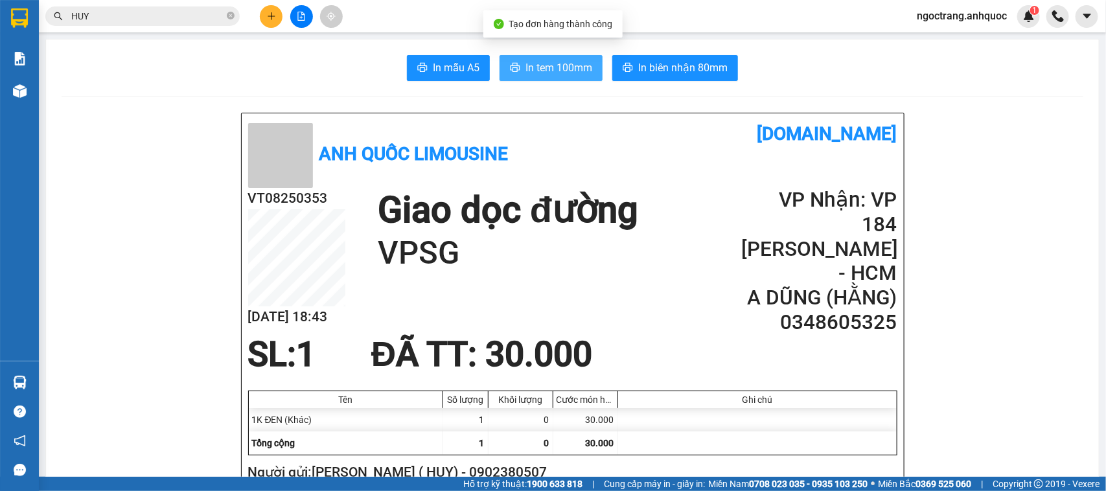
click at [555, 69] on span "In tem 100mm" at bounding box center [559, 68] width 67 height 16
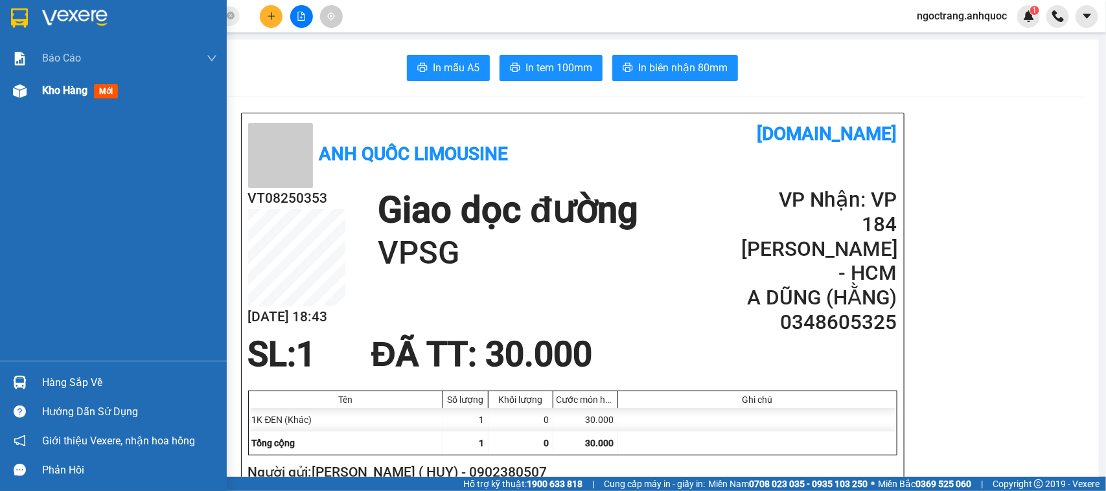
click at [49, 97] on div "Kho hàng mới" at bounding box center [82, 90] width 81 height 16
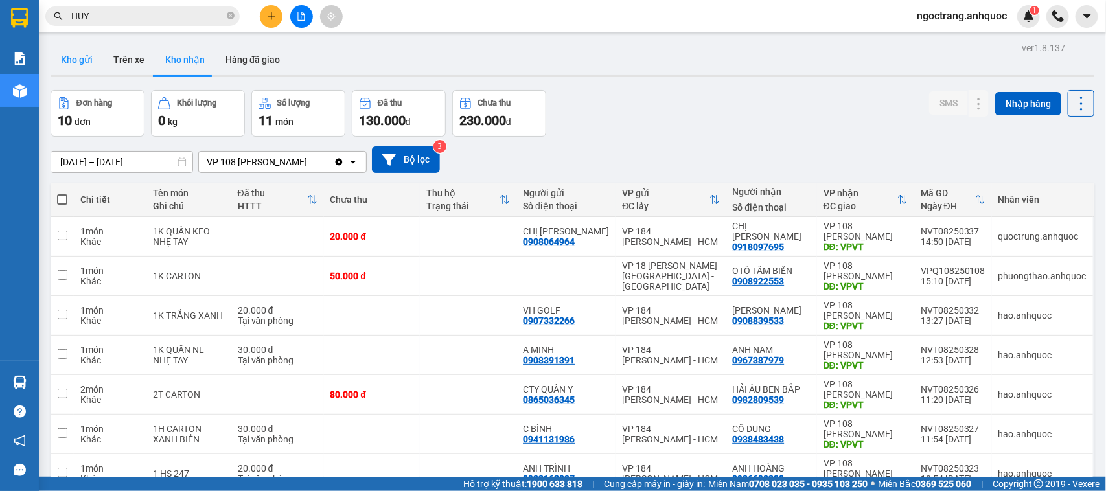
click at [78, 59] on button "Kho gửi" at bounding box center [77, 59] width 52 height 31
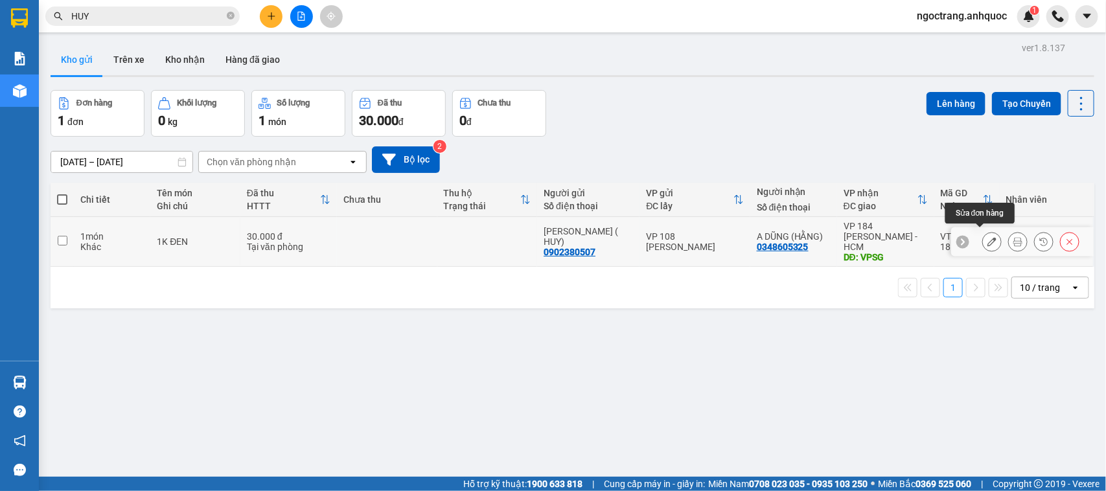
click at [988, 238] on icon at bounding box center [992, 241] width 9 height 9
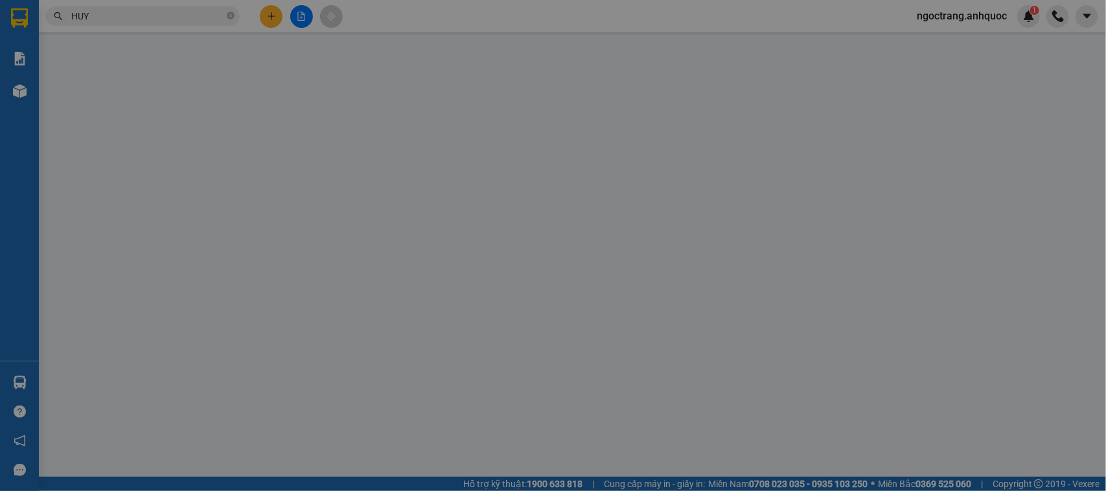
type input "0902380507"
type input "[PERSON_NAME] ( HUY)"
type input "0348605325"
type input "A DŨNG (HẰNG)"
type input "VPSG"
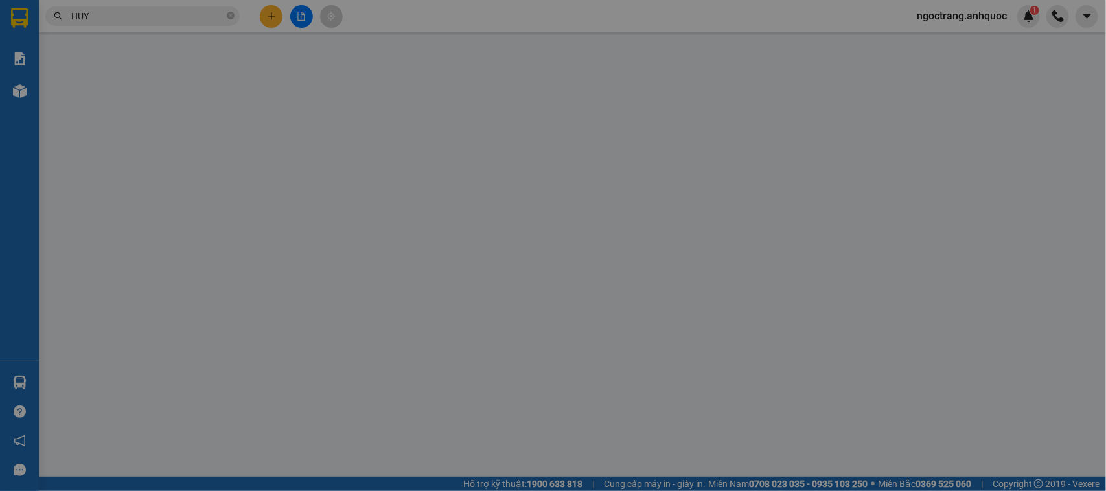
type input "30.000"
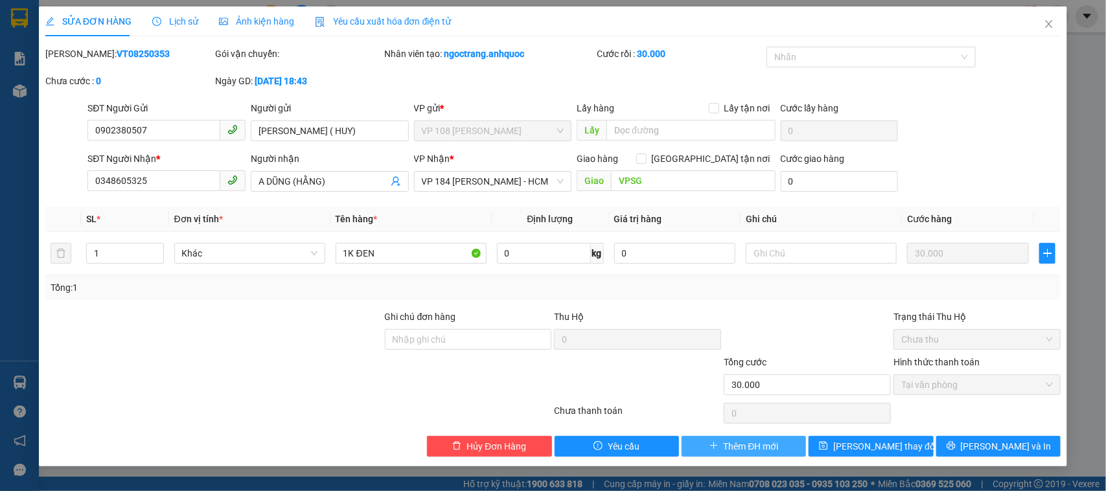
click at [739, 442] on span "Thêm ĐH mới" at bounding box center [751, 446] width 55 height 14
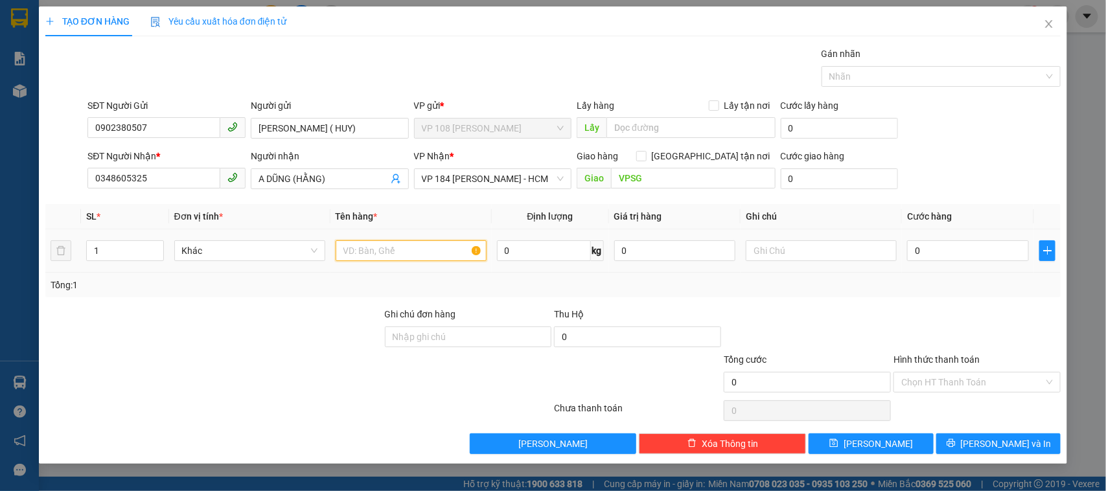
click at [445, 257] on input "text" at bounding box center [411, 250] width 151 height 21
type input "1K ĐEN"
click at [963, 257] on input "0" at bounding box center [968, 250] width 122 height 21
type input "3"
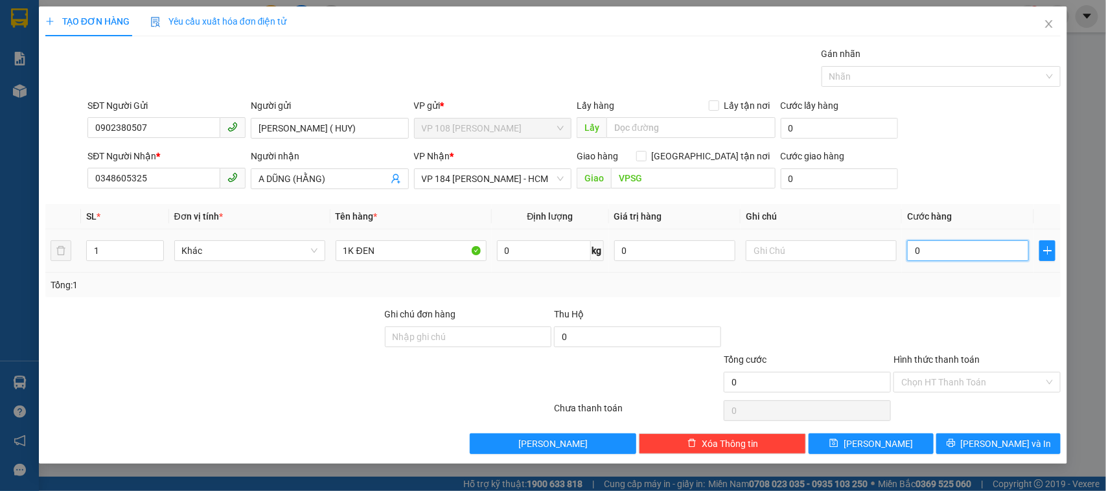
type input "3"
type input "30"
type input "300"
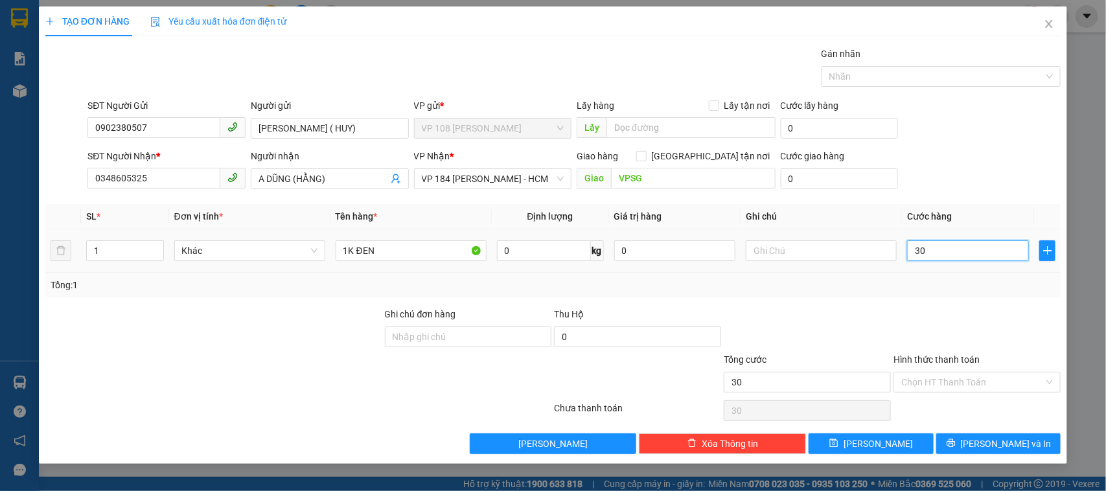
type input "300"
type input "3.000"
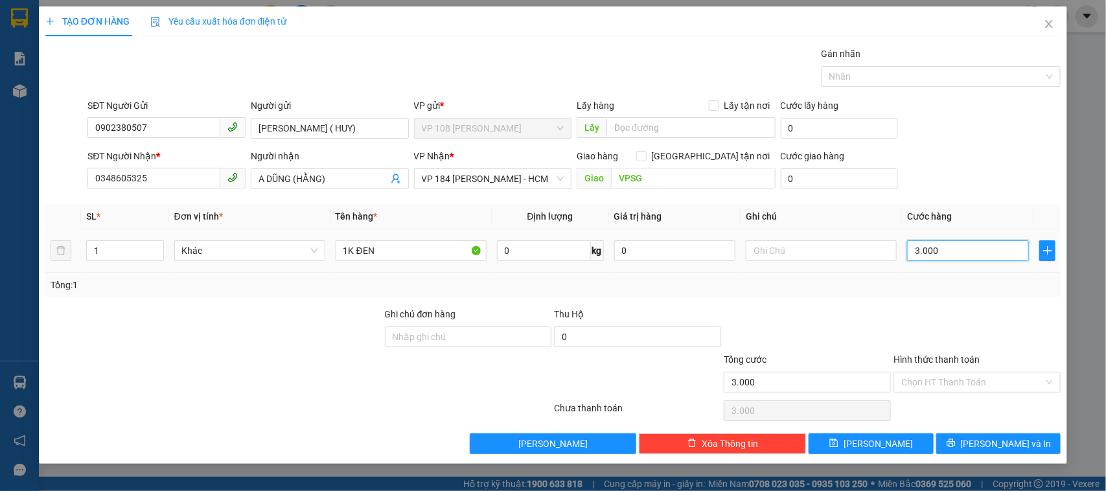
type input "30.000"
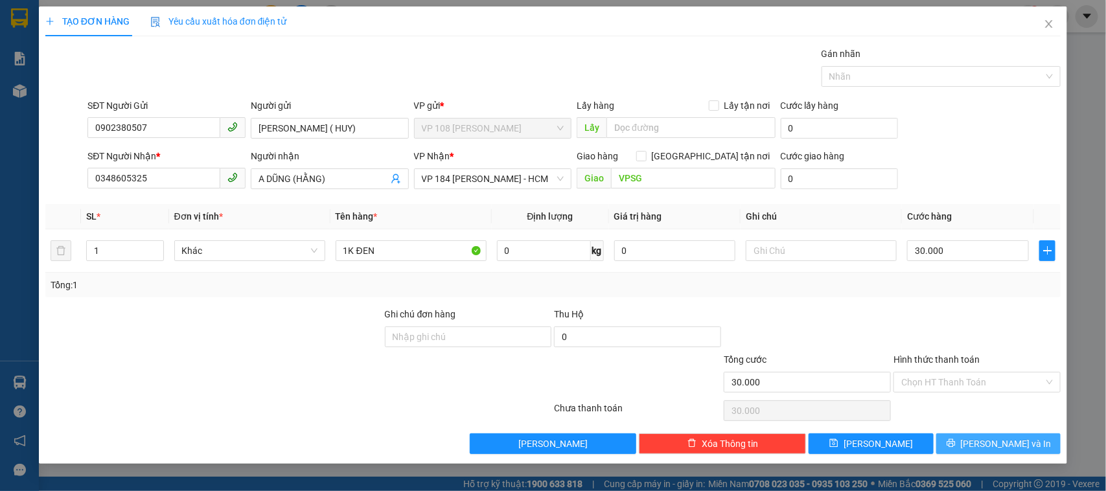
click at [955, 445] on icon "printer" at bounding box center [951, 443] width 8 height 8
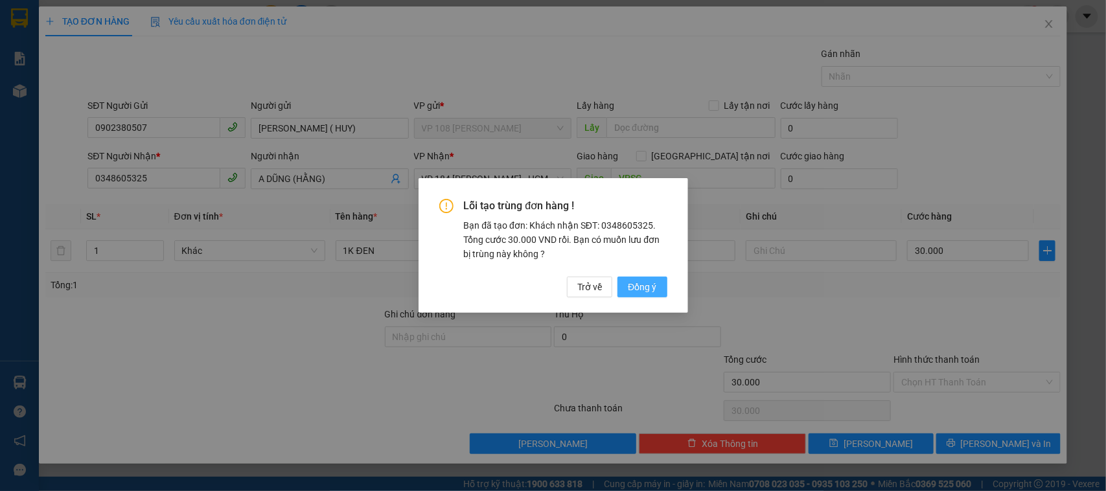
click at [640, 285] on span "Đồng ý" at bounding box center [642, 287] width 29 height 14
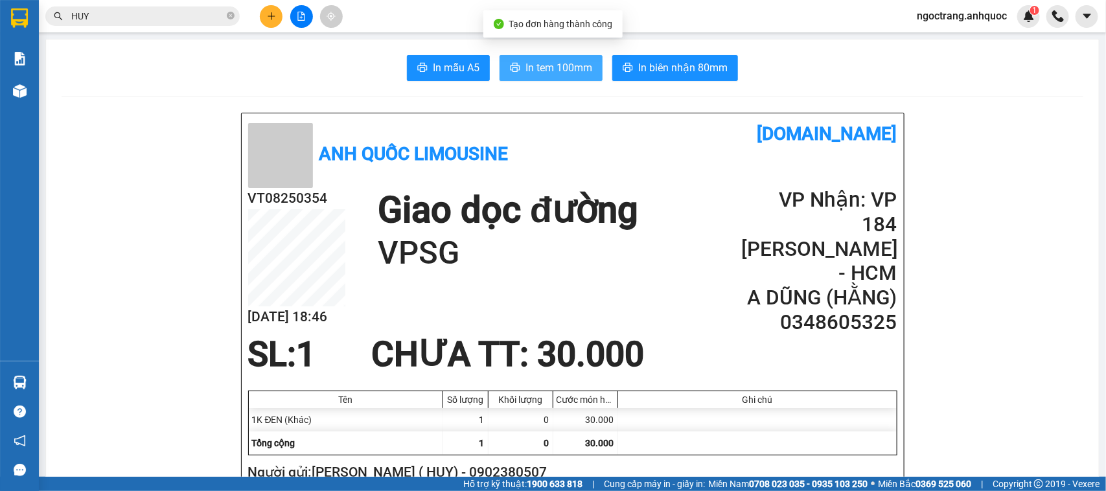
click at [555, 65] on span "In tem 100mm" at bounding box center [559, 68] width 67 height 16
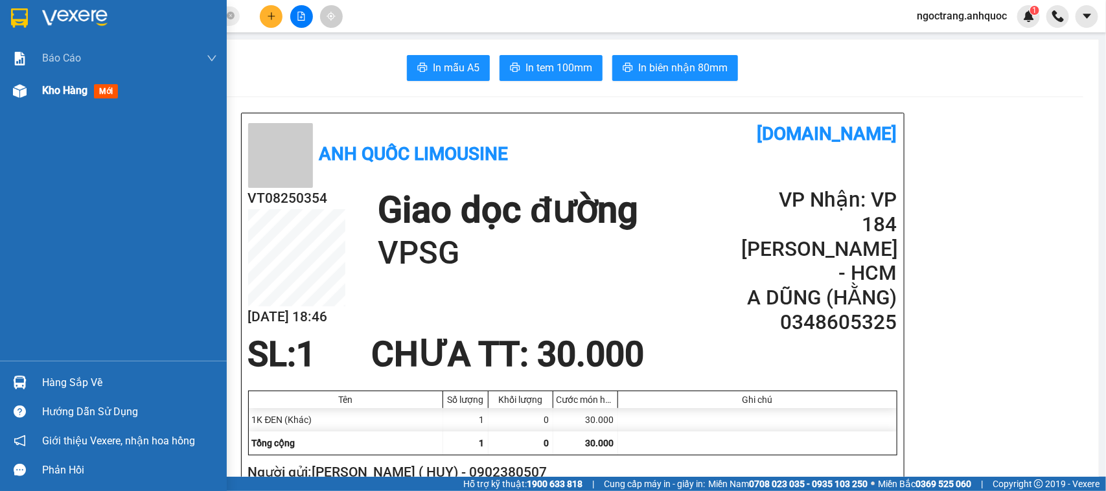
click at [59, 95] on span "Kho hàng" at bounding box center [64, 90] width 45 height 12
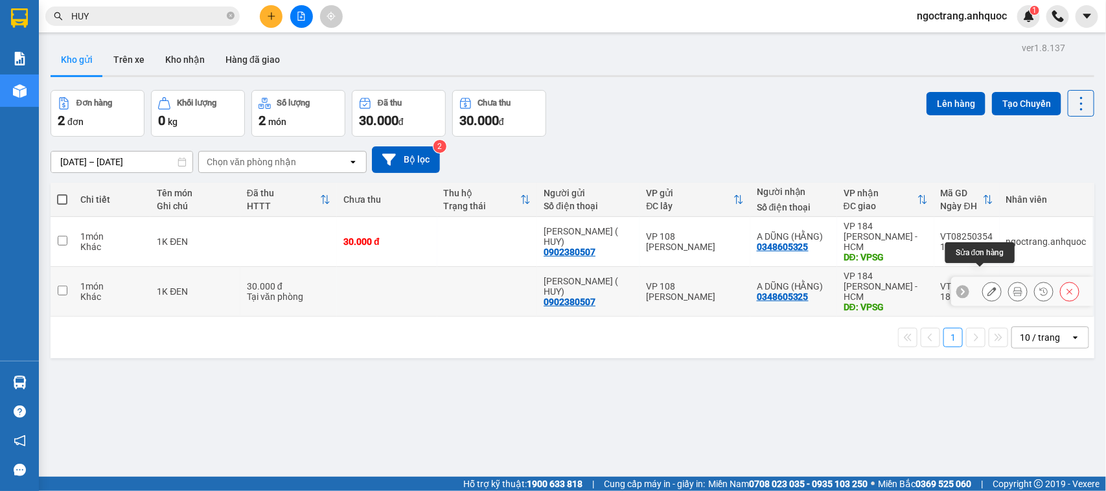
click at [988, 287] on icon at bounding box center [992, 291] width 9 height 9
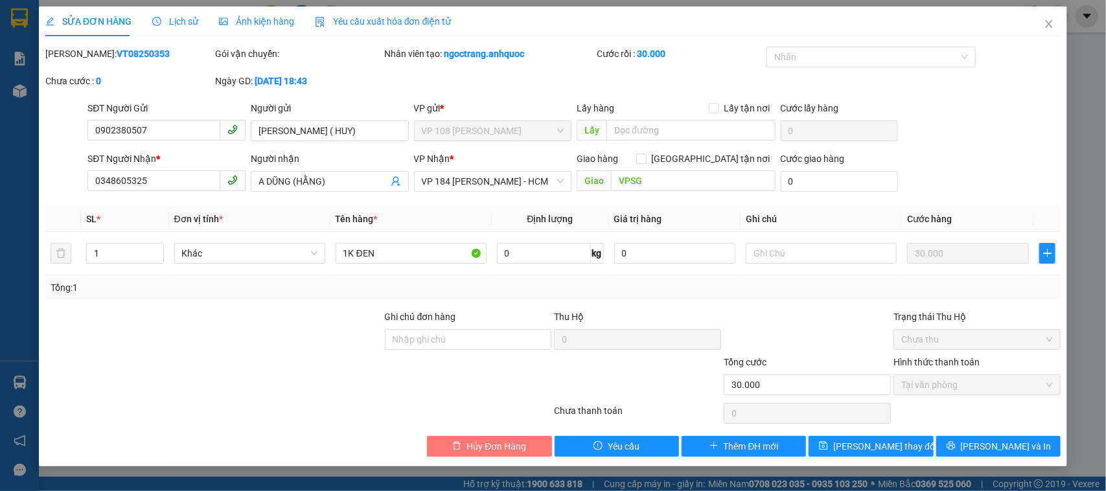
click at [527, 444] on button "Hủy Đơn Hàng" at bounding box center [489, 446] width 124 height 21
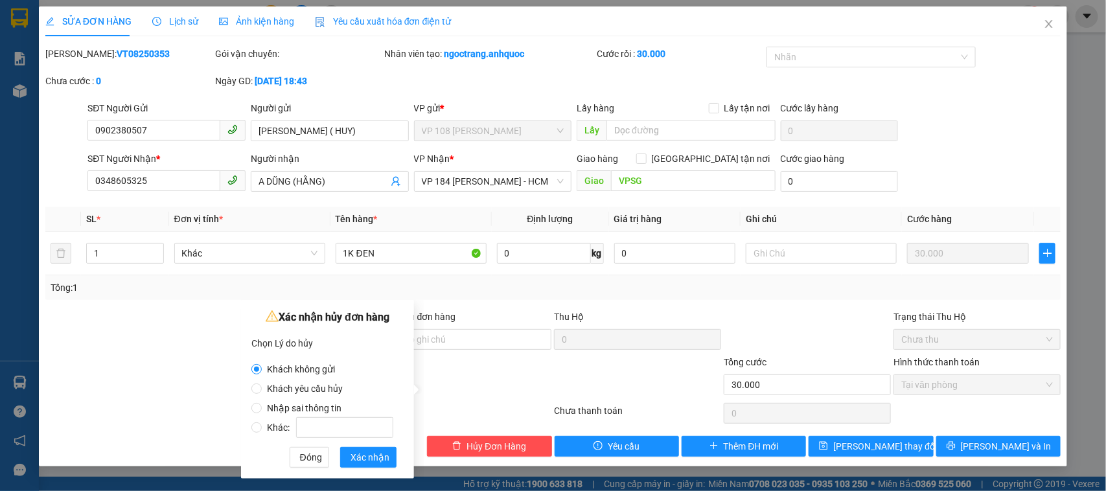
click at [297, 407] on span "Nhập sai thông tin" at bounding box center [304, 408] width 85 height 10
click at [262, 407] on input "Nhập sai thông tin" at bounding box center [256, 408] width 10 height 10
radio input "true"
radio input "false"
click at [376, 457] on span "Xác nhận" at bounding box center [370, 457] width 39 height 14
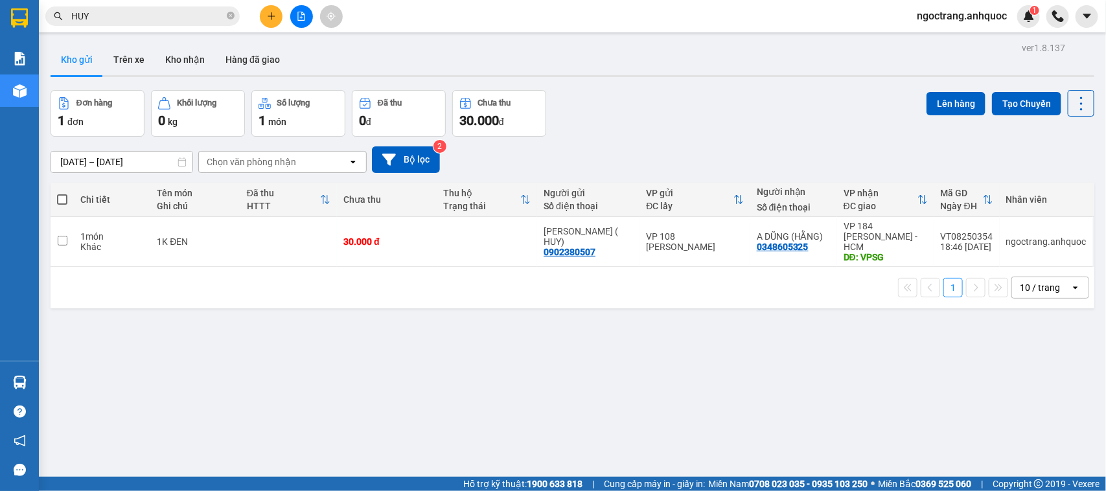
click at [177, 56] on button "Kho nhận" at bounding box center [185, 59] width 60 height 31
click at [185, 56] on button "Kho nhận" at bounding box center [185, 59] width 60 height 31
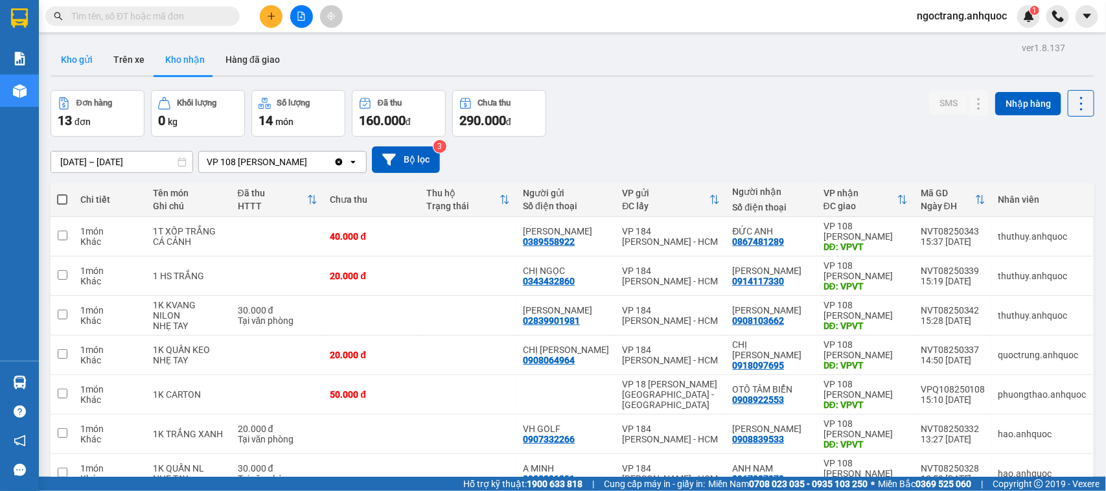
click at [86, 59] on button "Kho gửi" at bounding box center [77, 59] width 52 height 31
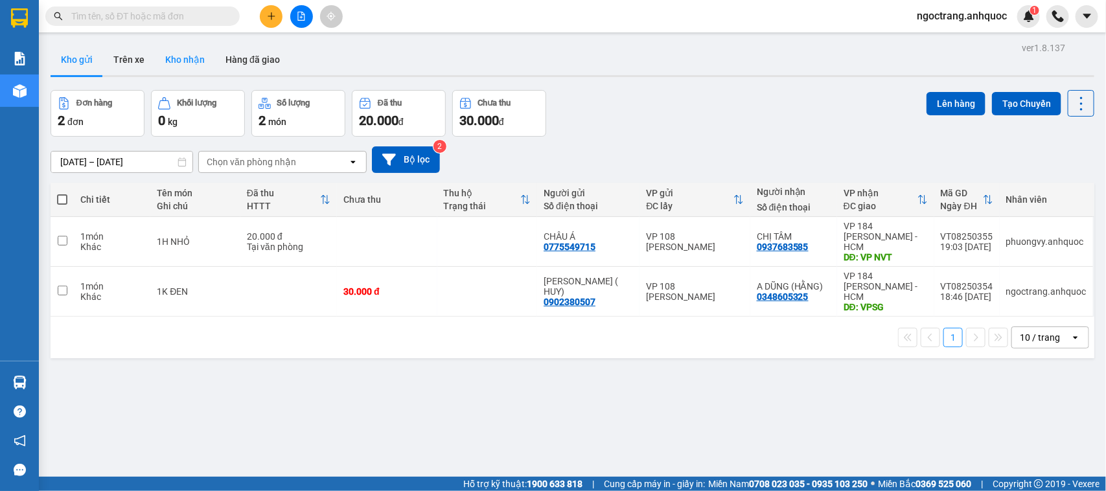
click at [179, 62] on button "Kho nhận" at bounding box center [185, 59] width 60 height 31
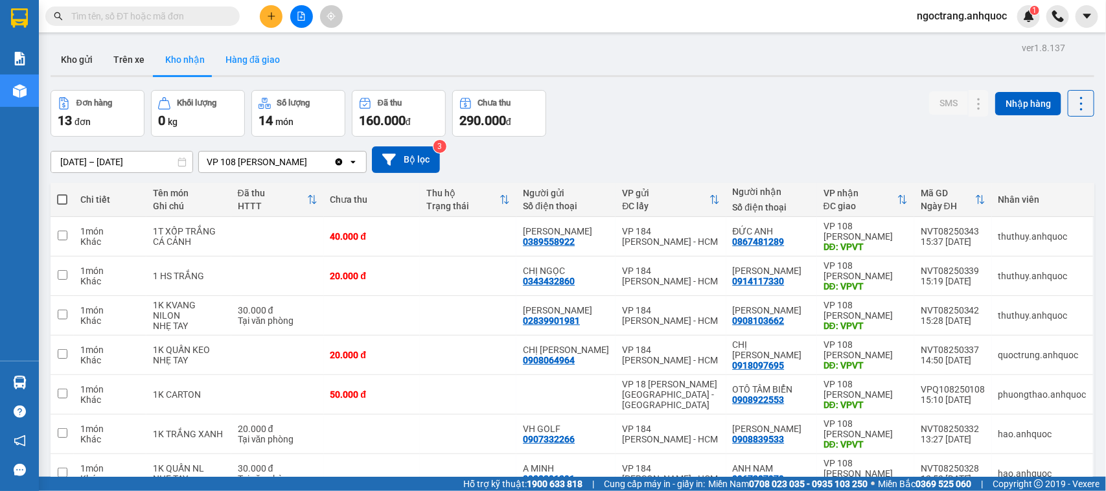
click at [262, 62] on button "Hàng đã giao" at bounding box center [252, 59] width 75 height 31
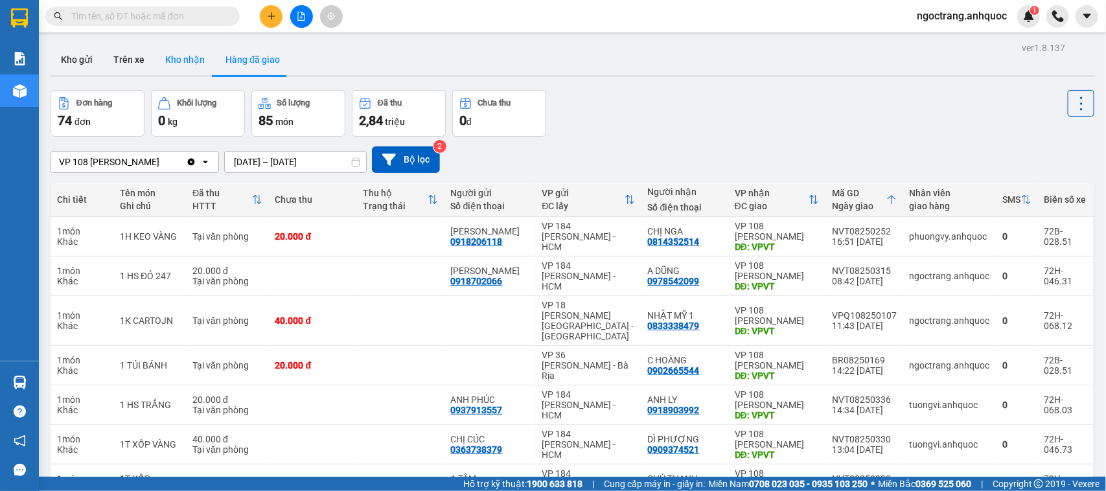
click at [181, 56] on button "Kho nhận" at bounding box center [185, 59] width 60 height 31
